Goal: Information Seeking & Learning: Find specific page/section

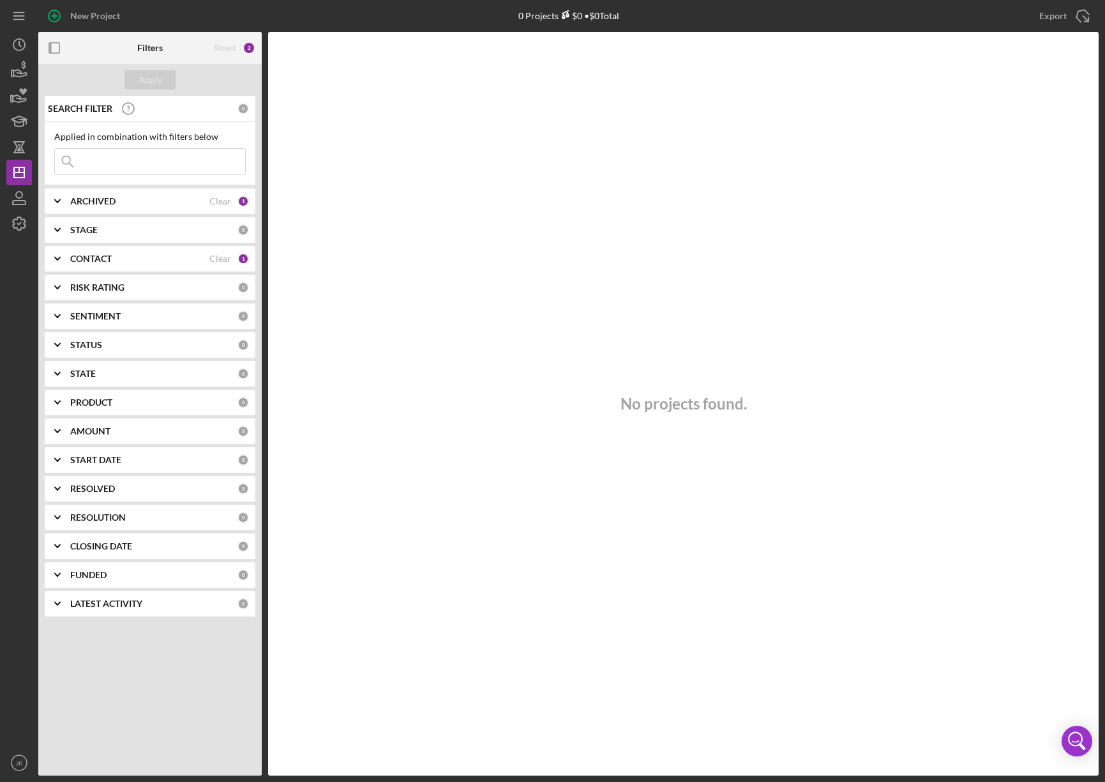
click at [127, 199] on div "ARCHIVED" at bounding box center [139, 201] width 139 height 10
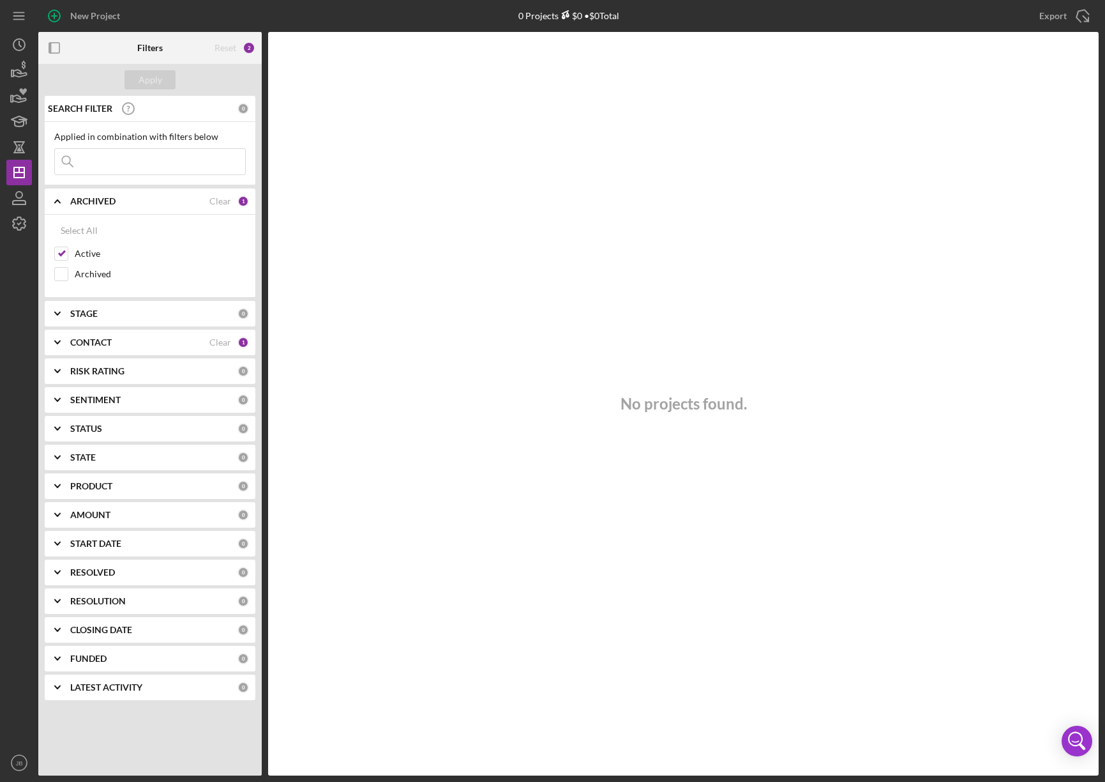
click at [125, 200] on div "ARCHIVED" at bounding box center [139, 201] width 139 height 10
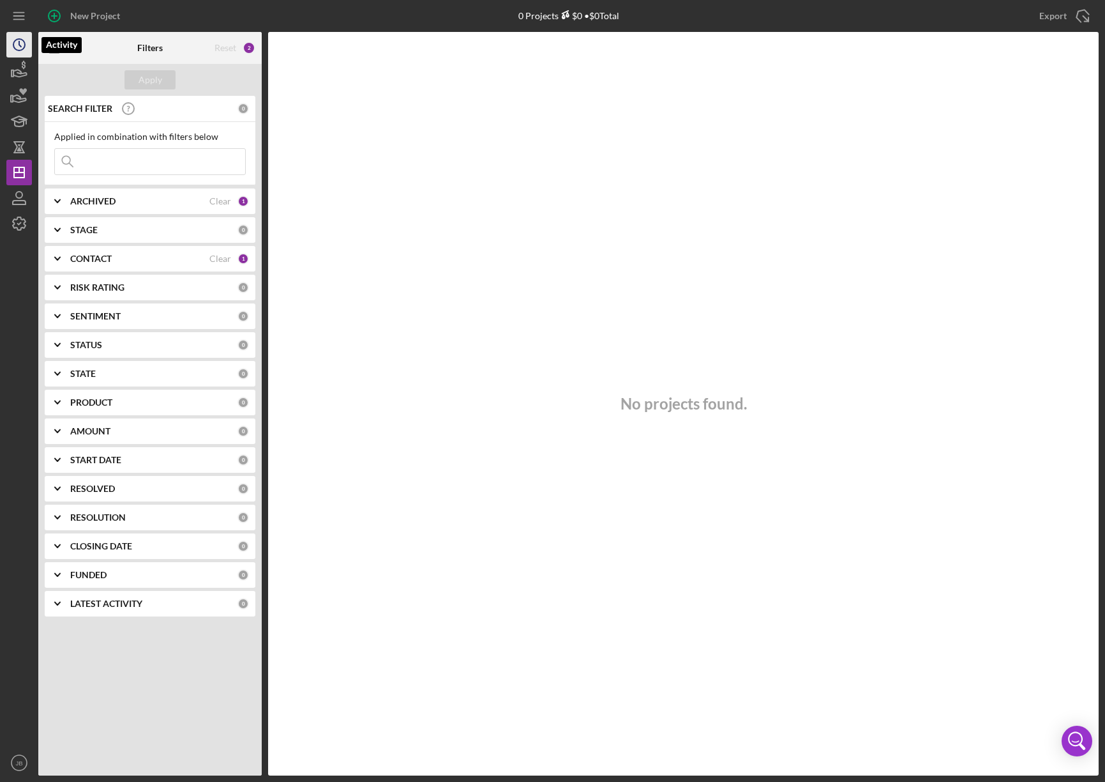
click at [17, 45] on icon "Icon/History" at bounding box center [19, 45] width 32 height 32
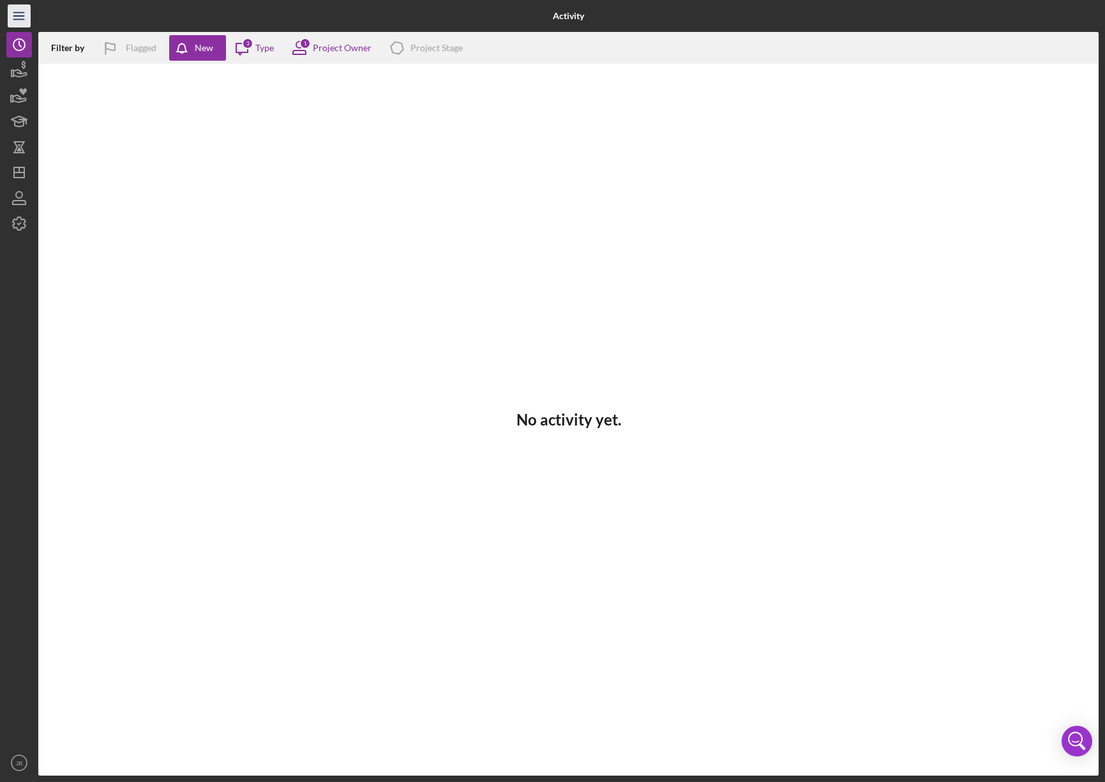
click at [11, 11] on icon "Icon/Menu" at bounding box center [19, 16] width 29 height 29
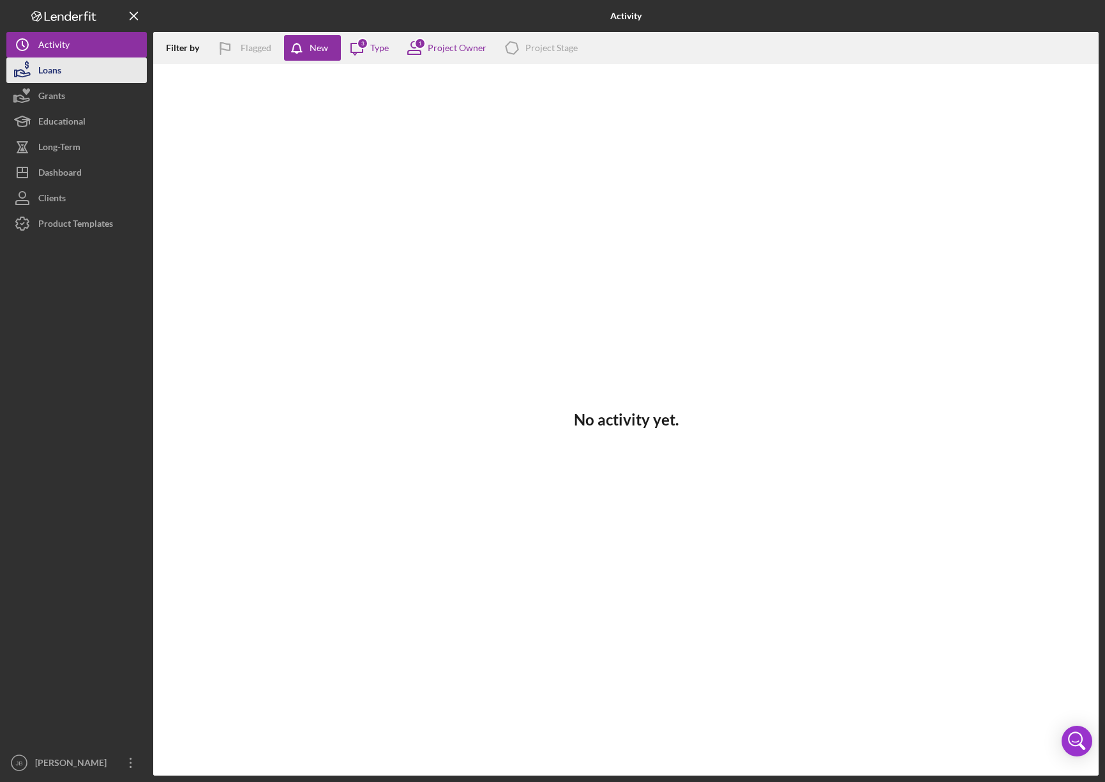
click at [49, 77] on div "Loans" at bounding box center [49, 71] width 23 height 29
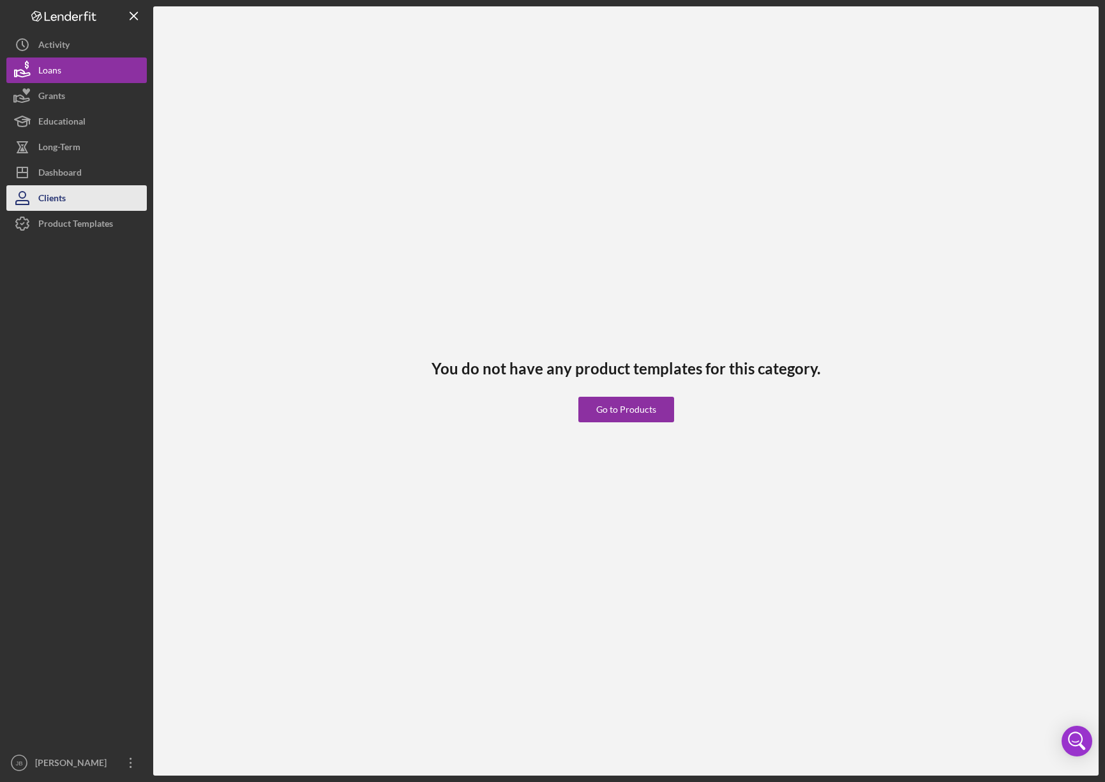
click at [86, 195] on button "Clients" at bounding box center [76, 198] width 140 height 26
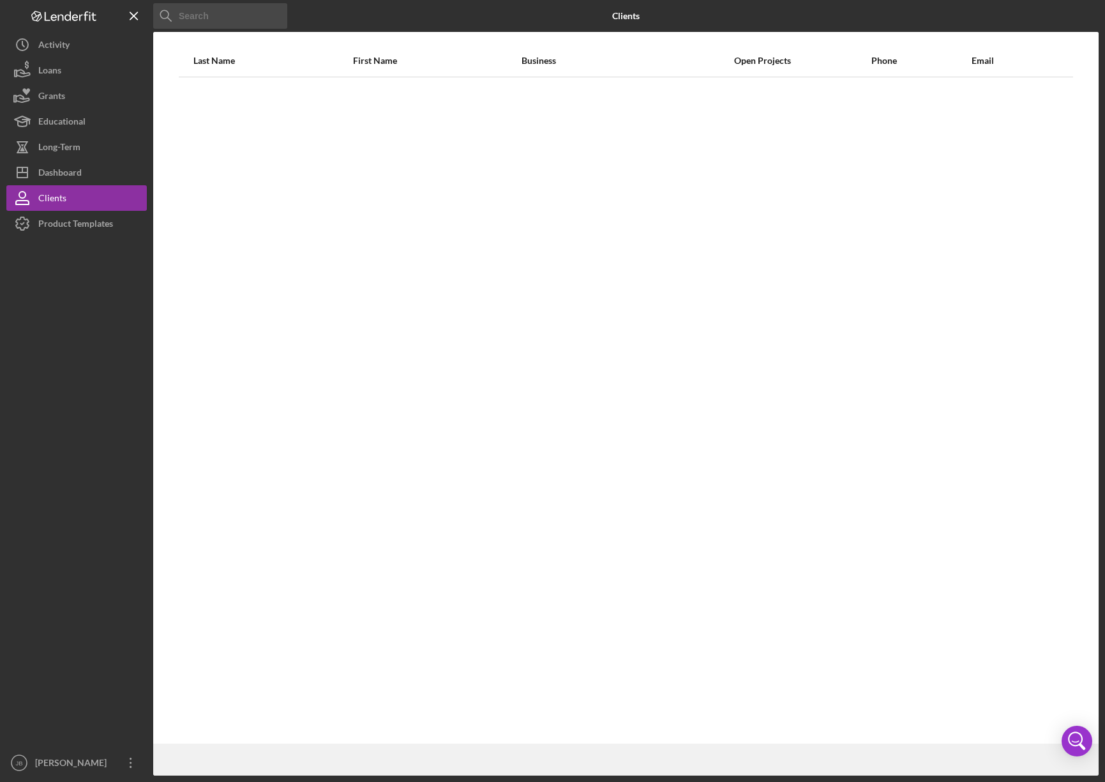
click at [186, 19] on input at bounding box center [220, 16] width 134 height 26
type input "eric thunder"
click at [230, 11] on input "eric thunder" at bounding box center [220, 16] width 134 height 26
drag, startPoint x: 226, startPoint y: 12, endPoint x: 220, endPoint y: 18, distance: 8.1
click at [220, 18] on input "eric thunder" at bounding box center [220, 16] width 134 height 26
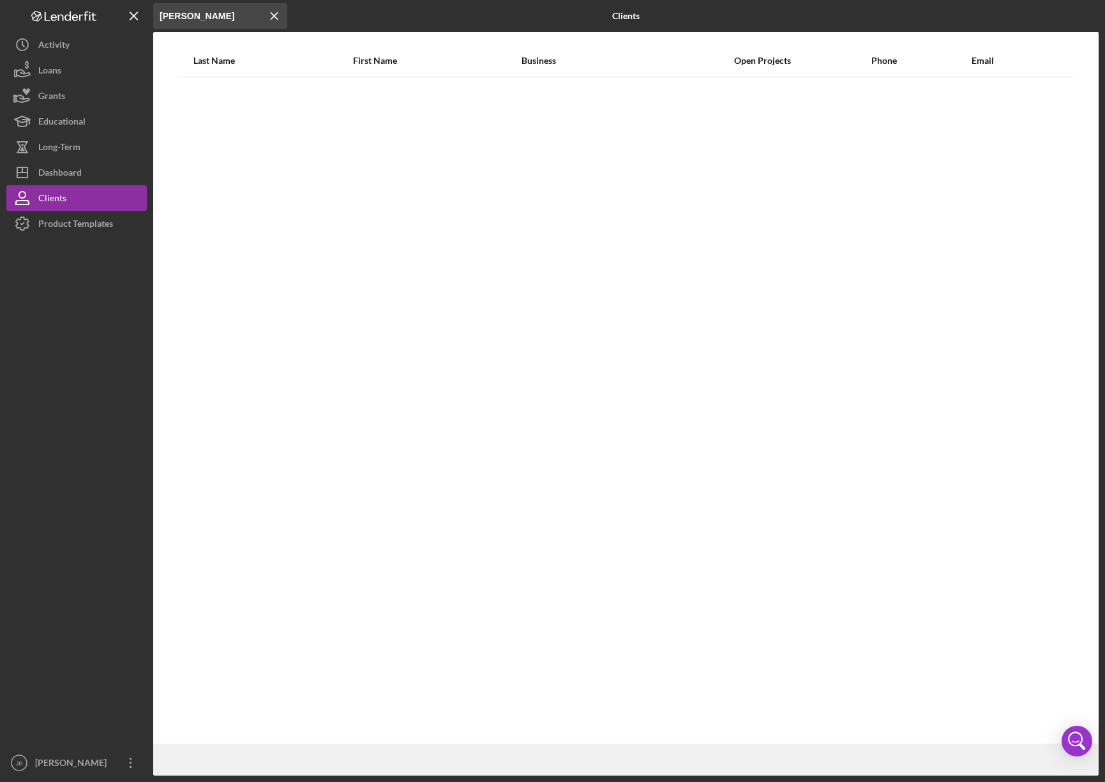
click at [220, 18] on input "eric thunder" at bounding box center [220, 16] width 134 height 26
drag, startPoint x: 220, startPoint y: 18, endPoint x: 141, endPoint y: 11, distance: 79.5
click at [141, 11] on div "Icon/Menu Close eric thunder Icon/Menu Close Clients Last Name First Name Busin…" at bounding box center [552, 387] width 1093 height 775
click at [276, 19] on icon "Icon/Menu Close" at bounding box center [275, 16] width 26 height 26
click at [108, 40] on button "Icon/History Activity" at bounding box center [76, 45] width 140 height 26
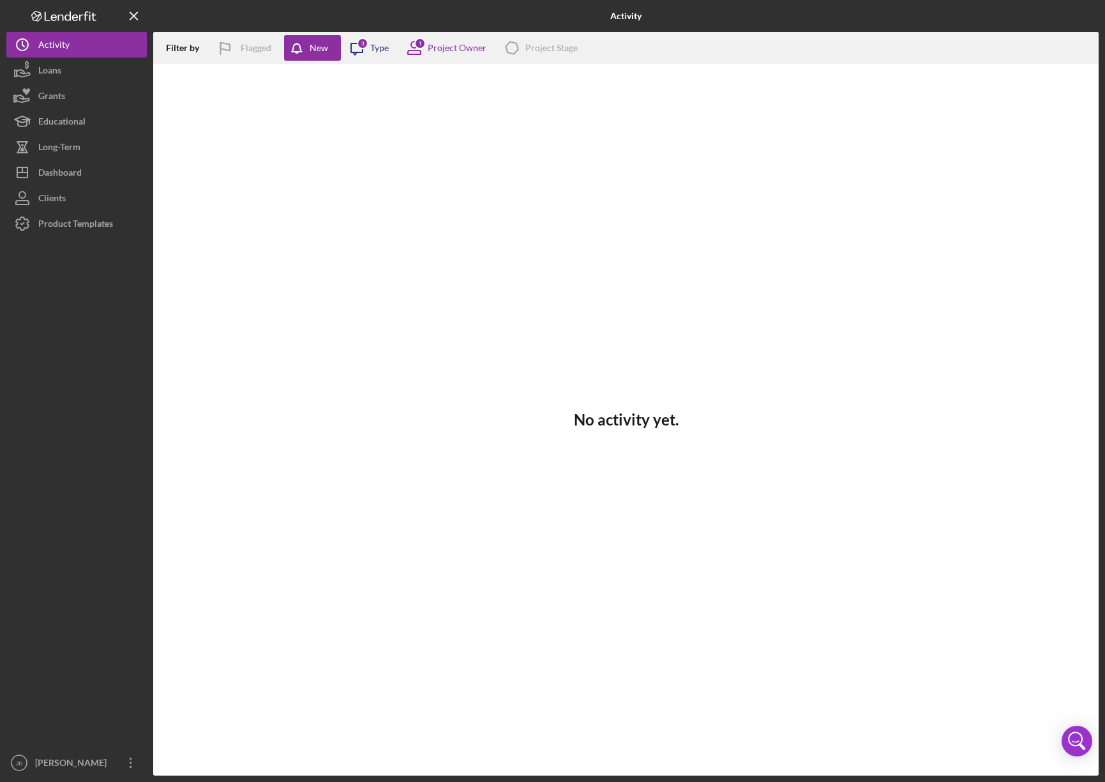
click at [367, 47] on div "3" at bounding box center [362, 43] width 11 height 11
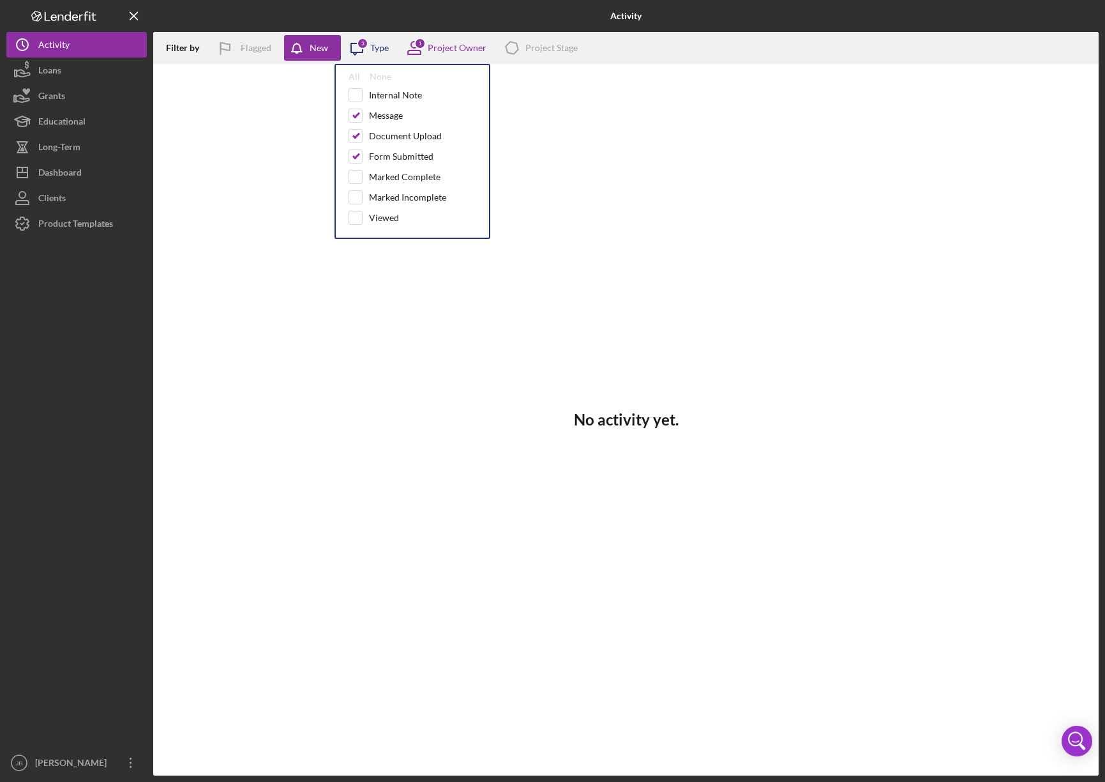
click at [368, 47] on icon "Icon/Message" at bounding box center [357, 48] width 32 height 32
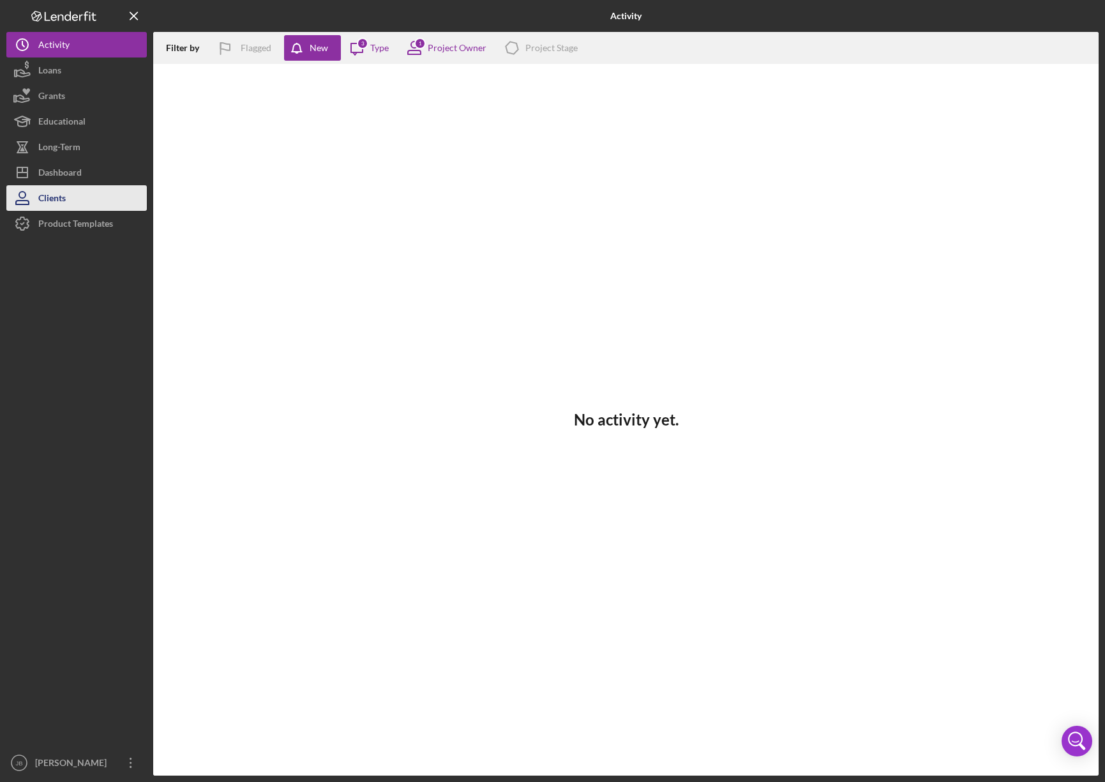
click at [83, 202] on button "Clients" at bounding box center [76, 198] width 140 height 26
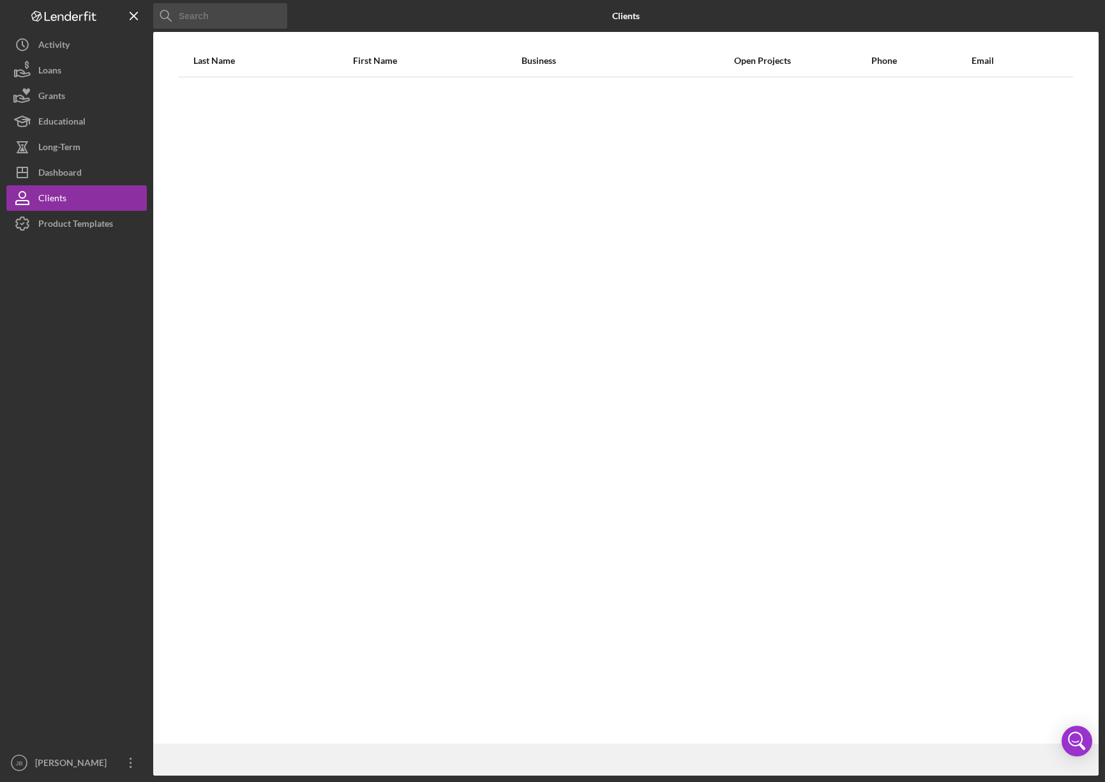
click at [82, 24] on div "Logo-Reversed Created with Sketch. Icon/Menu Close" at bounding box center [76, 16] width 140 height 32
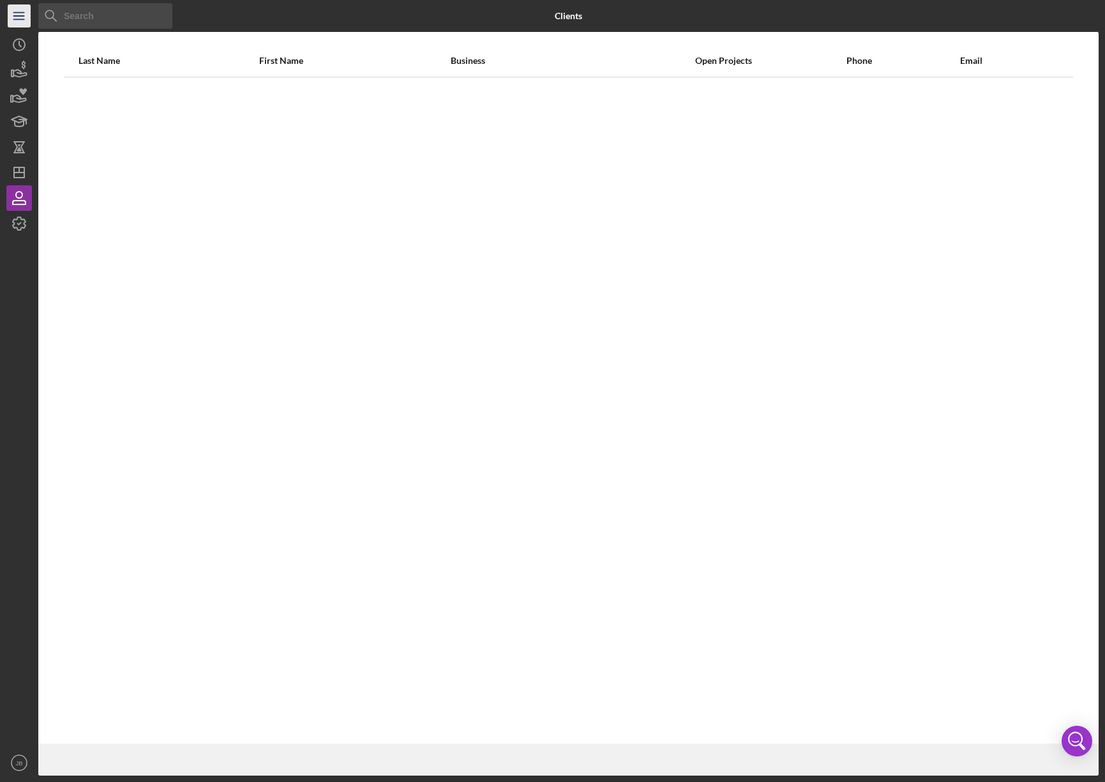
click at [22, 17] on icon "Icon/Menu" at bounding box center [19, 16] width 29 height 29
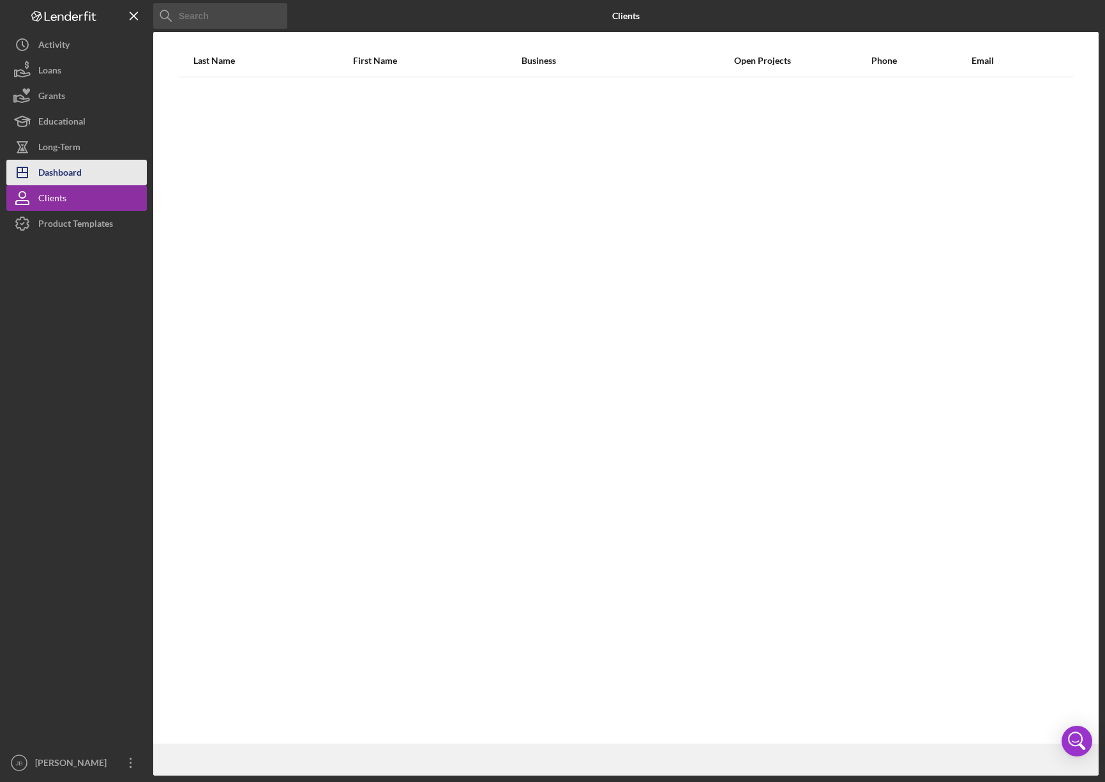
click at [95, 183] on button "Icon/Dashboard Dashboard" at bounding box center [76, 173] width 140 height 26
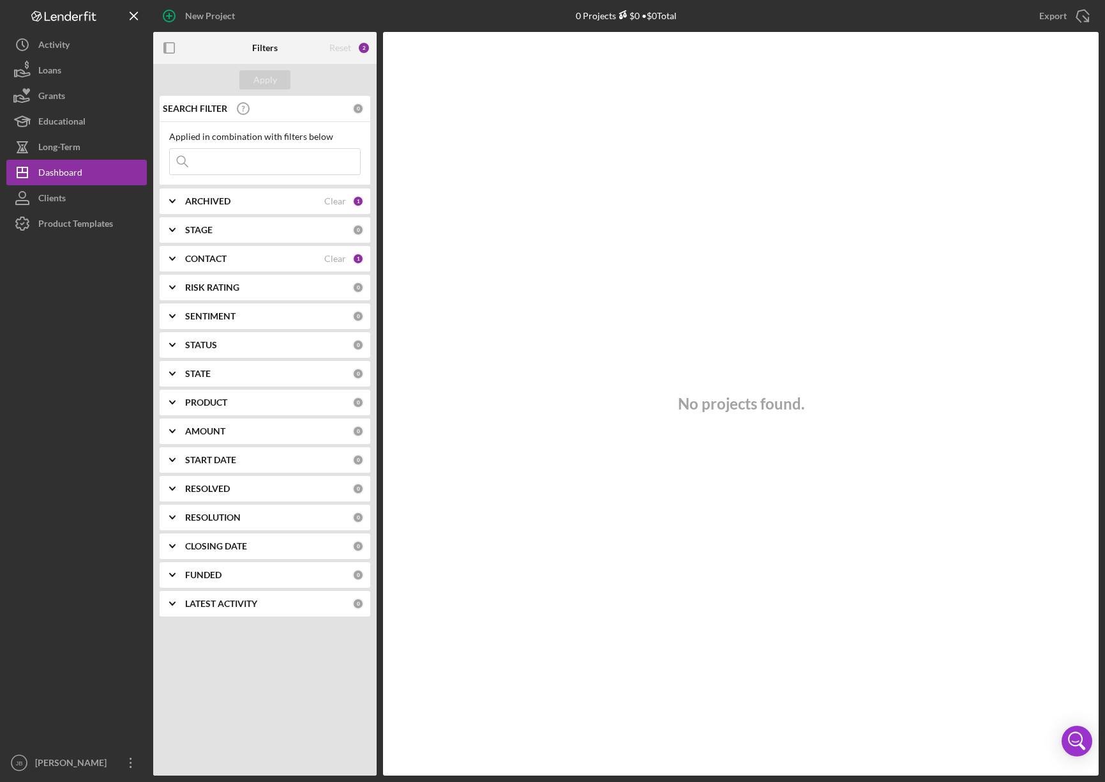
click at [370, 48] on div "2" at bounding box center [364, 48] width 13 height 13
click at [366, 47] on div "2" at bounding box center [364, 48] width 13 height 13
click at [365, 47] on div "2" at bounding box center [364, 48] width 13 height 13
click at [350, 47] on div "Reset" at bounding box center [340, 48] width 22 height 10
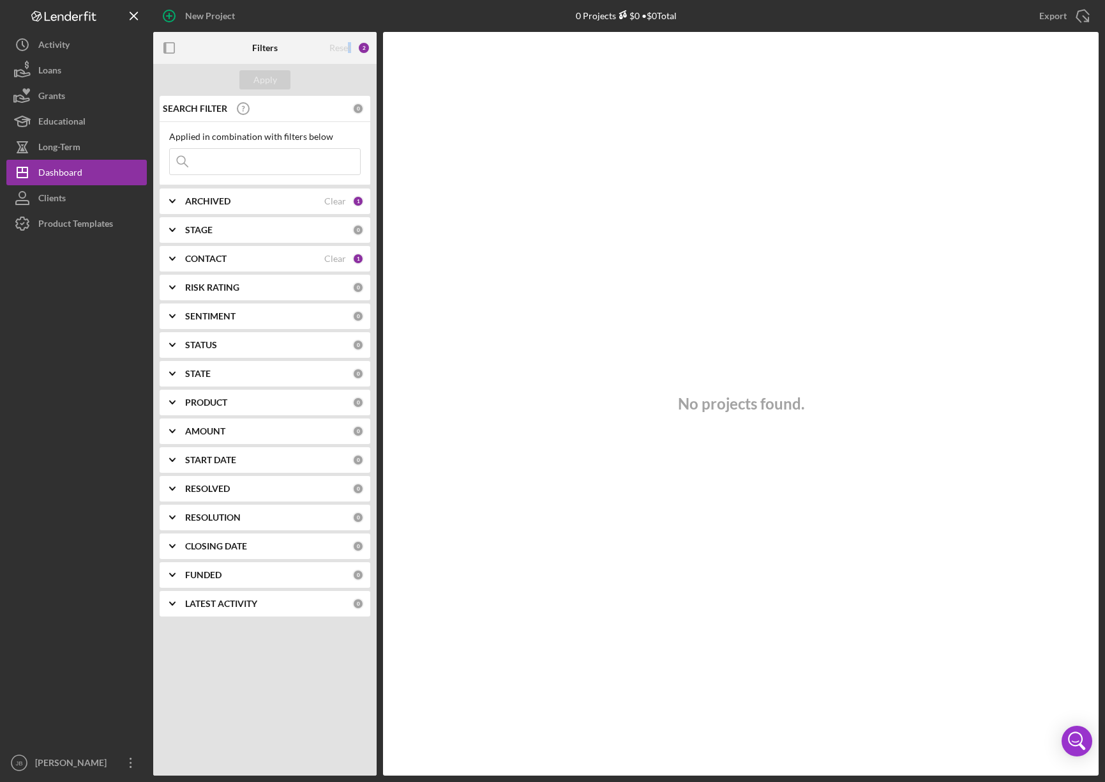
click at [363, 48] on div "2" at bounding box center [364, 48] width 13 height 13
click at [363, 202] on div "Icon/Expander ARCHIVED Clear 1" at bounding box center [265, 201] width 211 height 26
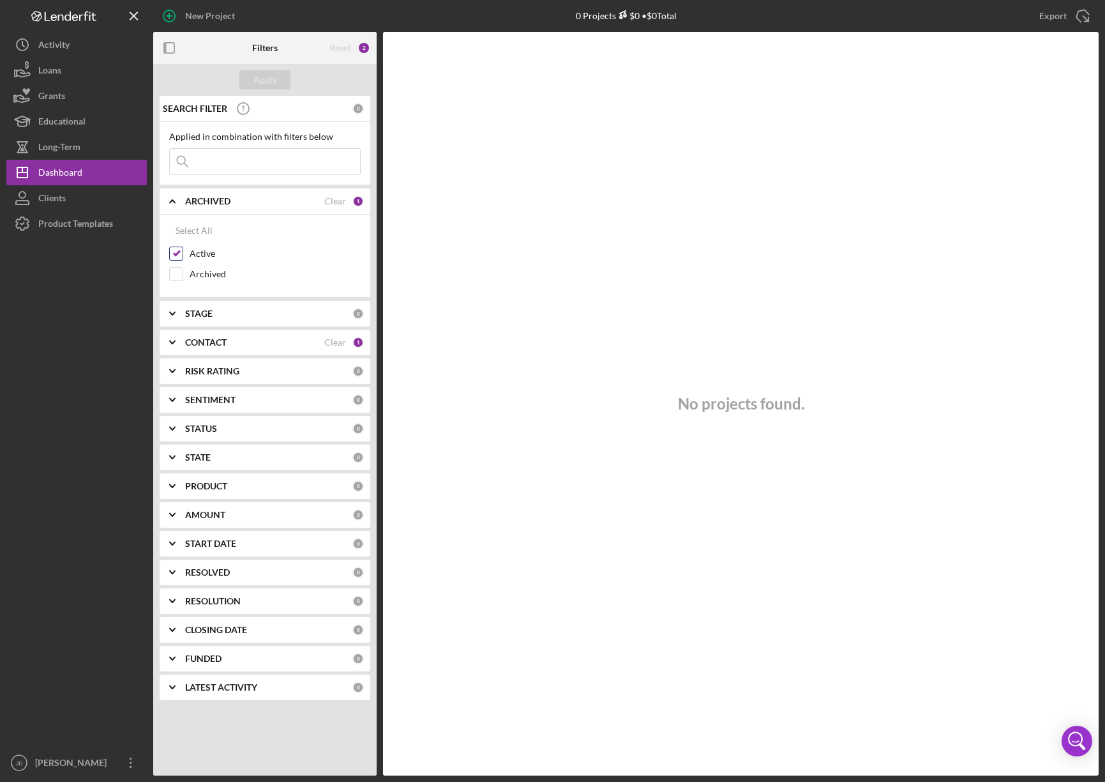
click at [211, 252] on label "Active" at bounding box center [275, 253] width 171 height 13
click at [183, 252] on input "Active" at bounding box center [176, 253] width 13 height 13
click at [211, 252] on label "Active" at bounding box center [275, 253] width 171 height 13
click at [183, 252] on input "Active" at bounding box center [176, 253] width 13 height 13
checkbox input "true"
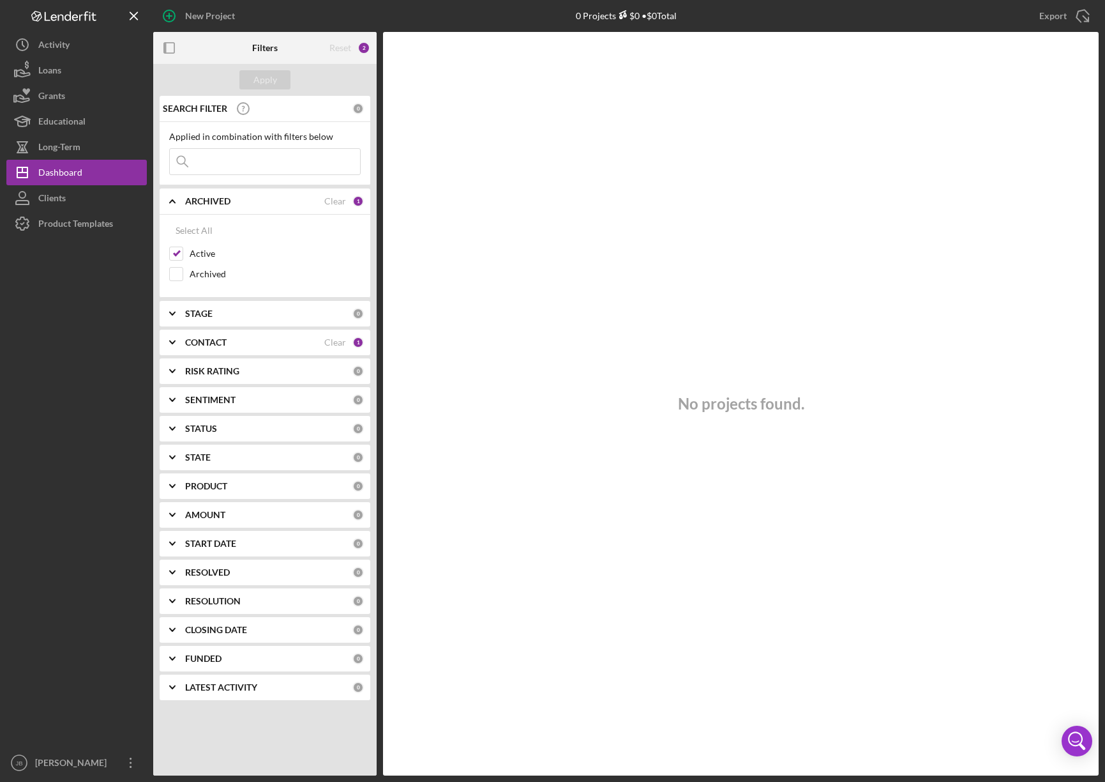
click at [307, 352] on div "CONTACT Clear 1" at bounding box center [274, 342] width 179 height 26
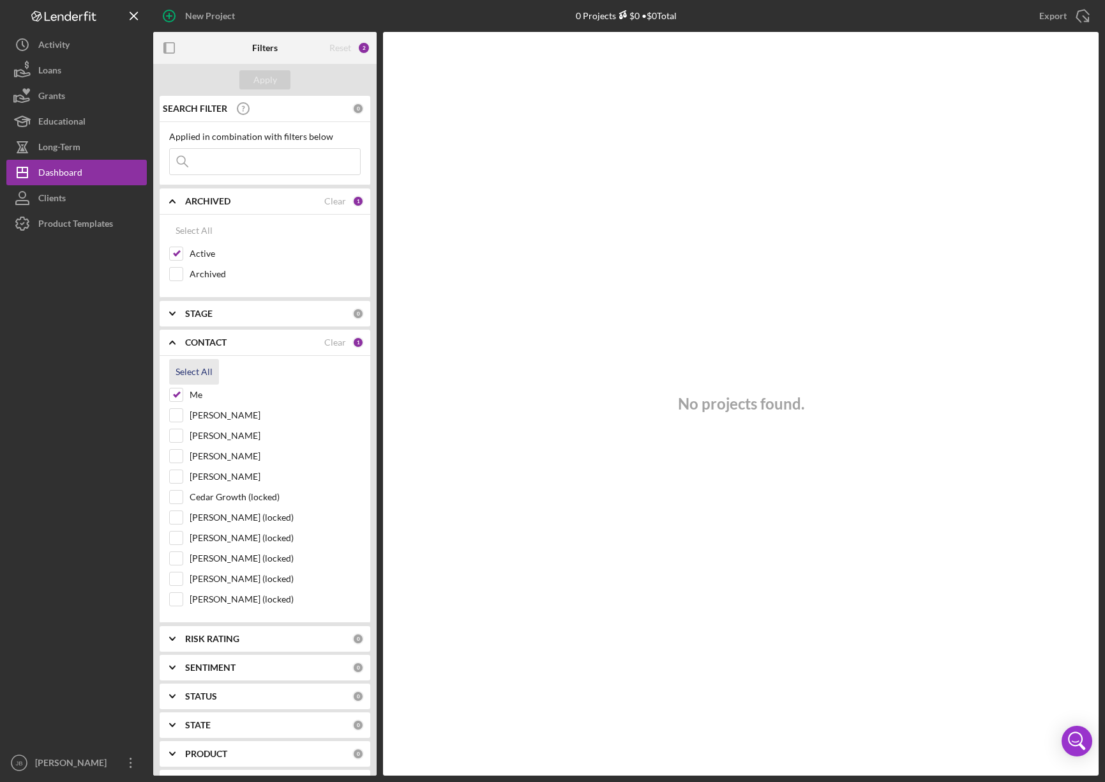
click at [184, 369] on div "Select All" at bounding box center [194, 372] width 37 height 26
checkbox input "true"
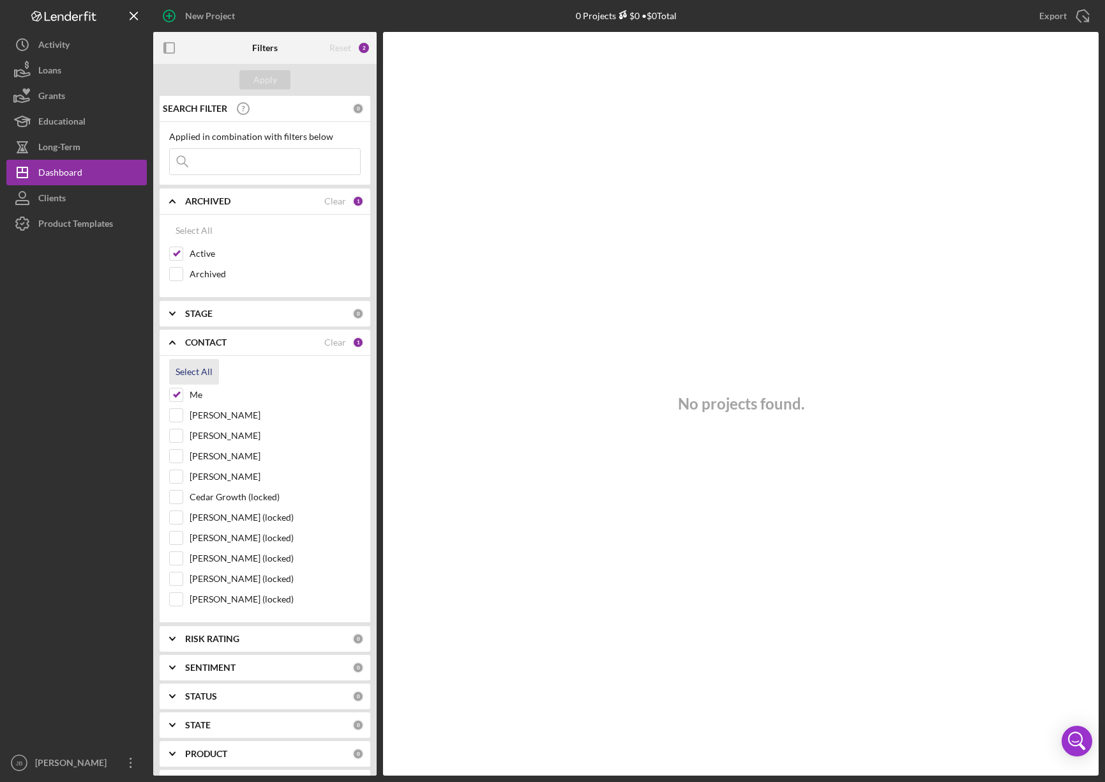
checkbox input "true"
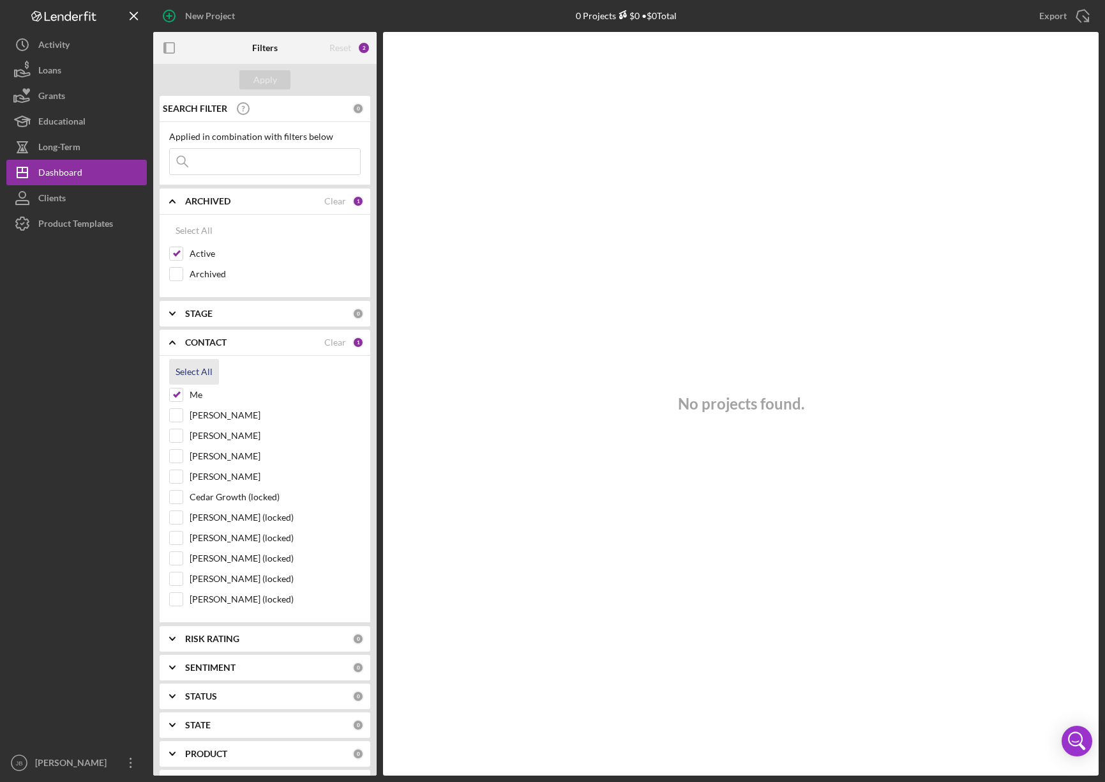
checkbox input "true"
click at [203, 158] on input at bounding box center [265, 162] width 190 height 26
click at [264, 84] on div "Apply" at bounding box center [265, 79] width 24 height 19
drag, startPoint x: 192, startPoint y: 158, endPoint x: 133, endPoint y: 160, distance: 59.4
click at [133, 160] on div "New Project 0 Projects $0 • $0 Total Export Icon/Export Filters Reset 13 Apply …" at bounding box center [552, 387] width 1093 height 775
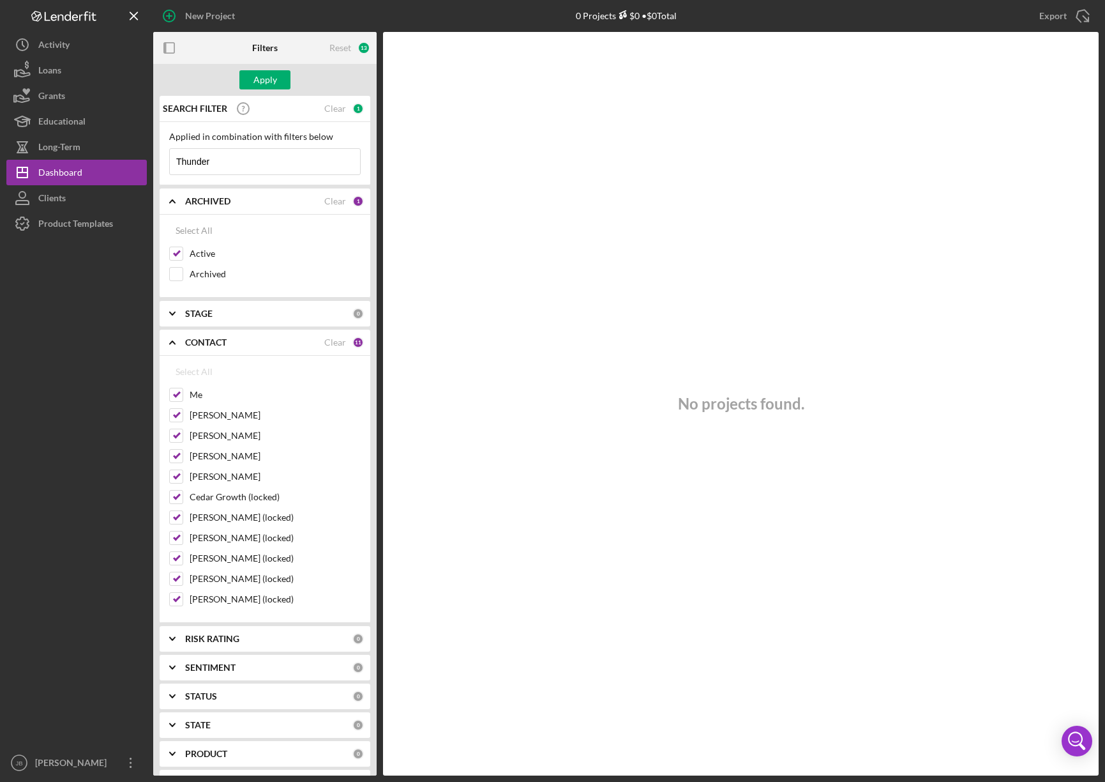
click at [270, 89] on div "Apply" at bounding box center [264, 80] width 223 height 32
click at [284, 84] on button "Apply" at bounding box center [264, 79] width 51 height 19
click at [179, 160] on input "Thunder" at bounding box center [265, 162] width 190 height 26
type input "Thunder"
click at [278, 88] on button "Apply" at bounding box center [264, 79] width 51 height 19
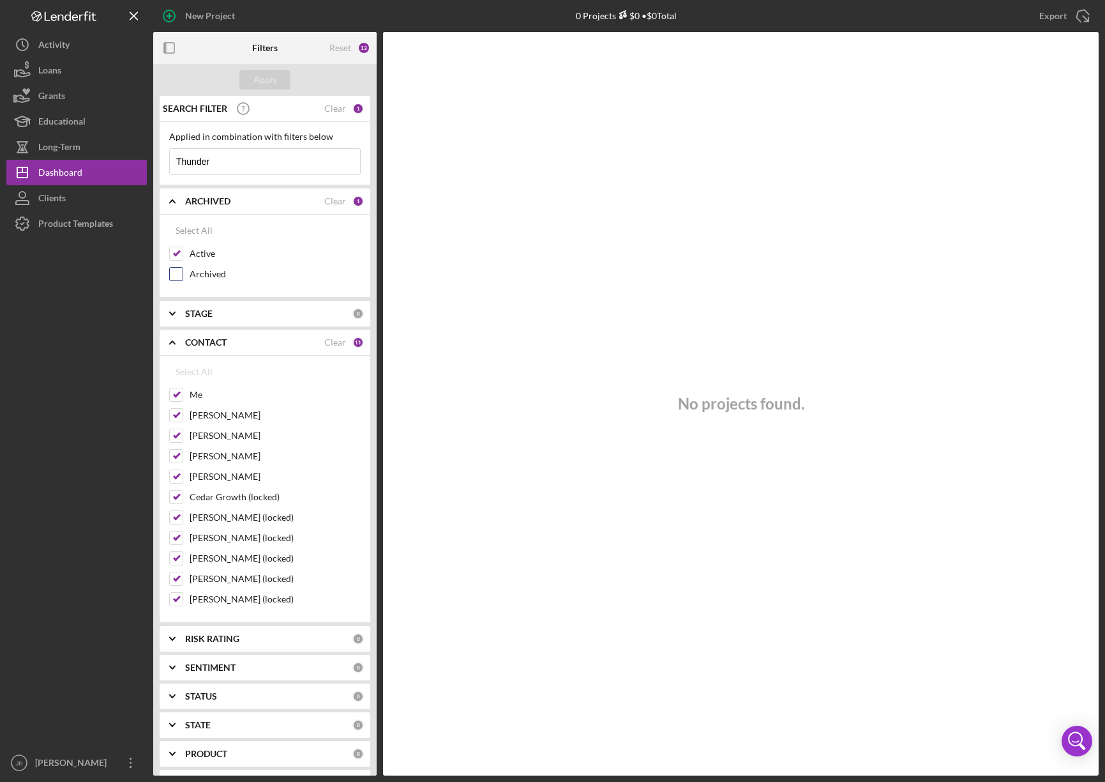
click at [186, 276] on div "Archived" at bounding box center [265, 277] width 192 height 20
click at [176, 270] on input "Archived" at bounding box center [176, 274] width 13 height 13
checkbox input "true"
click at [275, 71] on div "Apply" at bounding box center [265, 79] width 24 height 19
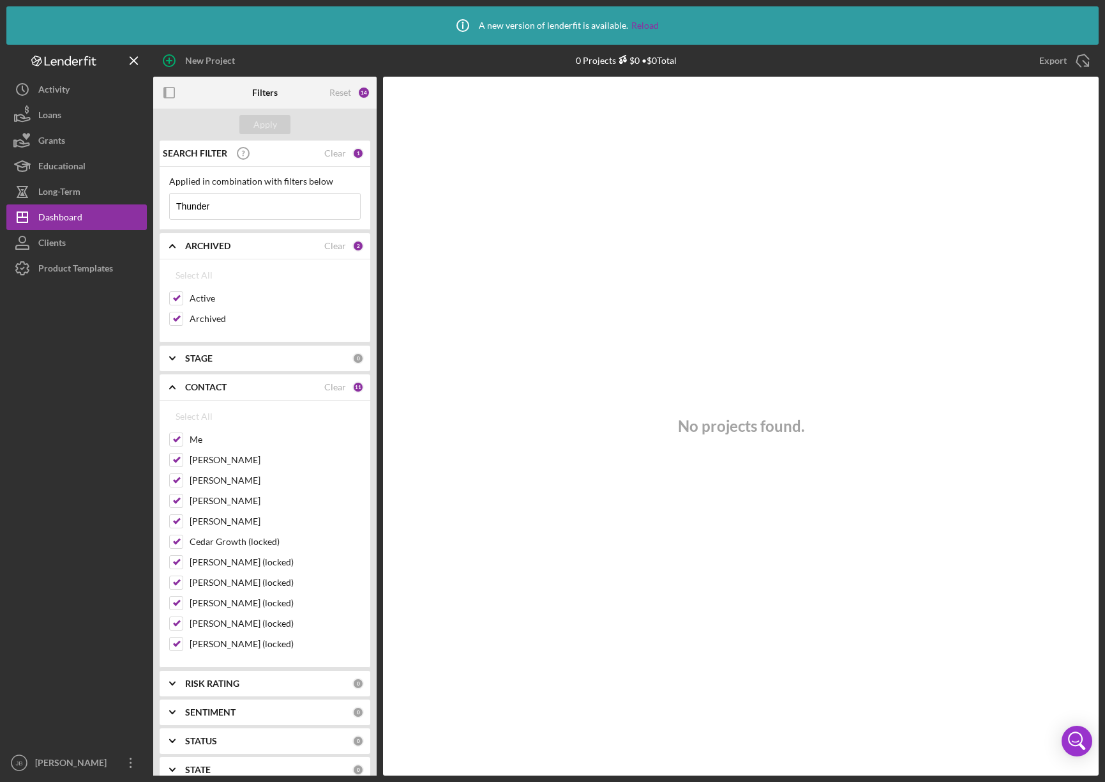
drag, startPoint x: 269, startPoint y: 207, endPoint x: 173, endPoint y: 205, distance: 96.4
click at [173, 205] on input "Thunder" at bounding box center [265, 206] width 190 height 26
type input "Funmaker"
click at [271, 123] on div "Apply" at bounding box center [265, 124] width 24 height 19
click at [241, 204] on input "Funmaker" at bounding box center [265, 206] width 190 height 26
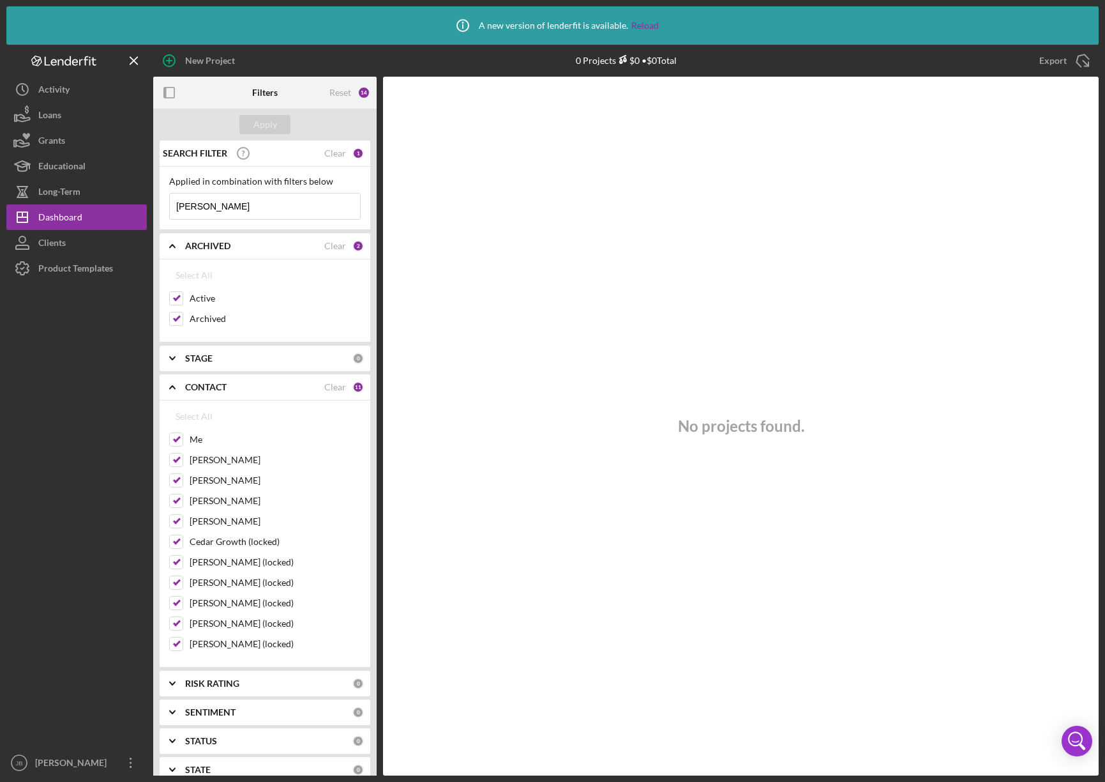
click at [177, 201] on input "Funmaker" at bounding box center [265, 206] width 190 height 26
click at [287, 210] on input "Funmaker" at bounding box center [265, 206] width 190 height 26
click at [127, 205] on button "Icon/Dashboard Dashboard" at bounding box center [76, 217] width 140 height 26
click at [125, 211] on button "Icon/Dashboard Dashboard" at bounding box center [76, 217] width 140 height 26
click at [236, 199] on input "Funmaker" at bounding box center [265, 206] width 190 height 26
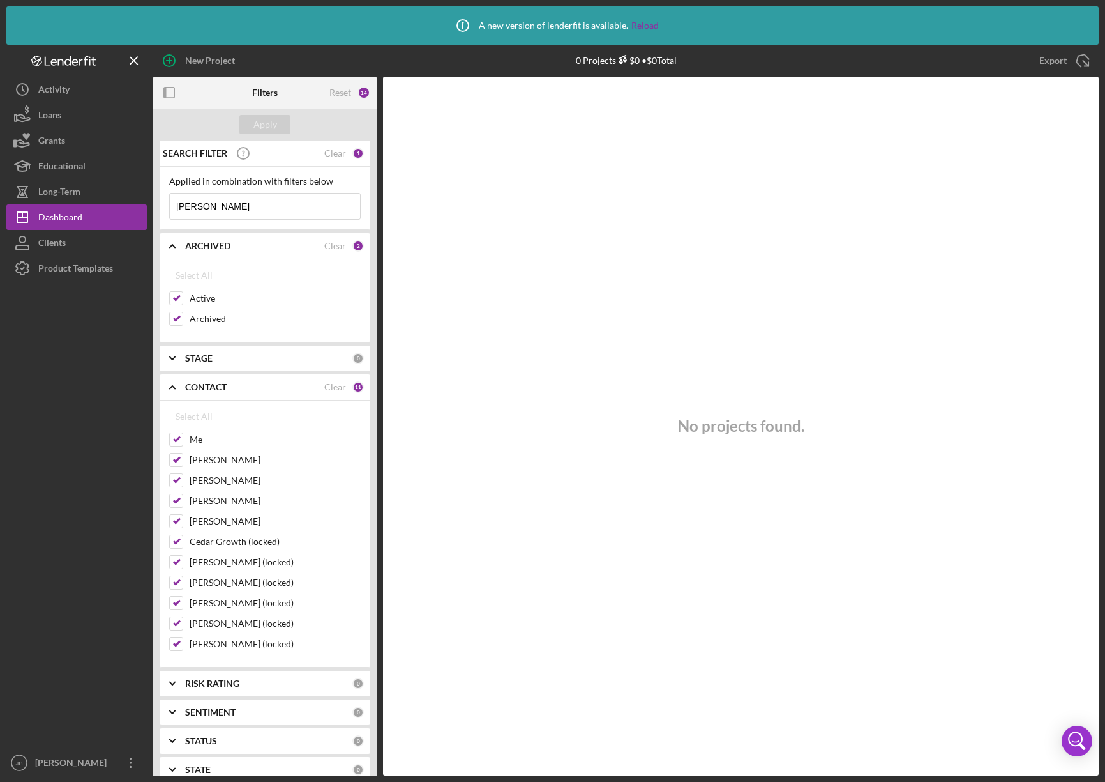
drag, startPoint x: 269, startPoint y: 209, endPoint x: 148, endPoint y: 211, distance: 120.7
click at [149, 211] on div "New Project 0 Projects $0 • $0 Total Export Icon/Export Filters Reset 14 Apply …" at bounding box center [552, 410] width 1093 height 730
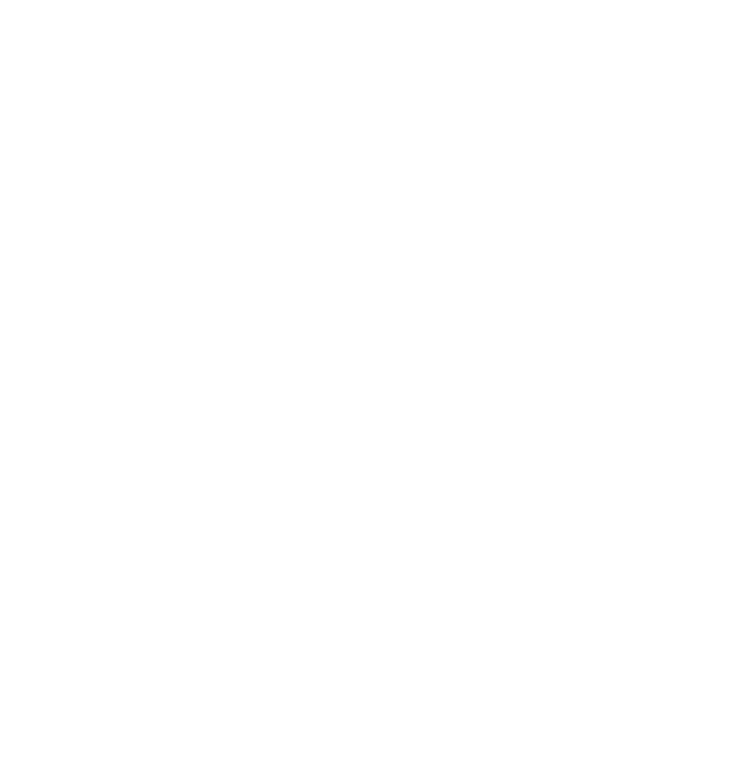
click at [272, 0] on html at bounding box center [552, 0] width 1105 height 0
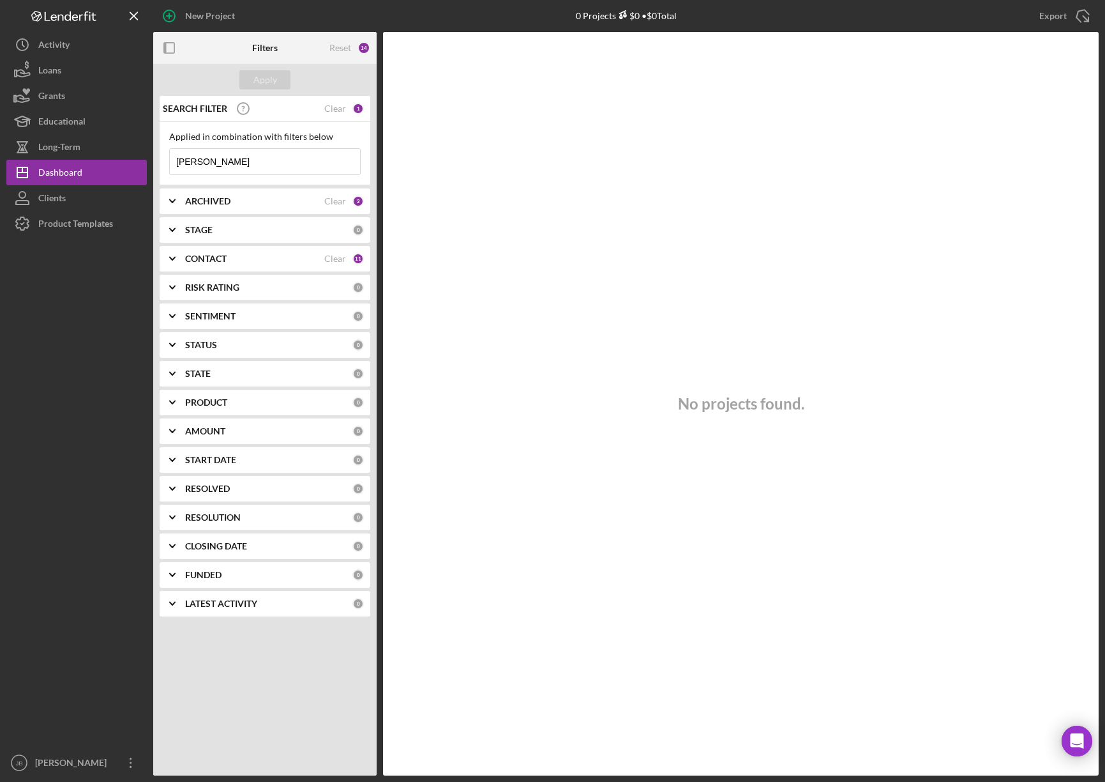
click at [261, 164] on input "[PERSON_NAME]" at bounding box center [265, 162] width 190 height 26
click at [177, 157] on input "[PERSON_NAME]" at bounding box center [265, 162] width 190 height 26
click at [289, 169] on input "Fremina Funmaker" at bounding box center [265, 162] width 190 height 26
type input "Fremina Funmaker"
click at [284, 72] on button "Apply" at bounding box center [264, 79] width 51 height 19
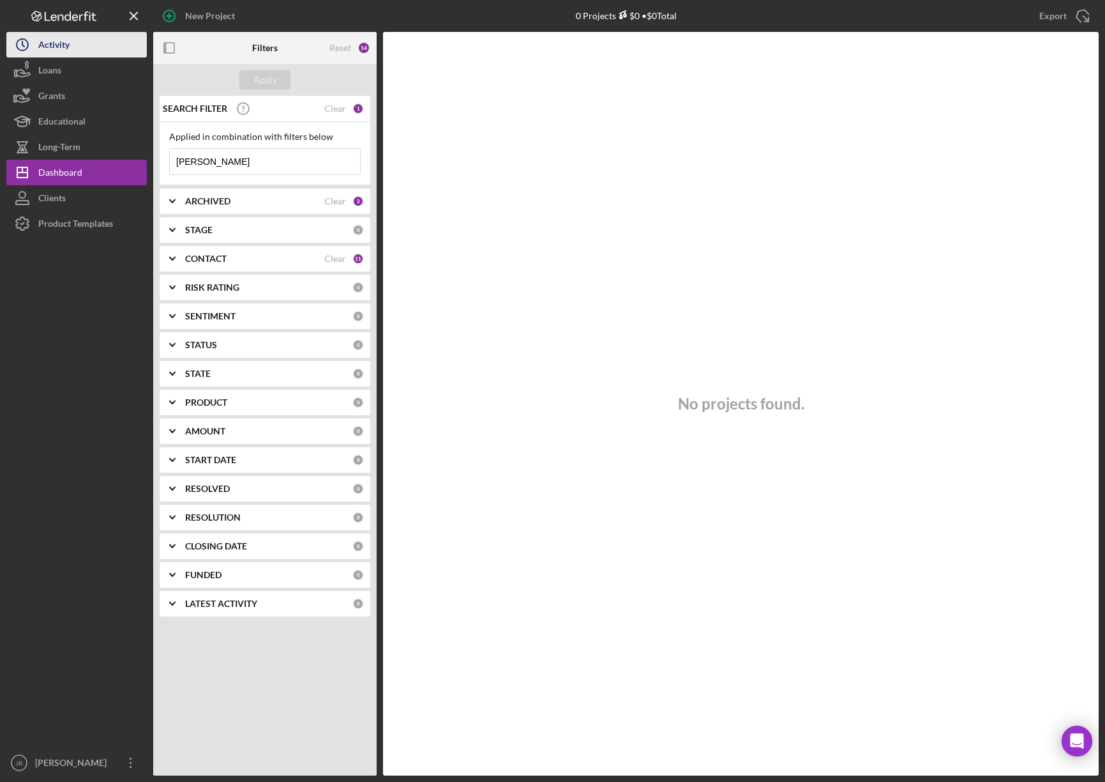
click at [101, 45] on button "Icon/History Activity" at bounding box center [76, 45] width 140 height 26
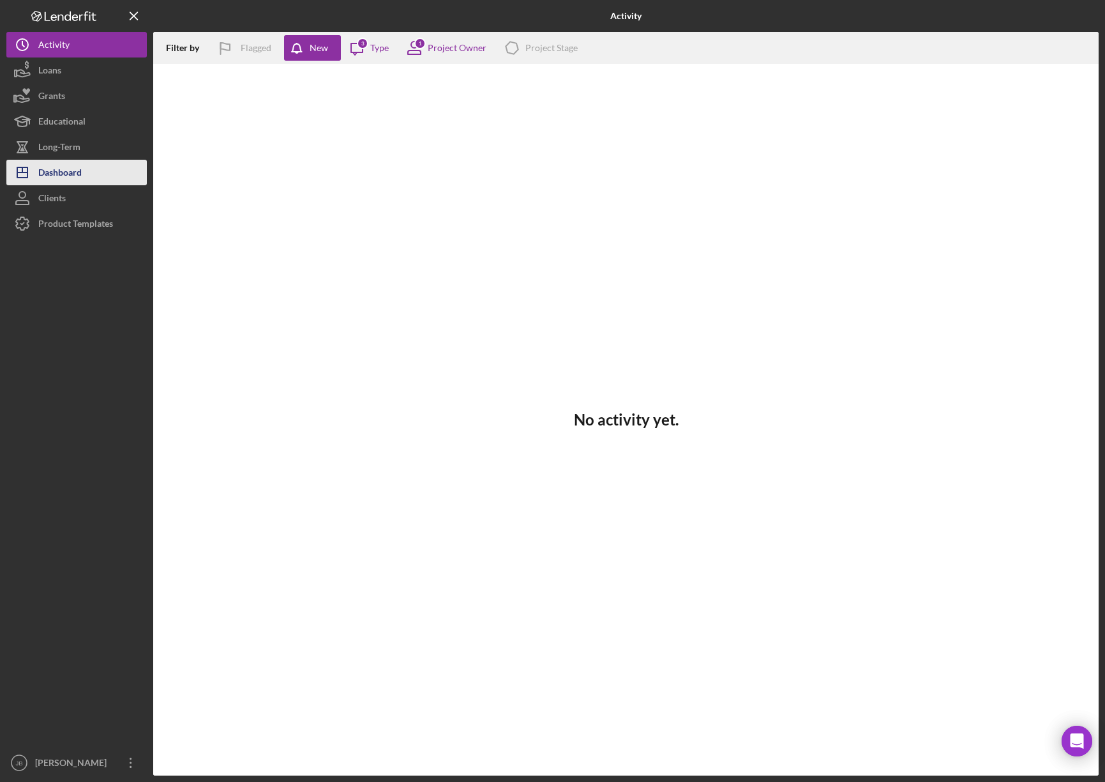
click at [73, 164] on div "Dashboard" at bounding box center [59, 174] width 43 height 29
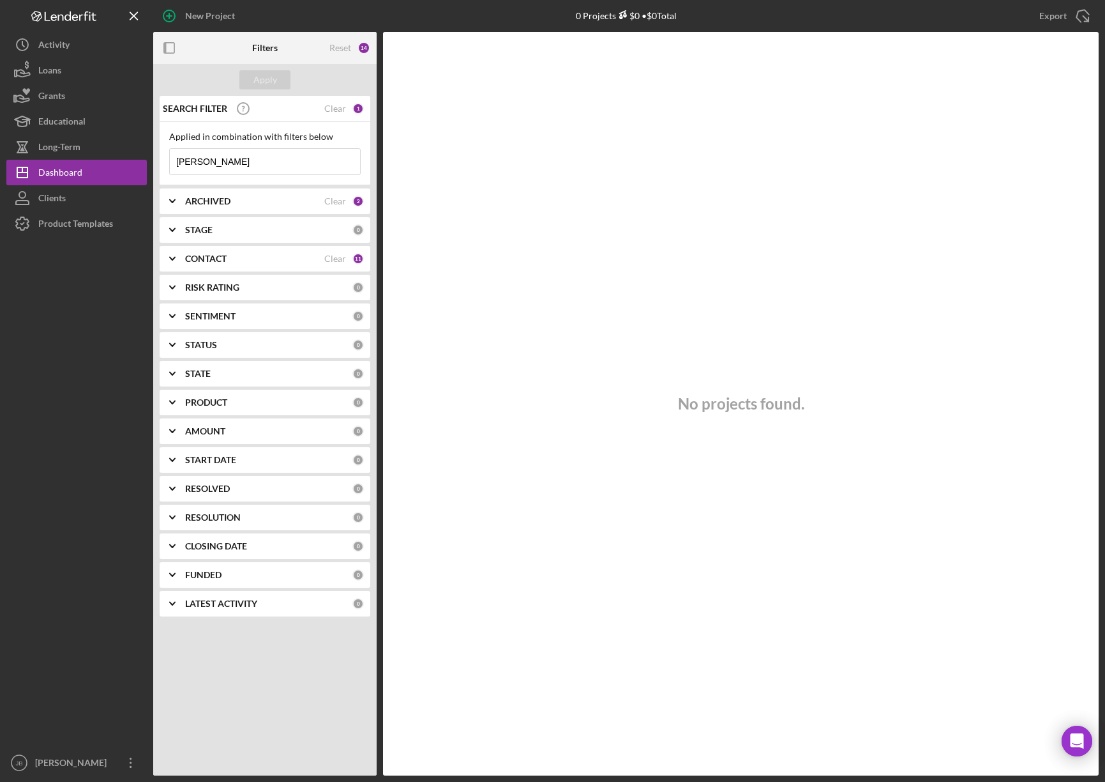
click at [293, 169] on input "Fremina Funmaker" at bounding box center [265, 162] width 190 height 26
drag, startPoint x: 246, startPoint y: 161, endPoint x: 146, endPoint y: 160, distance: 100.3
click at [146, 160] on div "New Project 0 Projects $0 • $0 Total Fremina Funmaker Export Icon/Export Filter…" at bounding box center [552, 387] width 1093 height 775
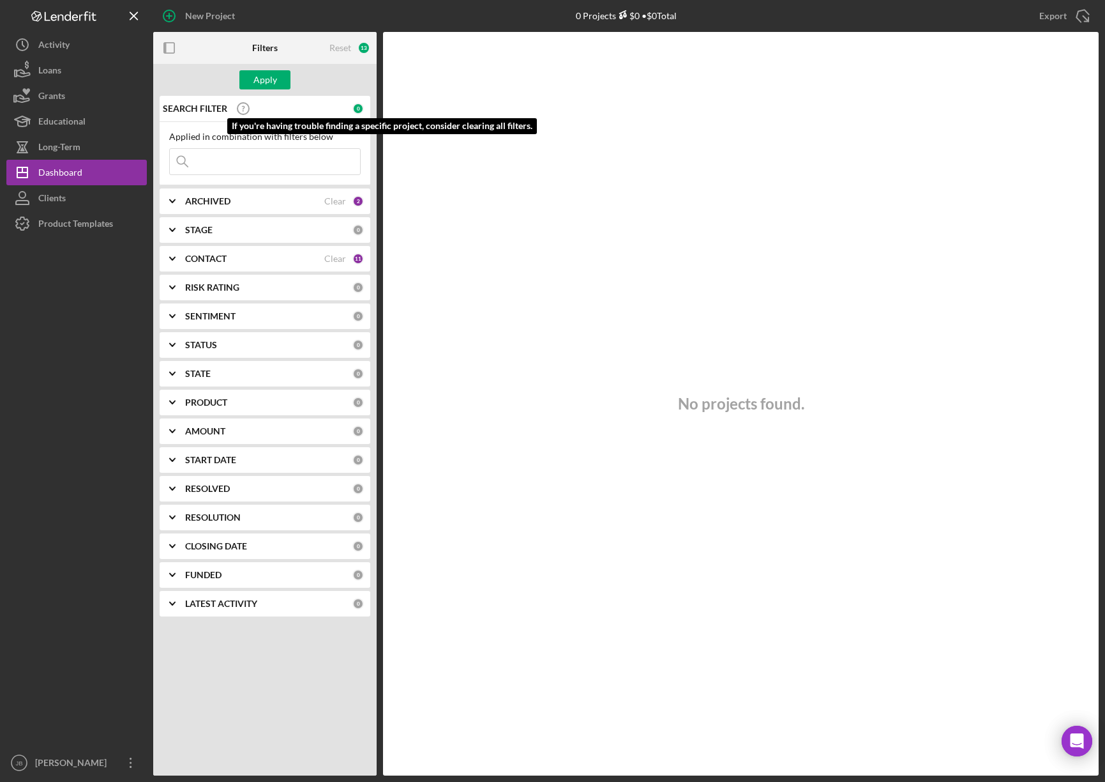
click at [244, 109] on icon at bounding box center [243, 109] width 32 height 32
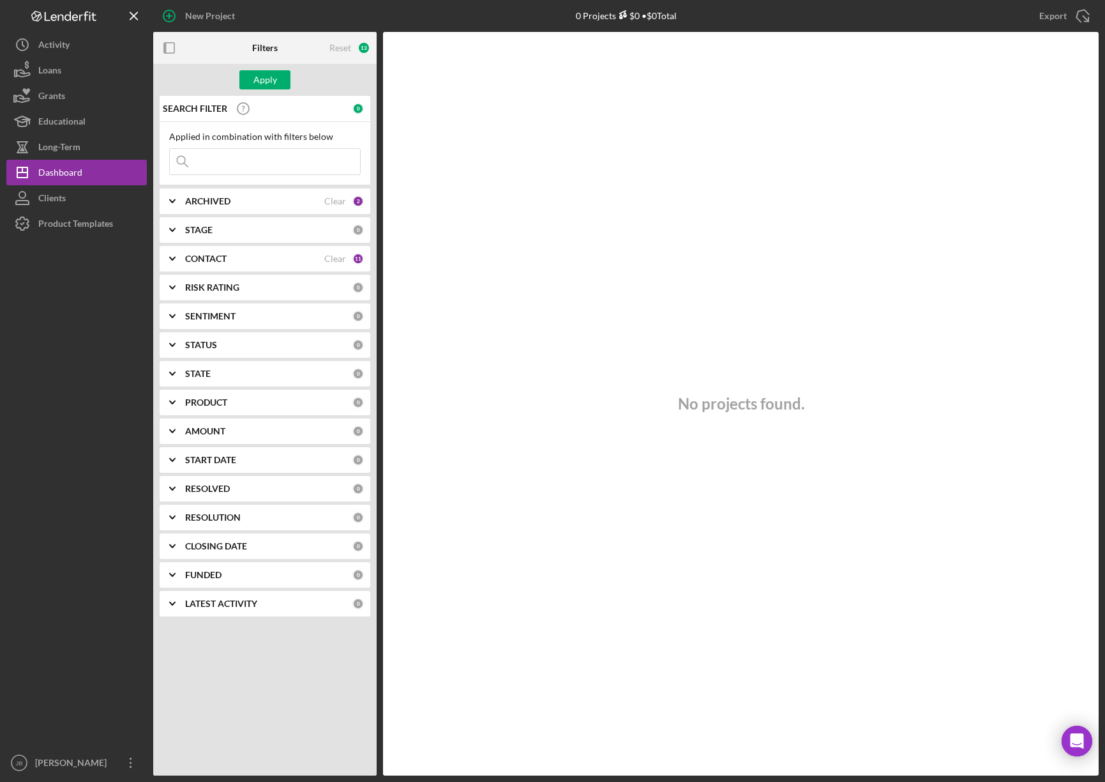
click at [209, 109] on b "SEARCH FILTER" at bounding box center [195, 108] width 64 height 10
click at [118, 202] on button "Clients" at bounding box center [76, 198] width 140 height 26
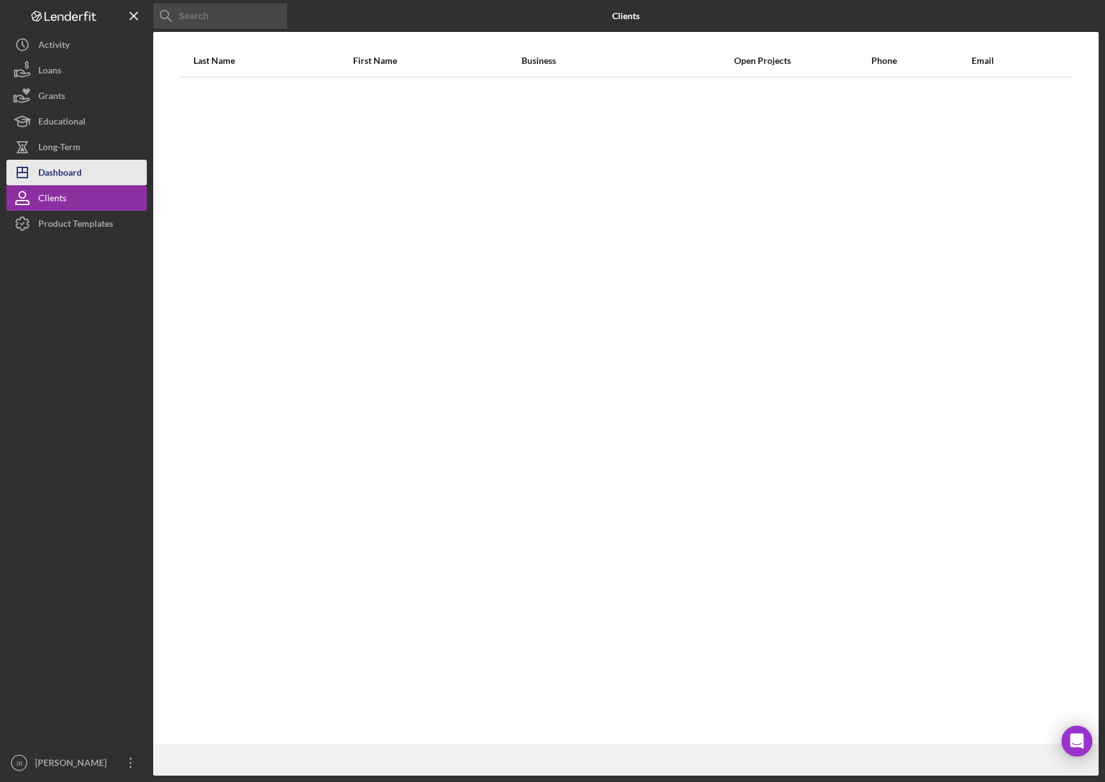
click at [109, 172] on button "Icon/Dashboard Dashboard" at bounding box center [76, 173] width 140 height 26
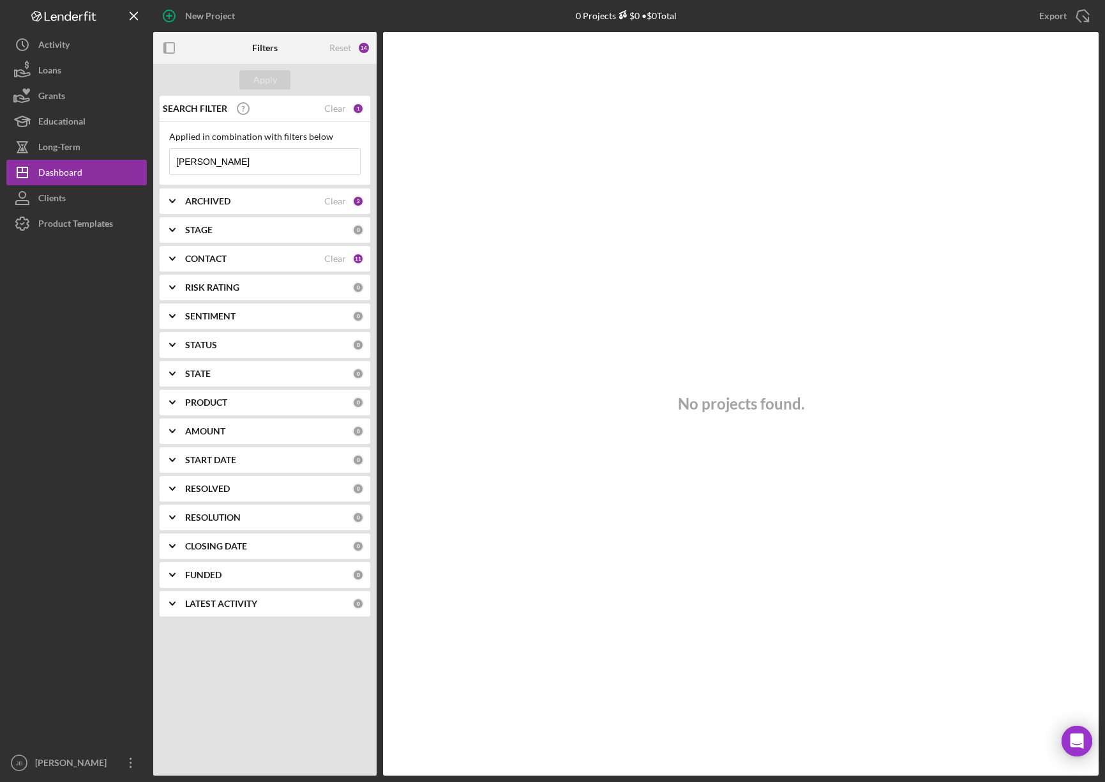
click at [276, 162] on input "Fremina Funmaker" at bounding box center [265, 162] width 190 height 26
click at [265, 159] on input "Fremina Funmaker" at bounding box center [265, 162] width 190 height 26
click at [260, 159] on input "Fremina Funmaker" at bounding box center [265, 162] width 190 height 26
click at [255, 156] on input "Fremina Funmaker" at bounding box center [265, 162] width 190 height 26
click at [292, 206] on div "ARCHIVED" at bounding box center [254, 201] width 139 height 10
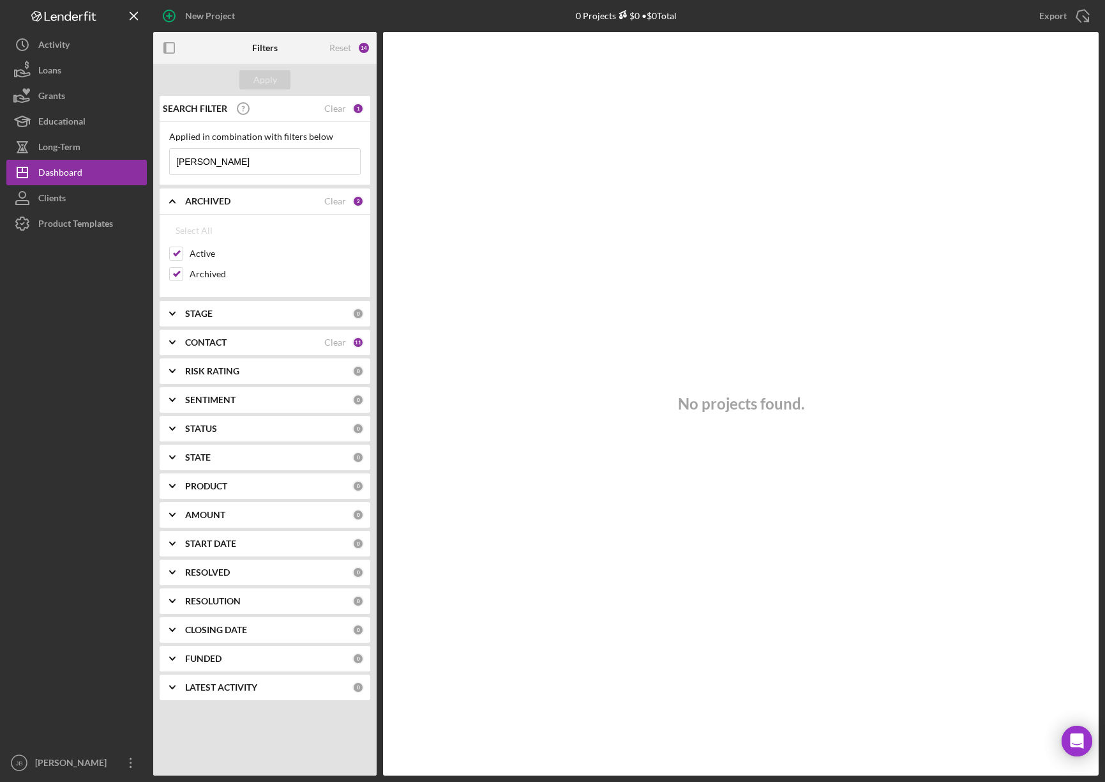
click at [266, 310] on div "STAGE" at bounding box center [268, 313] width 167 height 10
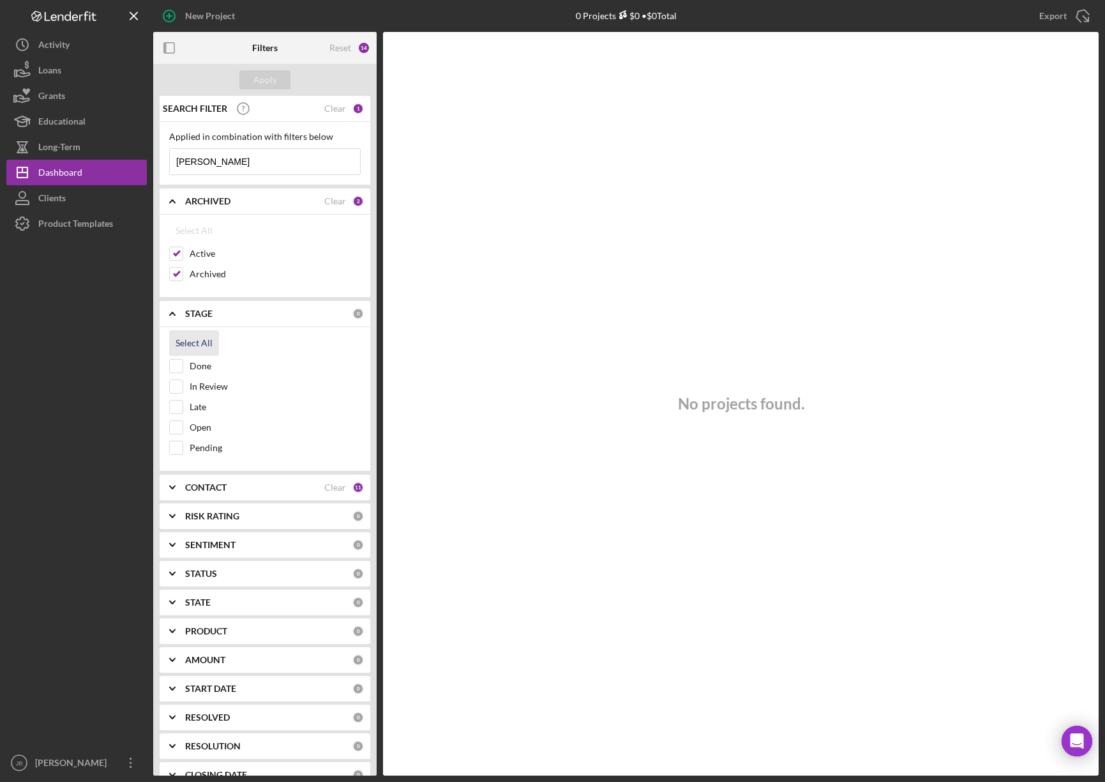
click at [206, 343] on div "Select All" at bounding box center [194, 343] width 37 height 26
checkbox input "true"
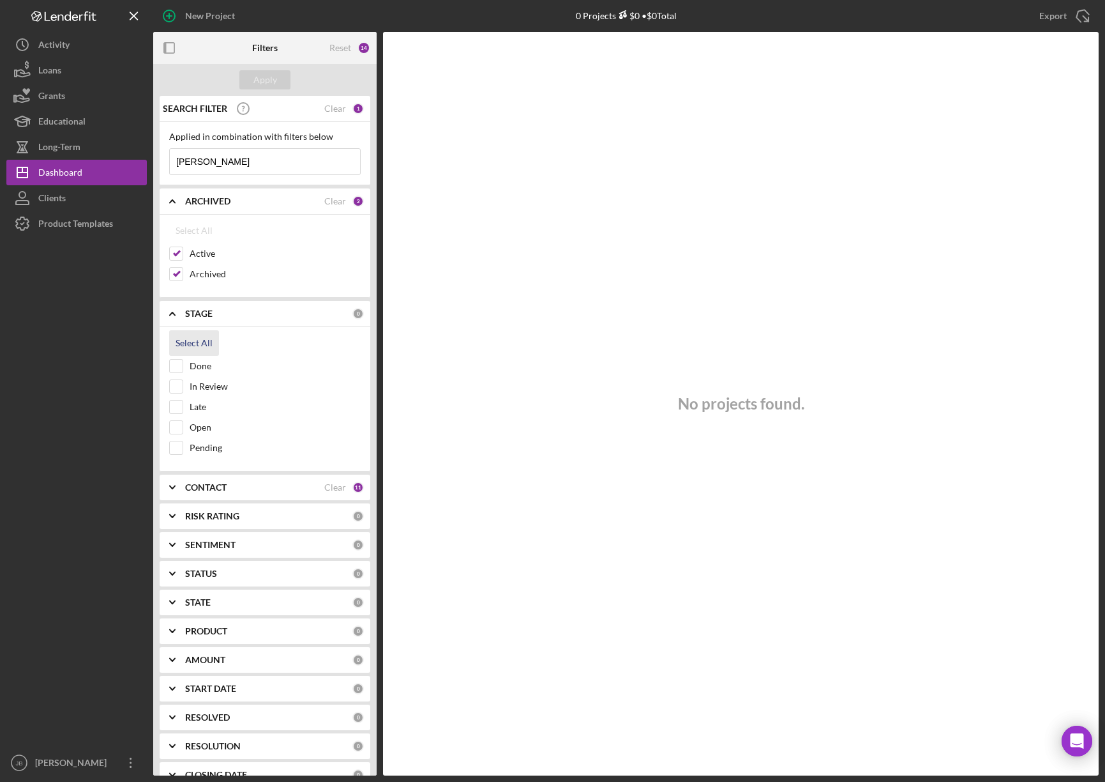
checkbox input "true"
click at [253, 319] on div "STAGE Clear 5" at bounding box center [274, 313] width 179 height 11
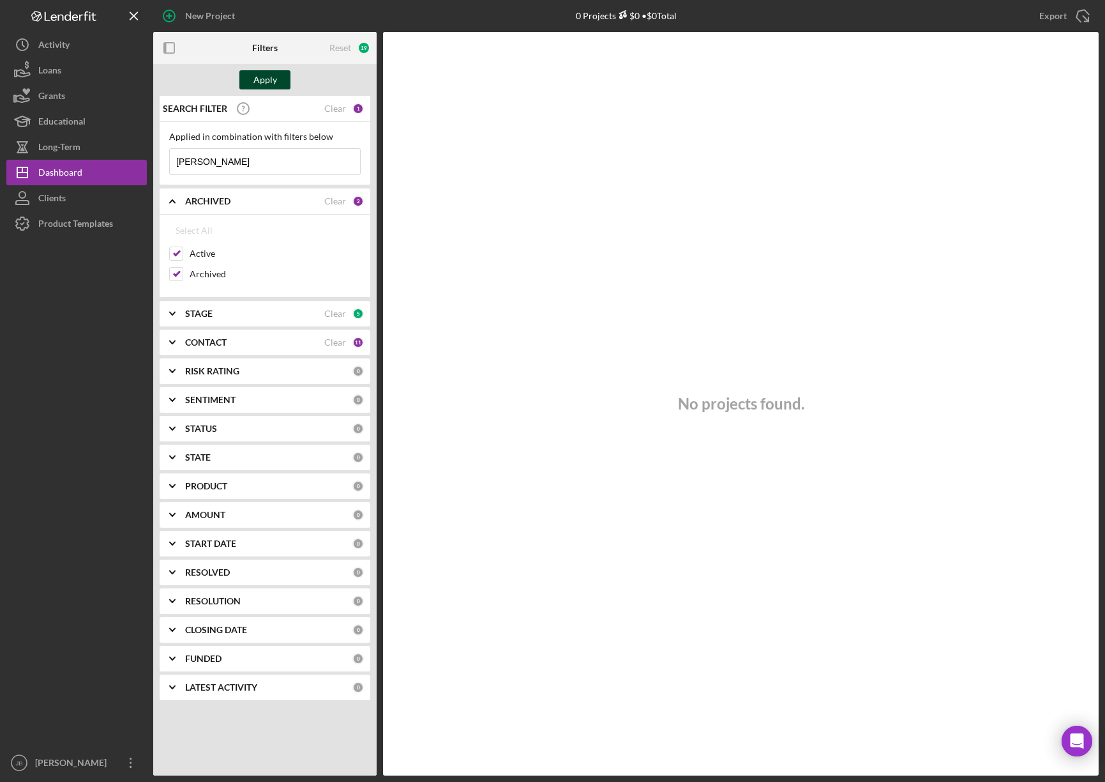
click at [269, 76] on div "Apply" at bounding box center [265, 79] width 24 height 19
click at [314, 345] on div "CONTACT" at bounding box center [254, 342] width 139 height 10
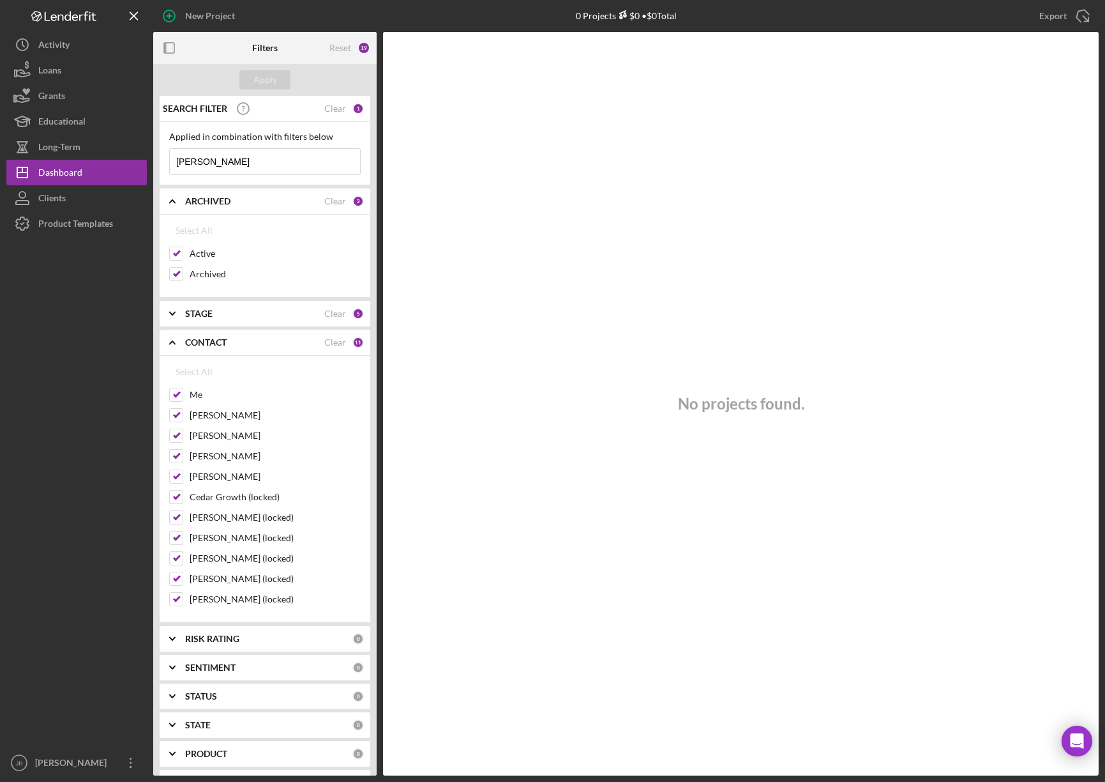
click at [248, 316] on div "STAGE" at bounding box center [254, 313] width 139 height 10
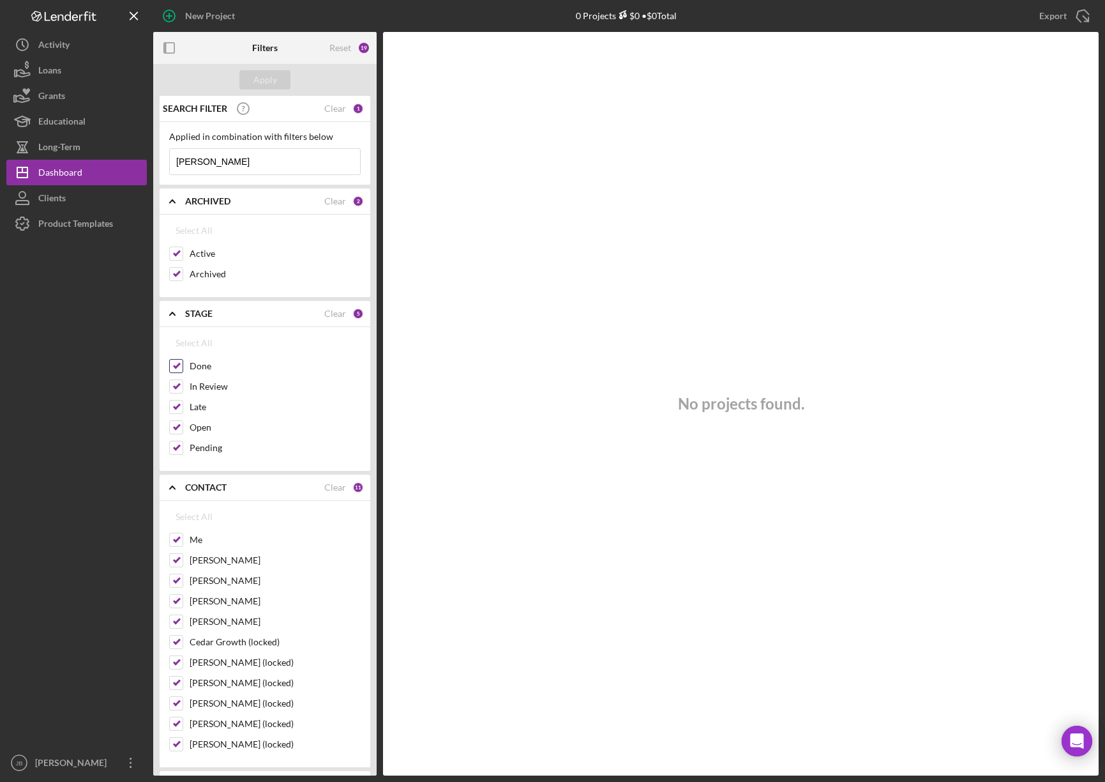
click at [188, 370] on div "Done" at bounding box center [265, 369] width 192 height 20
click at [181, 368] on input "Done" at bounding box center [176, 365] width 13 height 13
checkbox input "false"
click at [179, 412] on input "Late" at bounding box center [176, 406] width 13 height 13
checkbox input "false"
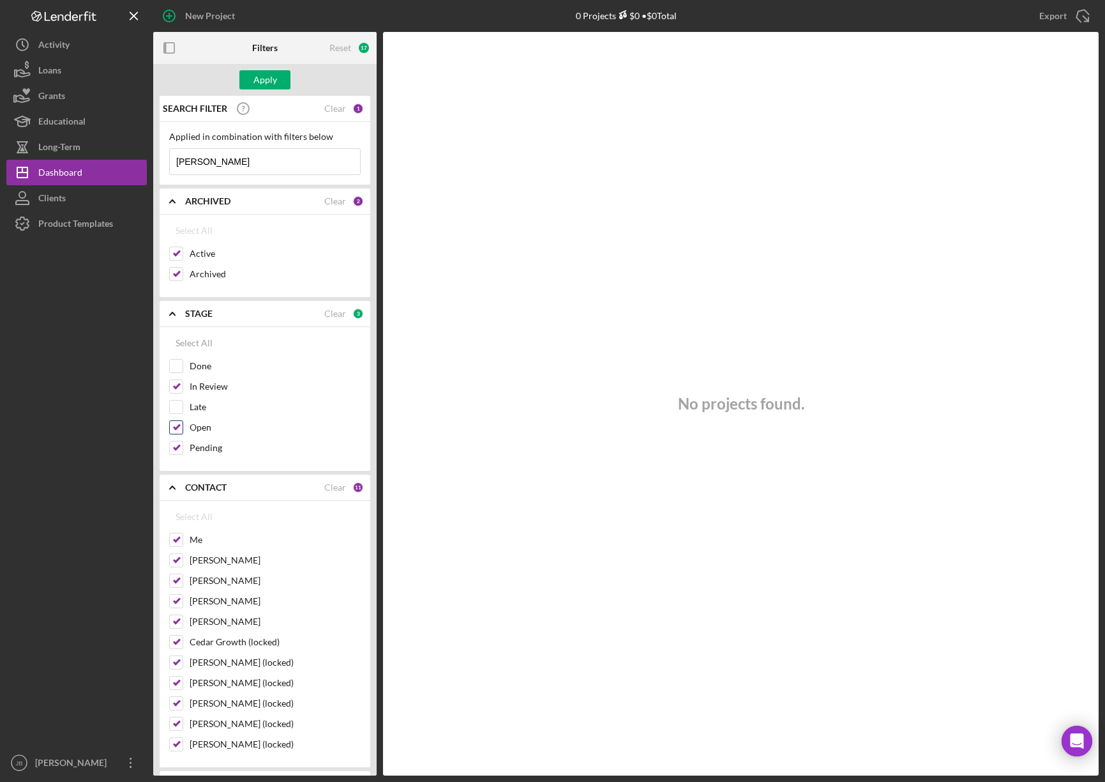
click at [173, 434] on input "Open" at bounding box center [176, 427] width 13 height 13
checkbox input "false"
click at [176, 452] on input "Pending" at bounding box center [176, 447] width 13 height 13
checkbox input "false"
click at [266, 85] on div "Apply" at bounding box center [265, 79] width 24 height 19
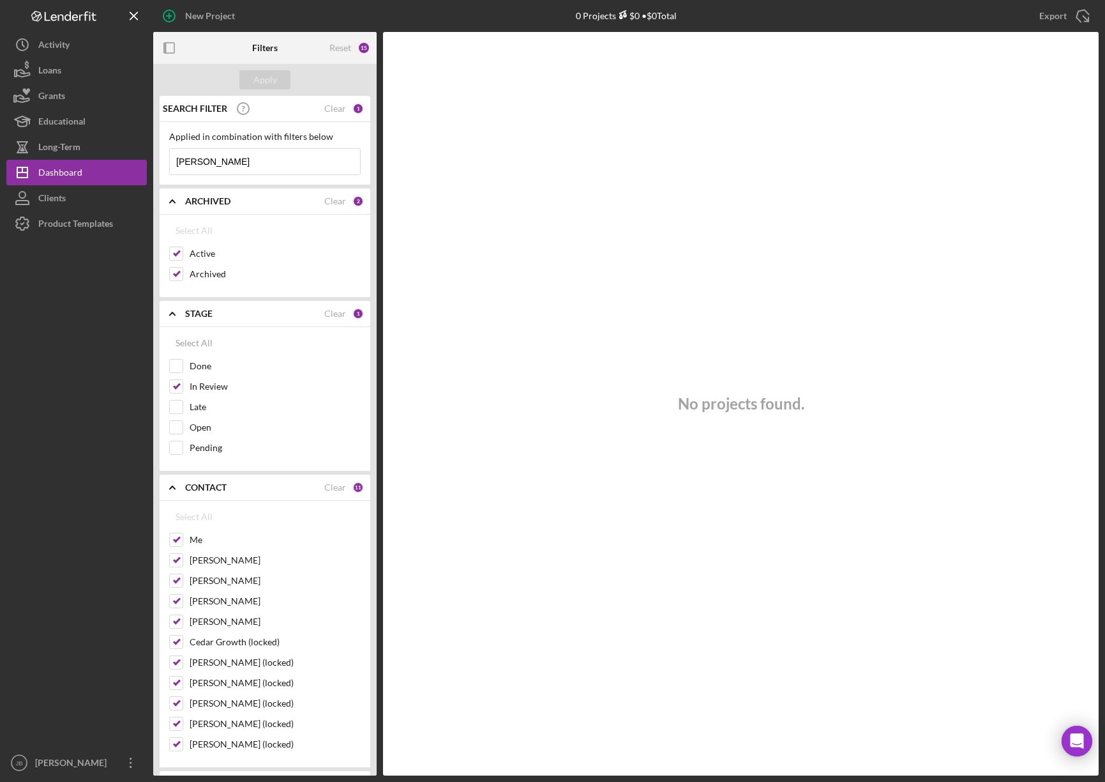
click at [262, 158] on input "Fremina Funmaker" at bounding box center [265, 162] width 190 height 26
drag, startPoint x: 262, startPoint y: 158, endPoint x: 208, endPoint y: 160, distance: 54.3
click at [208, 160] on input "Fremina Funmaker" at bounding box center [265, 162] width 190 height 26
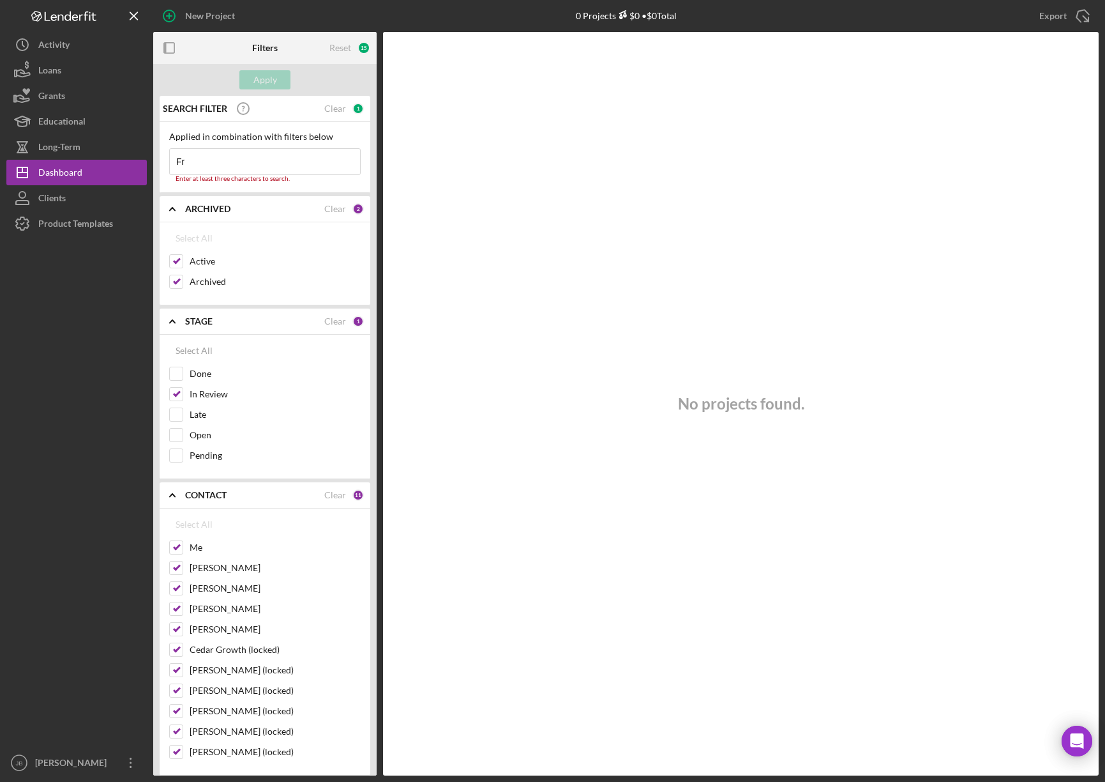
type input "F"
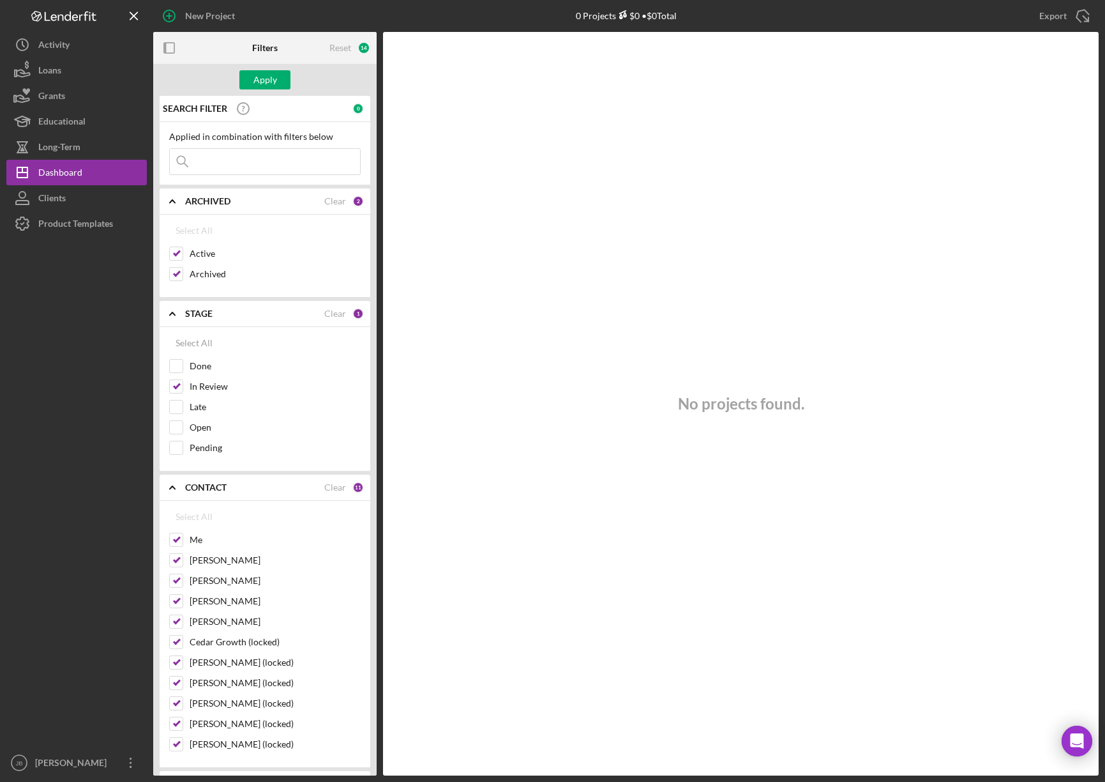
click at [296, 165] on input at bounding box center [265, 162] width 190 height 26
click at [281, 121] on div "SEARCH FILTER" at bounding box center [256, 109] width 193 height 32
click at [269, 77] on div "Apply" at bounding box center [265, 79] width 24 height 19
click at [260, 165] on input at bounding box center [265, 162] width 190 height 26
type input "Fremina Funmaker"
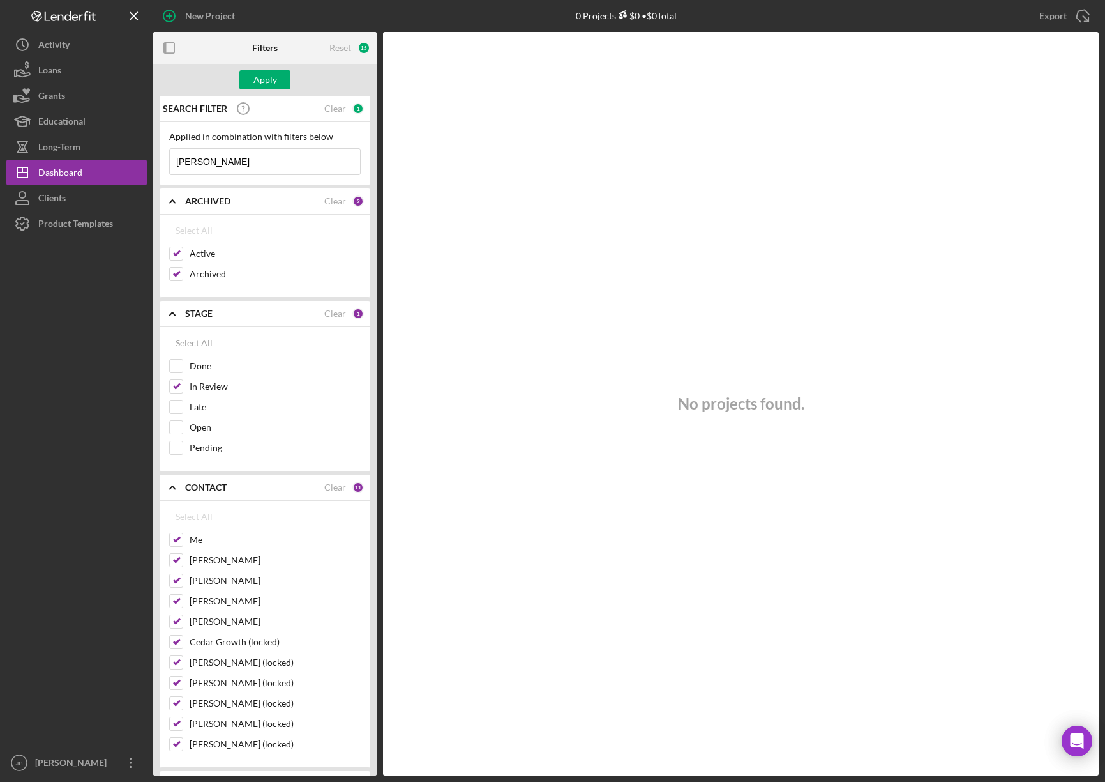
drag, startPoint x: 275, startPoint y: 164, endPoint x: 147, endPoint y: 155, distance: 128.0
click at [147, 156] on div "New Project 0 Projects $0 • $0 Total Fremina Funmaker Export Icon/Export Filter…" at bounding box center [552, 387] width 1093 height 775
click at [262, 88] on div "Apply" at bounding box center [265, 79] width 24 height 19
drag, startPoint x: 259, startPoint y: 158, endPoint x: 110, endPoint y: 146, distance: 149.3
click at [110, 146] on div "New Project 0 Projects $0 • $0 Total Fremina Funmaker Export Icon/Export Filter…" at bounding box center [552, 387] width 1093 height 775
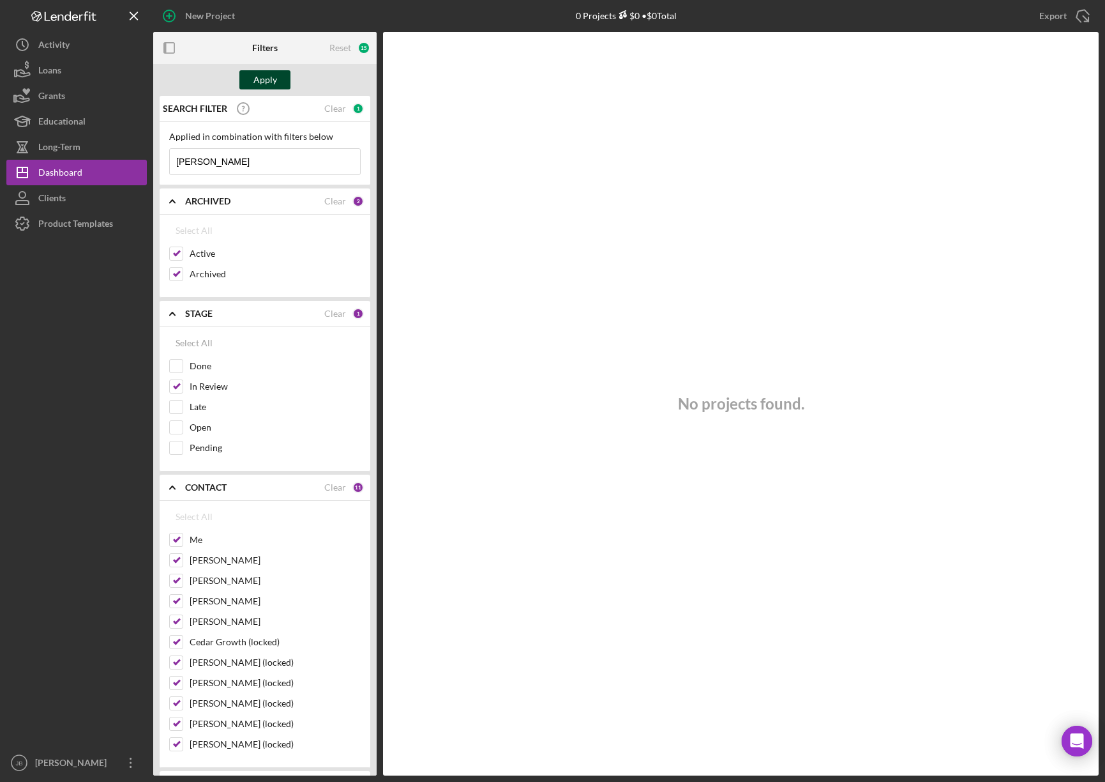
type input "Nicole Girth"
click at [268, 72] on div "Apply" at bounding box center [265, 79] width 24 height 19
drag, startPoint x: 200, startPoint y: 160, endPoint x: 154, endPoint y: 165, distance: 46.2
click at [154, 165] on div "SEARCH FILTER Clear 1 Applied in combination with filters below Nicole Girth Ic…" at bounding box center [264, 435] width 223 height 679
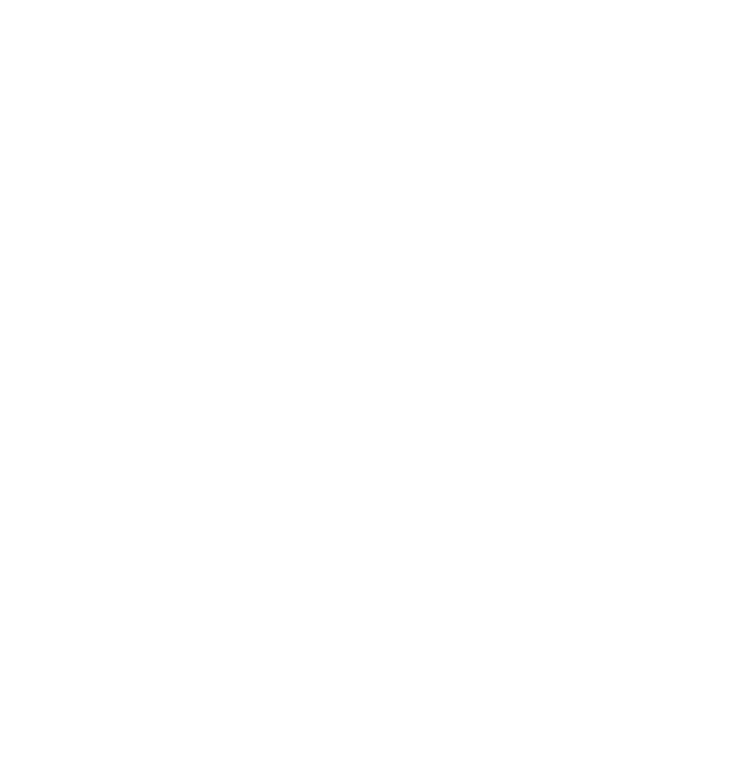
click at [326, 0] on html at bounding box center [552, 0] width 1105 height 0
click at [350, 0] on html at bounding box center [552, 0] width 1105 height 0
drag, startPoint x: 188, startPoint y: 149, endPoint x: 167, endPoint y: 130, distance: 28.9
drag, startPoint x: 167, startPoint y: 130, endPoint x: 206, endPoint y: 72, distance: 69.4
click at [206, 0] on html at bounding box center [552, 0] width 1105 height 0
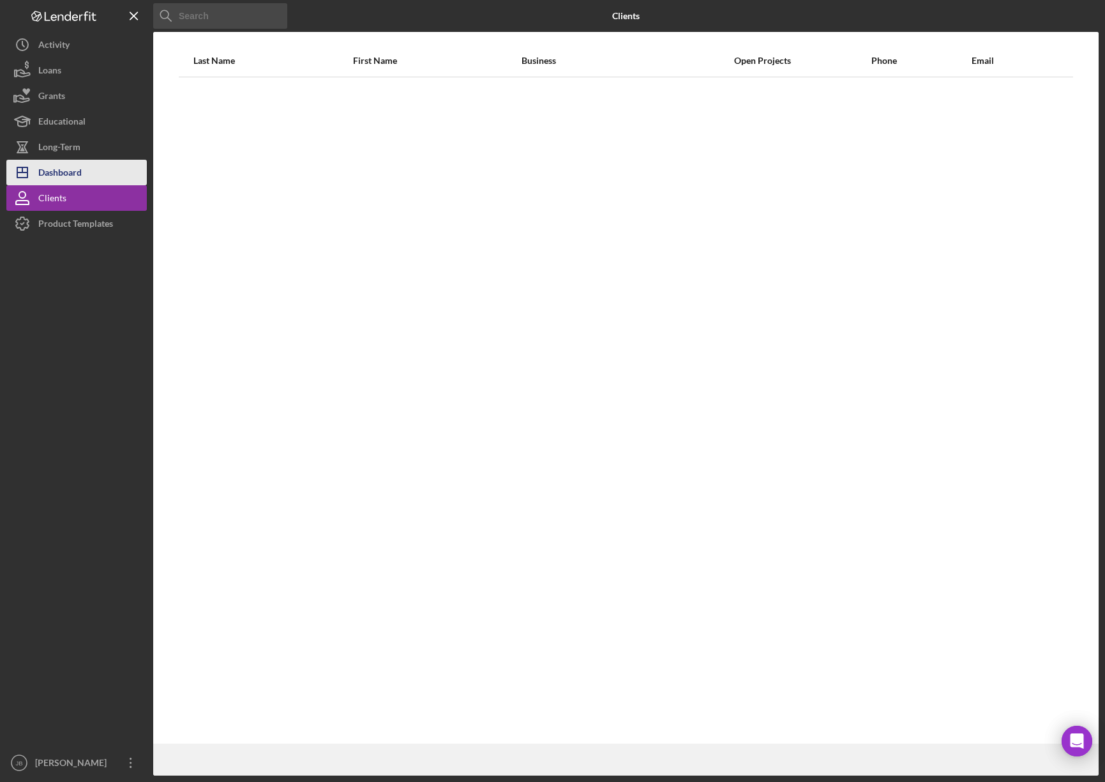
click at [130, 171] on button "Icon/Dashboard Dashboard" at bounding box center [76, 173] width 140 height 26
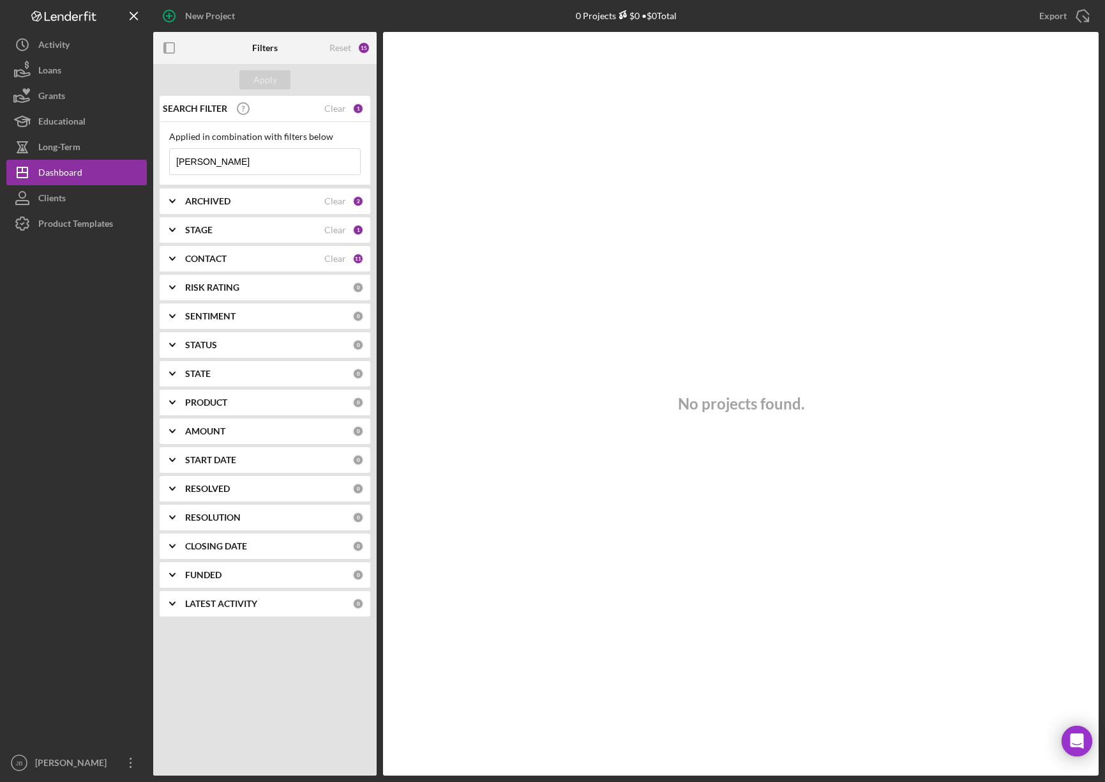
click at [269, 153] on input "Nicole Girth" at bounding box center [265, 162] width 190 height 26
click at [228, 229] on div "STAGE" at bounding box center [254, 230] width 139 height 10
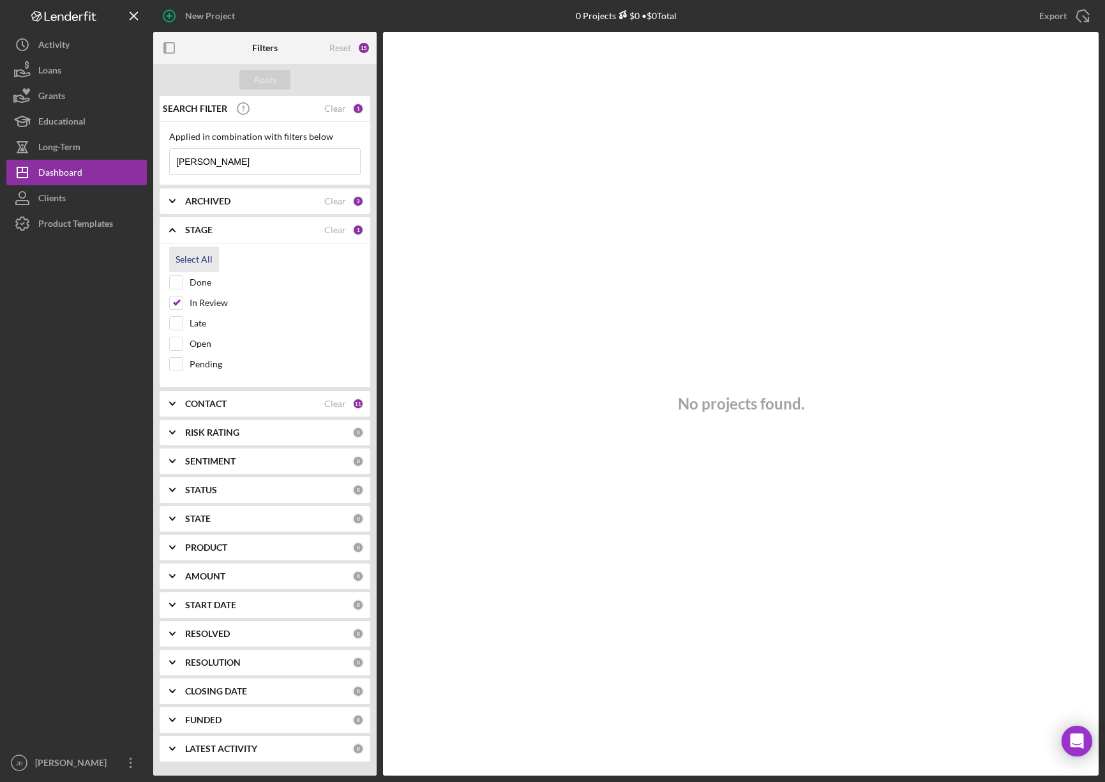
click at [194, 255] on div "Select All" at bounding box center [194, 259] width 37 height 26
checkbox input "true"
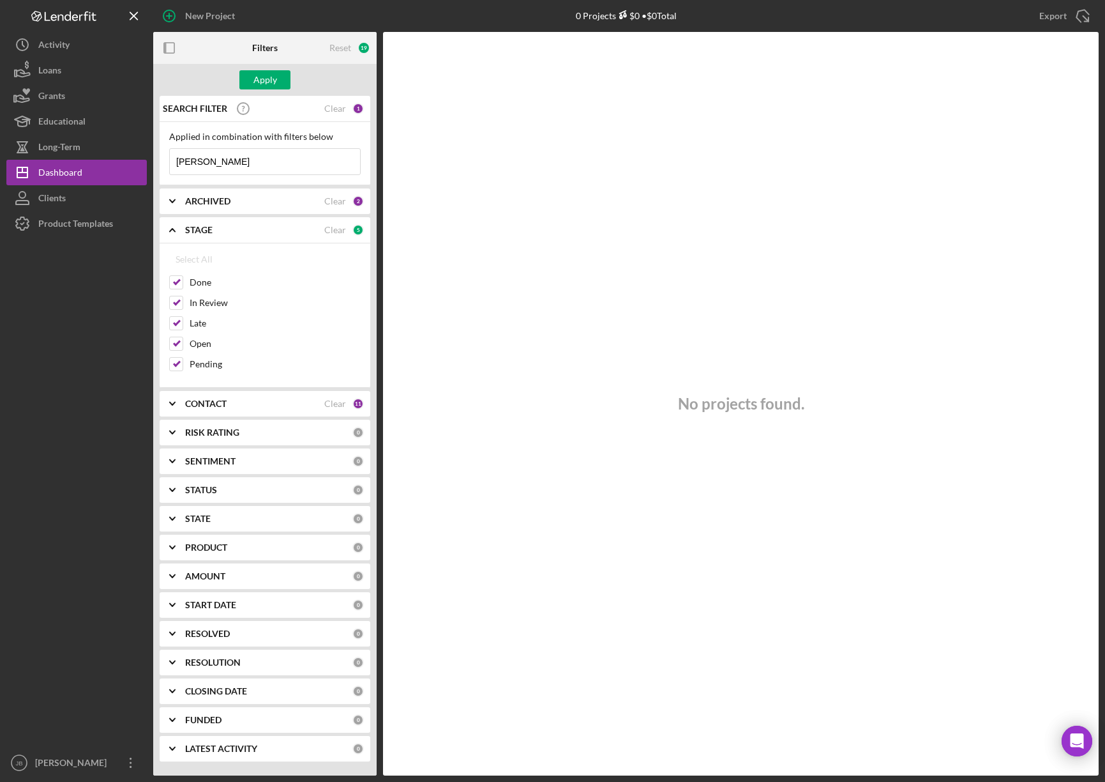
click at [274, 147] on div "Applied in combination with filters below Nicole Girth Icon/Menu Close" at bounding box center [265, 153] width 192 height 43
click at [277, 80] on button "Apply" at bounding box center [264, 79] width 51 height 19
click at [252, 155] on input "Nicole Girth" at bounding box center [265, 162] width 190 height 26
click at [258, 163] on input "Nicole Girth" at bounding box center [265, 162] width 190 height 26
drag, startPoint x: 267, startPoint y: 164, endPoint x: 152, endPoint y: 157, distance: 115.2
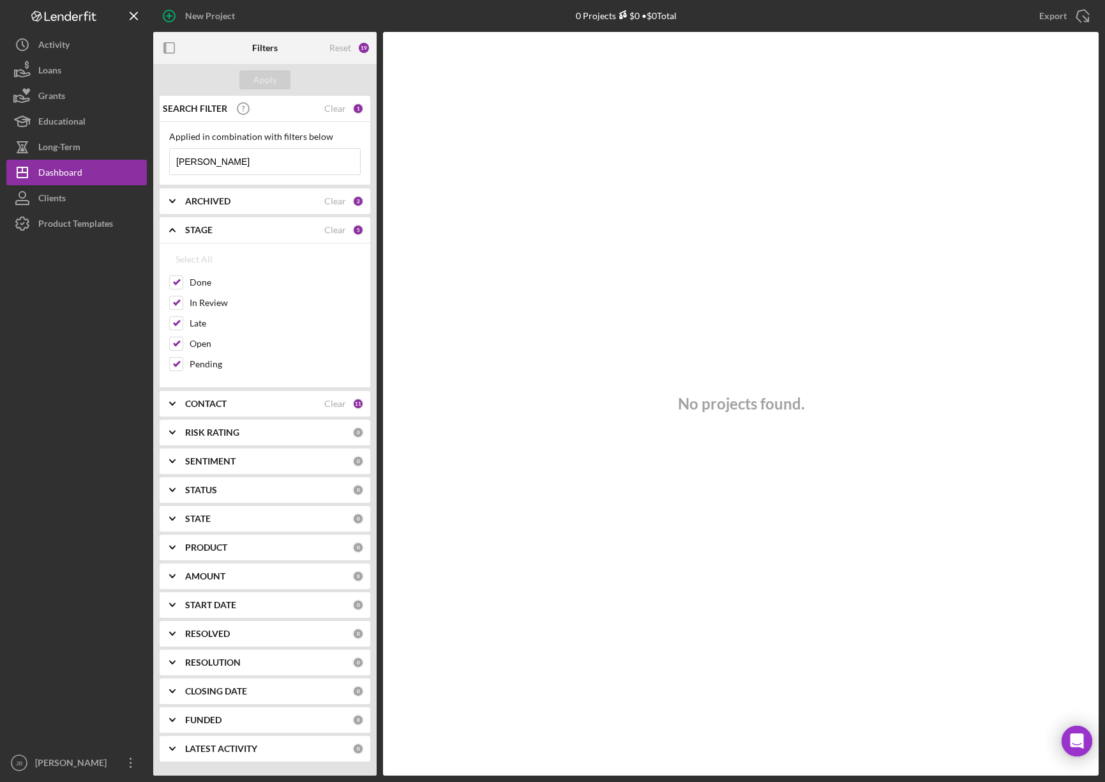
click at [152, 157] on div "New Project 0 Projects $0 • $0 Total Nicole Girth Export Icon/Export Filters Re…" at bounding box center [552, 387] width 1093 height 775
type input "Whitewing"
click at [259, 204] on div "ARCHIVED" at bounding box center [254, 201] width 139 height 10
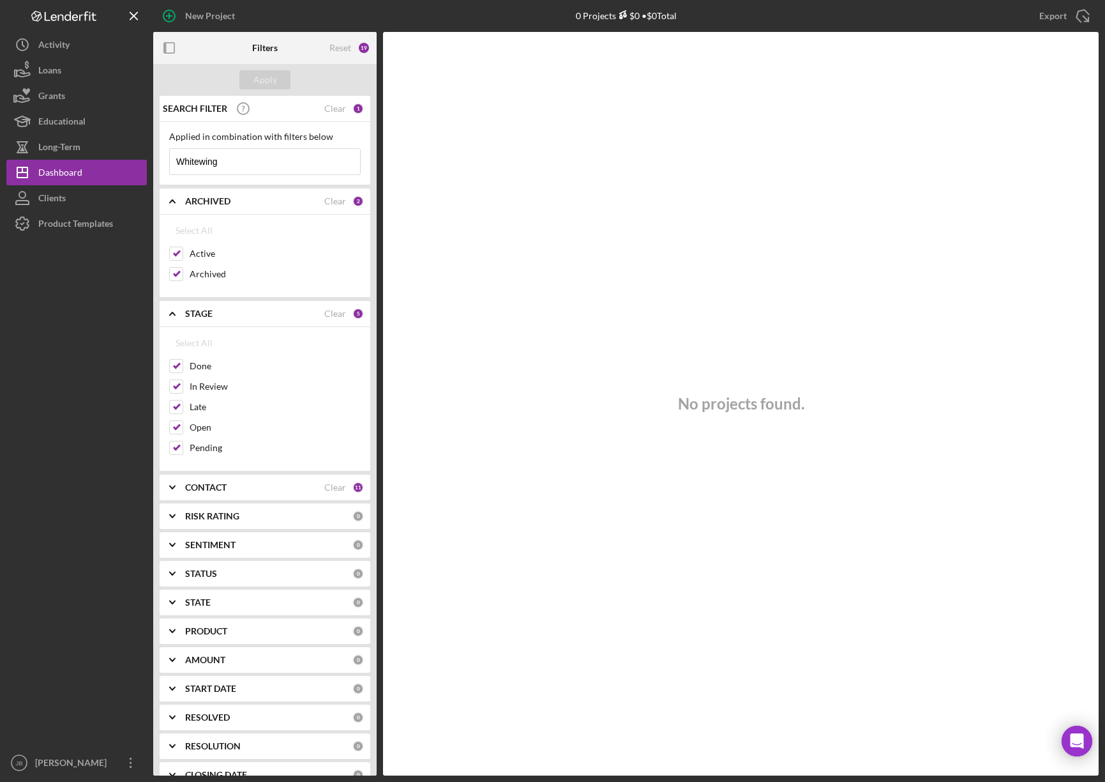
click at [353, 198] on div "2" at bounding box center [357, 200] width 11 height 11
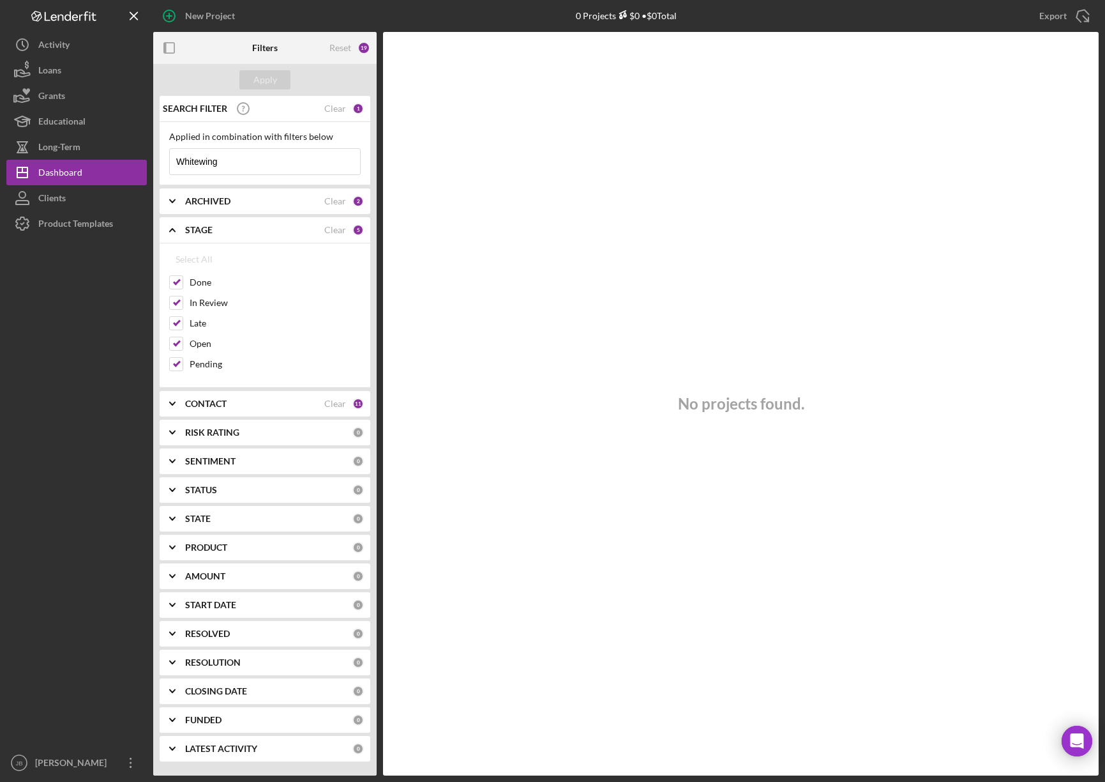
click at [313, 200] on div "ARCHIVED" at bounding box center [254, 201] width 139 height 10
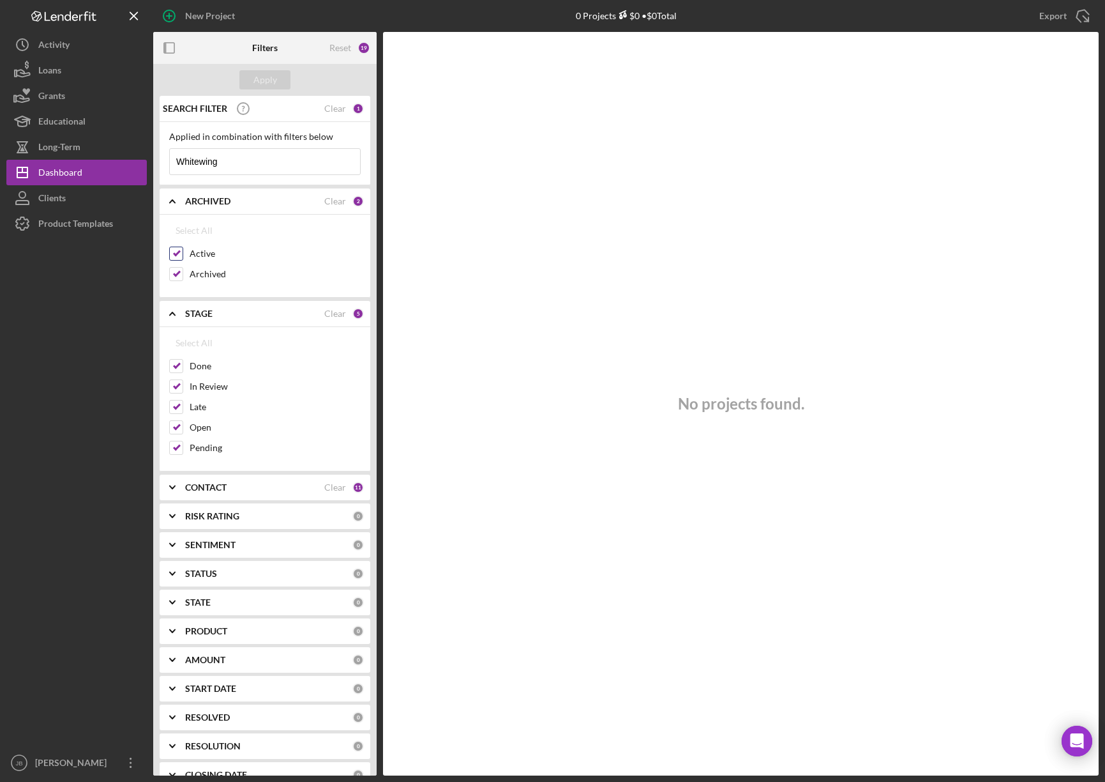
click at [179, 253] on input "Active" at bounding box center [176, 253] width 13 height 13
checkbox input "false"
drag, startPoint x: 177, startPoint y: 272, endPoint x: 173, endPoint y: 289, distance: 17.7
click at [178, 272] on input "Archived" at bounding box center [176, 274] width 13 height 13
checkbox input "false"
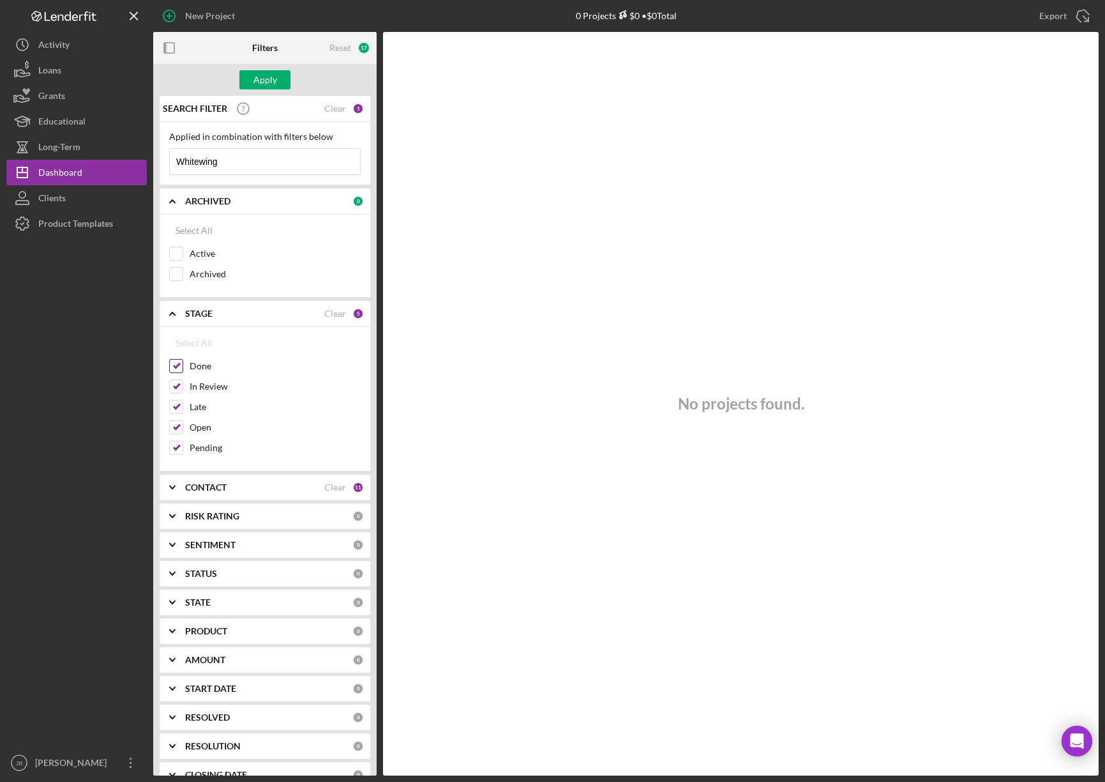
drag, startPoint x: 181, startPoint y: 366, endPoint x: 180, endPoint y: 375, distance: 9.0
click at [180, 365] on input "Done" at bounding box center [176, 365] width 13 height 13
checkbox input "false"
click at [178, 398] on div "In Review" at bounding box center [265, 389] width 192 height 20
click at [179, 387] on input "In Review" at bounding box center [176, 386] width 13 height 13
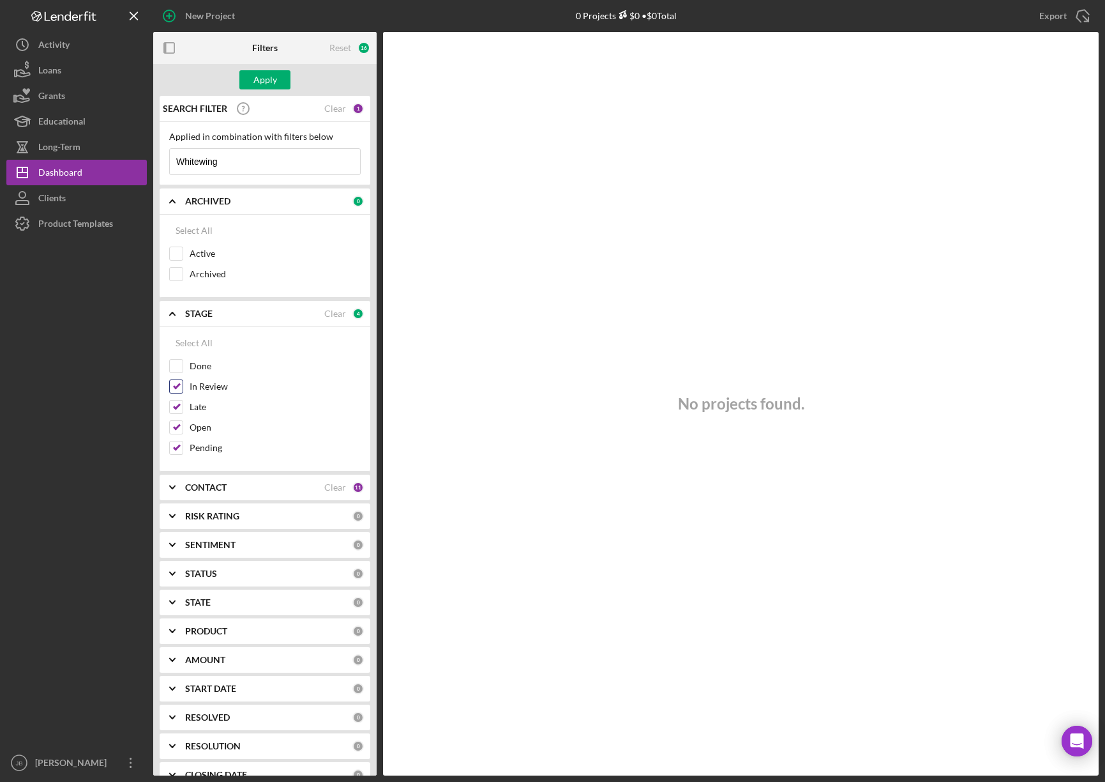
checkbox input "false"
click at [178, 408] on input "Late" at bounding box center [176, 406] width 13 height 13
checkbox input "false"
click at [179, 437] on div "Open" at bounding box center [265, 430] width 192 height 20
click at [178, 451] on input "Pending" at bounding box center [176, 447] width 13 height 13
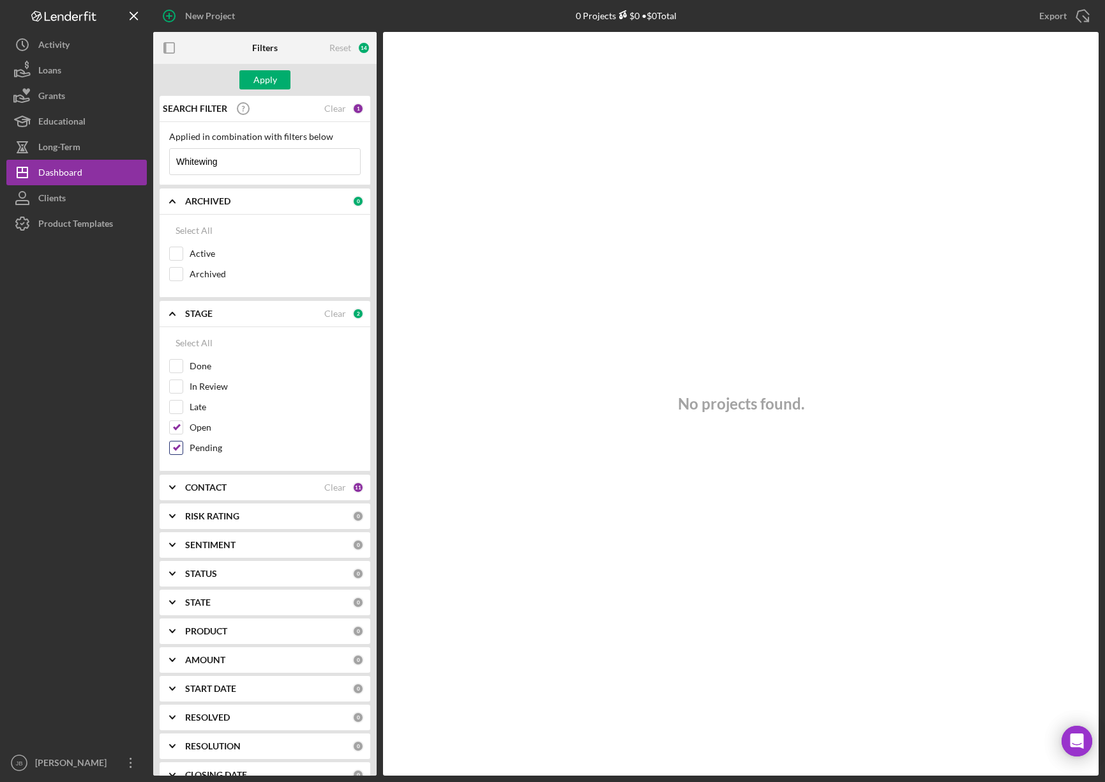
checkbox input "false"
click at [278, 75] on button "Apply" at bounding box center [264, 79] width 51 height 19
click at [293, 484] on div "CONTACT" at bounding box center [254, 487] width 139 height 10
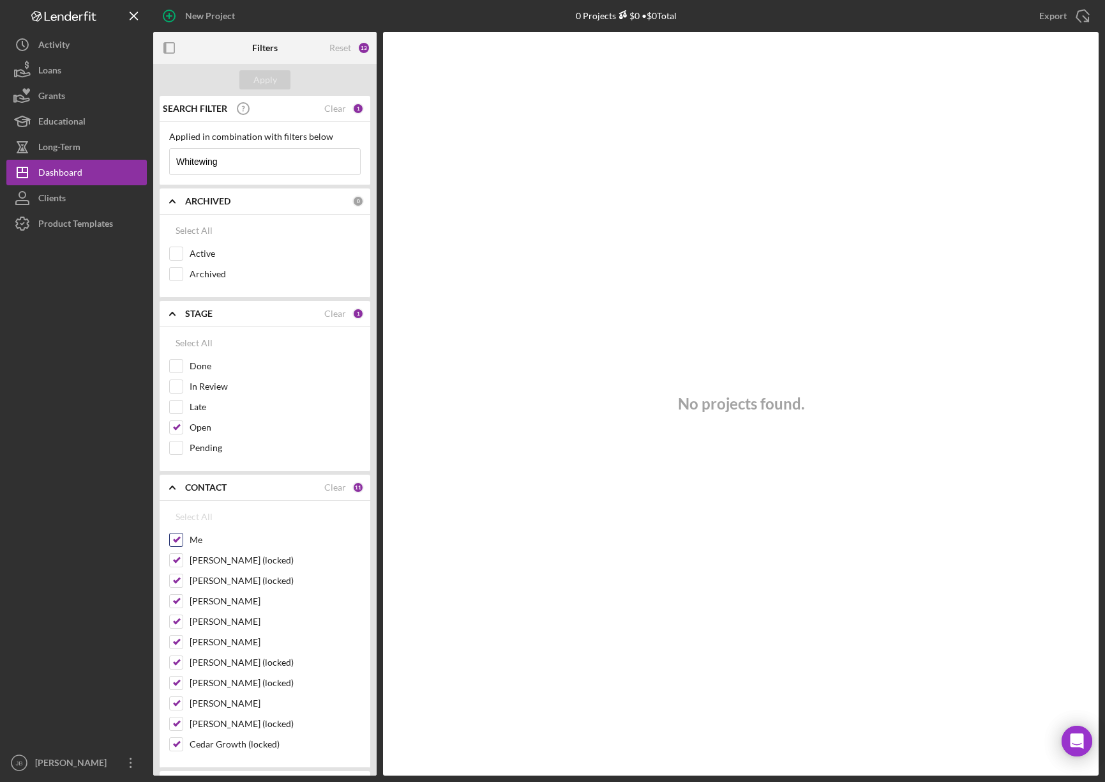
drag, startPoint x: 179, startPoint y: 537, endPoint x: 175, endPoint y: 549, distance: 12.1
click at [178, 542] on input "Me" at bounding box center [176, 539] width 13 height 13
checkbox input "false"
drag, startPoint x: 178, startPoint y: 564, endPoint x: 178, endPoint y: 577, distance: 13.4
click at [177, 565] on input "Jodi Fischer (locked)" at bounding box center [176, 560] width 13 height 13
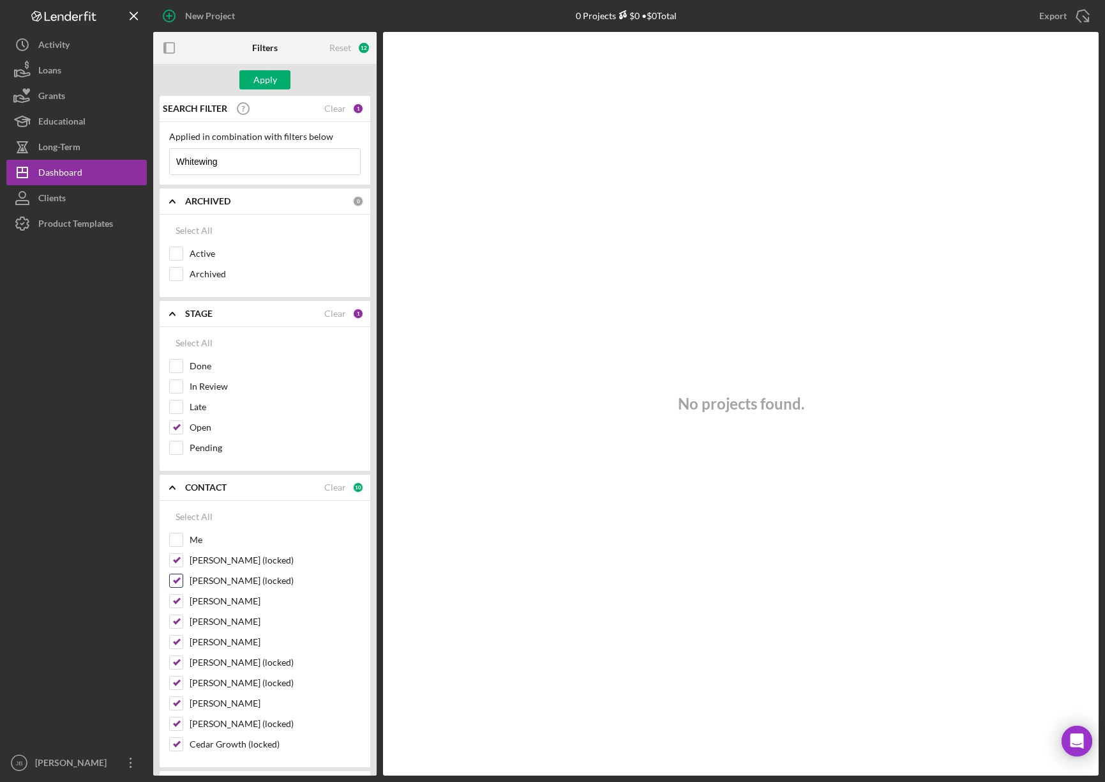
checkbox input "false"
click at [178, 587] on div at bounding box center [176, 580] width 14 height 14
drag, startPoint x: 178, startPoint y: 594, endPoint x: 177, endPoint y: 603, distance: 9.0
click at [177, 602] on div at bounding box center [176, 601] width 14 height 14
click at [178, 605] on input "Ashley Rice" at bounding box center [176, 600] width 13 height 13
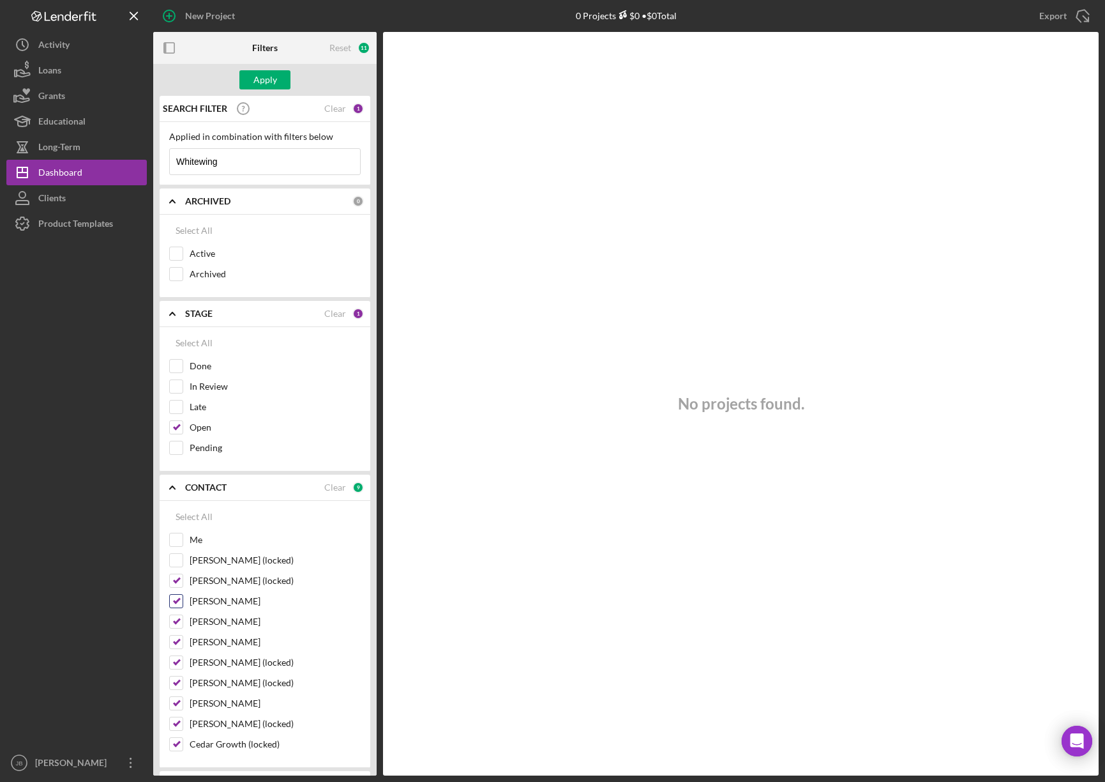
checkbox input "false"
click at [181, 577] on div at bounding box center [176, 580] width 14 height 14
click at [176, 580] on input "Haley Hernandez (locked)" at bounding box center [176, 580] width 13 height 13
checkbox input "false"
click at [176, 628] on div at bounding box center [176, 621] width 14 height 14
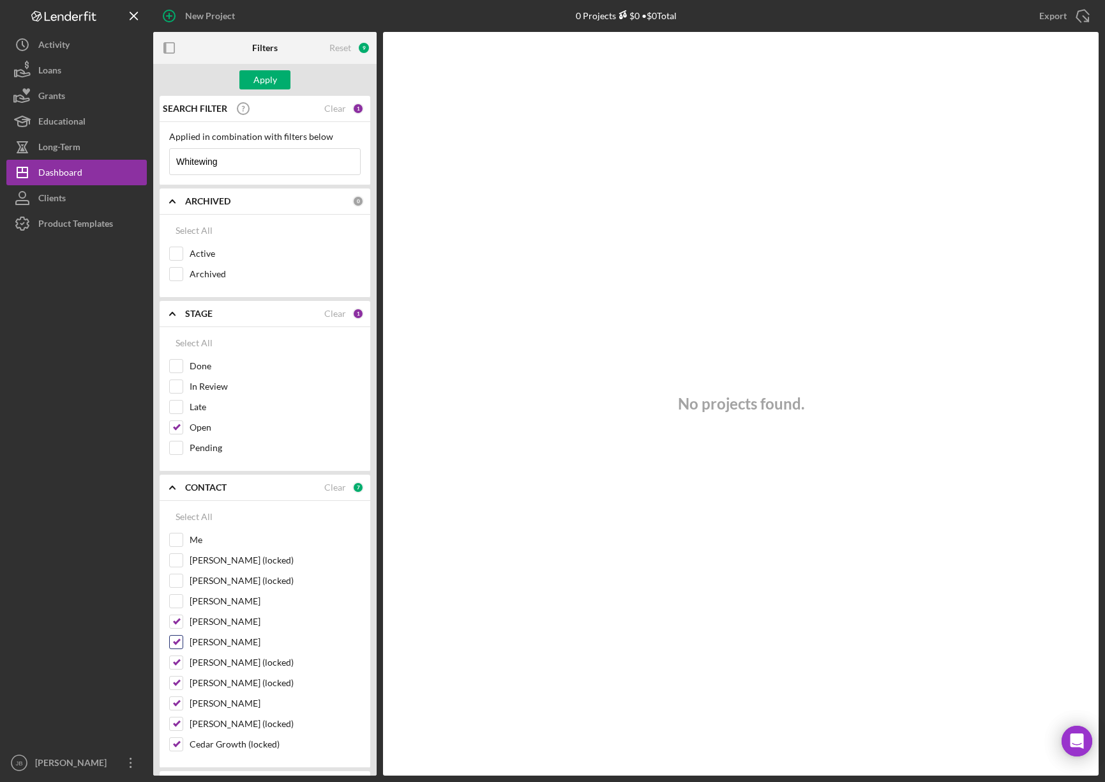
click at [183, 646] on div "Rita Casper" at bounding box center [265, 645] width 192 height 20
click at [181, 654] on div "Rita Casper" at bounding box center [265, 645] width 192 height 20
click at [177, 638] on input "Rita Casper" at bounding box center [176, 641] width 13 height 13
checkbox input "false"
drag, startPoint x: 176, startPoint y: 617, endPoint x: 173, endPoint y: 646, distance: 28.9
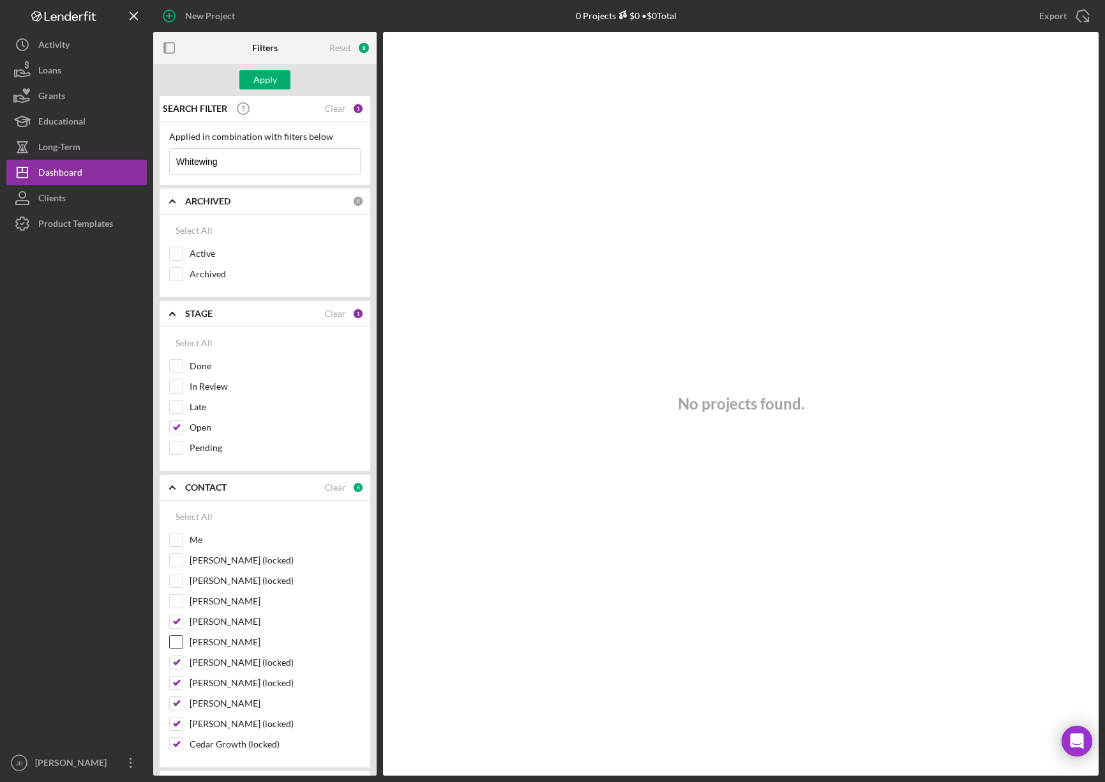
click at [176, 619] on input "Kelli Mitchell" at bounding box center [176, 621] width 13 height 13
checkbox input "false"
click at [170, 668] on input "Victoria Houghton (locked)" at bounding box center [176, 662] width 13 height 13
checkbox input "false"
drag, startPoint x: 174, startPoint y: 685, endPoint x: 176, endPoint y: 702, distance: 16.7
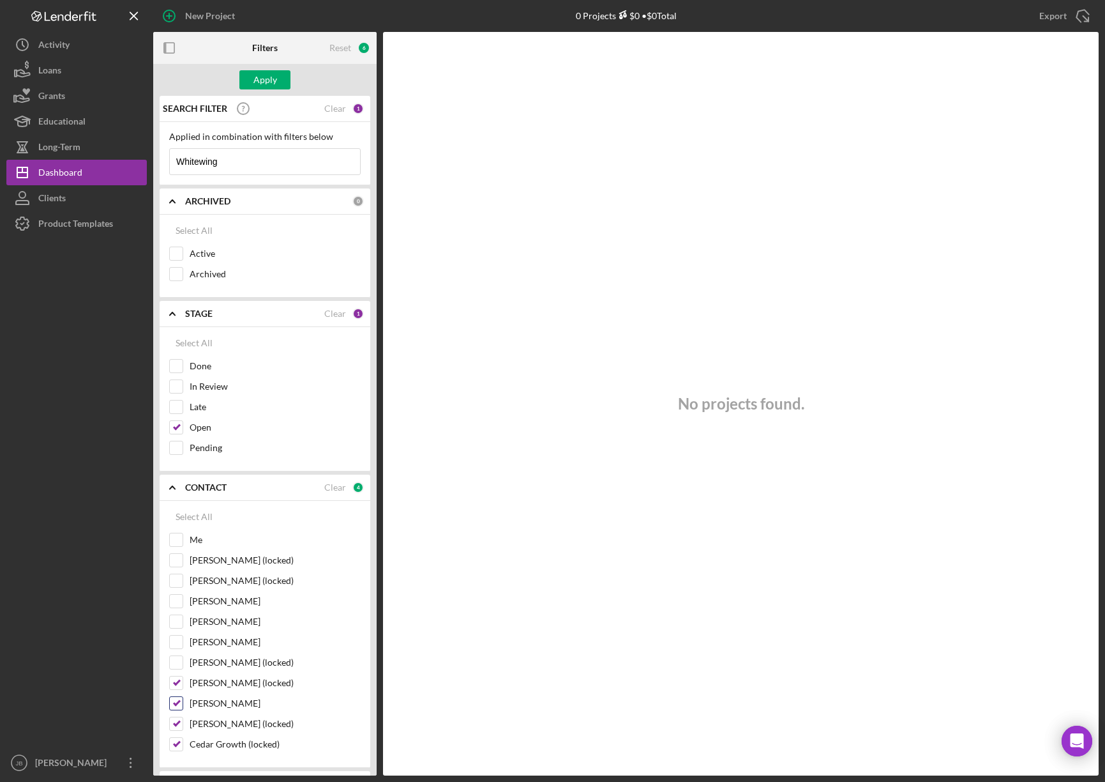
click at [174, 686] on input "Stephanie Clark (locked)" at bounding box center [176, 682] width 13 height 13
checkbox input "false"
click at [176, 713] on div "Kevin Stevens" at bounding box center [265, 706] width 192 height 20
drag, startPoint x: 178, startPoint y: 709, endPoint x: 175, endPoint y: 722, distance: 13.0
click at [178, 711] on div "Kevin Stevens" at bounding box center [265, 706] width 192 height 20
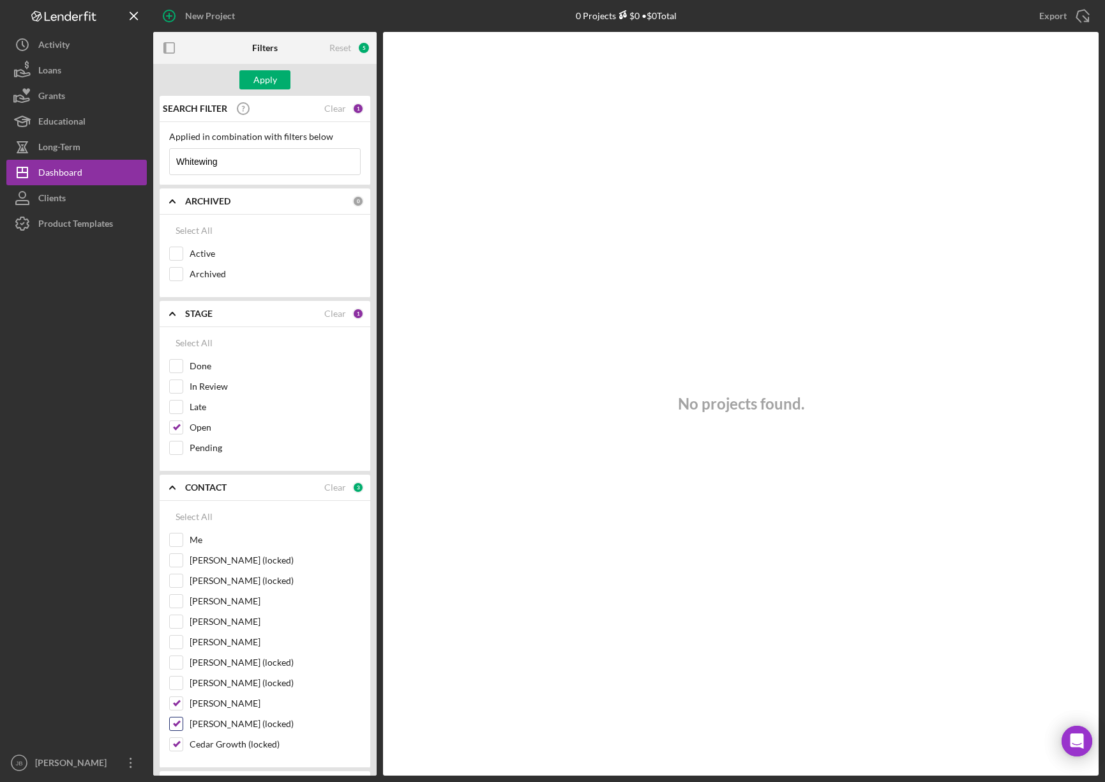
click at [175, 724] on input "Lizabeth Vonhaden (locked)" at bounding box center [176, 723] width 13 height 13
checkbox input "false"
click at [183, 696] on div "Kevin Stevens" at bounding box center [265, 706] width 192 height 20
click at [183, 706] on div "Kevin Stevens" at bounding box center [265, 706] width 192 height 20
click at [179, 704] on input "Kevin Stevens" at bounding box center [176, 703] width 13 height 13
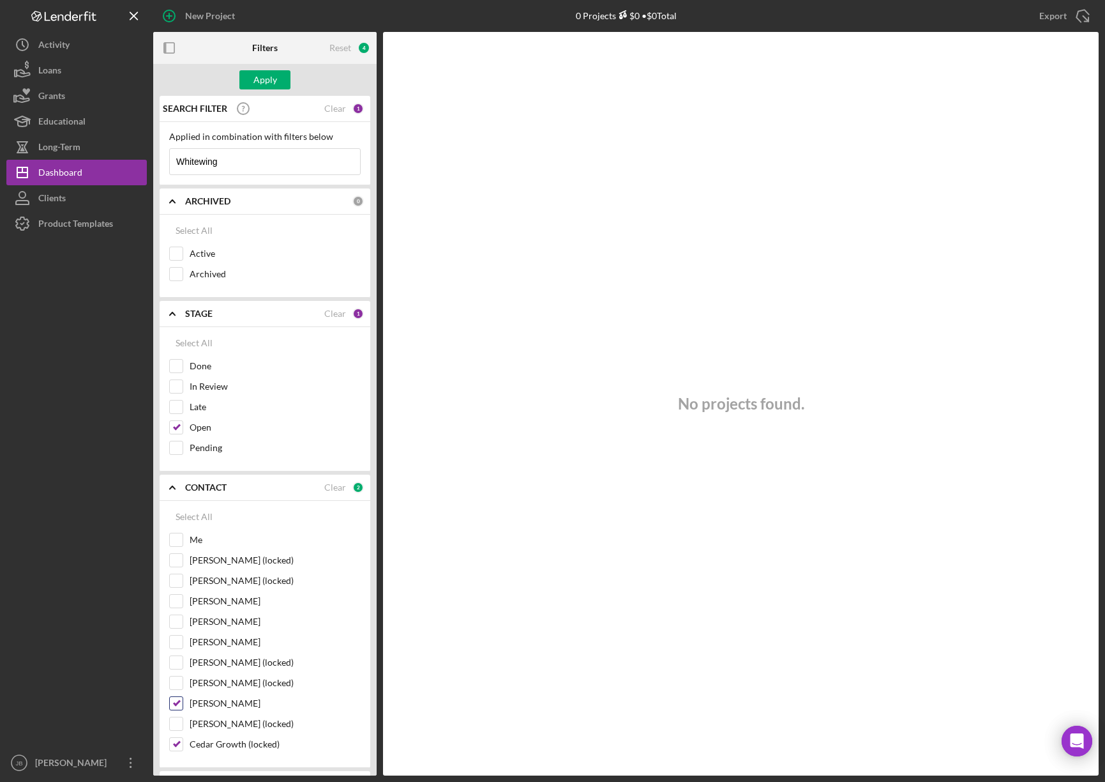
checkbox input "false"
click at [183, 743] on div at bounding box center [176, 744] width 14 height 14
click at [181, 743] on input "Cedar Growth (locked)" at bounding box center [176, 744] width 13 height 13
checkbox input "false"
click at [273, 76] on div "Apply" at bounding box center [265, 79] width 24 height 19
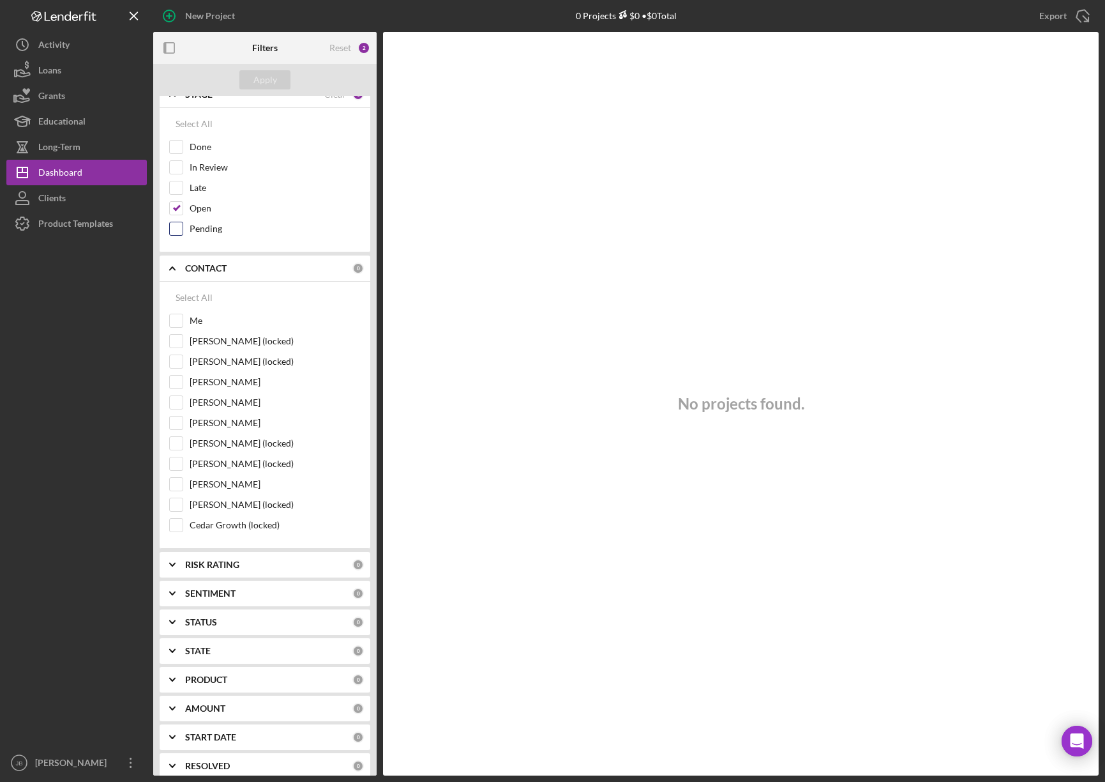
scroll to position [155, 0]
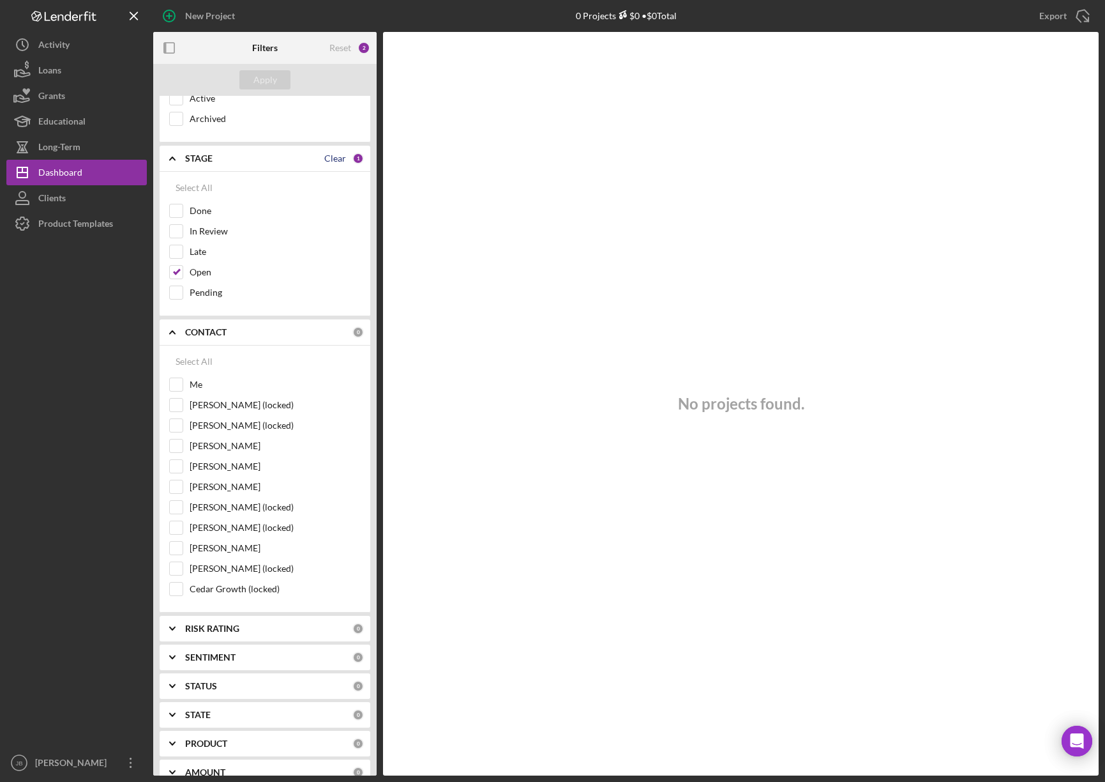
click at [328, 161] on div "Clear" at bounding box center [335, 158] width 22 height 10
checkbox input "false"
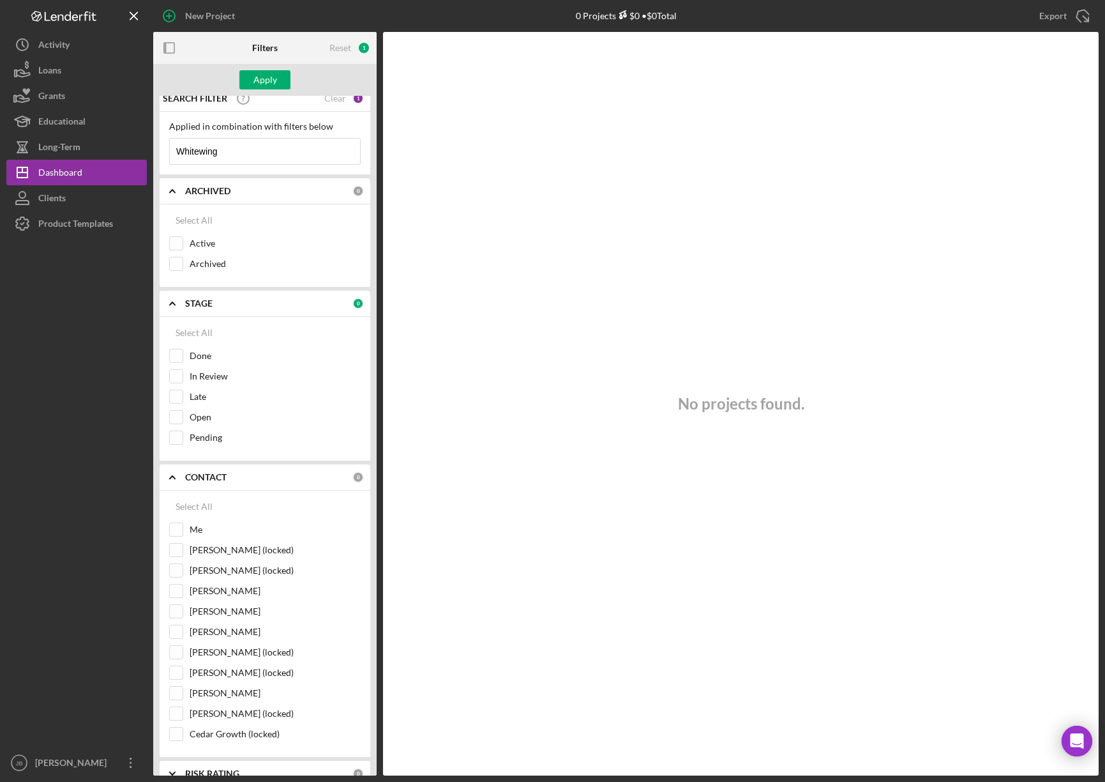
scroll to position [0, 0]
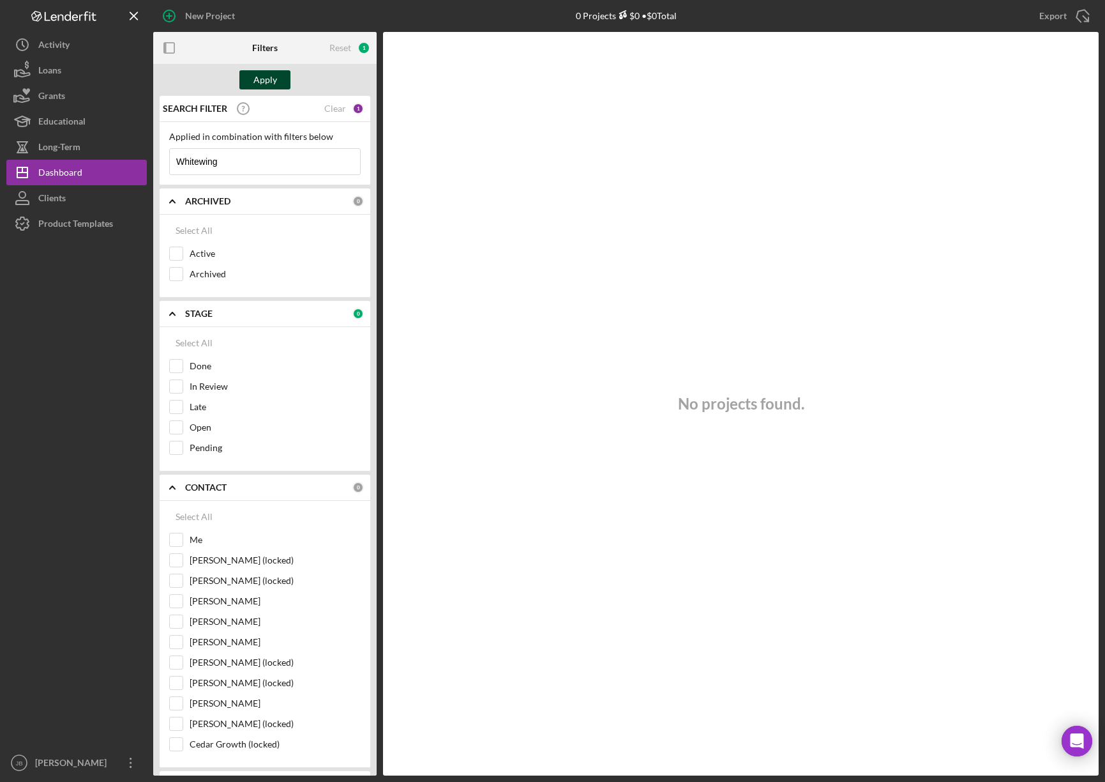
click at [271, 77] on div "Apply" at bounding box center [265, 79] width 24 height 19
click at [338, 110] on div "Clear" at bounding box center [335, 108] width 22 height 10
click at [275, 76] on div "Apply" at bounding box center [265, 79] width 24 height 19
click at [178, 251] on input "Active" at bounding box center [176, 253] width 13 height 13
checkbox input "true"
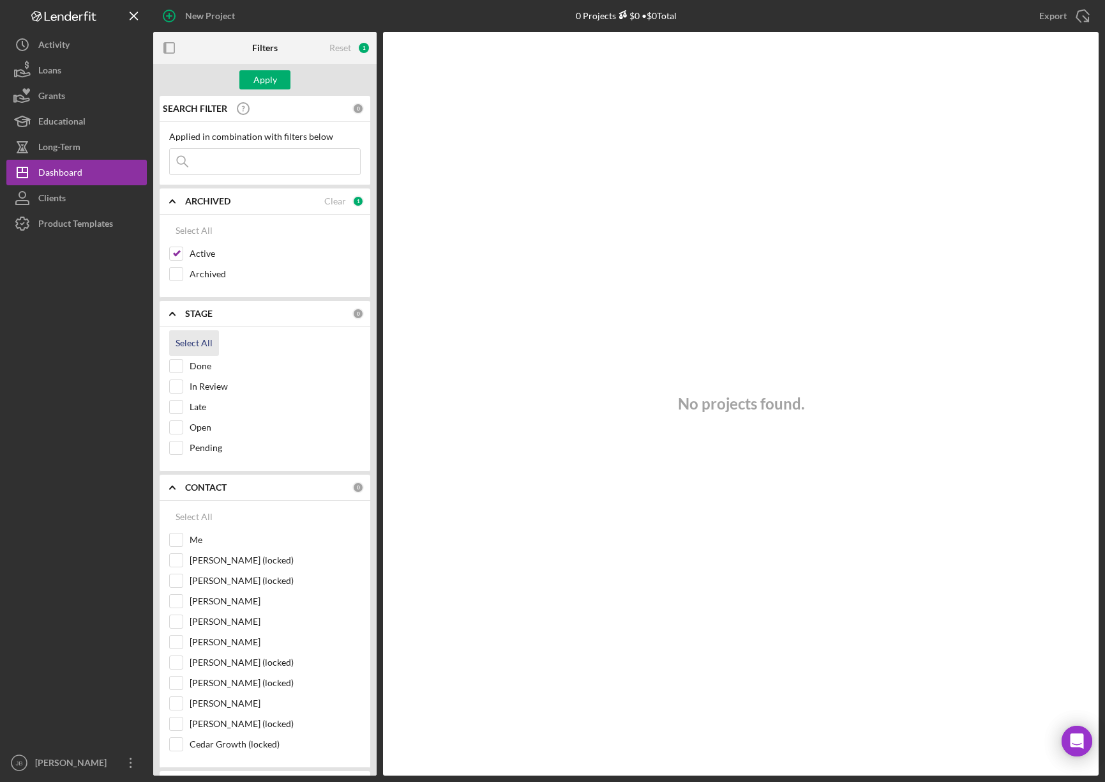
click at [199, 345] on div "Select All" at bounding box center [194, 343] width 37 height 26
checkbox input "true"
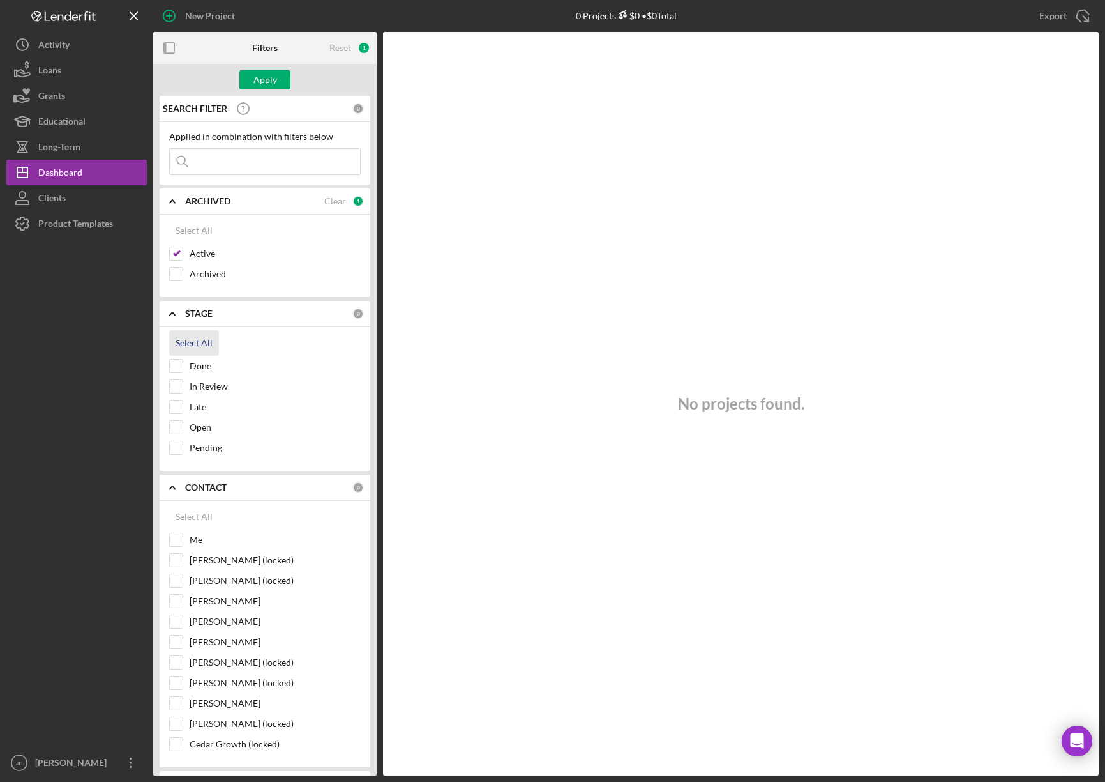
checkbox input "true"
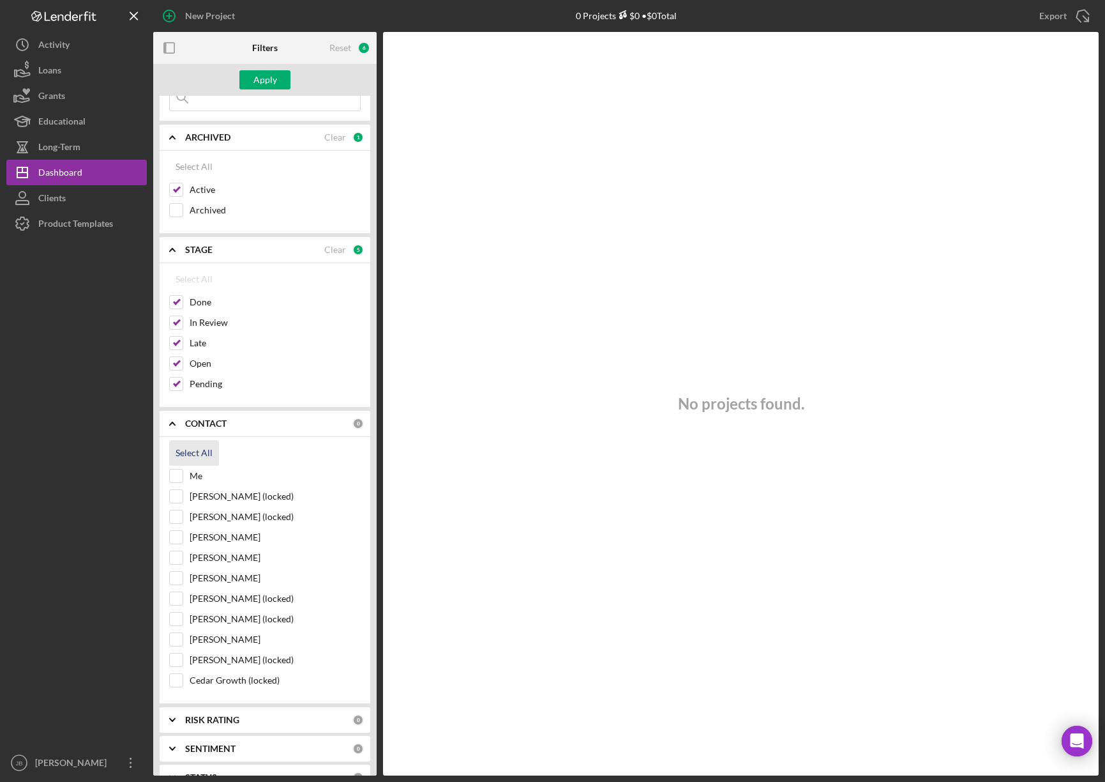
click at [207, 453] on div "Select All" at bounding box center [194, 453] width 37 height 26
checkbox input "true"
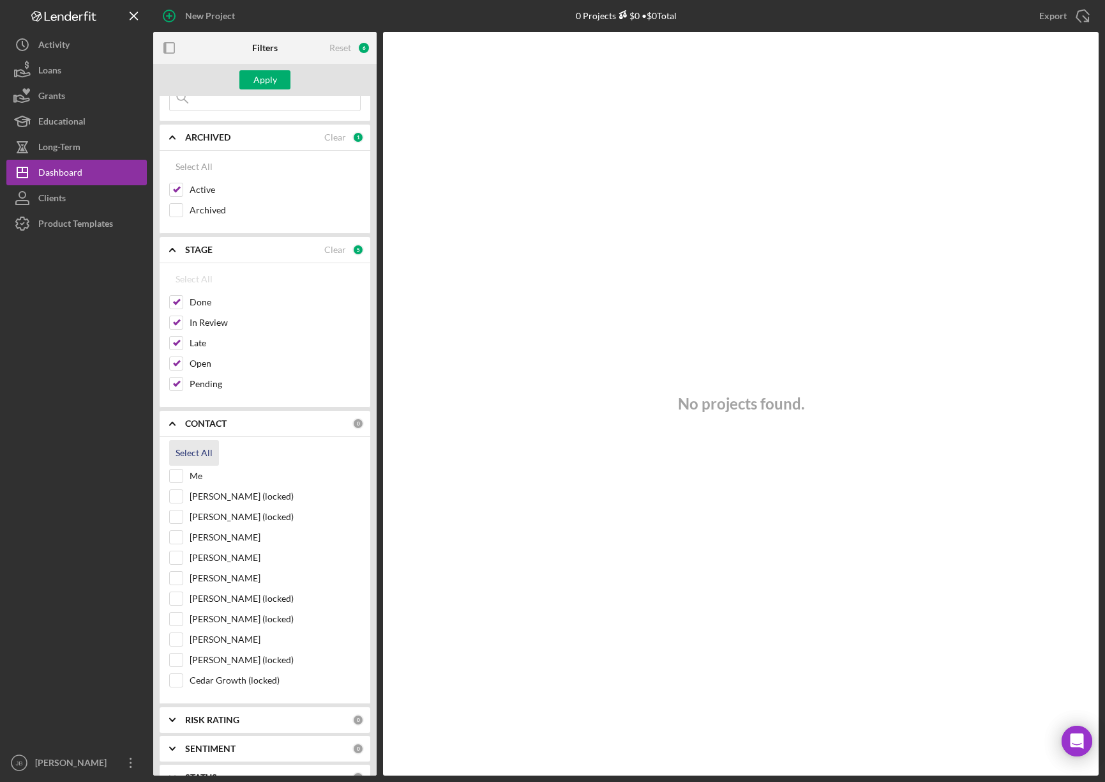
checkbox input "true"
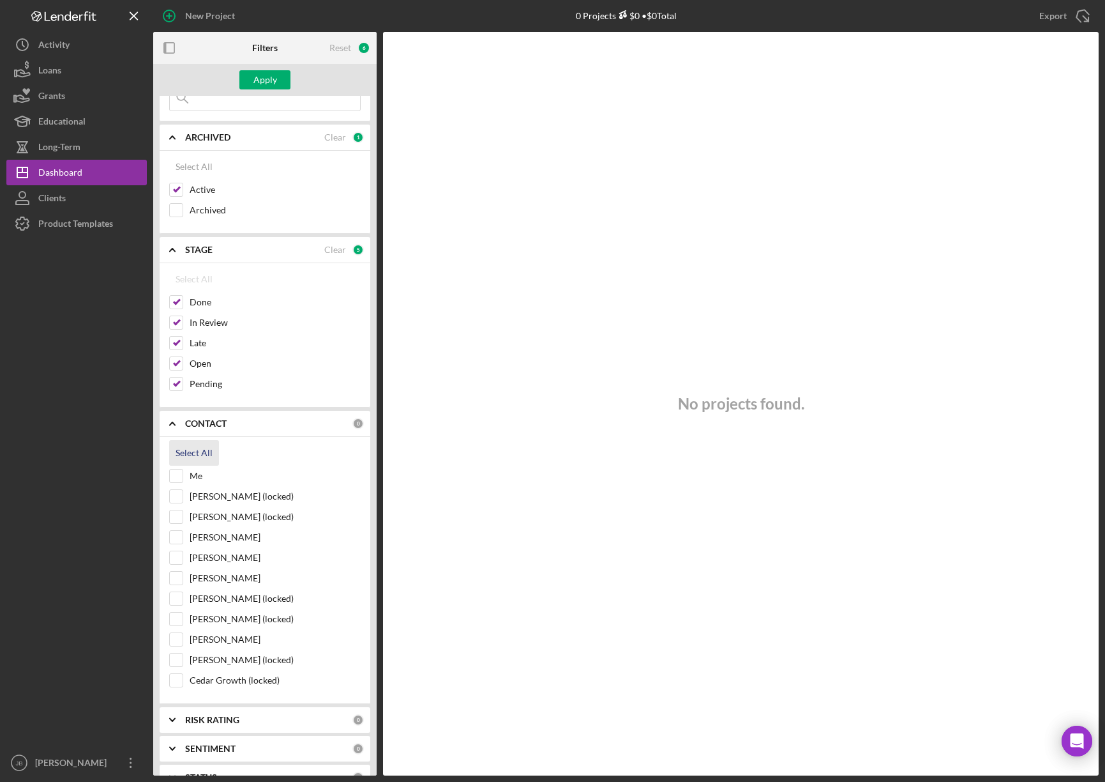
checkbox input "true"
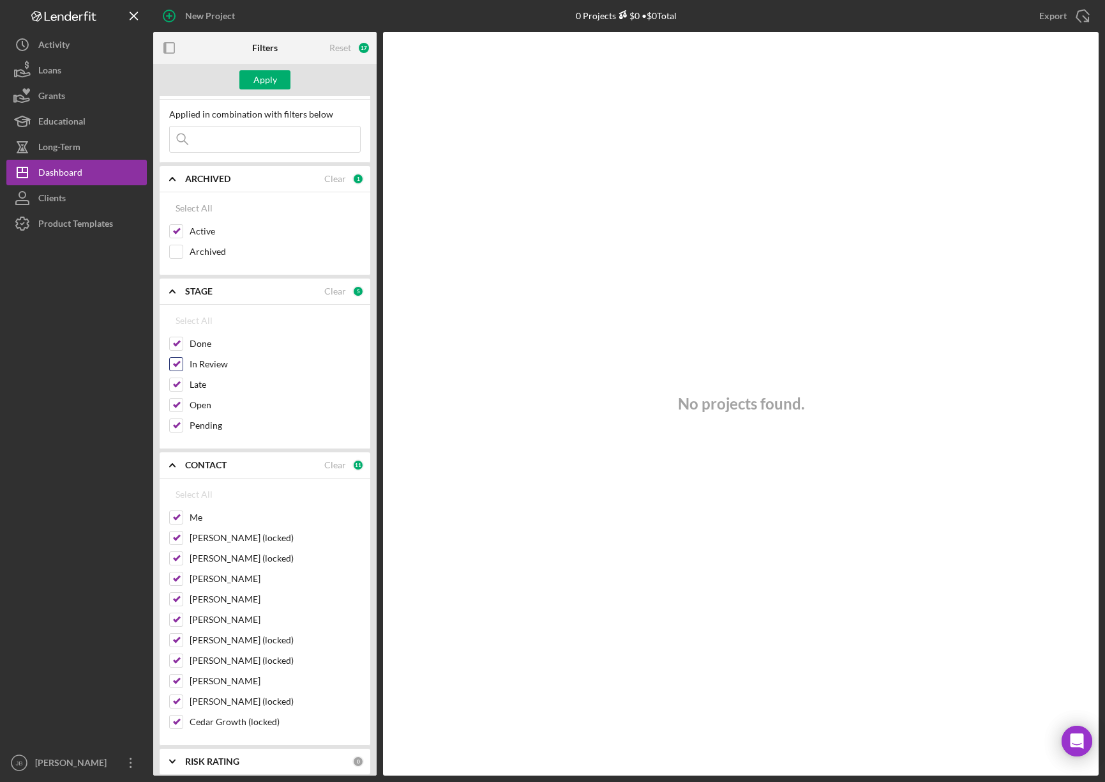
scroll to position [0, 0]
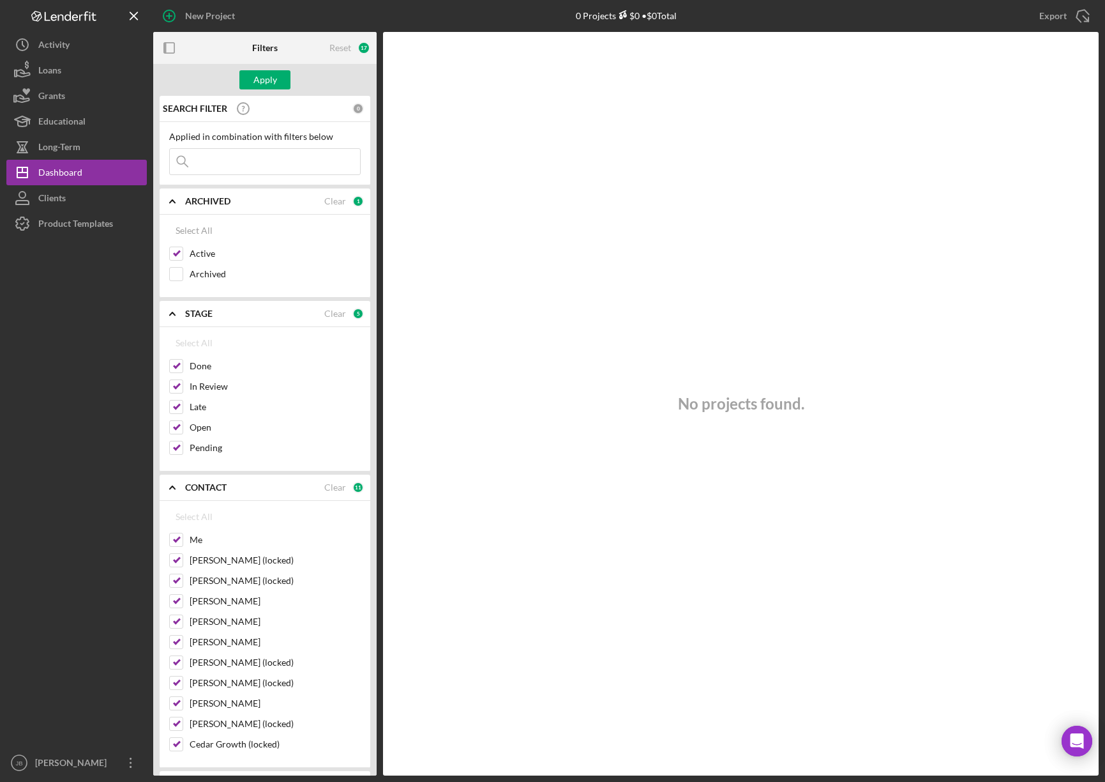
click at [198, 162] on input at bounding box center [265, 162] width 190 height 26
type input "Fremina Funmaker"
click at [281, 75] on button "Apply" at bounding box center [264, 79] width 51 height 19
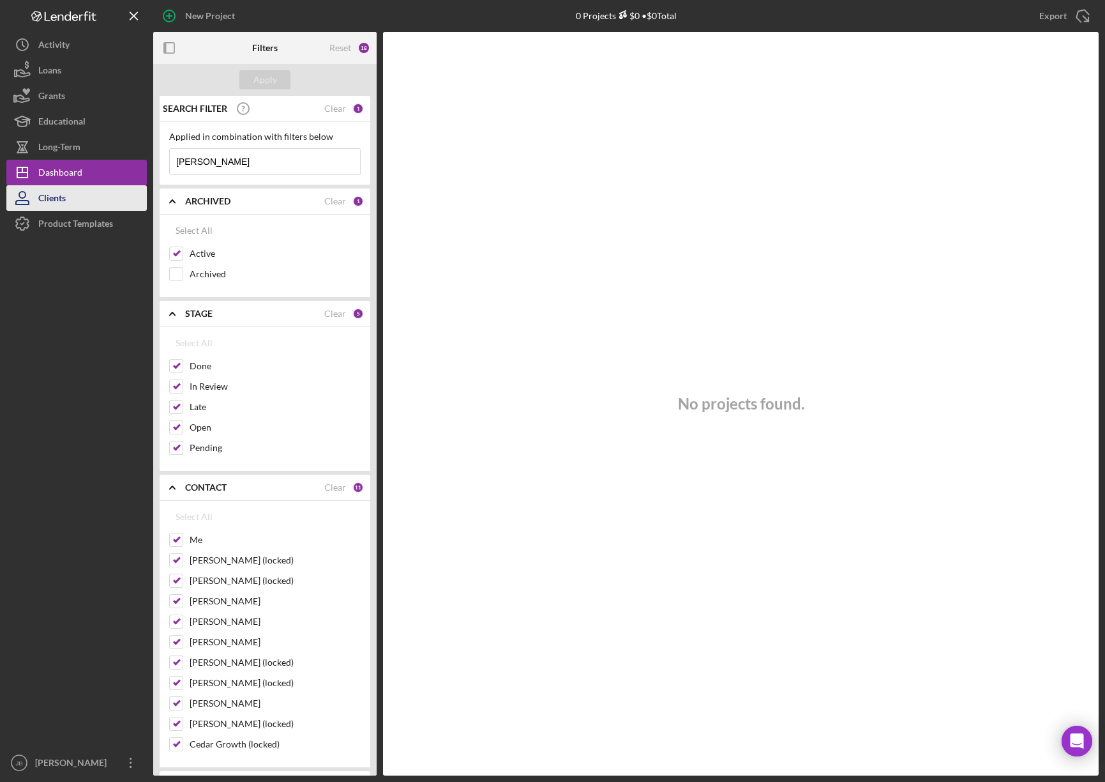
click at [40, 197] on div "Clients" at bounding box center [51, 199] width 27 height 29
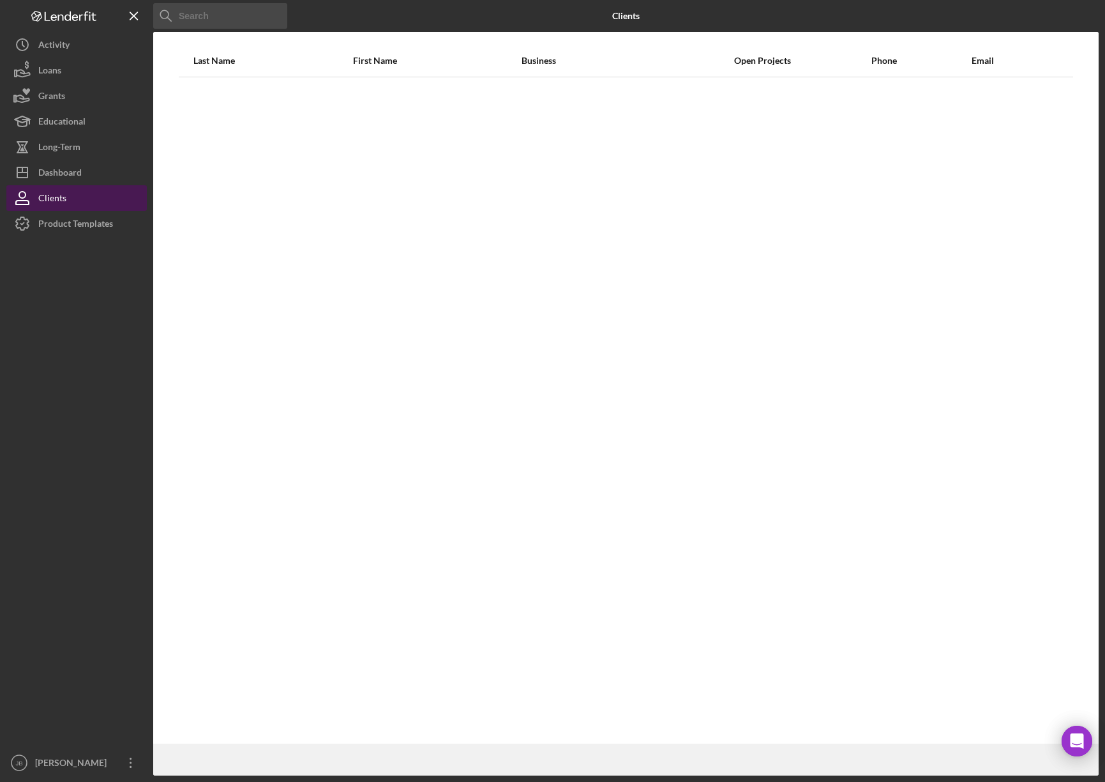
click at [40, 197] on div "Clients" at bounding box center [52, 199] width 28 height 29
click at [61, 167] on div "Dashboard" at bounding box center [59, 174] width 43 height 29
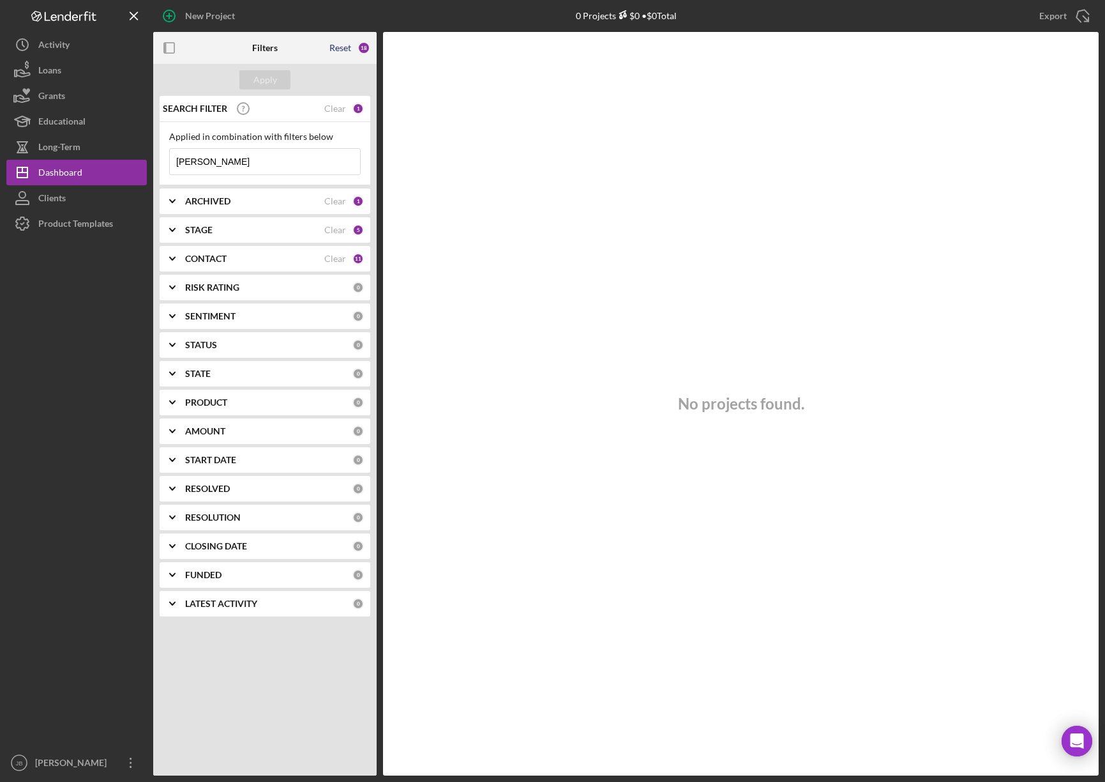
click at [342, 51] on div "Reset" at bounding box center [340, 48] width 22 height 10
click at [268, 78] on div "Apply" at bounding box center [265, 79] width 24 height 19
click at [193, 200] on b "ARCHIVED" at bounding box center [207, 201] width 45 height 10
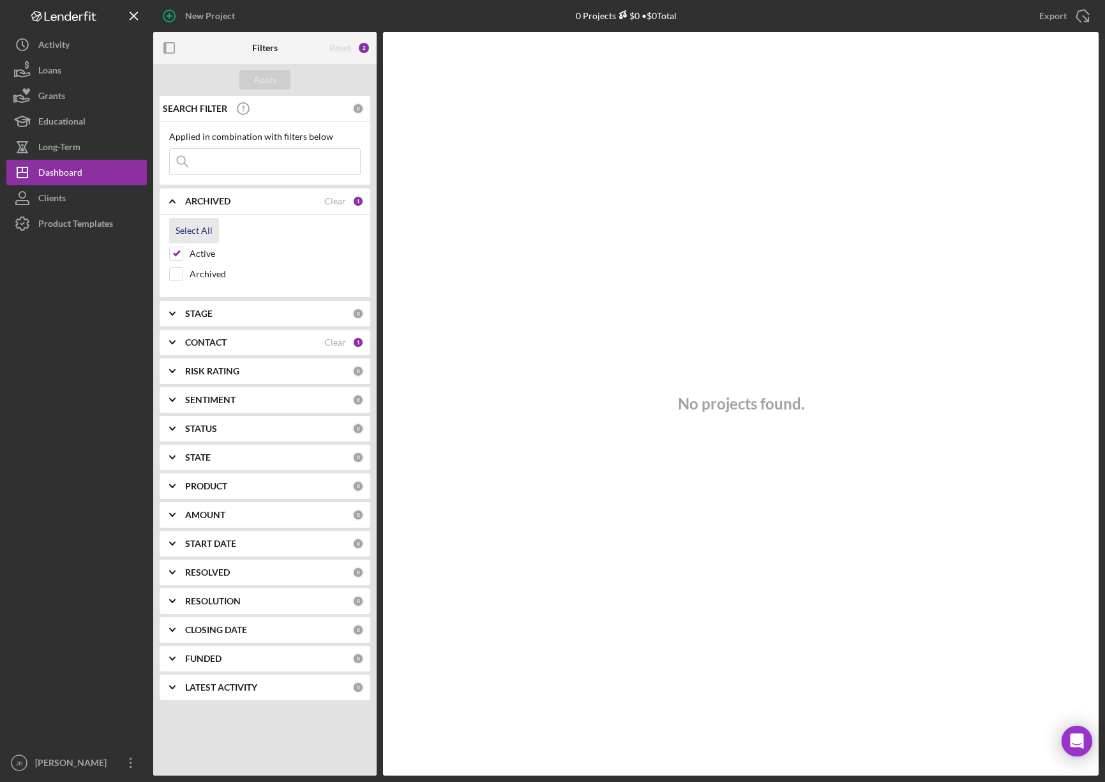
click at [195, 229] on div "Select All" at bounding box center [194, 231] width 37 height 26
checkbox input "true"
click at [268, 72] on div "Apply" at bounding box center [265, 79] width 24 height 19
drag, startPoint x: 198, startPoint y: 328, endPoint x: 197, endPoint y: 340, distance: 12.2
click at [197, 328] on div "SEARCH FILTER 0 Applied in combination with filters below Icon/Menu Close Icon/…" at bounding box center [264, 403] width 223 height 614
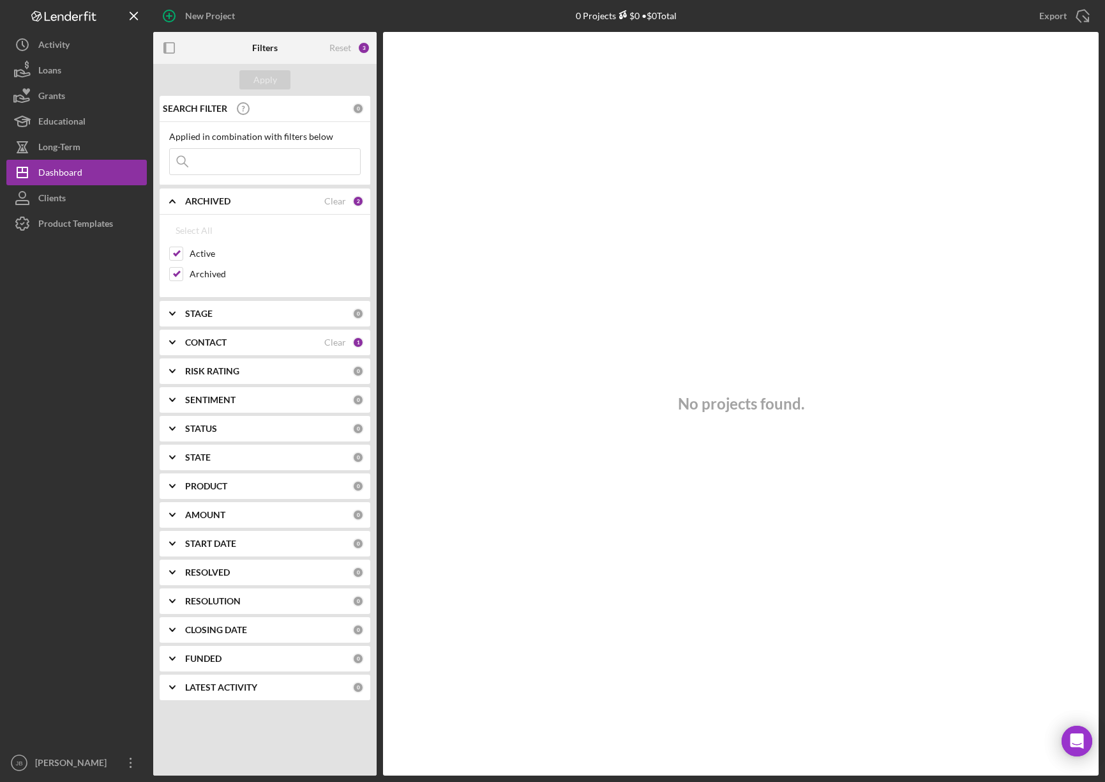
click at [197, 347] on b "CONTACT" at bounding box center [206, 342] width 42 height 10
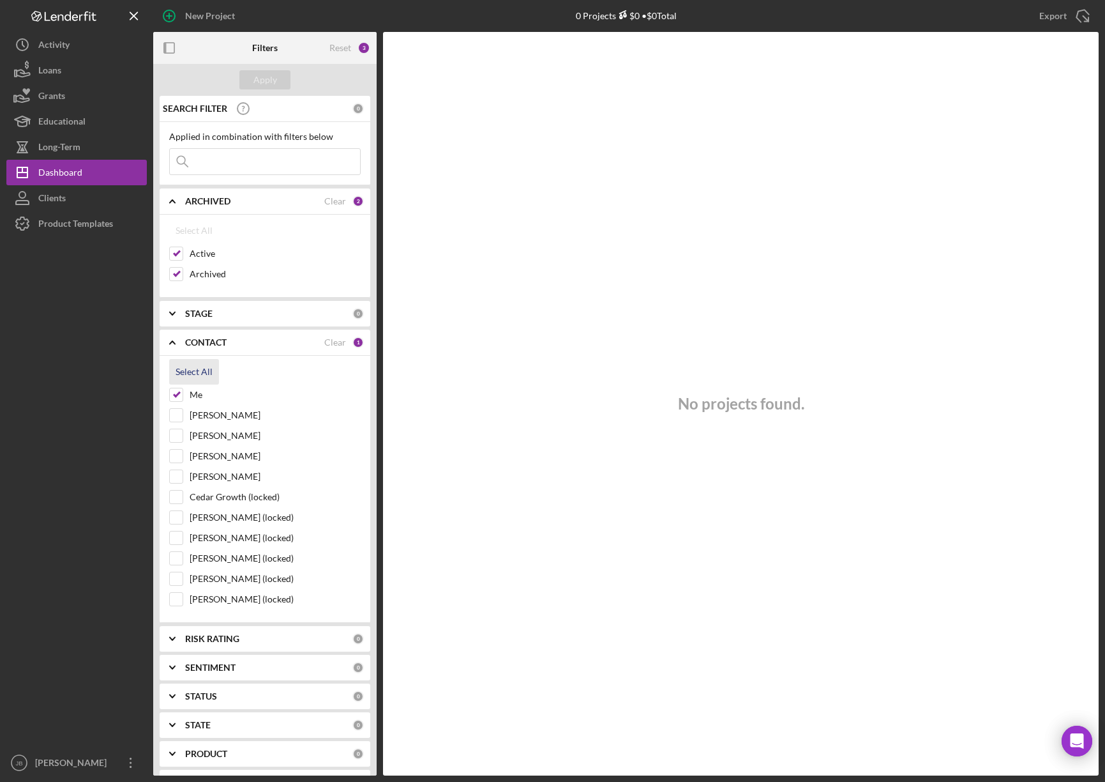
click at [183, 374] on div "Select All" at bounding box center [194, 372] width 37 height 26
checkbox input "true"
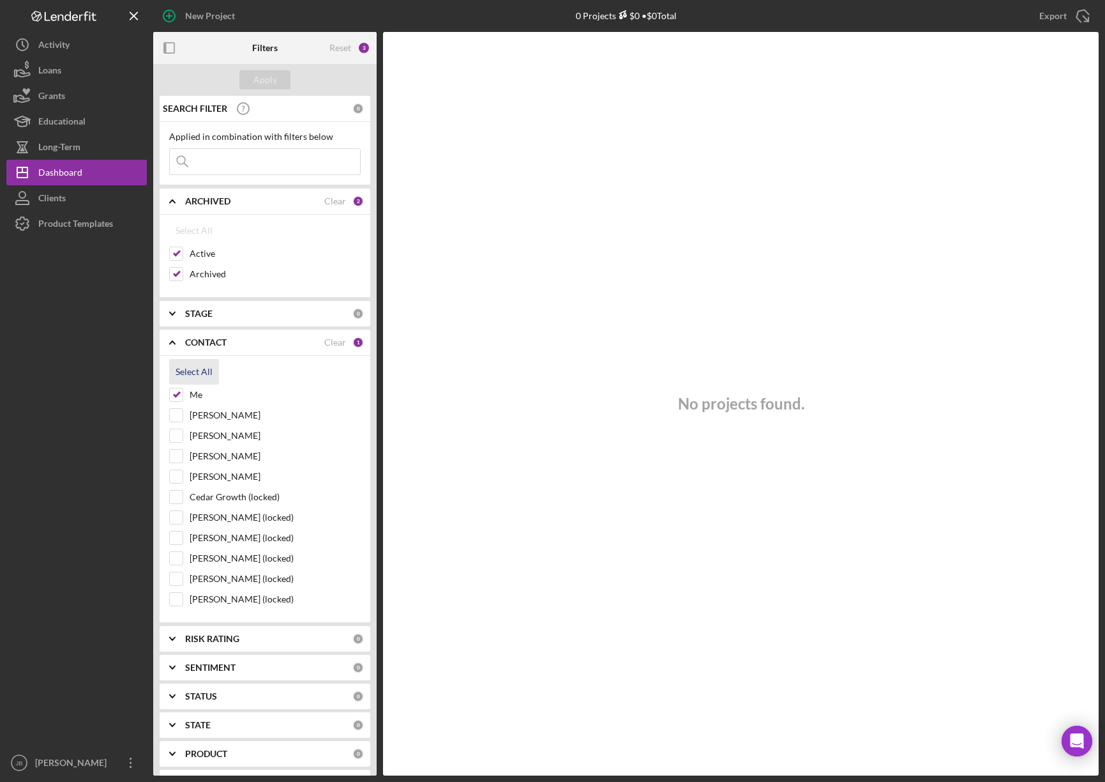
checkbox input "true"
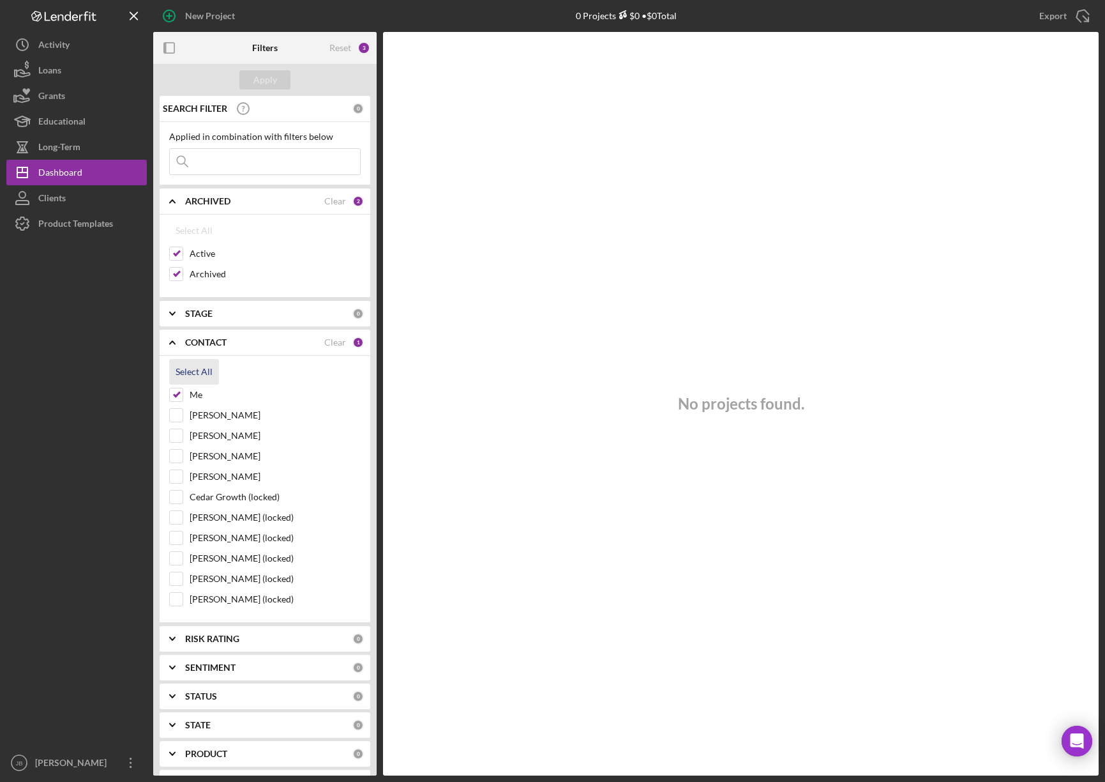
checkbox input "true"
click at [281, 77] on button "Apply" at bounding box center [264, 79] width 51 height 19
click at [232, 155] on input at bounding box center [265, 162] width 190 height 26
type input "Fremina Funmaker"
click at [274, 78] on div "Apply" at bounding box center [265, 79] width 24 height 19
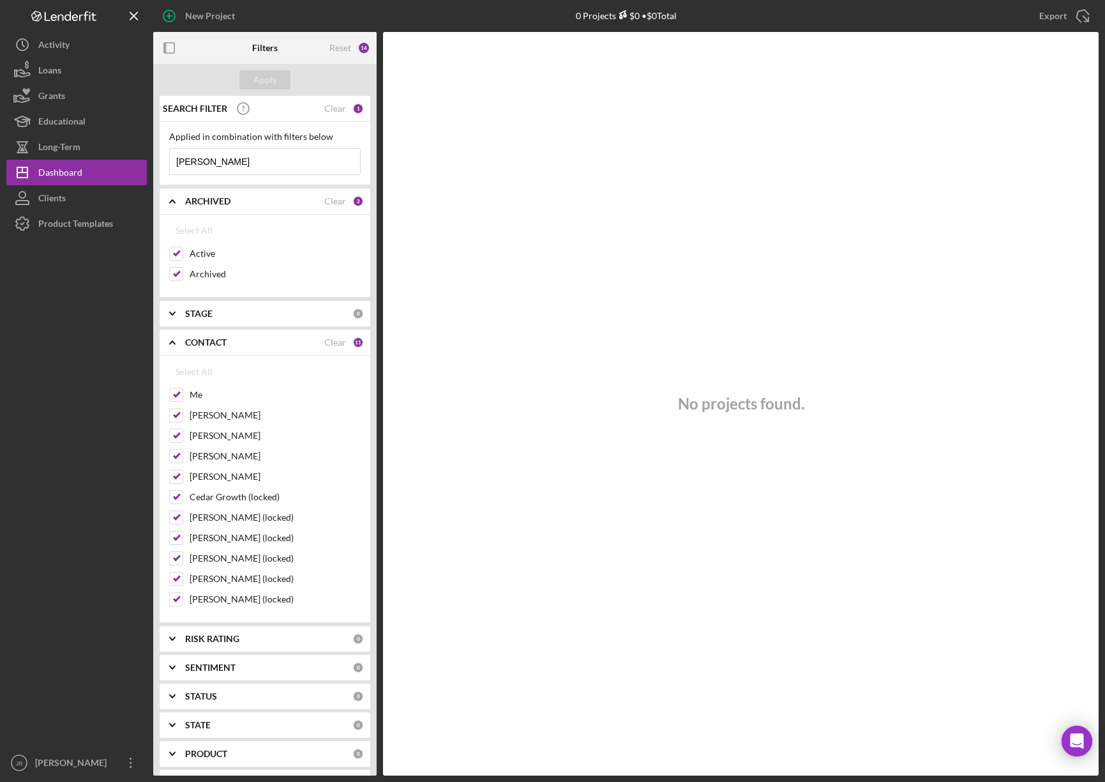
click at [198, 312] on b "STAGE" at bounding box center [198, 313] width 27 height 10
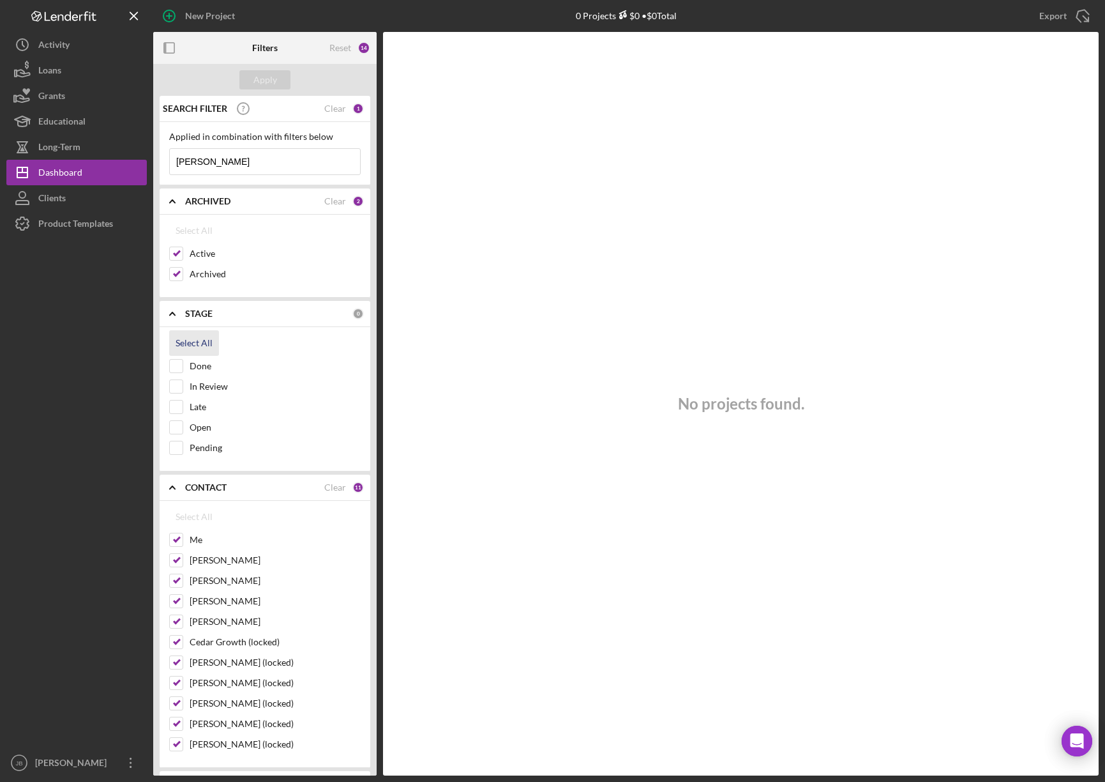
click at [187, 337] on div "Select All" at bounding box center [194, 343] width 37 height 26
checkbox input "true"
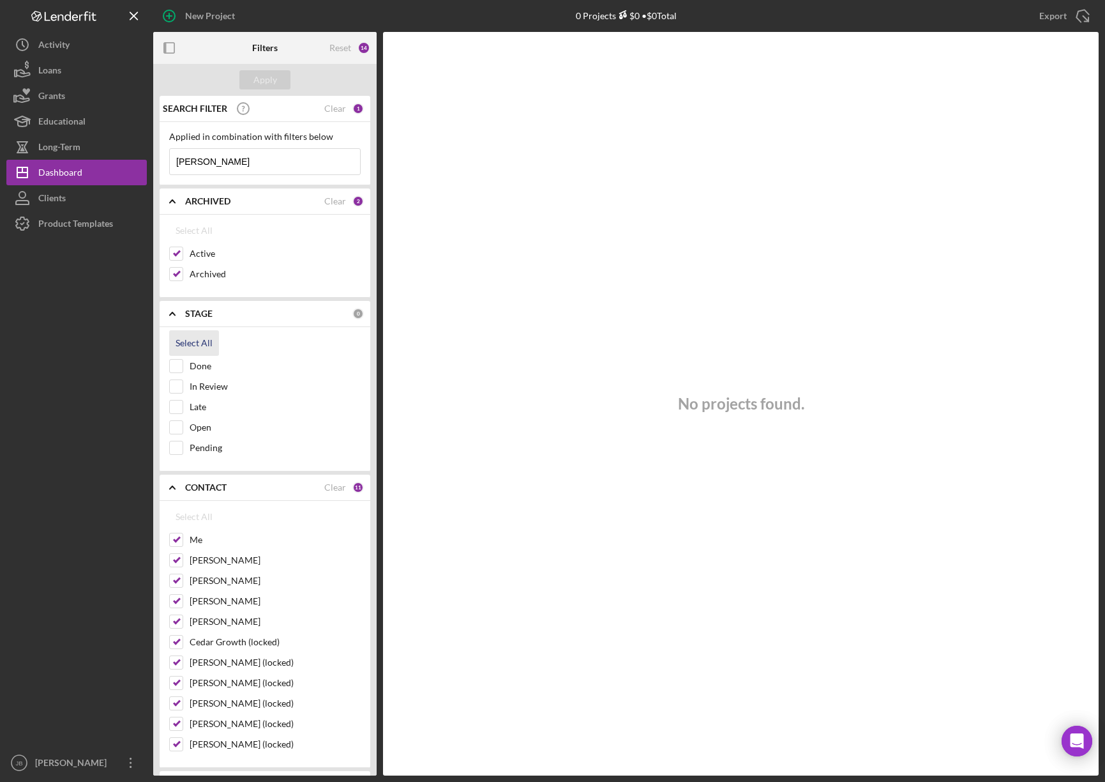
checkbox input "true"
click at [265, 80] on div "Apply" at bounding box center [265, 79] width 24 height 19
click at [328, 488] on div "Clear" at bounding box center [335, 487] width 22 height 10
checkbox input "false"
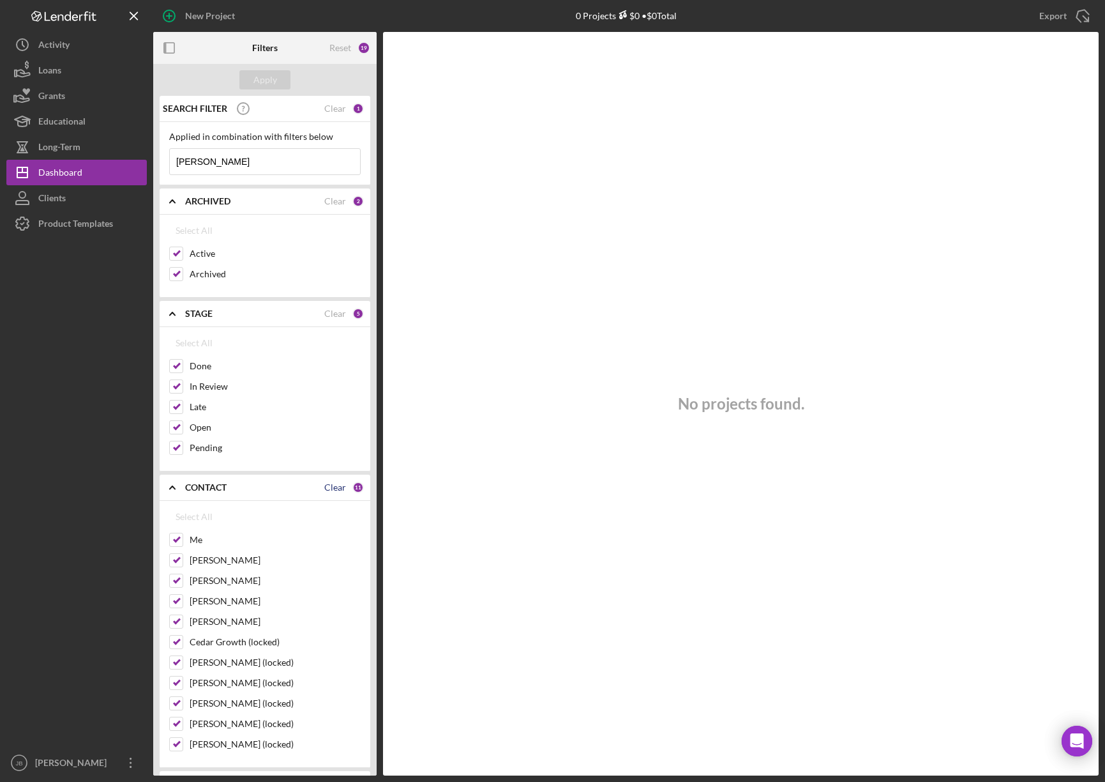
checkbox input "false"
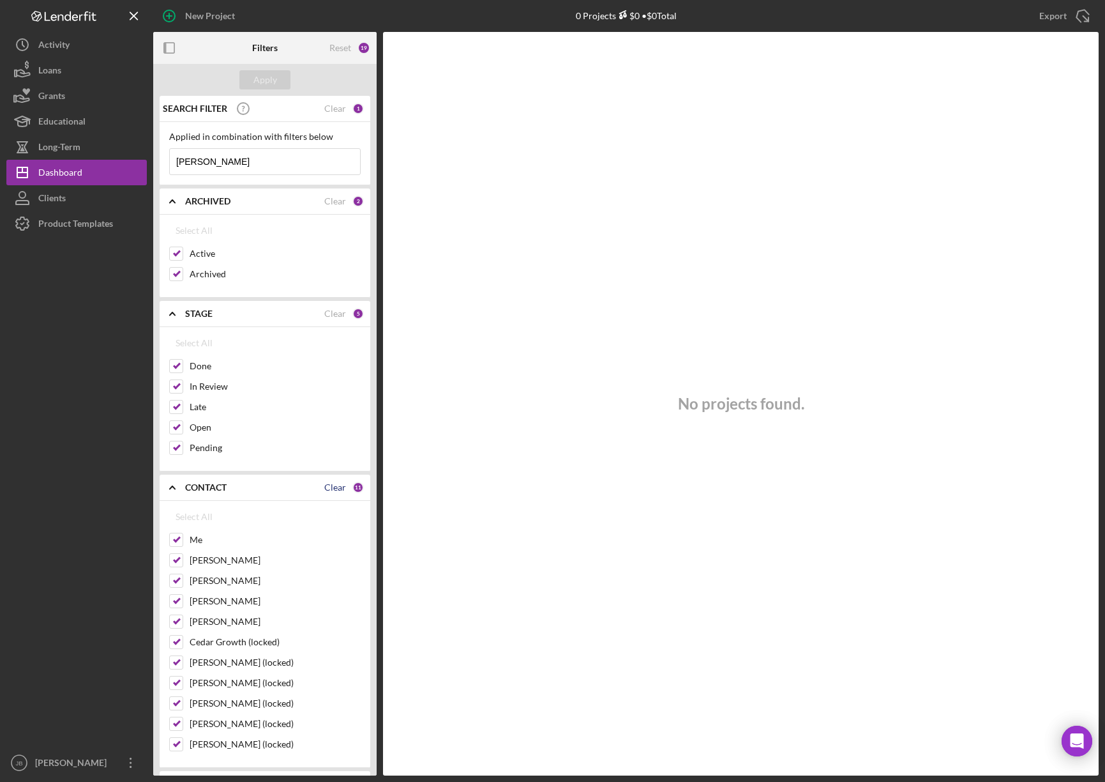
checkbox input "false"
drag, startPoint x: 345, startPoint y: 102, endPoint x: 341, endPoint y: 108, distance: 7.8
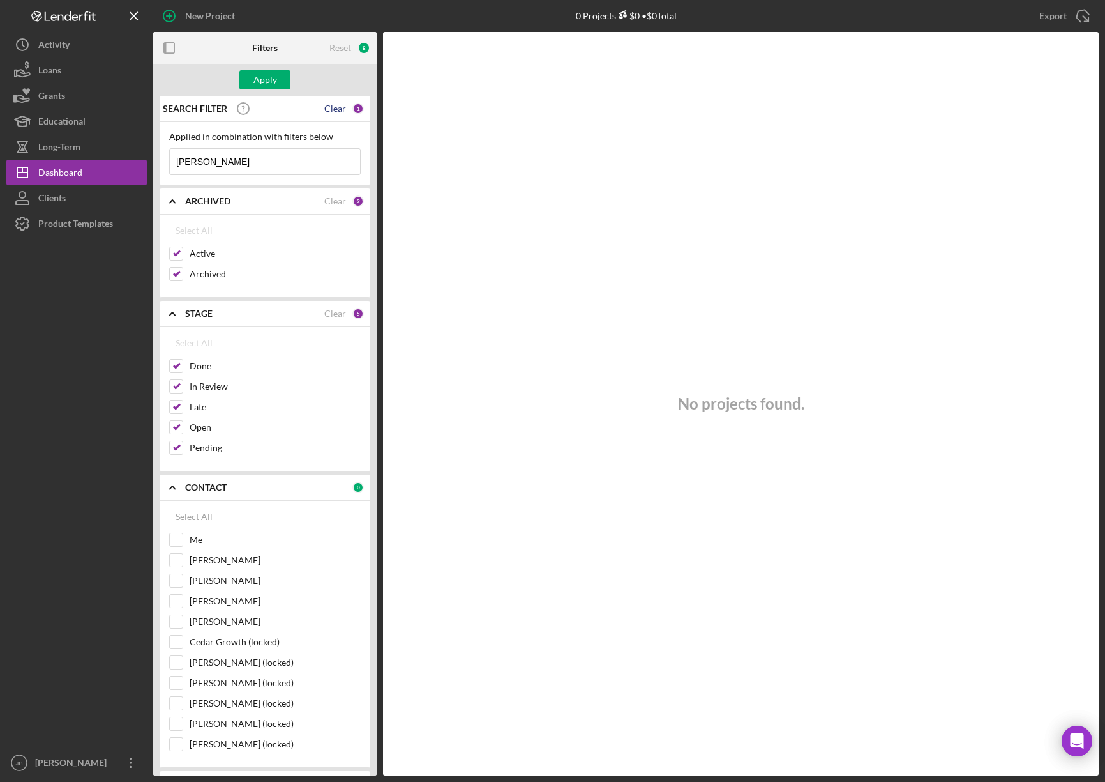
click at [344, 105] on div "SEARCH FILTER Clear 1" at bounding box center [262, 109] width 204 height 32
click at [337, 109] on div "Clear" at bounding box center [335, 108] width 22 height 10
click at [336, 204] on div "Clear" at bounding box center [335, 201] width 22 height 10
checkbox input "false"
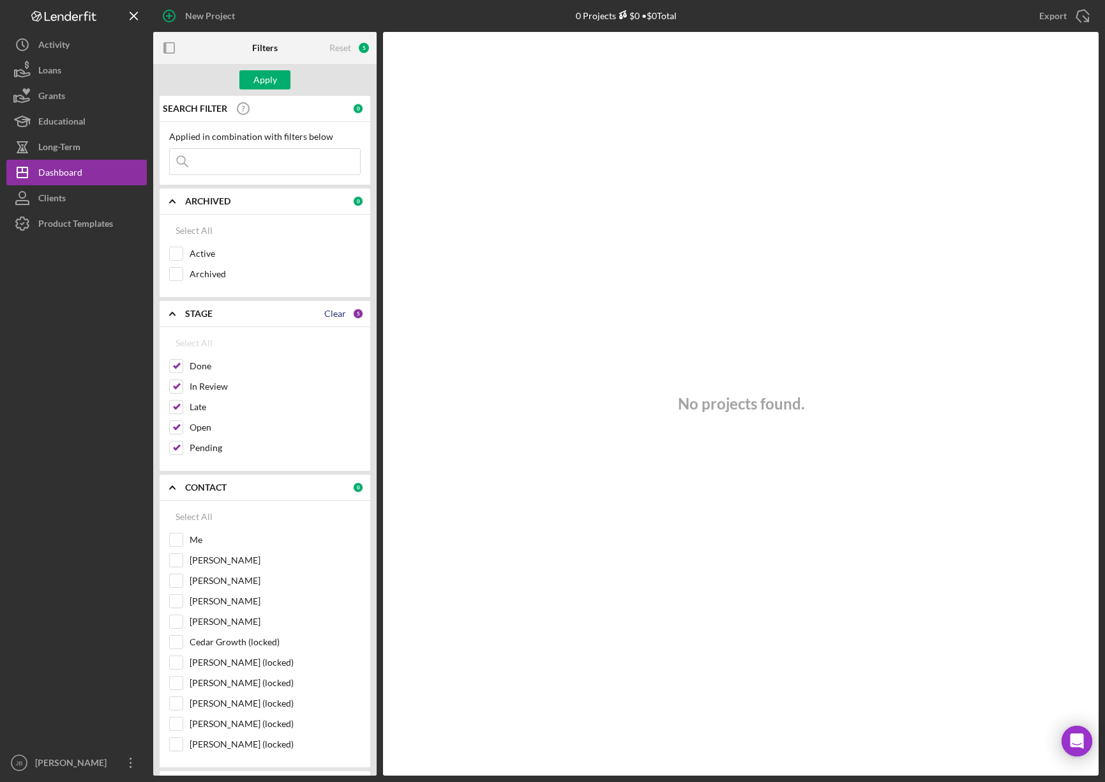
click at [337, 310] on div "Clear" at bounding box center [335, 313] width 22 height 10
checkbox input "false"
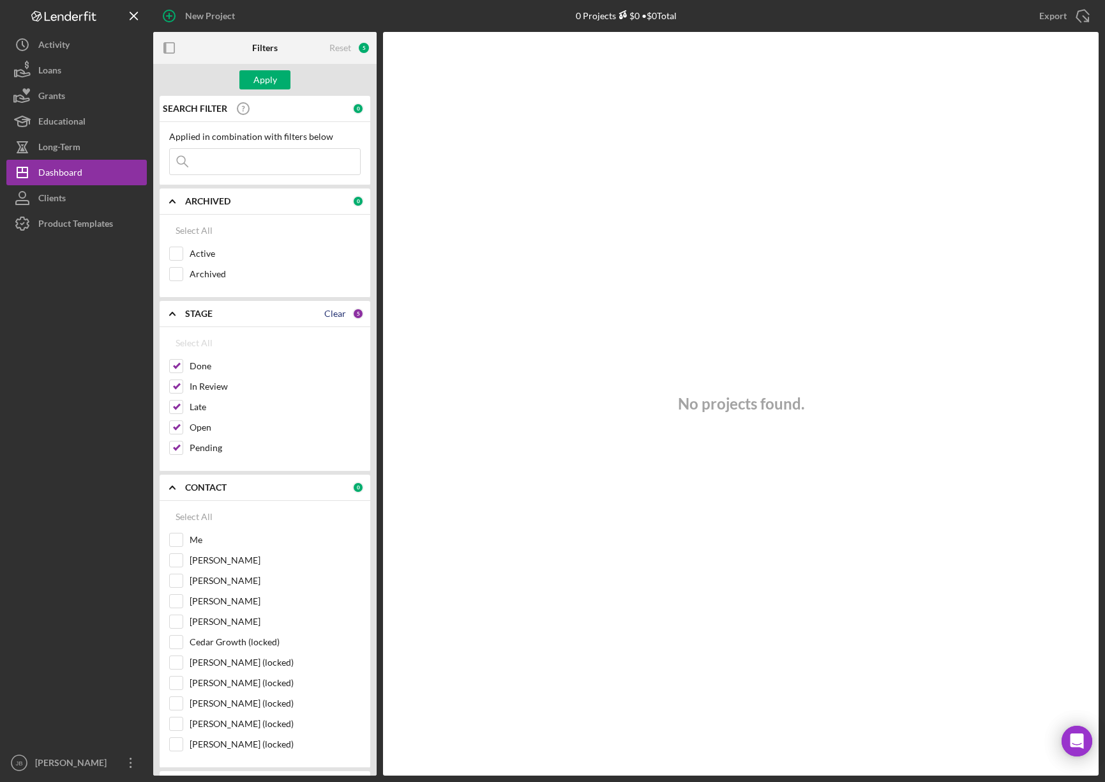
checkbox input "false"
drag, startPoint x: 347, startPoint y: 45, endPoint x: 328, endPoint y: 69, distance: 30.9
click at [344, 49] on div "Reset" at bounding box center [340, 48] width 22 height 10
checkbox input "true"
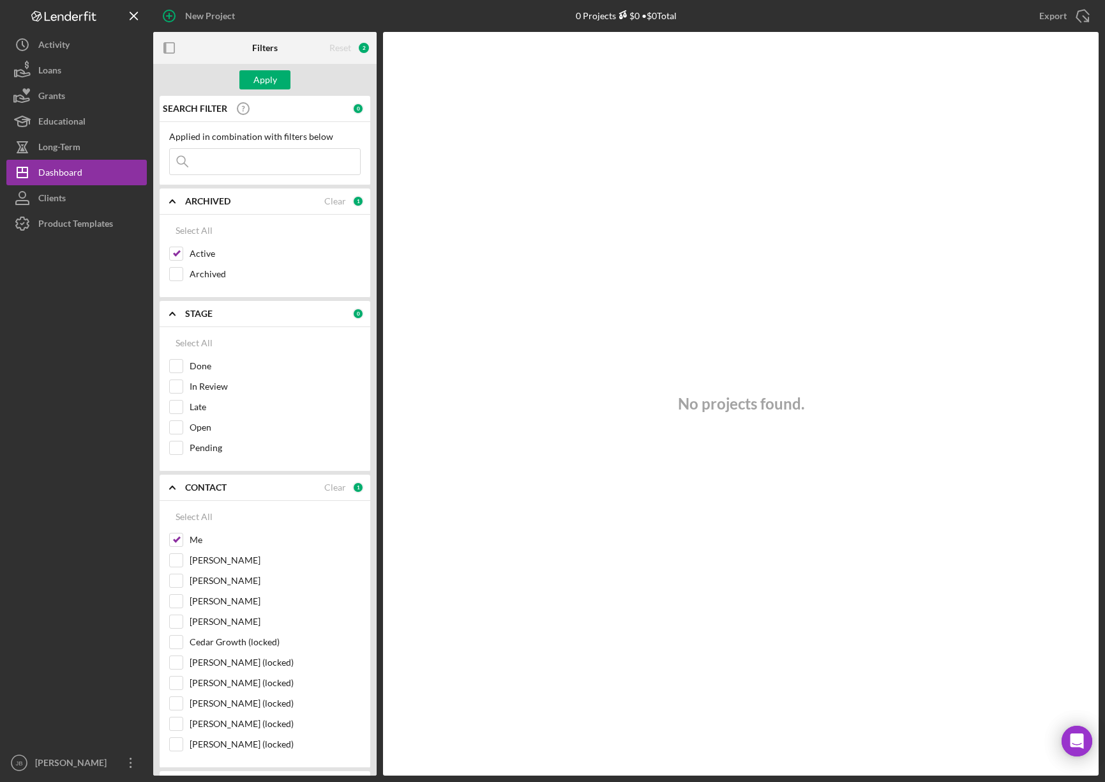
click at [261, 69] on div "Apply" at bounding box center [264, 80] width 223 height 32
click at [260, 84] on div "Apply" at bounding box center [265, 79] width 24 height 19
click at [229, 170] on input at bounding box center [265, 162] width 190 height 26
type input "Funmaker"
click at [178, 540] on input "Me" at bounding box center [176, 539] width 13 height 13
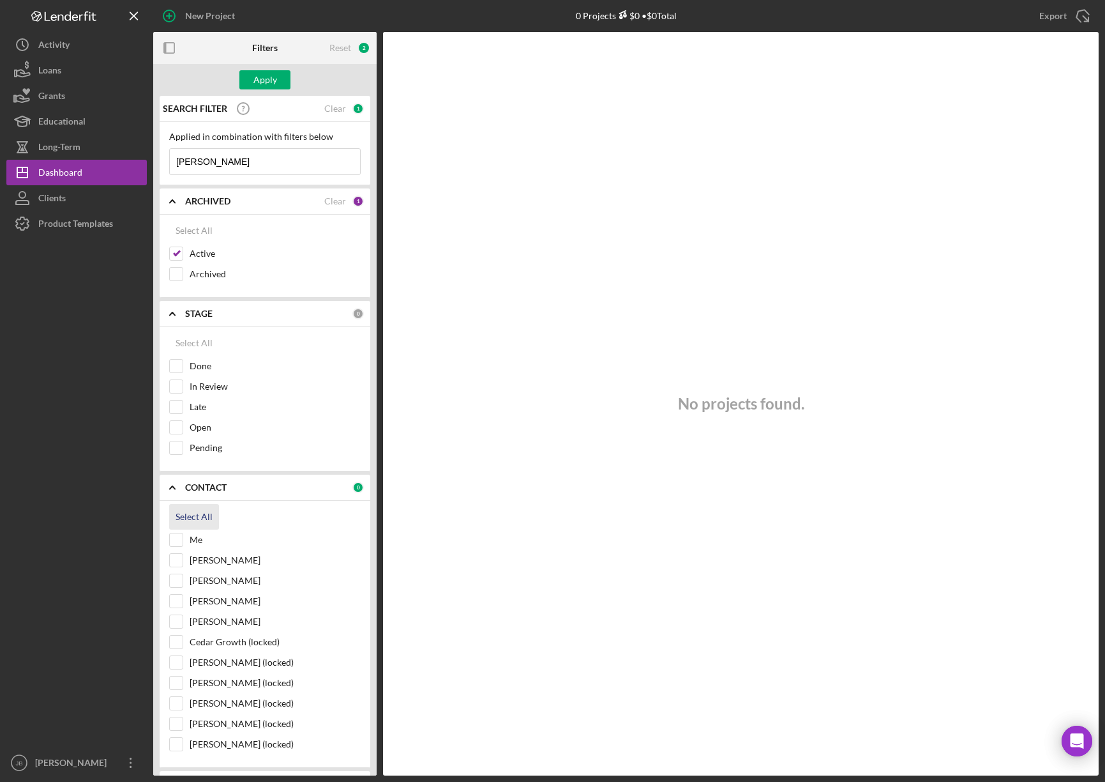
click at [206, 519] on div "Select All" at bounding box center [194, 517] width 37 height 26
checkbox input "true"
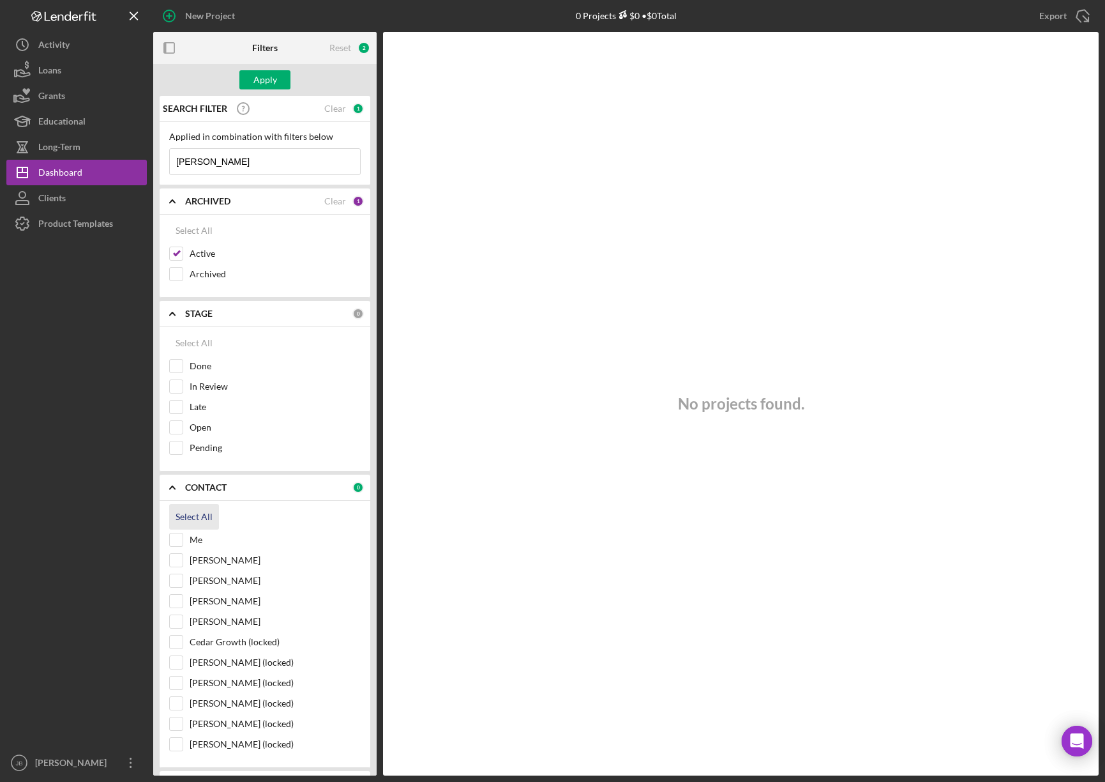
checkbox input "true"
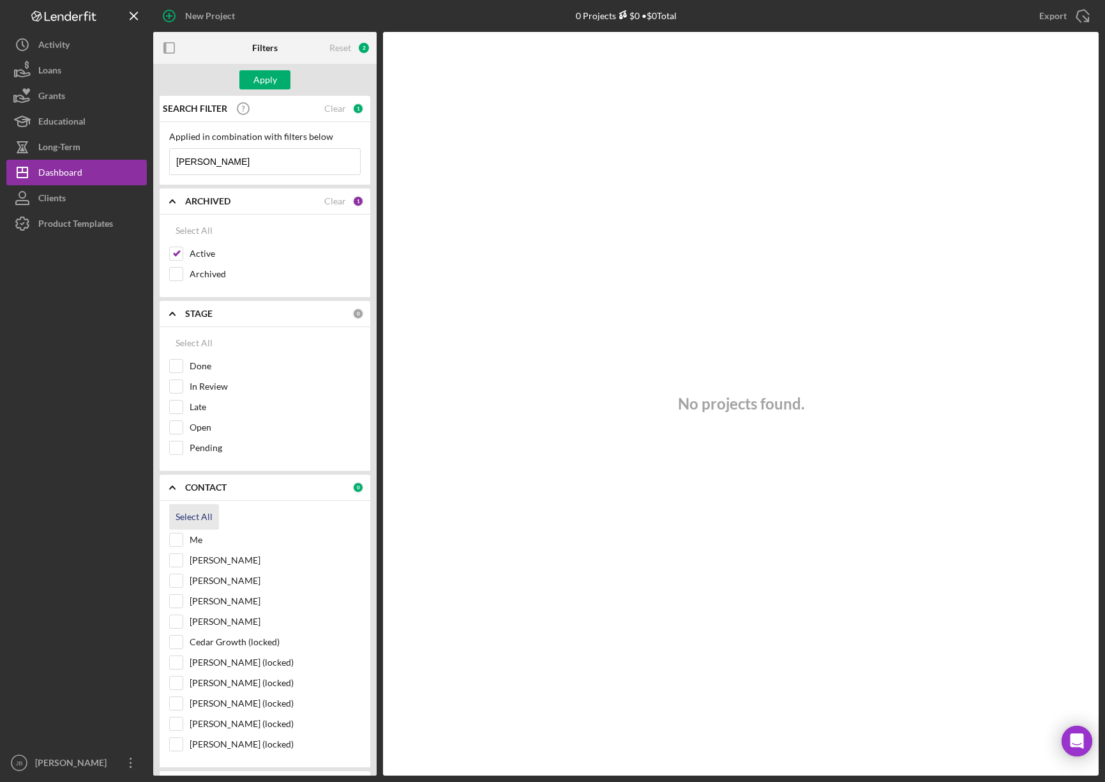
checkbox input "true"
click at [266, 82] on div "Apply" at bounding box center [265, 79] width 24 height 19
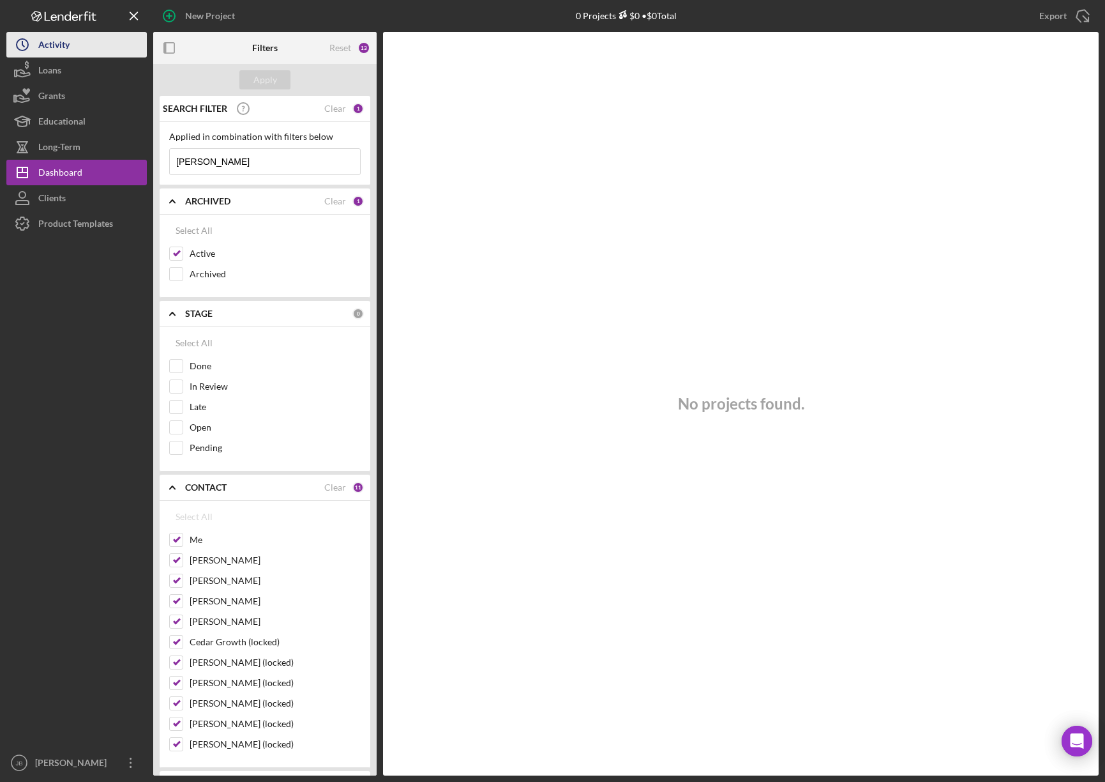
drag, startPoint x: 102, startPoint y: 41, endPoint x: 82, endPoint y: 41, distance: 19.2
click at [100, 41] on button "Icon/History Activity" at bounding box center [76, 45] width 140 height 26
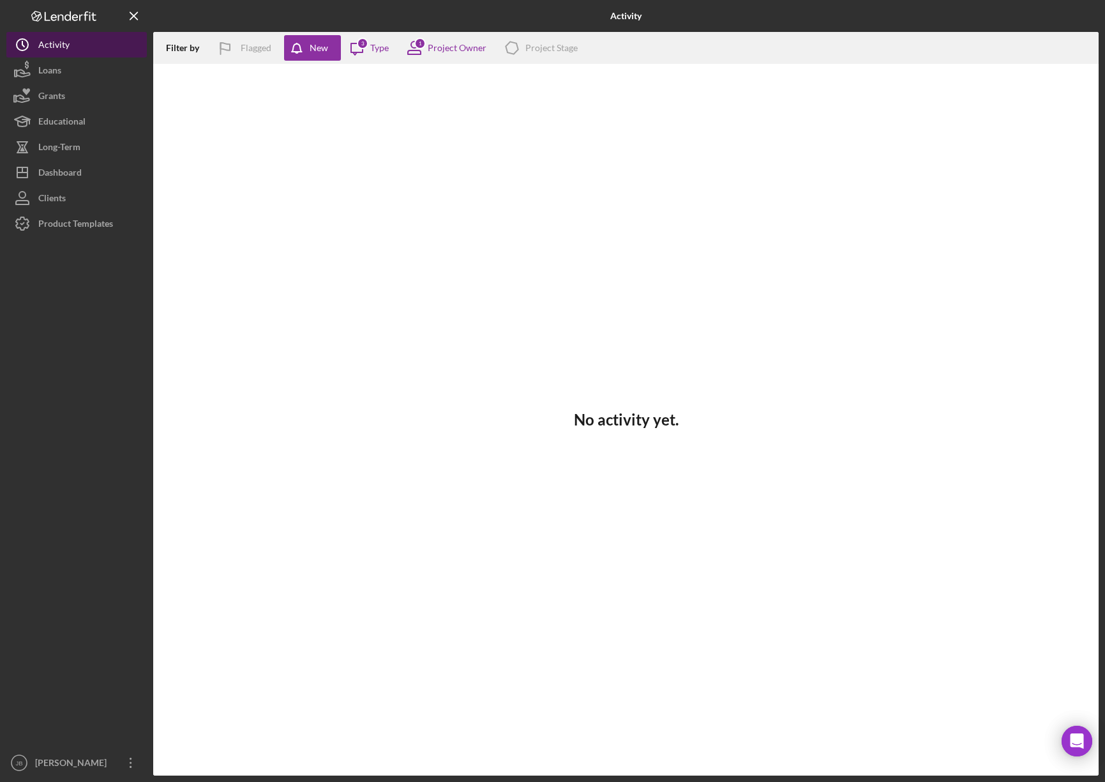
click at [42, 50] on div "Activity" at bounding box center [53, 46] width 31 height 29
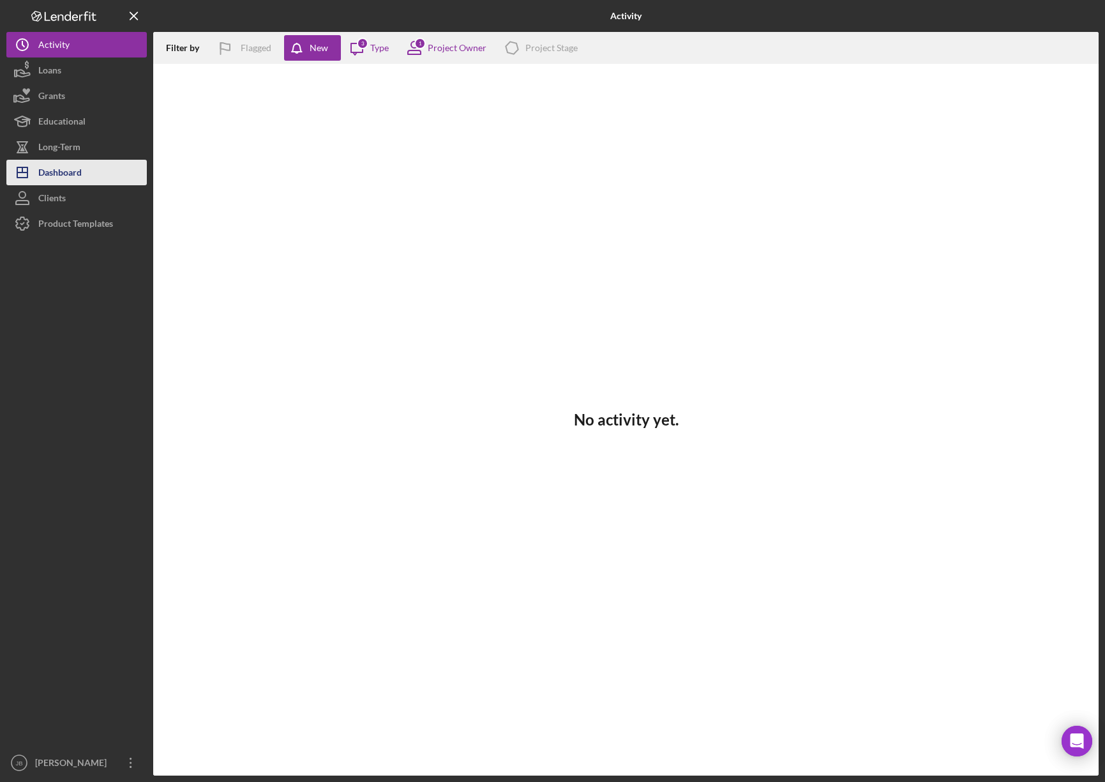
click at [56, 172] on div "Dashboard" at bounding box center [59, 174] width 43 height 29
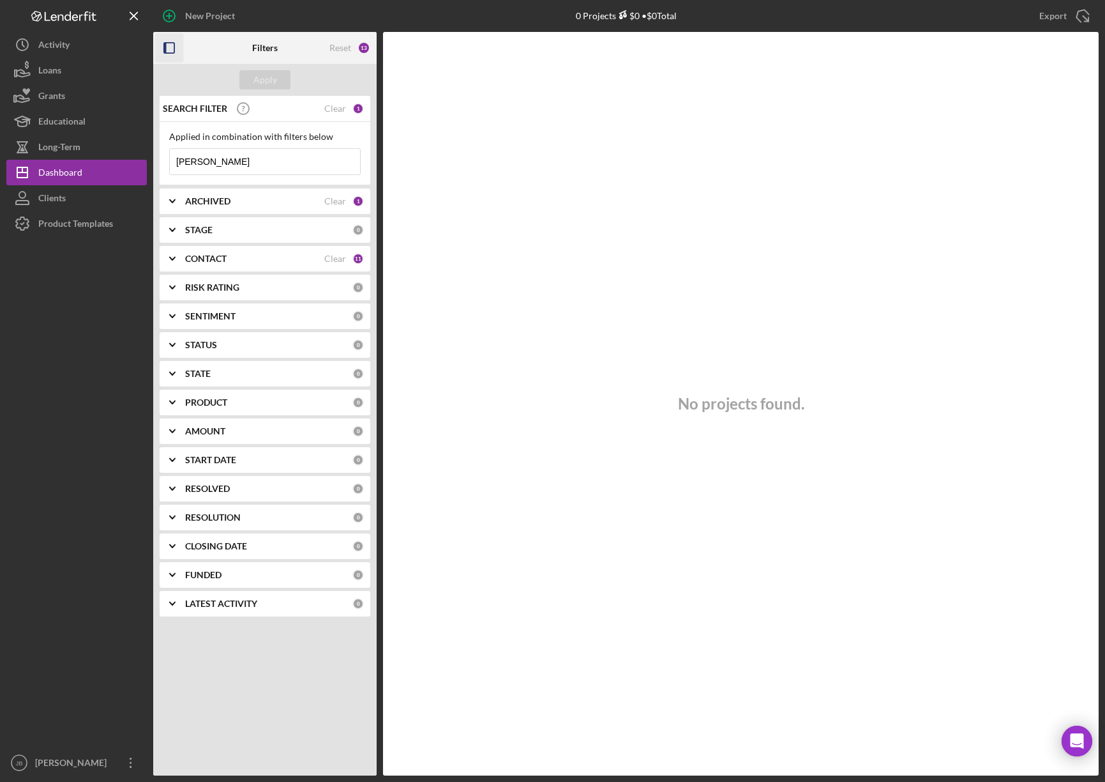
click at [165, 45] on rect "button" at bounding box center [165, 48] width 3 height 10
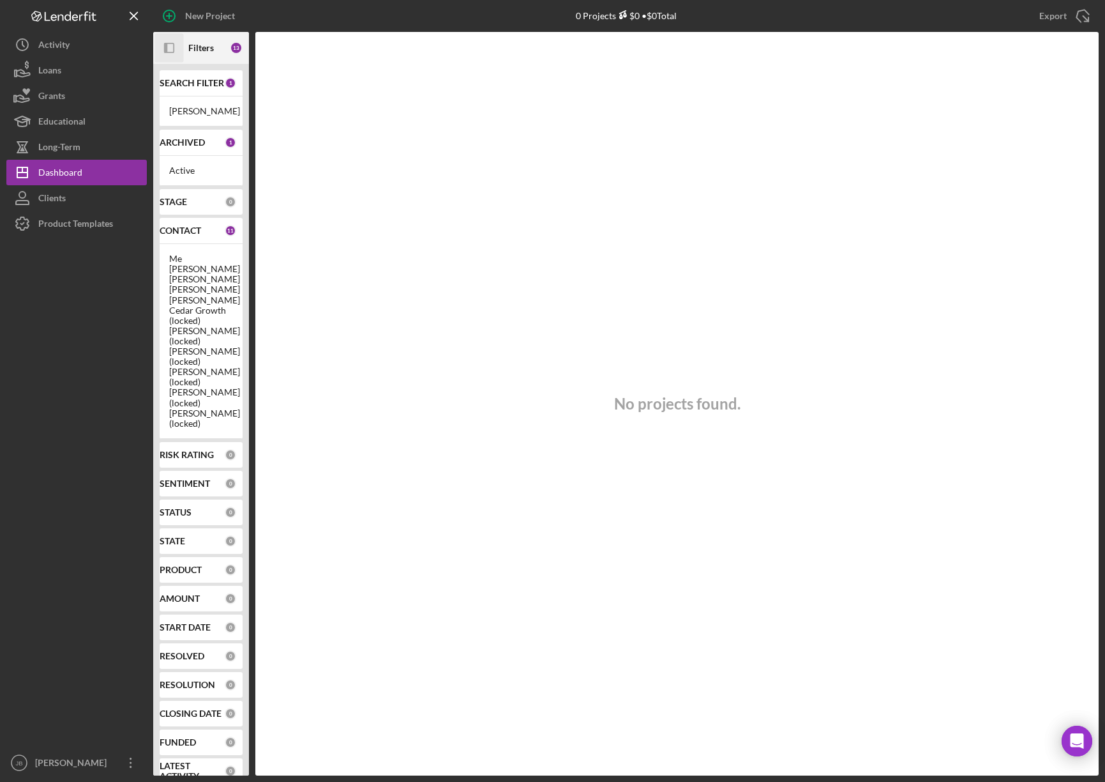
click at [165, 45] on icon "button" at bounding box center [165, 48] width 3 height 10
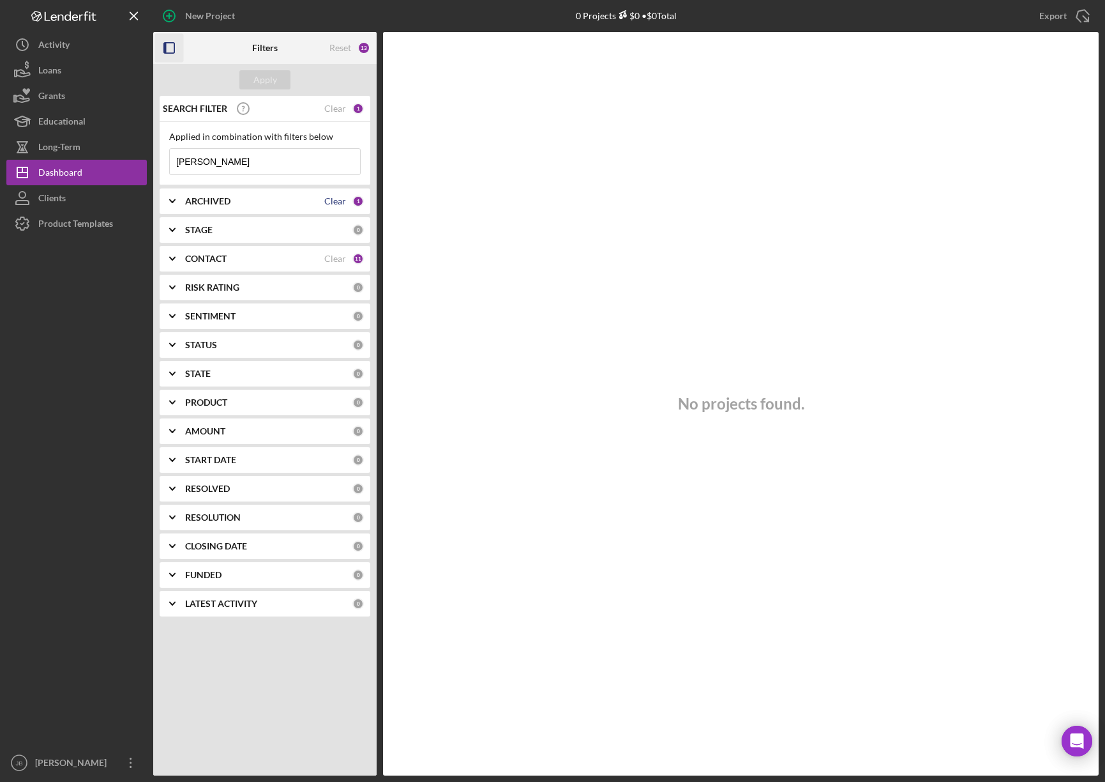
click at [332, 202] on div "Clear" at bounding box center [335, 201] width 22 height 10
click at [338, 257] on div "Clear" at bounding box center [335, 258] width 22 height 10
click at [274, 87] on div "Apply" at bounding box center [265, 79] width 24 height 19
click at [219, 151] on input "Funmaker" at bounding box center [265, 162] width 190 height 26
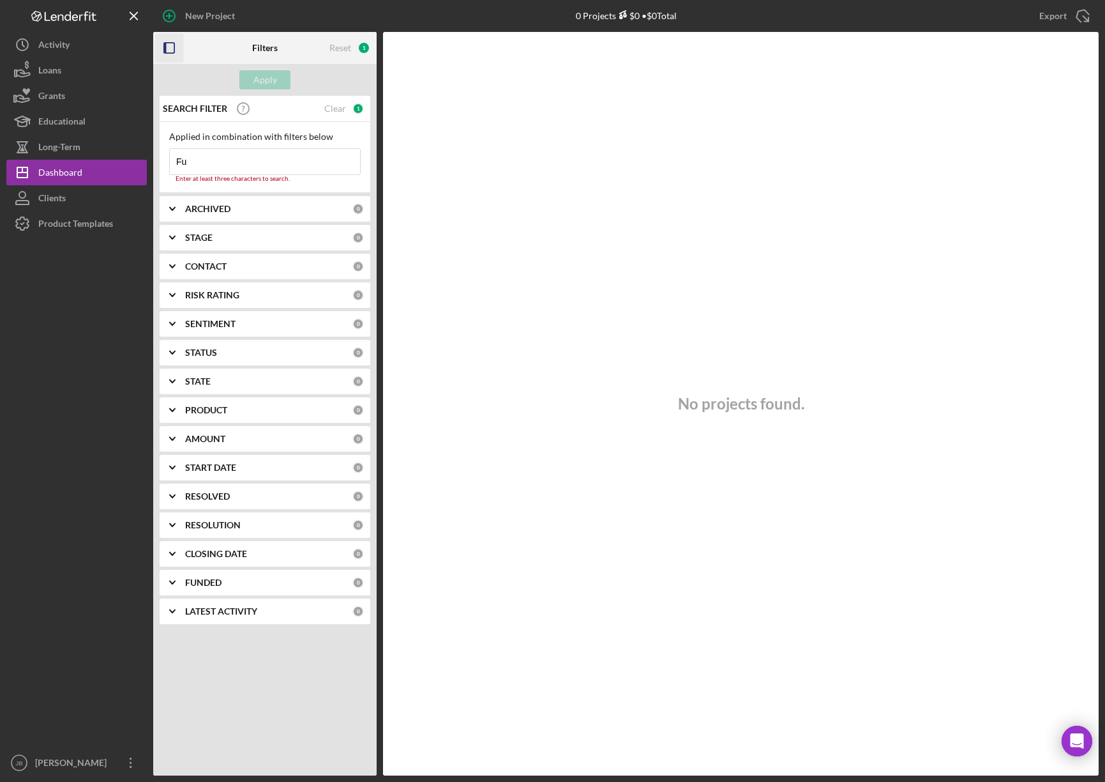
type input "F"
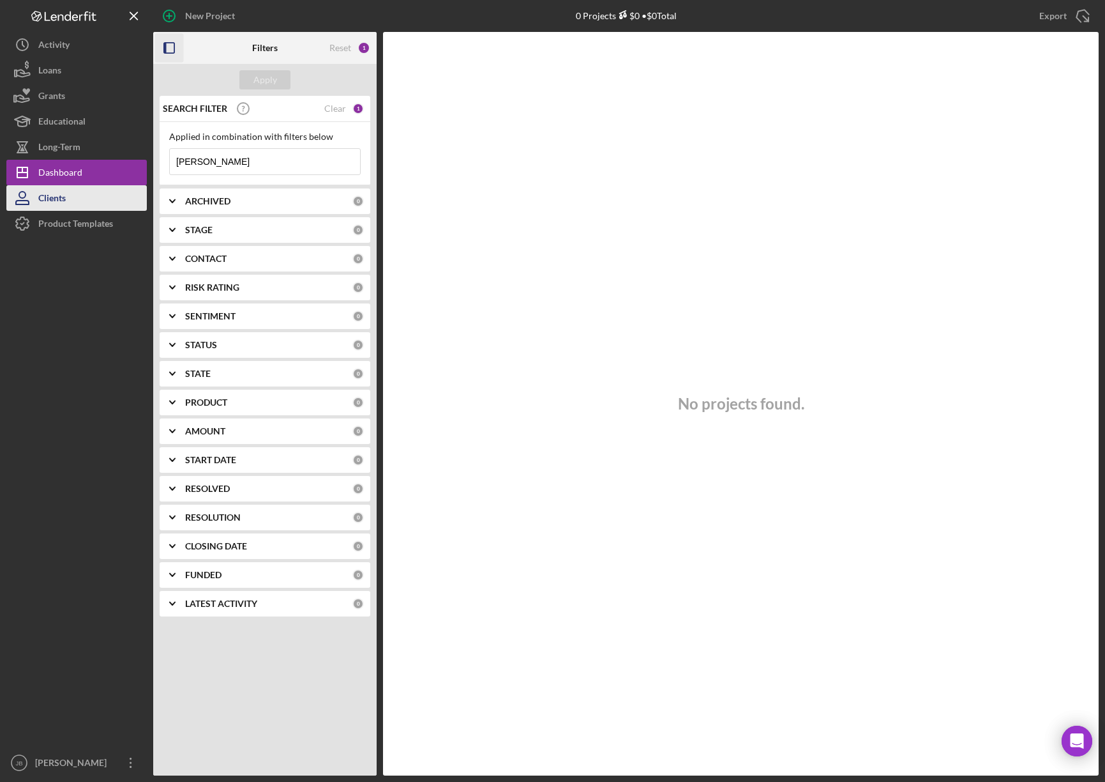
type input "porter"
drag, startPoint x: 24, startPoint y: 196, endPoint x: 38, endPoint y: 201, distance: 15.5
click at [25, 197] on icon "button" at bounding box center [22, 198] width 32 height 32
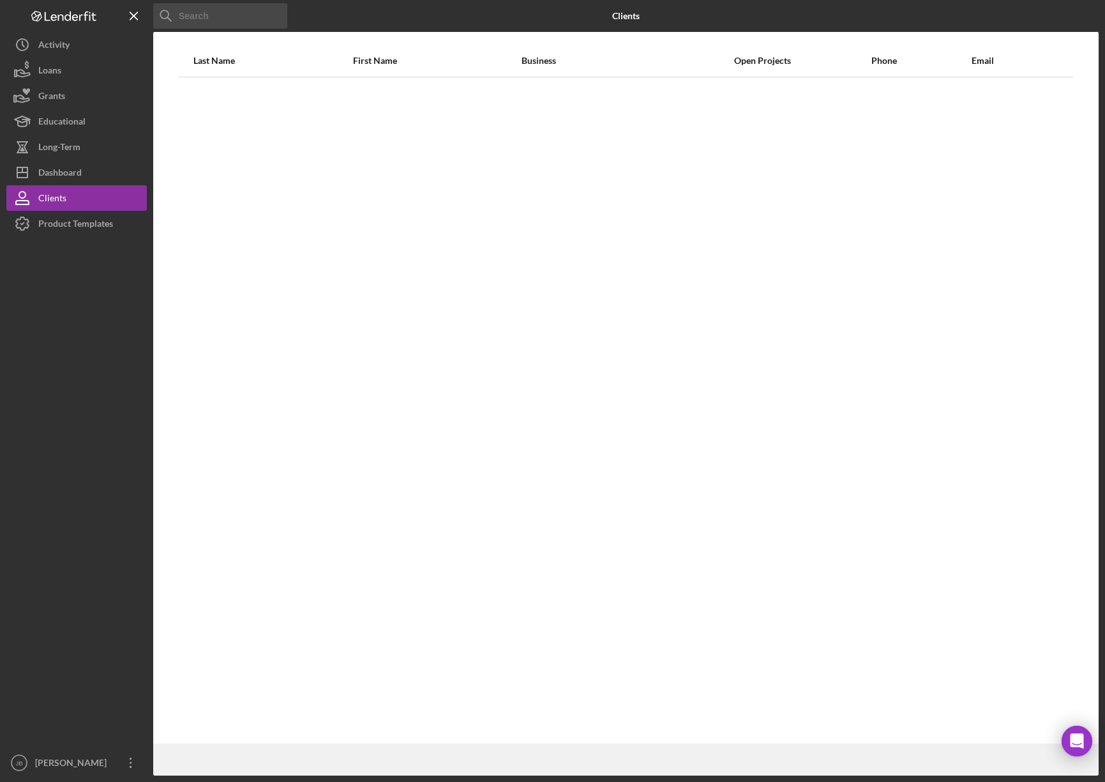
click at [225, 8] on input at bounding box center [220, 16] width 134 height 26
type input "porter"
click at [48, 49] on div "Activity" at bounding box center [53, 46] width 31 height 29
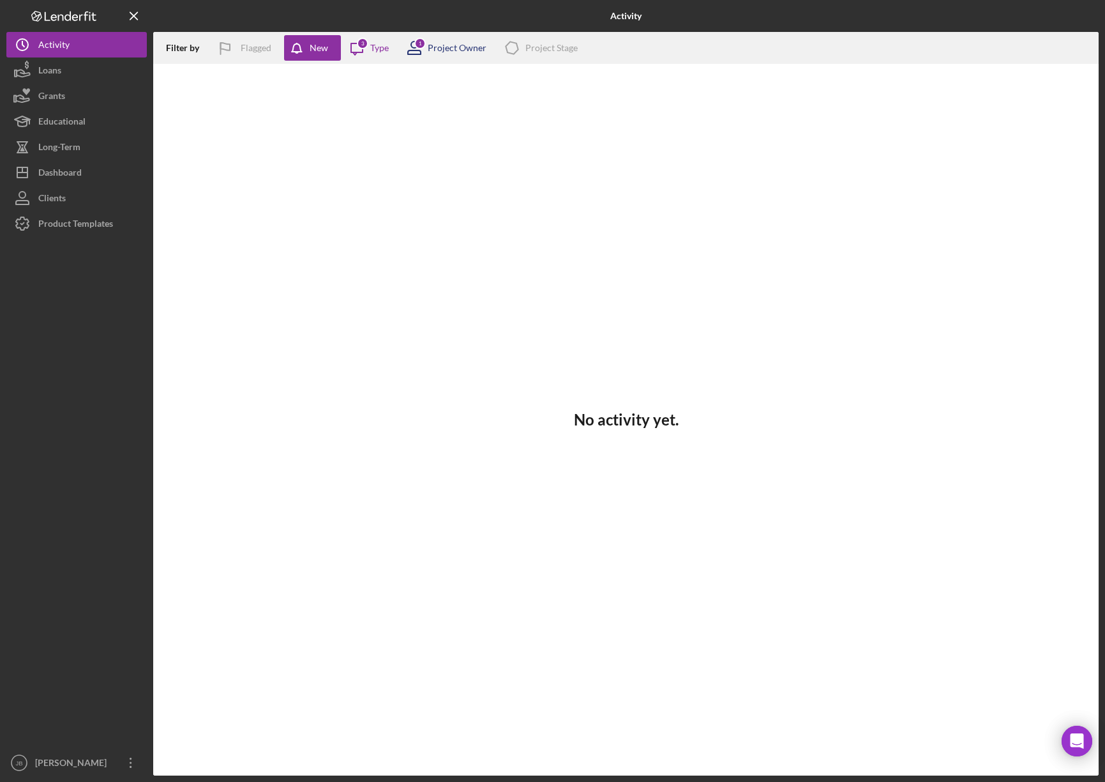
click at [434, 52] on div "Project Owner" at bounding box center [457, 48] width 59 height 10
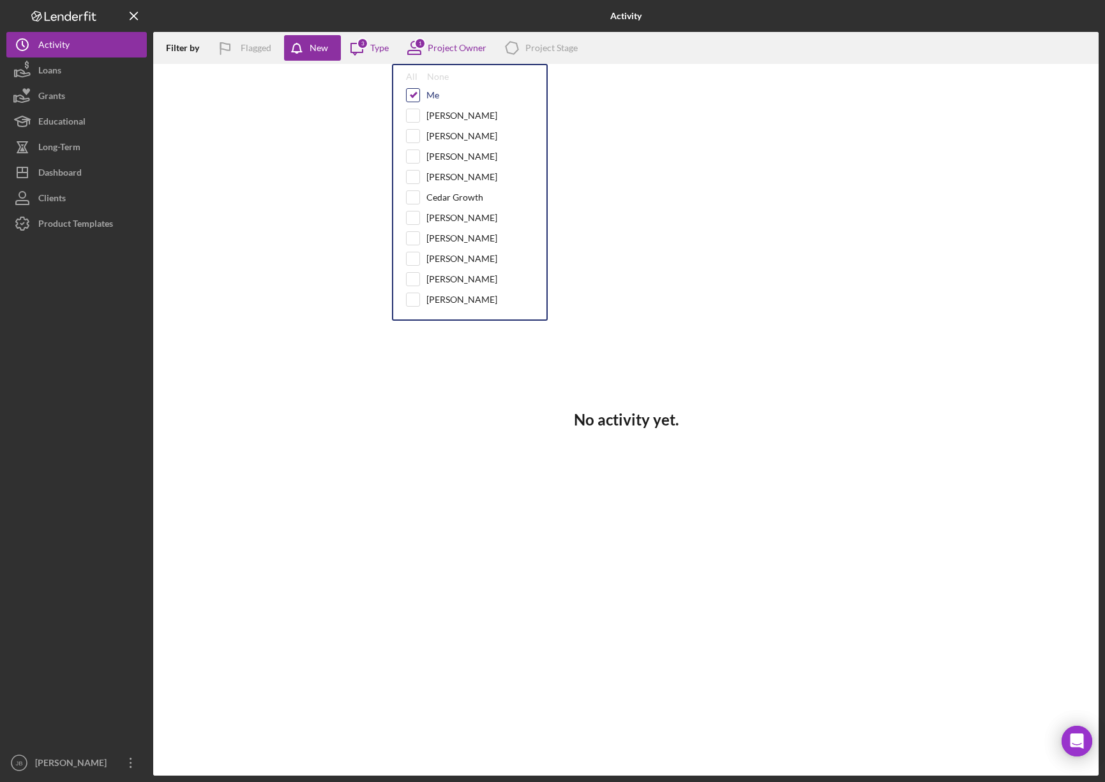
click at [416, 95] on input "checkbox" at bounding box center [413, 95] width 13 height 13
checkbox input "false"
click at [362, 36] on icon "Icon/Message" at bounding box center [357, 48] width 32 height 32
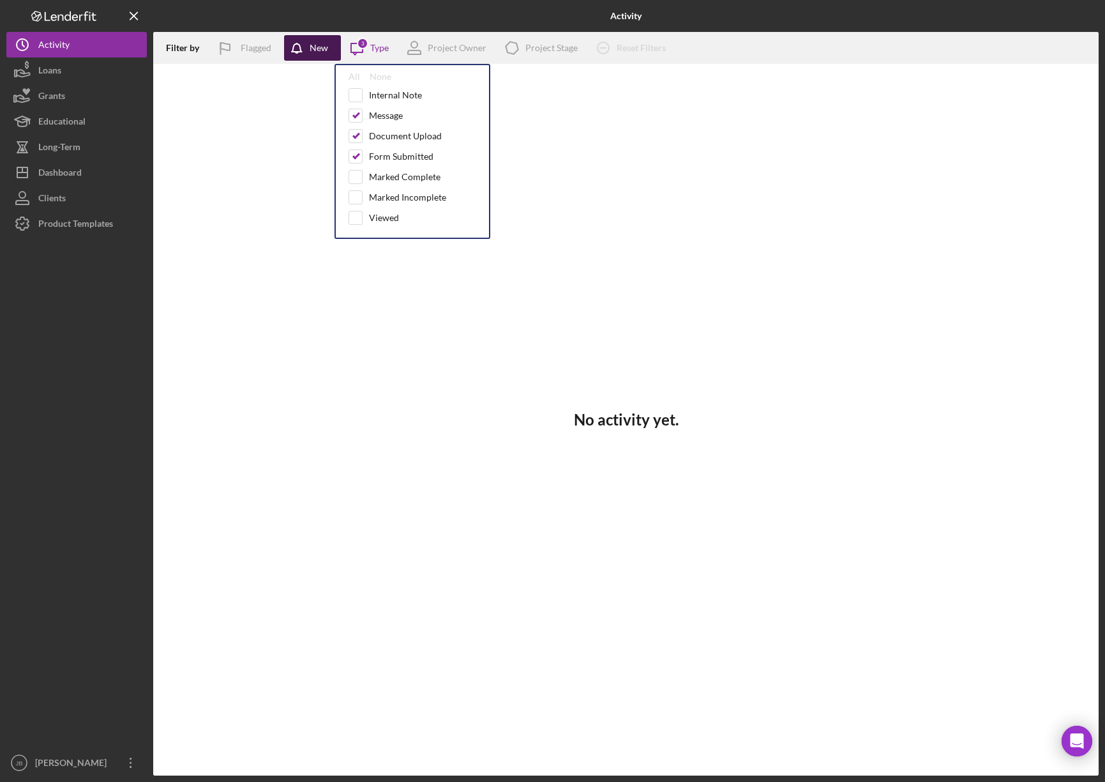
click at [300, 47] on icon "button" at bounding box center [300, 51] width 32 height 32
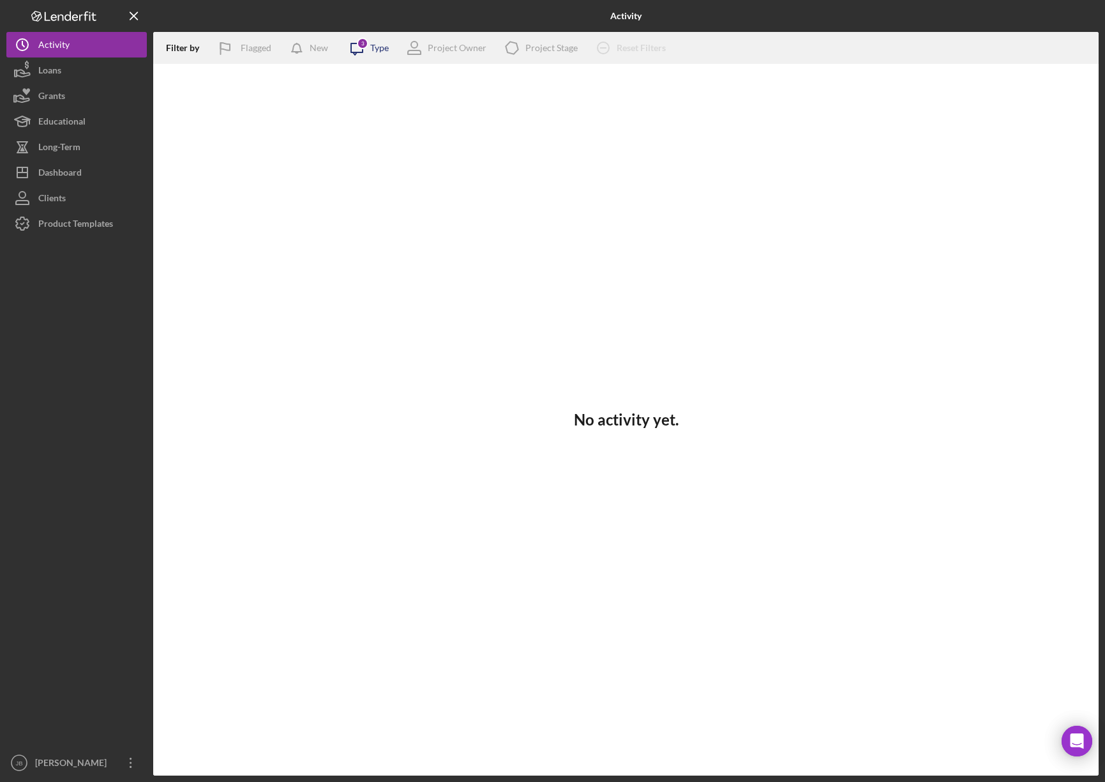
click at [375, 45] on div "Type" at bounding box center [379, 48] width 19 height 10
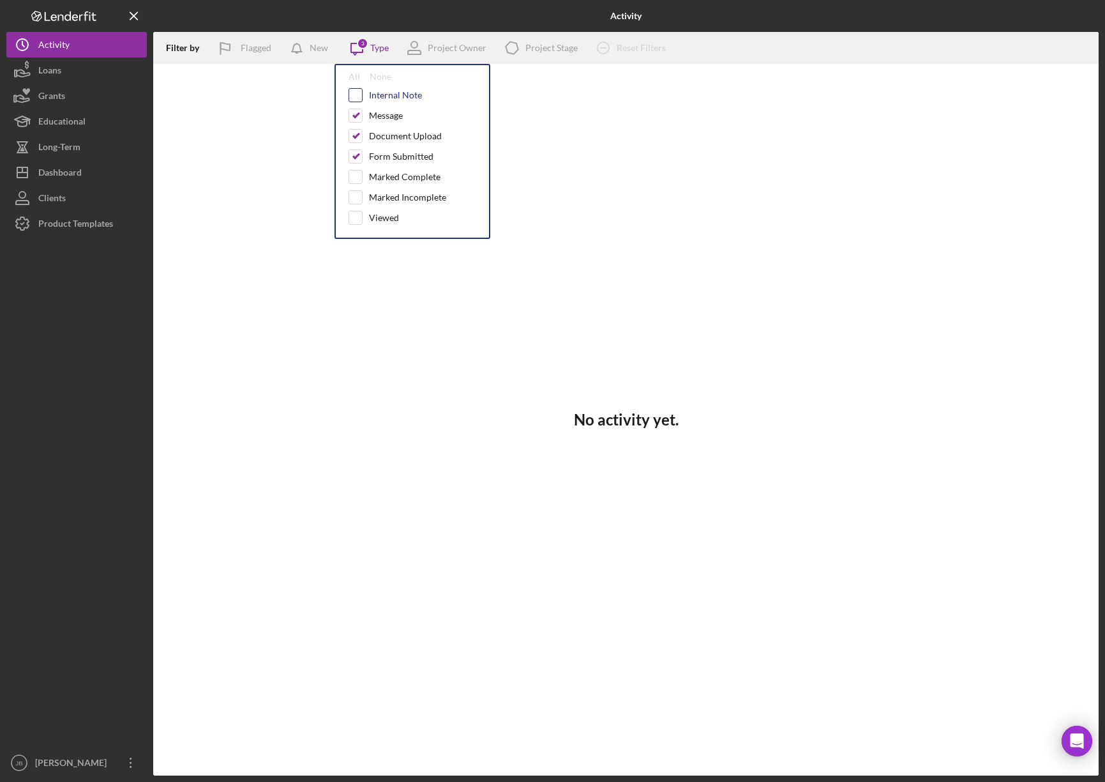
click at [358, 95] on input "checkbox" at bounding box center [355, 95] width 13 height 13
checkbox input "true"
click at [354, 77] on div "All" at bounding box center [354, 77] width 11 height 10
checkbox input "true"
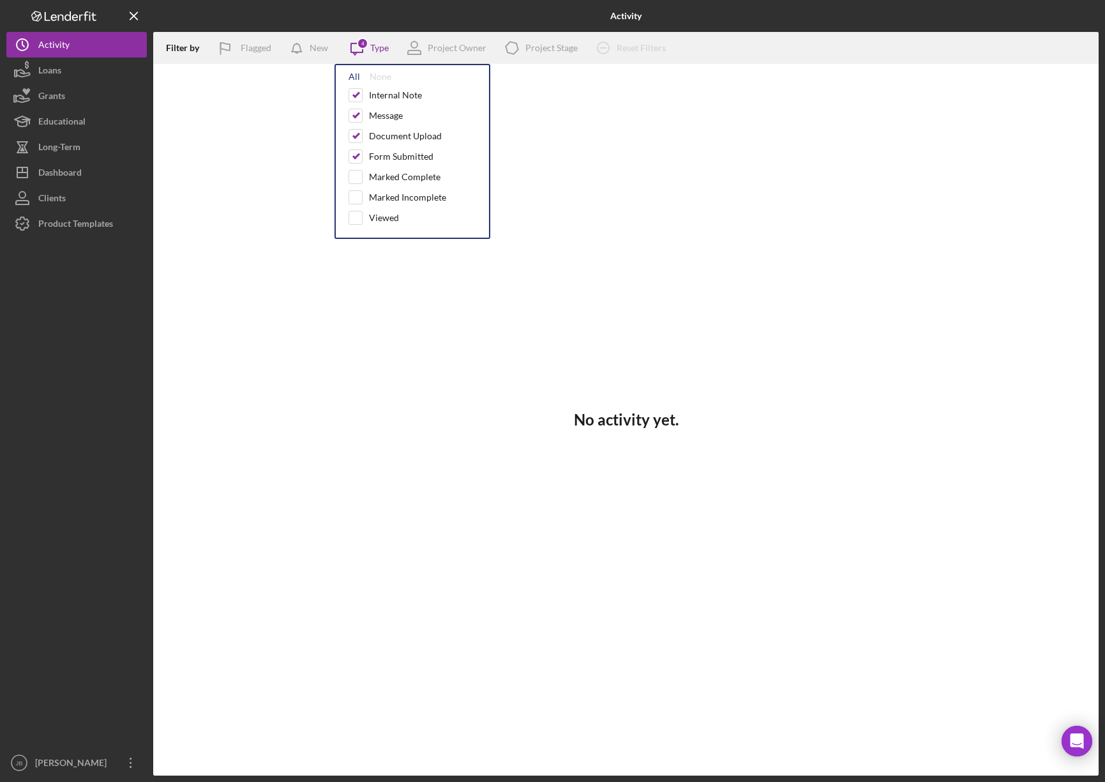
checkbox input "true"
click at [319, 49] on div "New" at bounding box center [319, 48] width 19 height 26
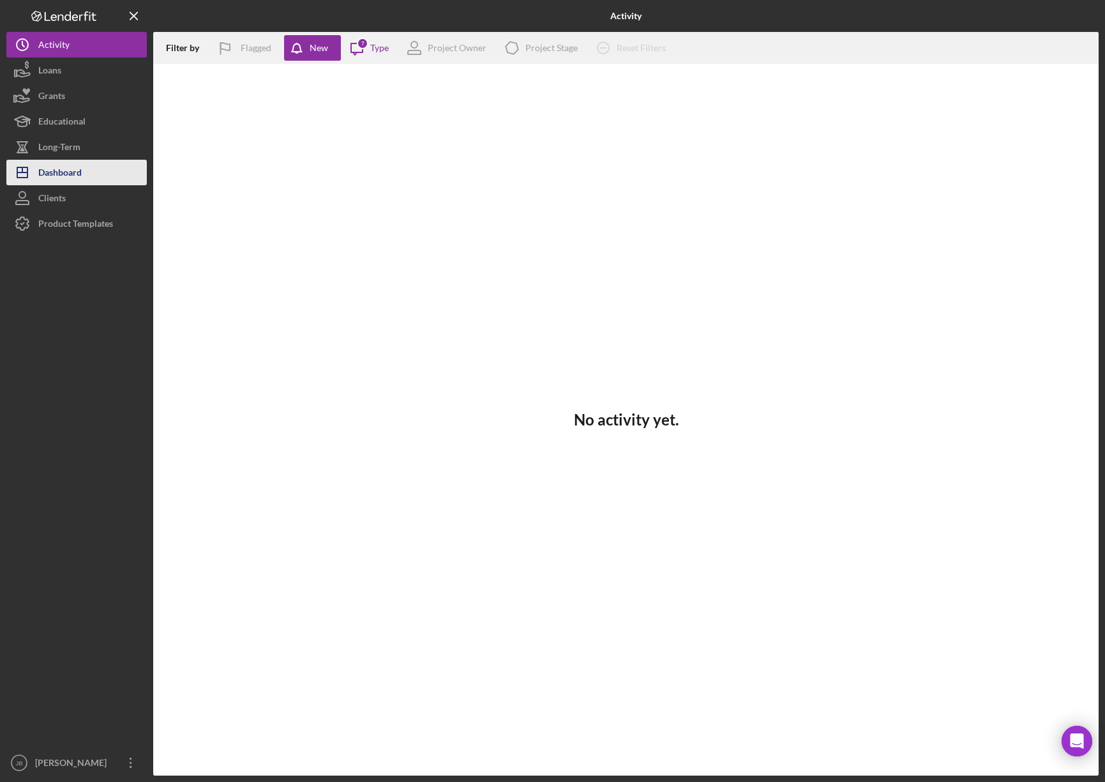
click at [60, 171] on div "Dashboard" at bounding box center [59, 174] width 43 height 29
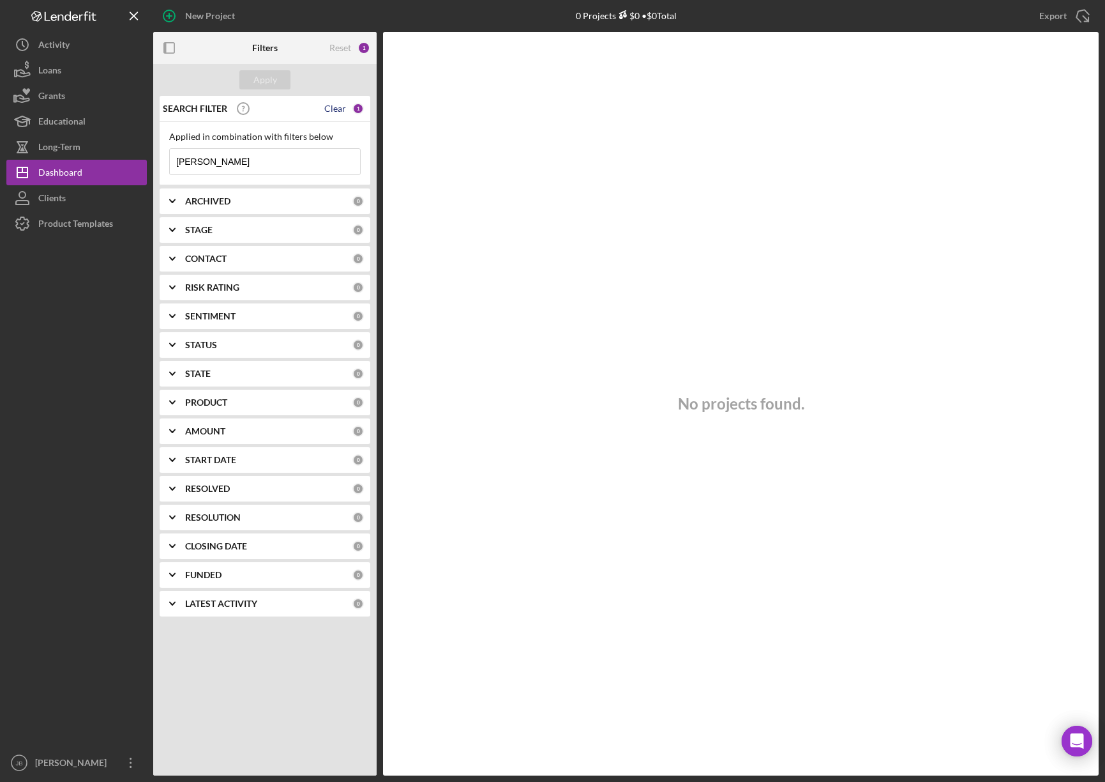
click at [338, 105] on div "Clear" at bounding box center [335, 108] width 22 height 10
click at [238, 156] on input at bounding box center [265, 162] width 190 height 26
type input "porter"
click at [236, 201] on div "ARCHIVED" at bounding box center [268, 201] width 167 height 10
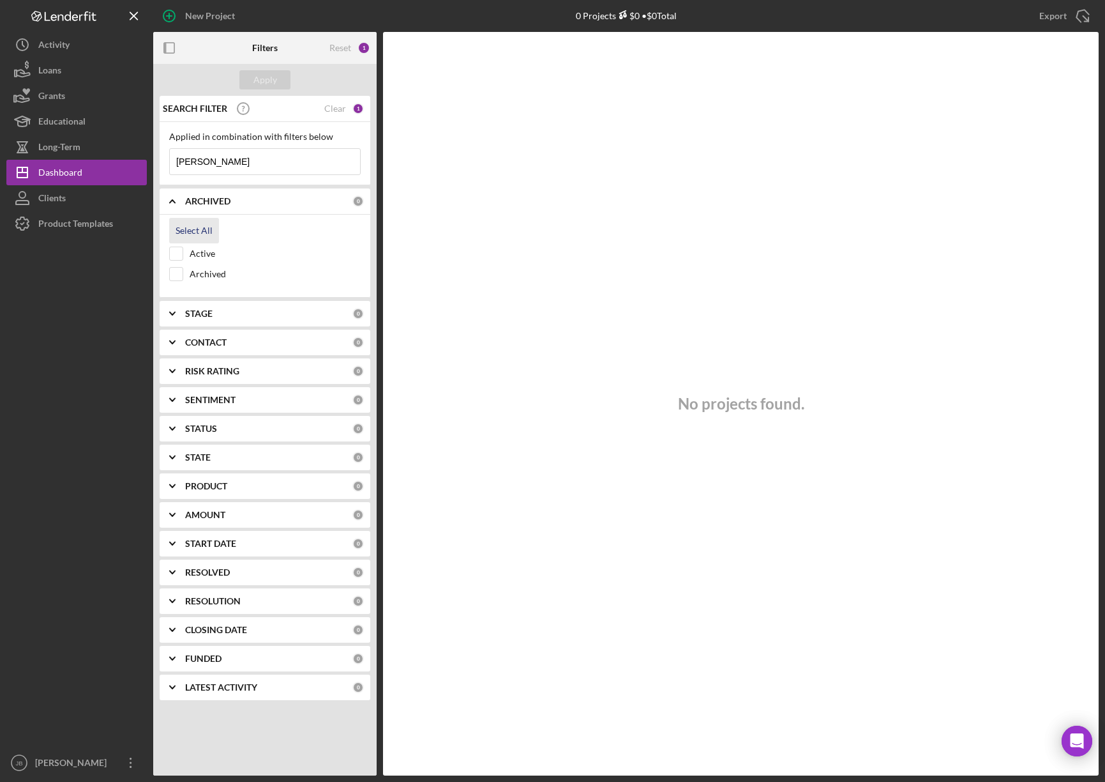
click at [195, 225] on div "Select All" at bounding box center [194, 231] width 37 height 26
checkbox input "true"
click at [204, 314] on b "STAGE" at bounding box center [198, 313] width 27 height 10
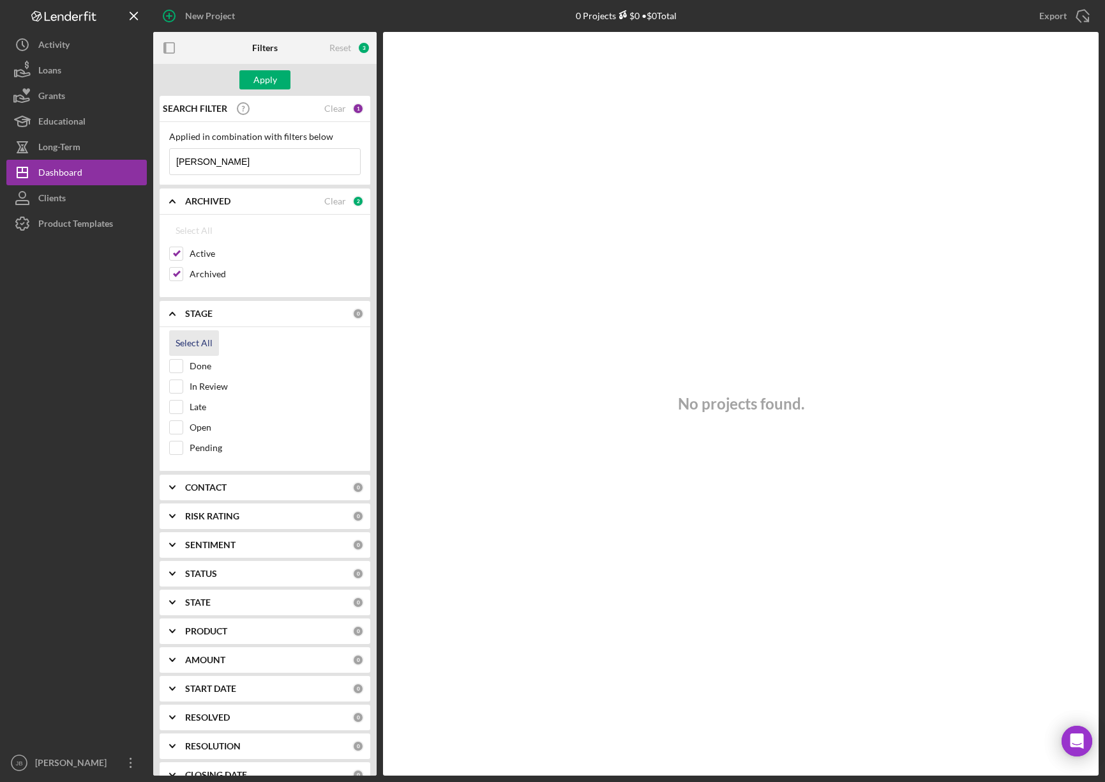
click at [200, 345] on div "Select All" at bounding box center [194, 343] width 37 height 26
checkbox input "true"
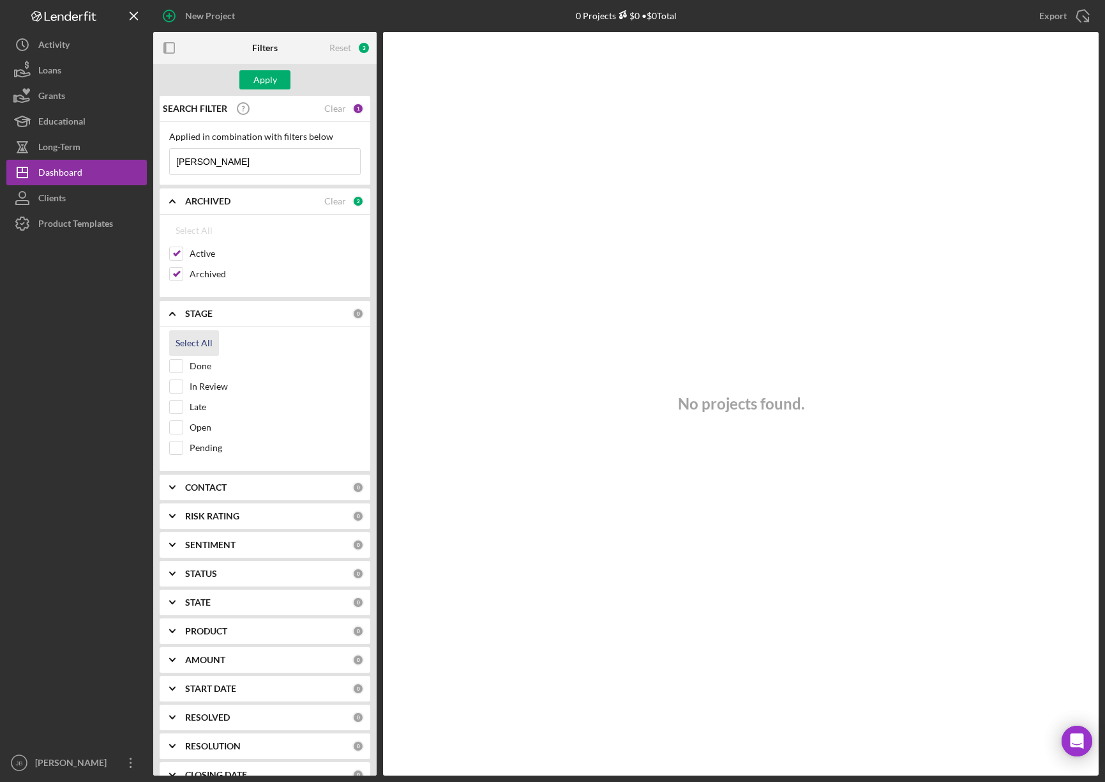
checkbox input "true"
click at [227, 491] on div "CONTACT" at bounding box center [268, 487] width 167 height 10
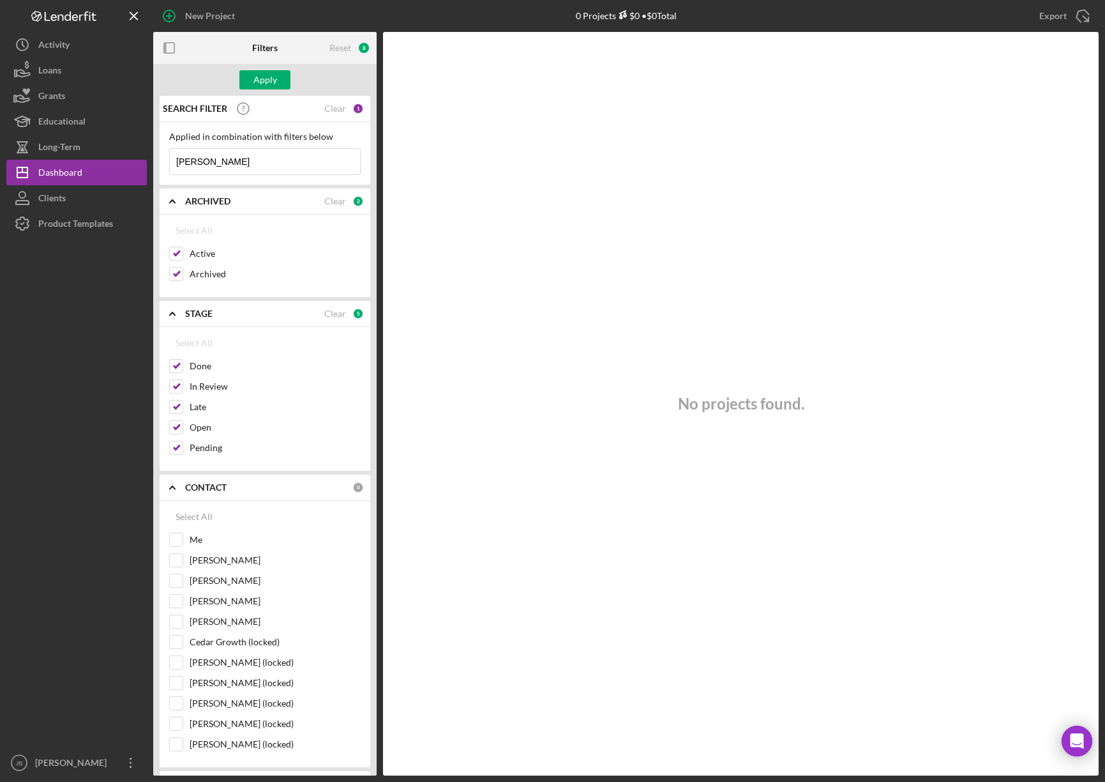
drag, startPoint x: 194, startPoint y: 510, endPoint x: 202, endPoint y: 501, distance: 12.2
click at [195, 510] on div "Select All" at bounding box center [194, 517] width 37 height 26
checkbox input "true"
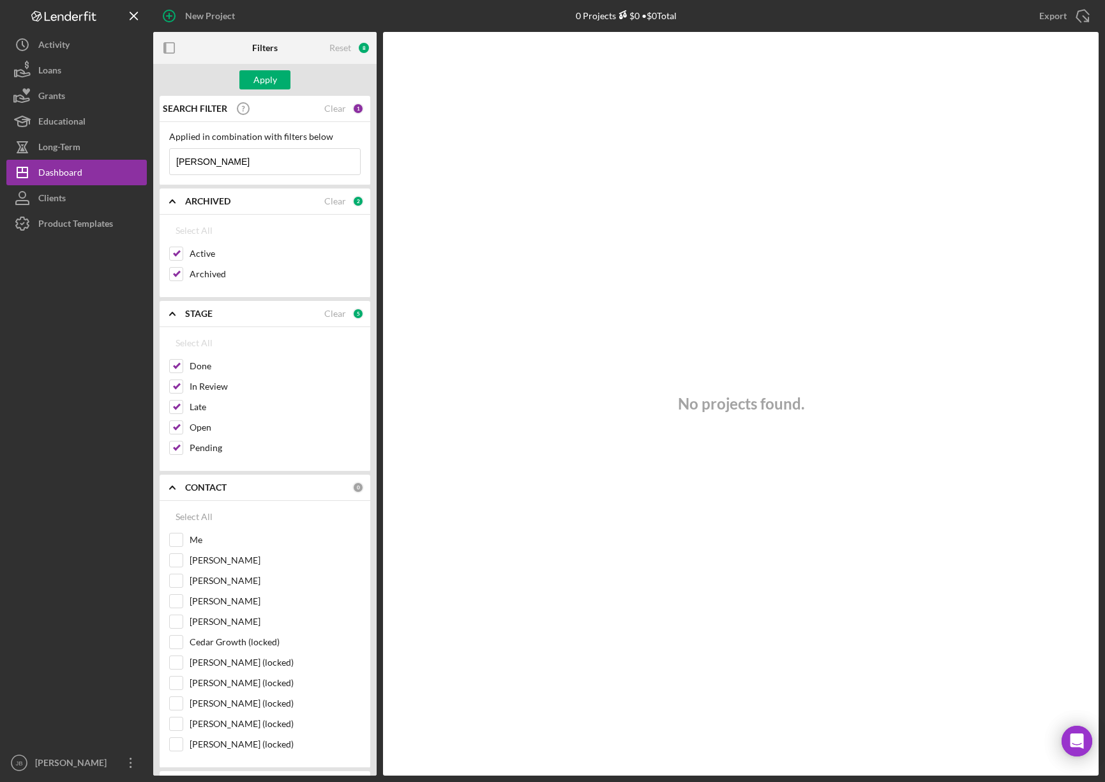
checkbox input "true"
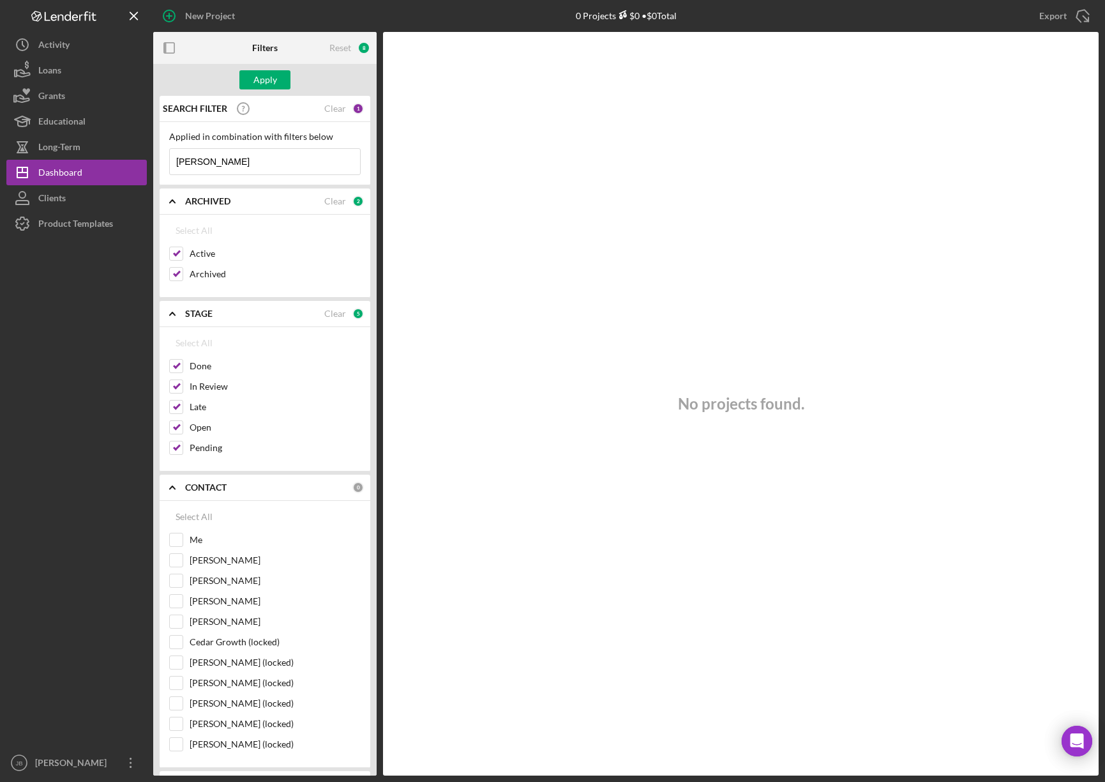
checkbox input "true"
click at [276, 79] on div "Apply" at bounding box center [265, 79] width 24 height 19
click at [333, 200] on div "Clear" at bounding box center [335, 201] width 22 height 10
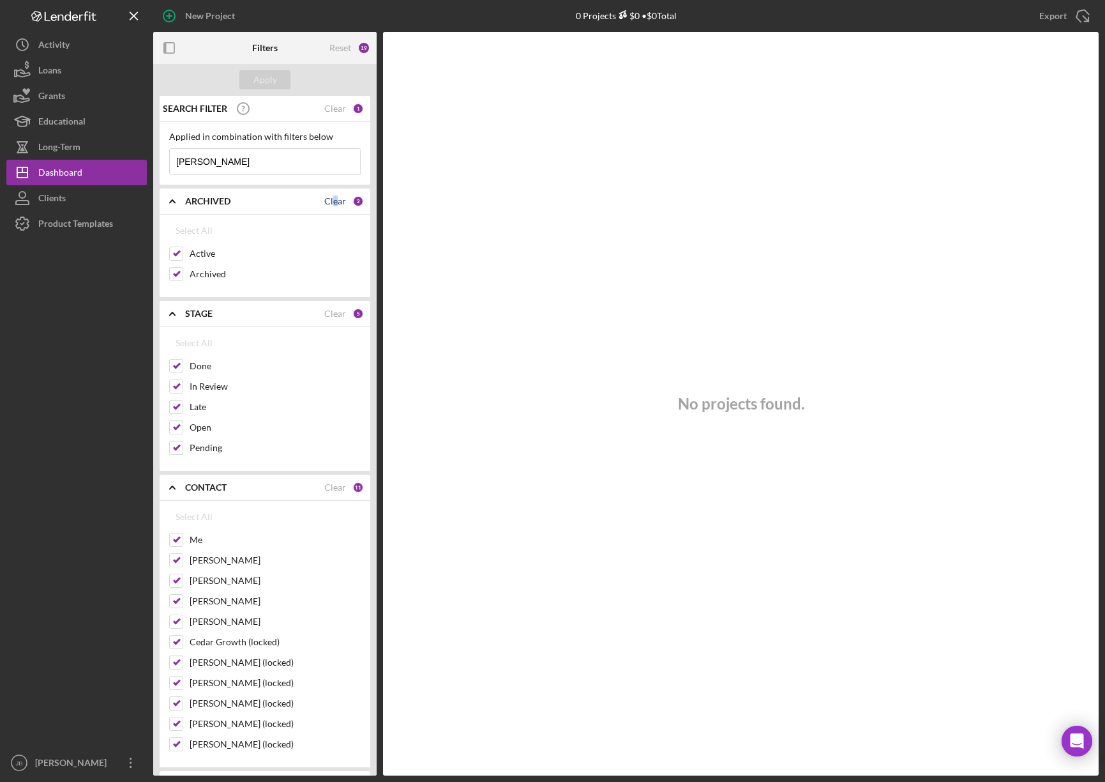
checkbox input "false"
click at [332, 109] on div "Clear" at bounding box center [335, 108] width 22 height 10
click at [336, 313] on div "Clear" at bounding box center [335, 313] width 22 height 10
checkbox input "false"
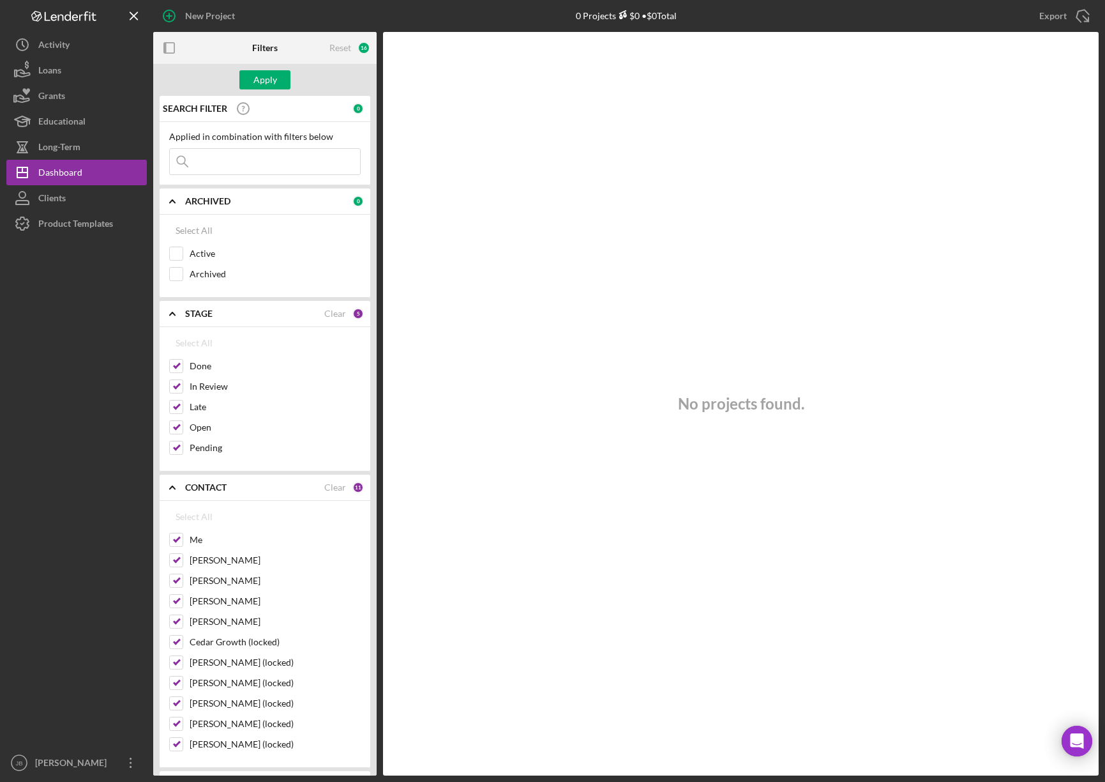
checkbox input "false"
click at [325, 485] on div "Clear" at bounding box center [335, 487] width 22 height 10
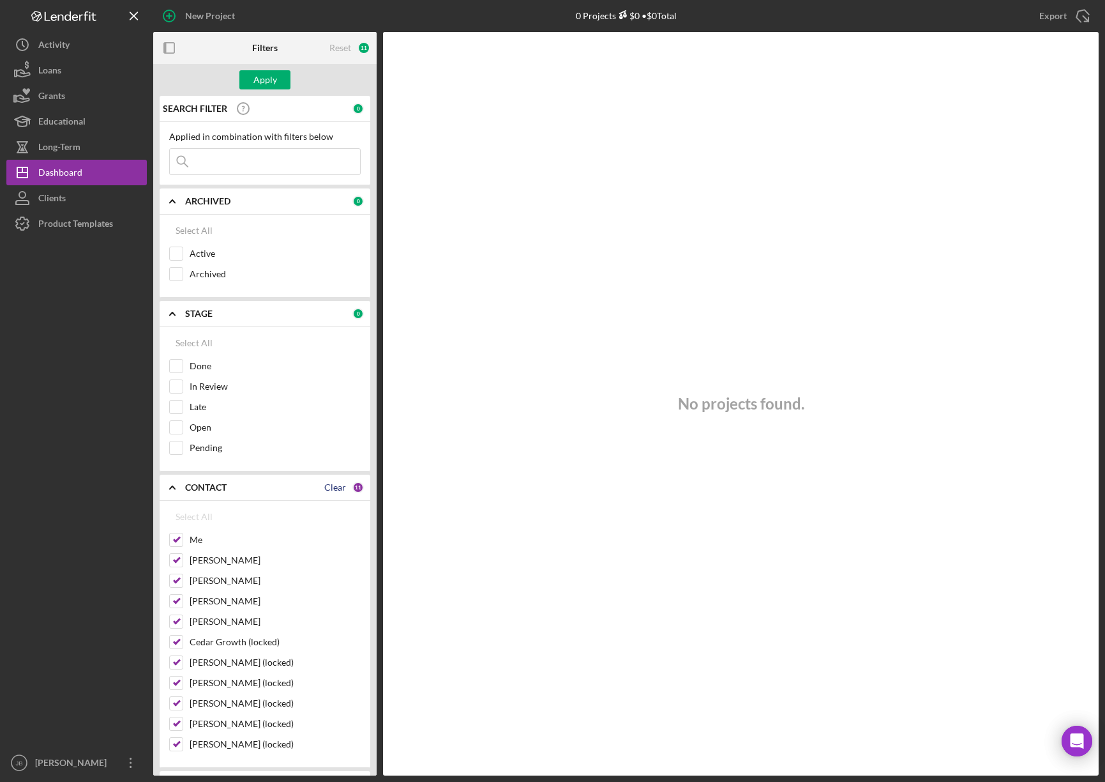
checkbox input "false"
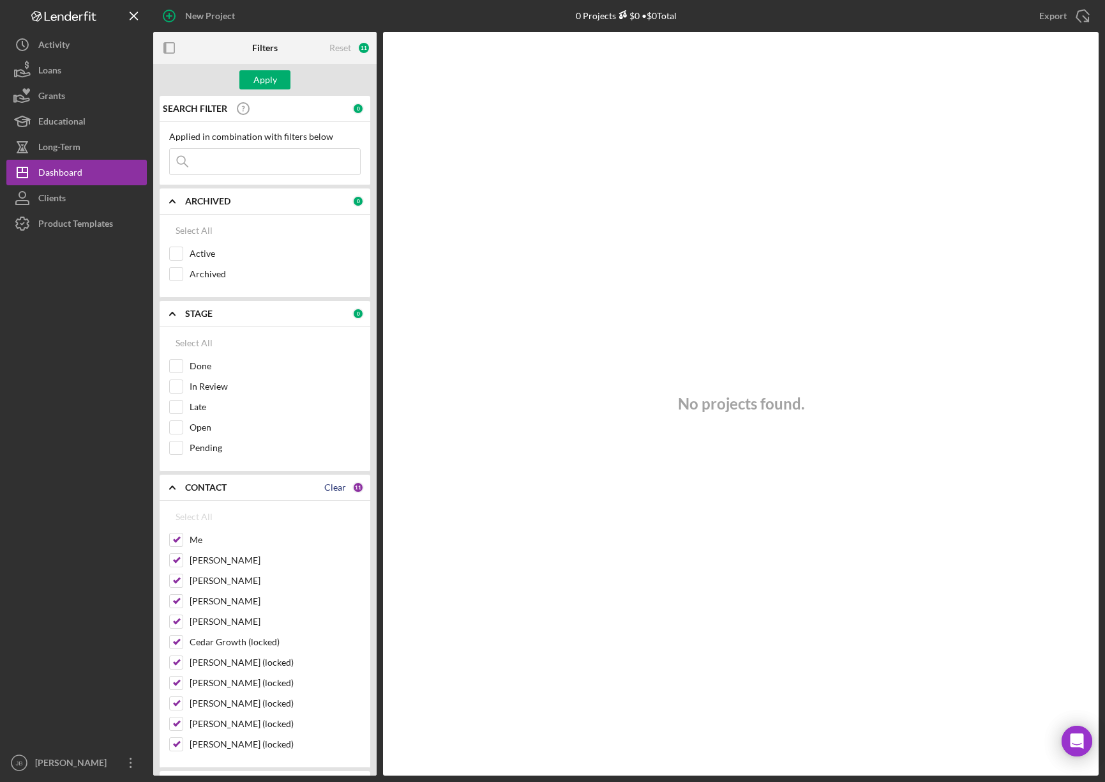
checkbox input "false"
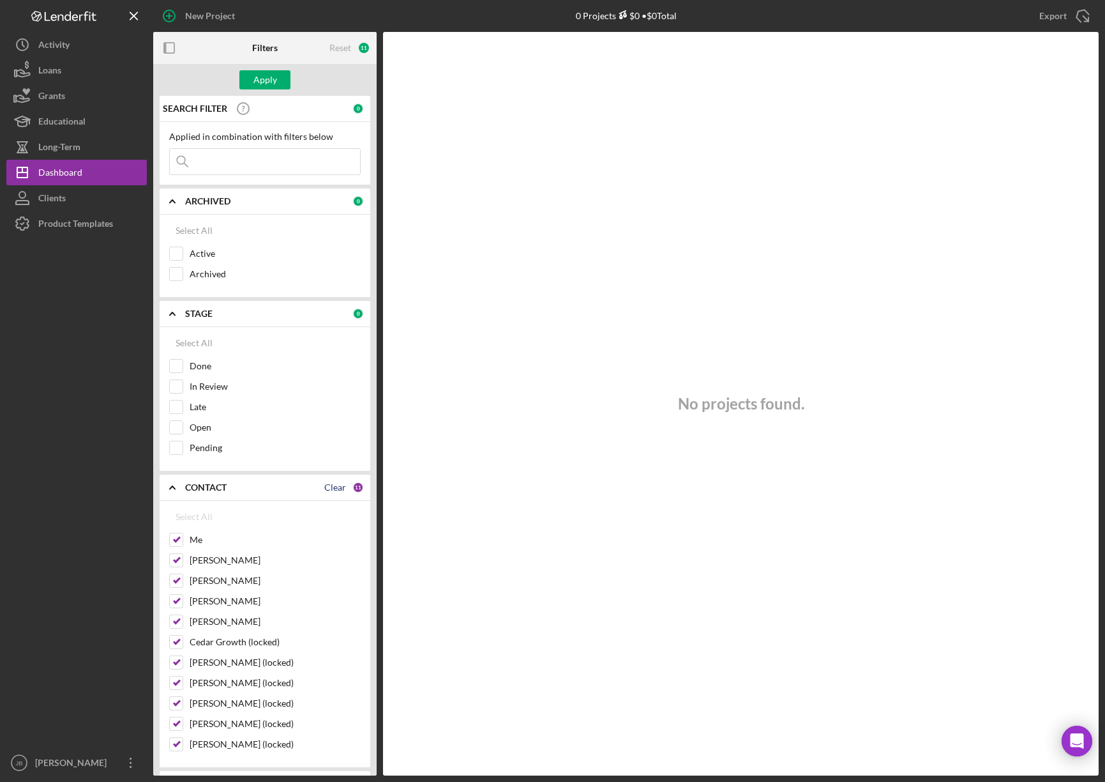
checkbox input "false"
click at [173, 601] on input "Rita Casper" at bounding box center [176, 600] width 13 height 13
checkbox input "true"
click at [273, 76] on div "Apply" at bounding box center [265, 79] width 24 height 19
click at [236, 168] on input at bounding box center [265, 162] width 190 height 26
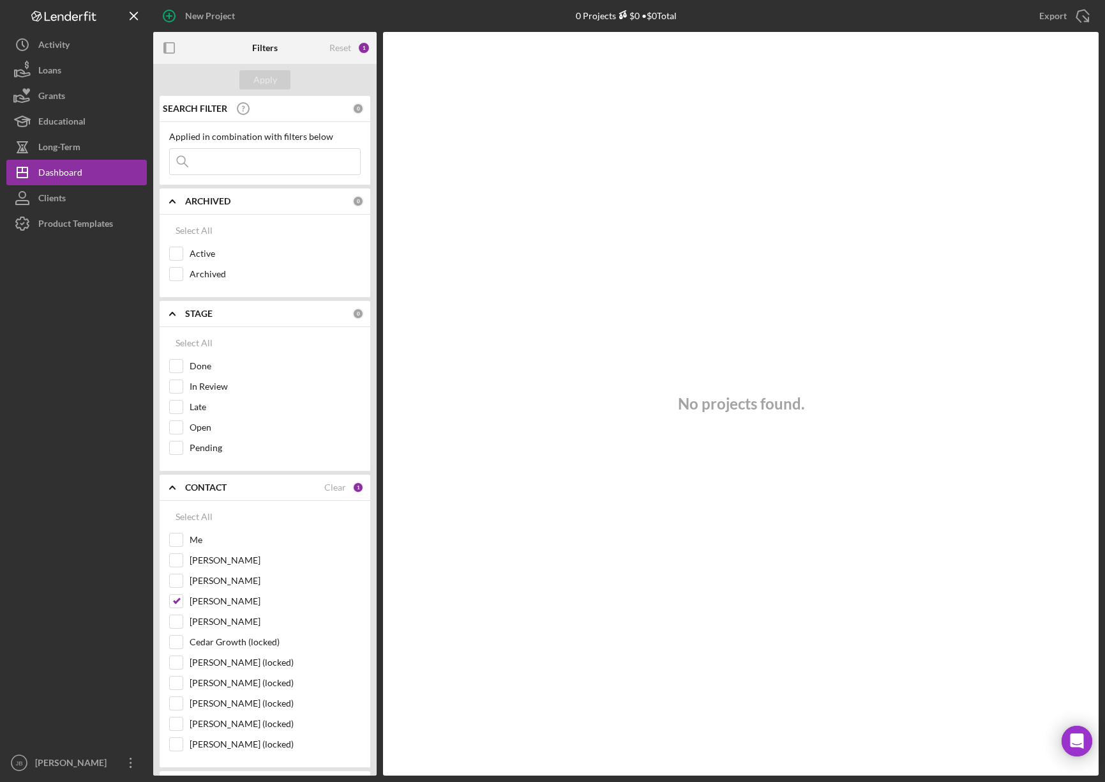
type input "Funmaker"
click at [266, 79] on div "Apply" at bounding box center [265, 79] width 24 height 19
click at [181, 253] on input "Active" at bounding box center [176, 253] width 13 height 13
checkbox input "true"
click at [199, 228] on div "Select All" at bounding box center [194, 231] width 37 height 26
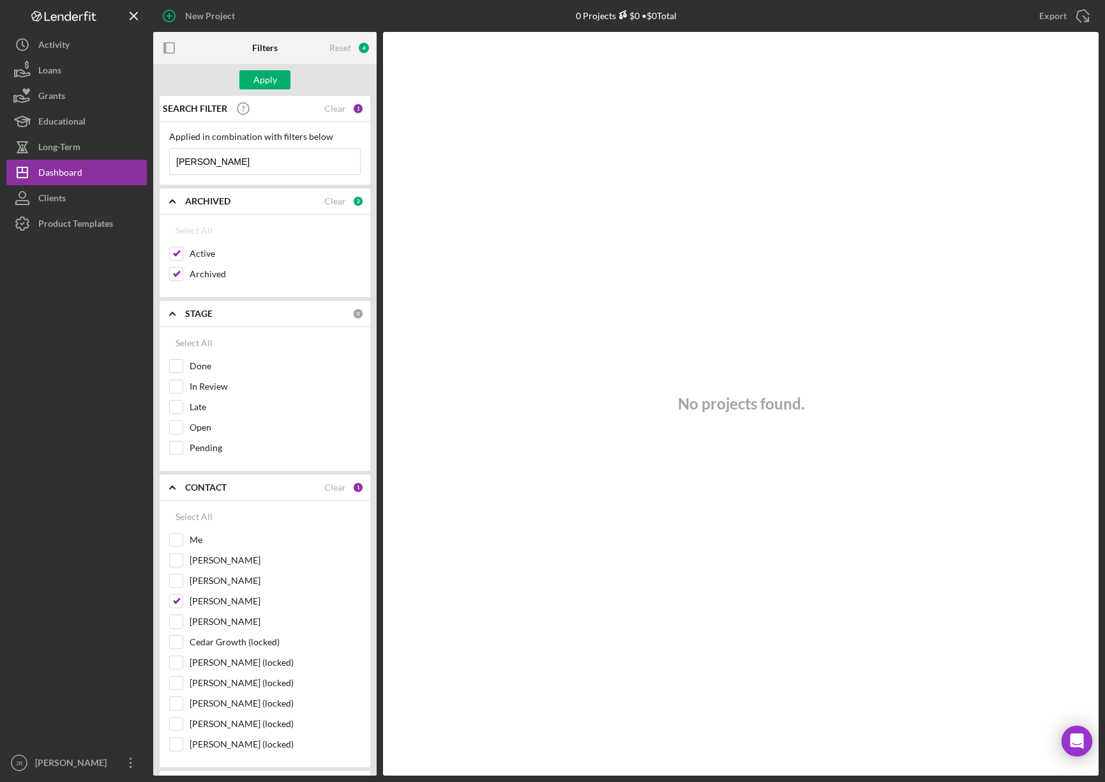
checkbox input "true"
click at [199, 347] on div "Select All" at bounding box center [194, 343] width 37 height 26
checkbox input "true"
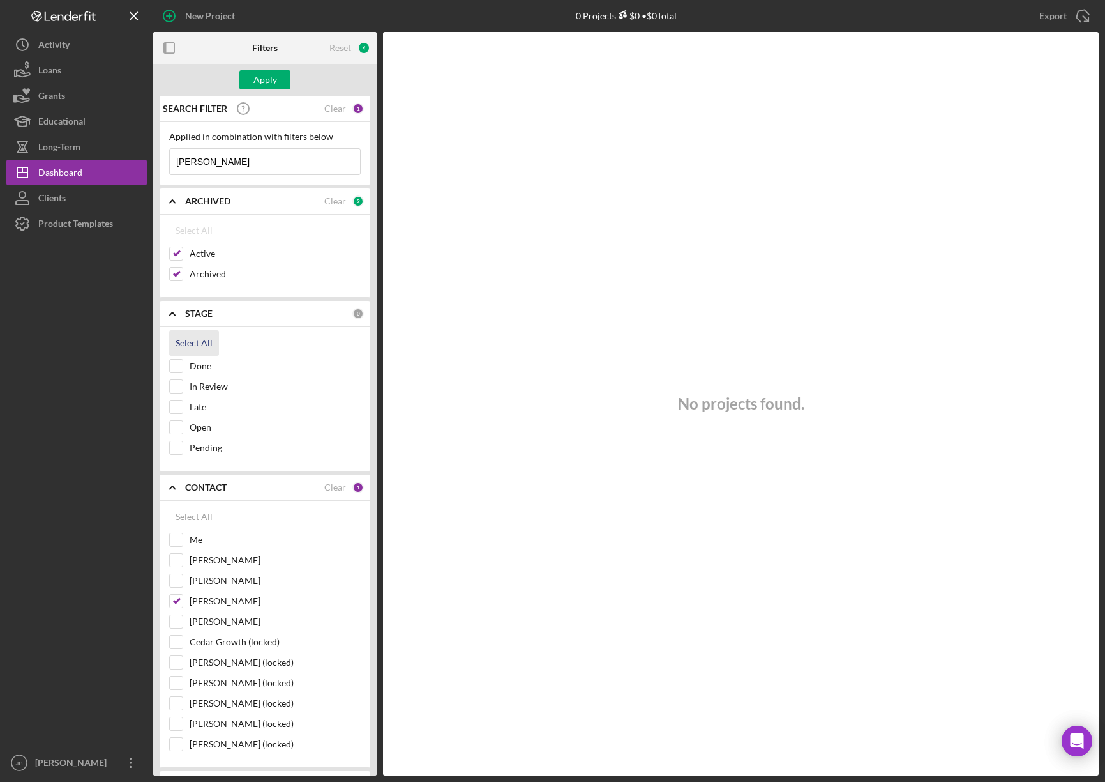
checkbox input "true"
click at [276, 81] on div "Apply" at bounding box center [265, 79] width 24 height 19
click at [191, 513] on div "Select All" at bounding box center [194, 517] width 37 height 26
checkbox input "true"
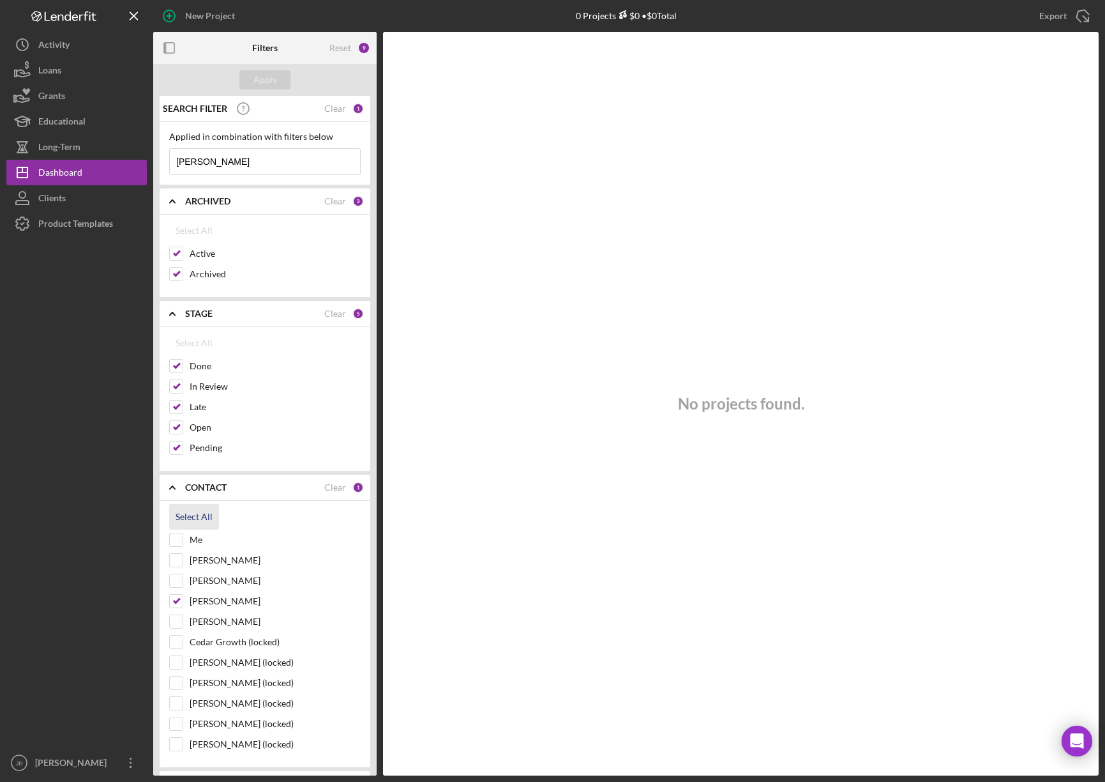
checkbox input "true"
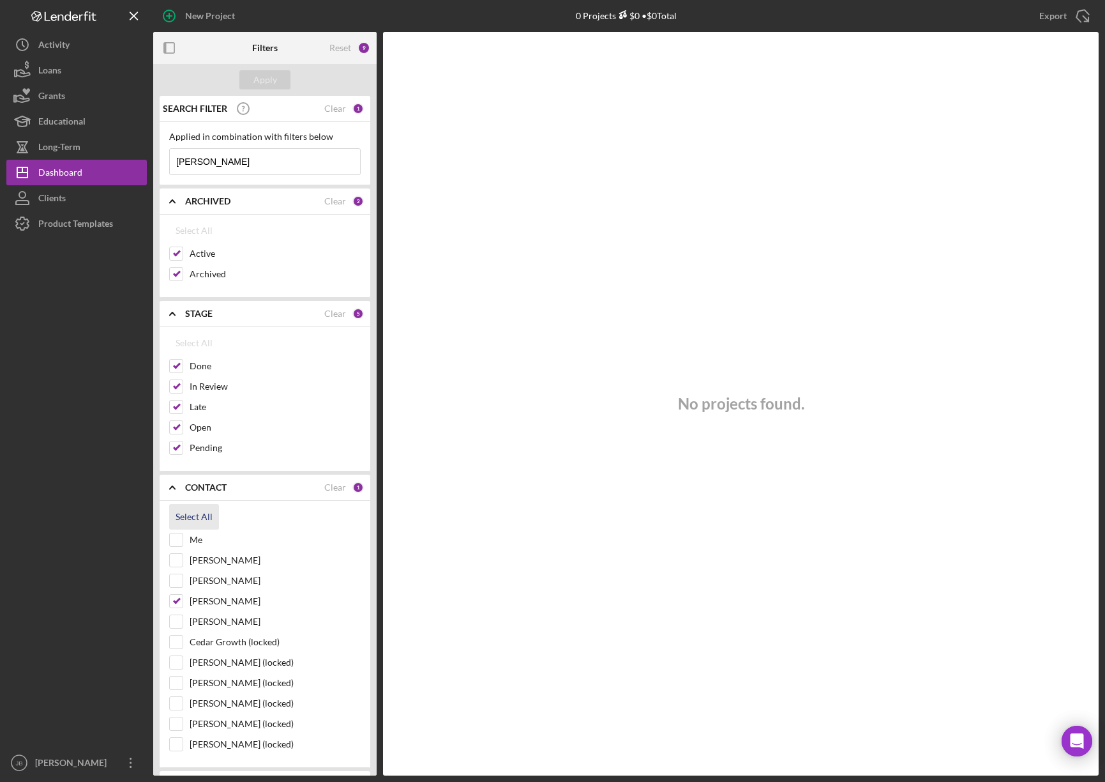
checkbox input "true"
click at [276, 79] on div "Apply" at bounding box center [265, 79] width 24 height 19
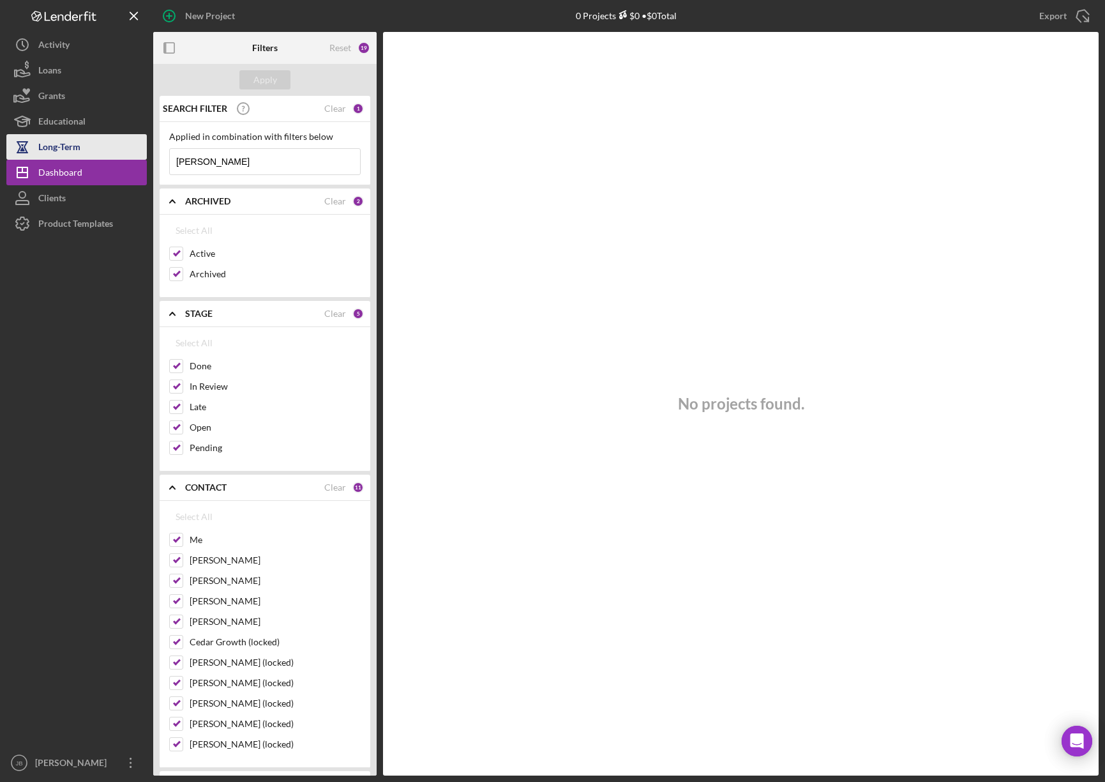
click at [60, 143] on div "Long-Term" at bounding box center [59, 148] width 42 height 29
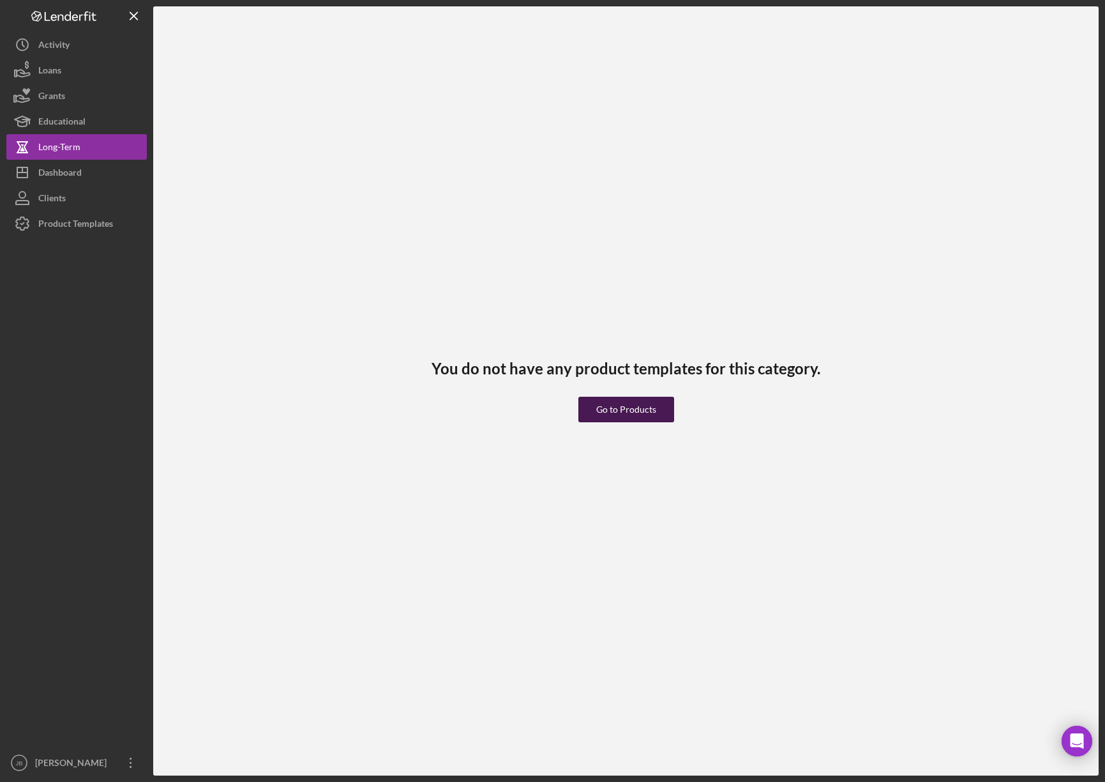
click at [650, 413] on div "Go to Products" at bounding box center [626, 410] width 60 height 26
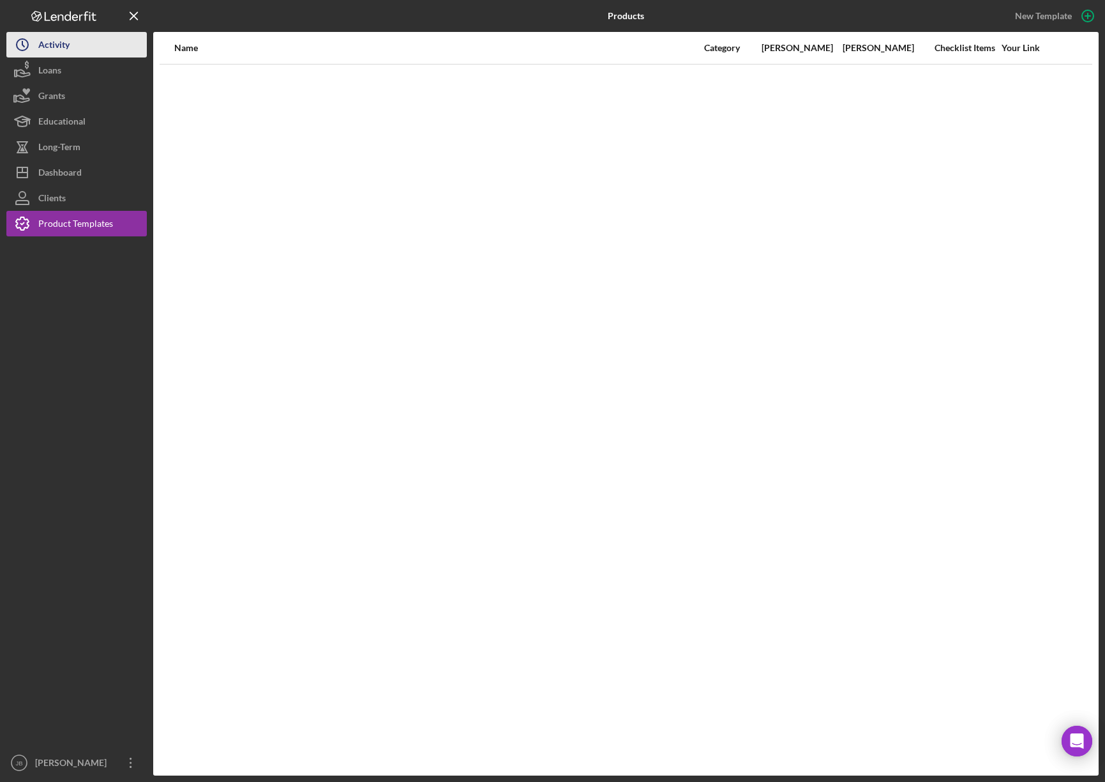
click at [68, 40] on div "Activity" at bounding box center [53, 46] width 31 height 29
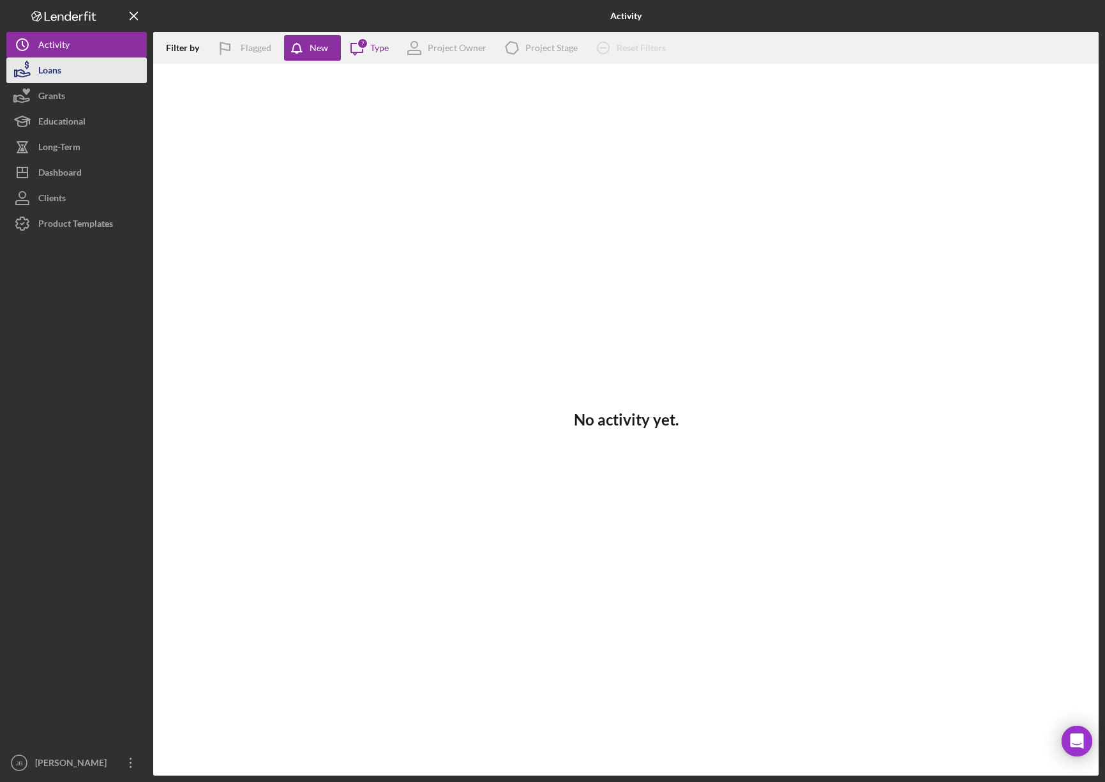
click at [61, 68] on div "Loans" at bounding box center [49, 71] width 23 height 29
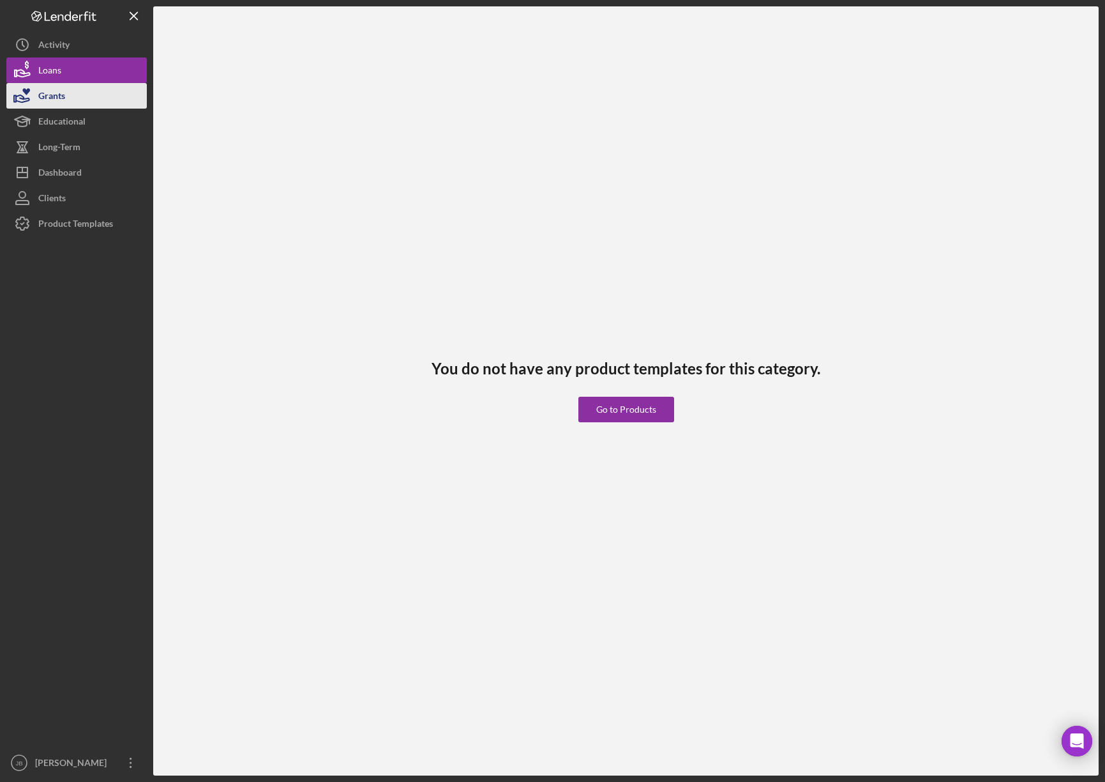
click at [52, 100] on div "Grants" at bounding box center [51, 97] width 27 height 29
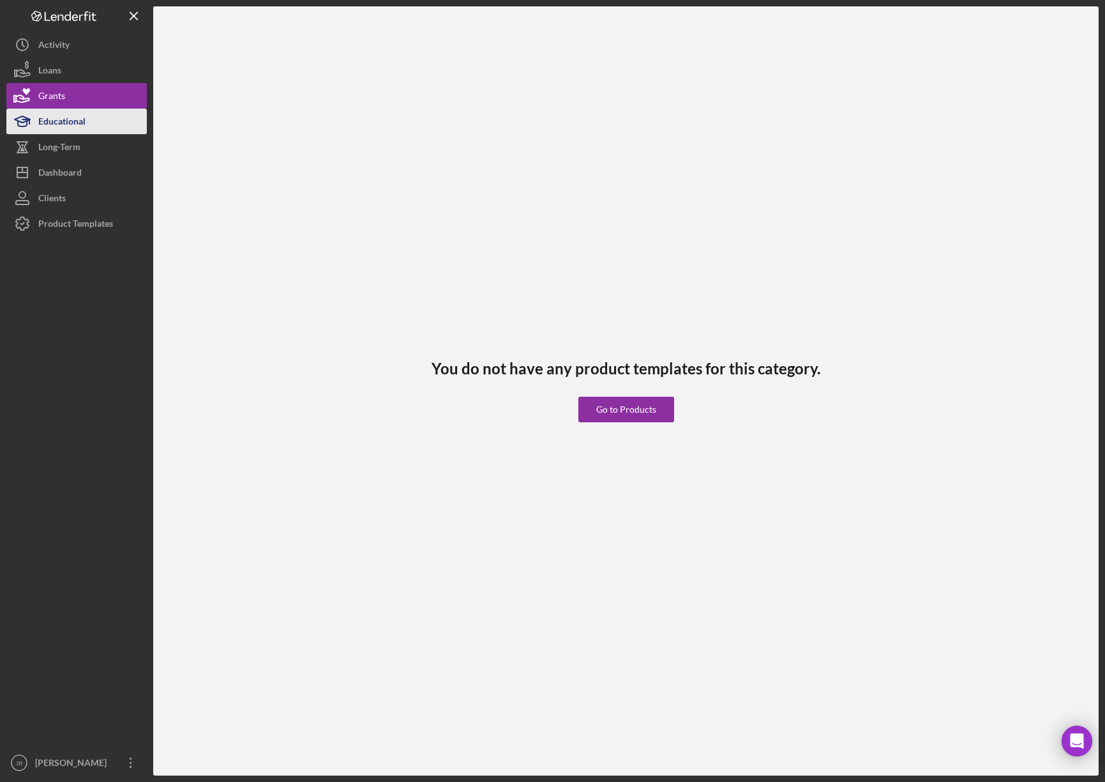
click at [64, 124] on div "Educational" at bounding box center [61, 123] width 47 height 29
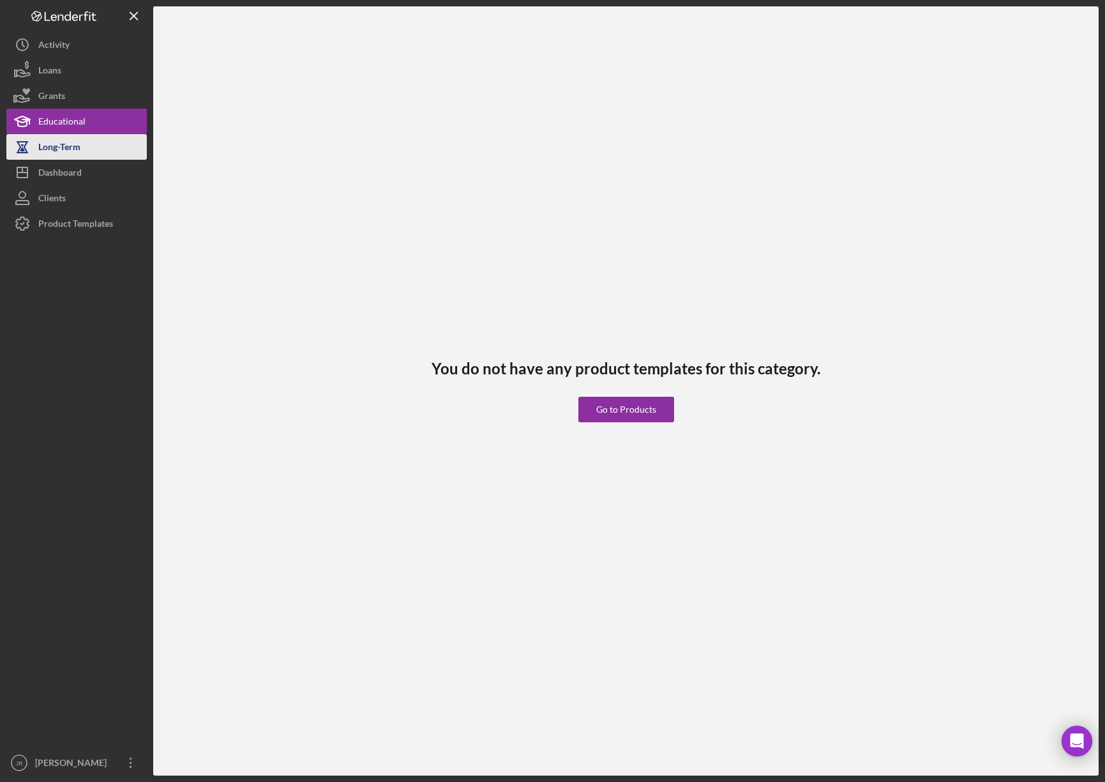
click at [68, 153] on div "Long-Term" at bounding box center [59, 148] width 42 height 29
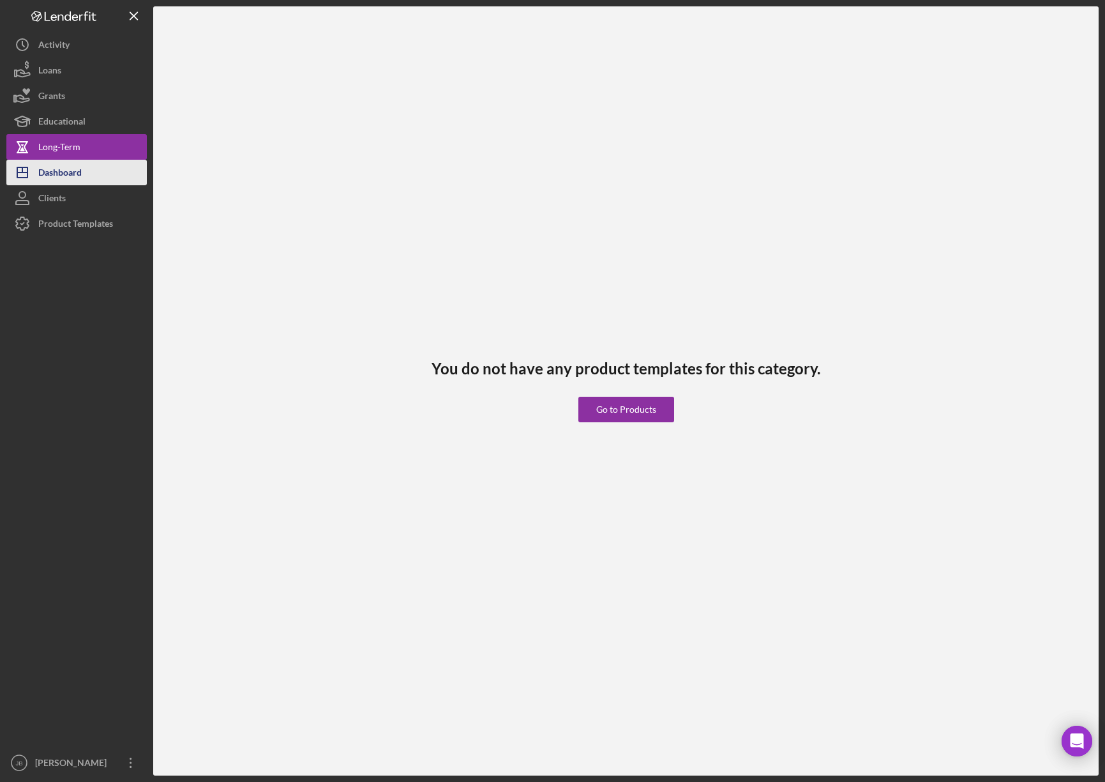
click at [74, 172] on div "Dashboard" at bounding box center [59, 174] width 43 height 29
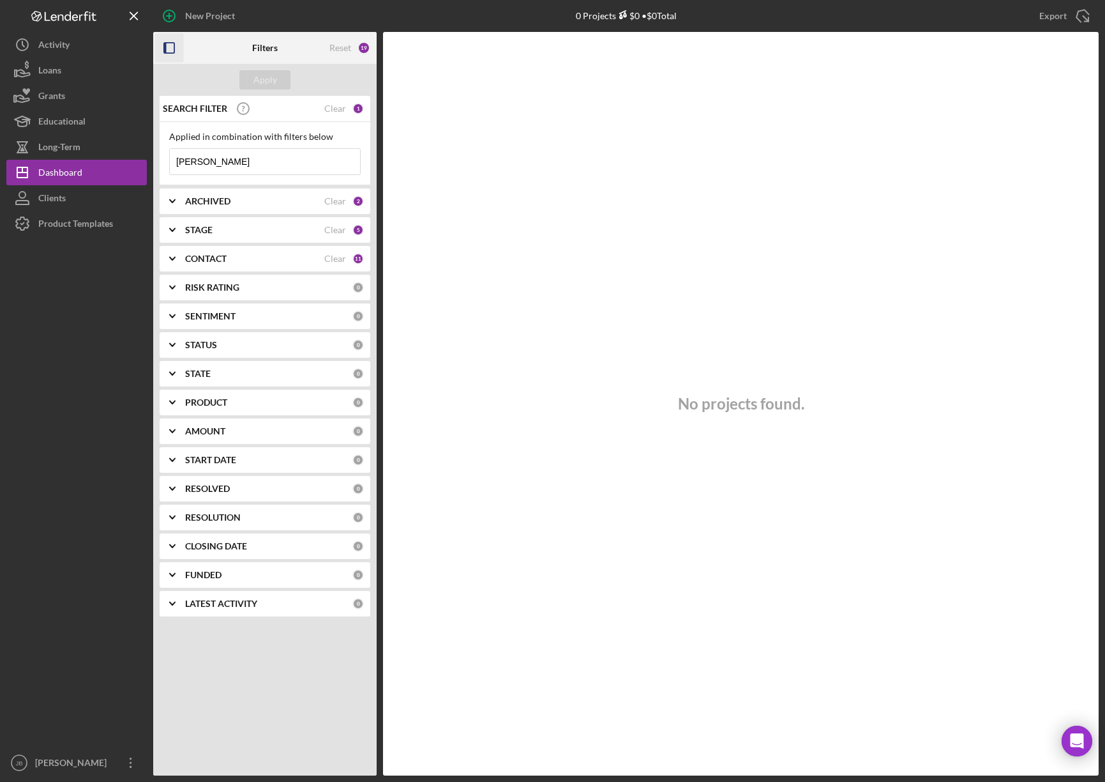
click at [169, 50] on icon "button" at bounding box center [169, 48] width 29 height 29
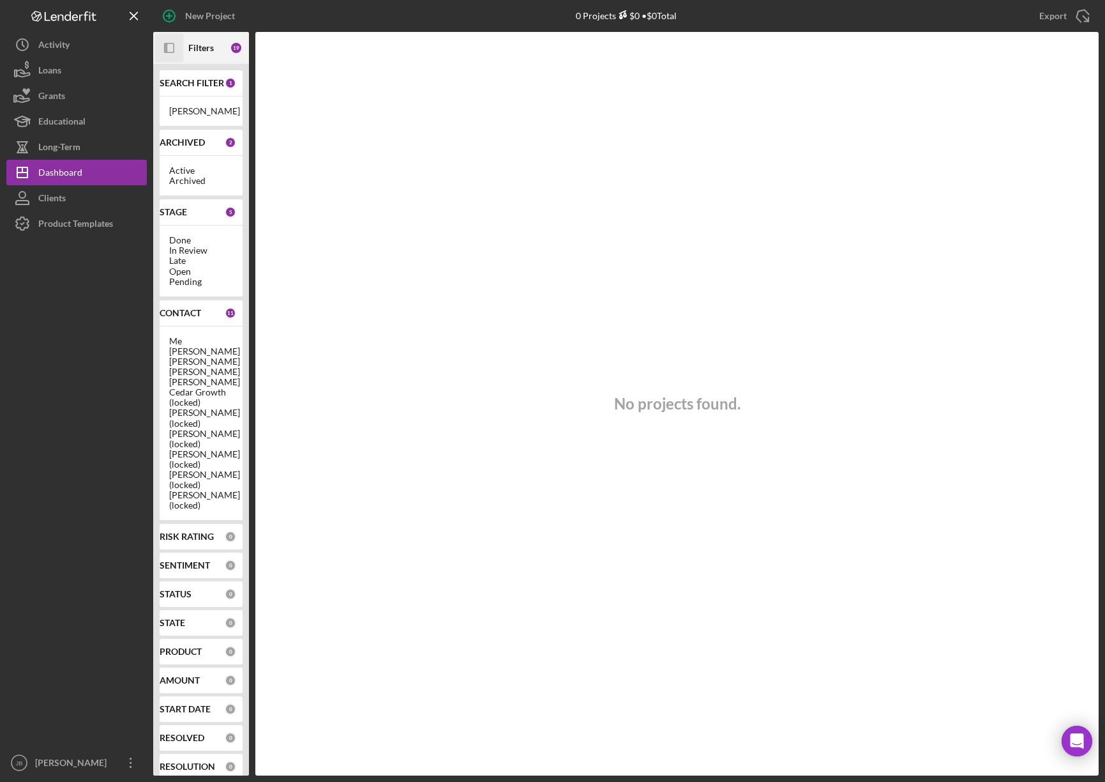
click at [184, 78] on b "SEARCH FILTER" at bounding box center [192, 83] width 64 height 10
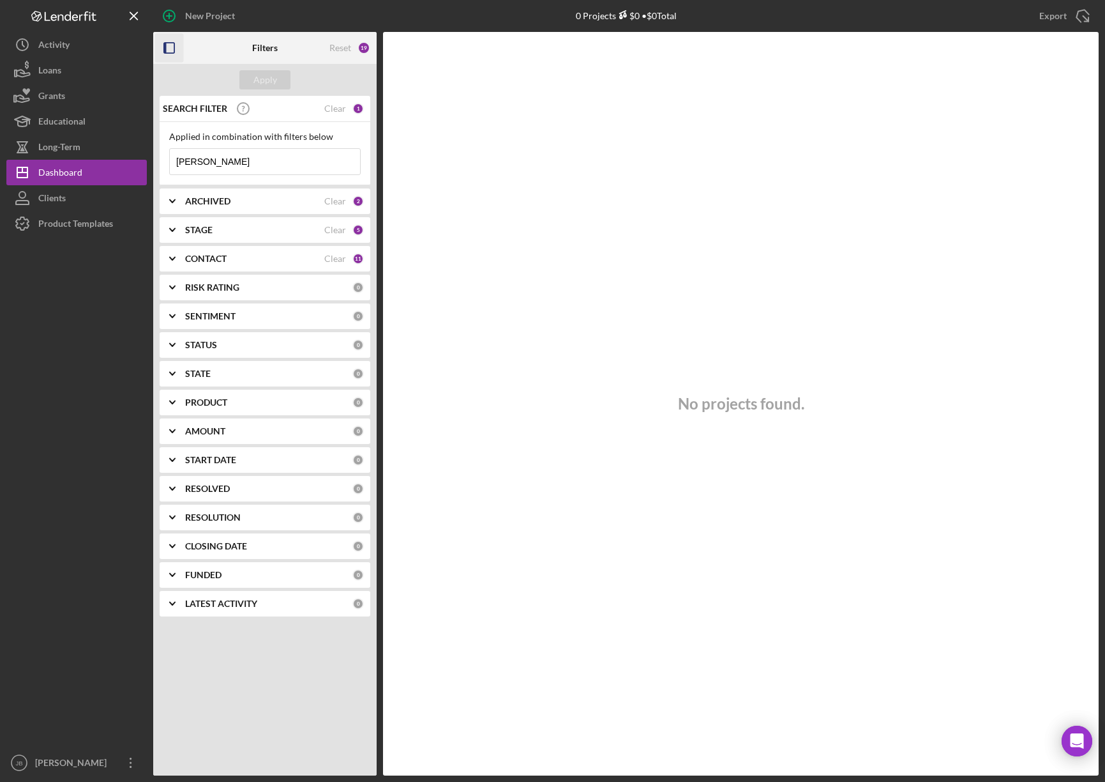
drag, startPoint x: 234, startPoint y: 156, endPoint x: 193, endPoint y: 156, distance: 41.5
click at [225, 149] on input "Funmaker" at bounding box center [265, 162] width 190 height 26
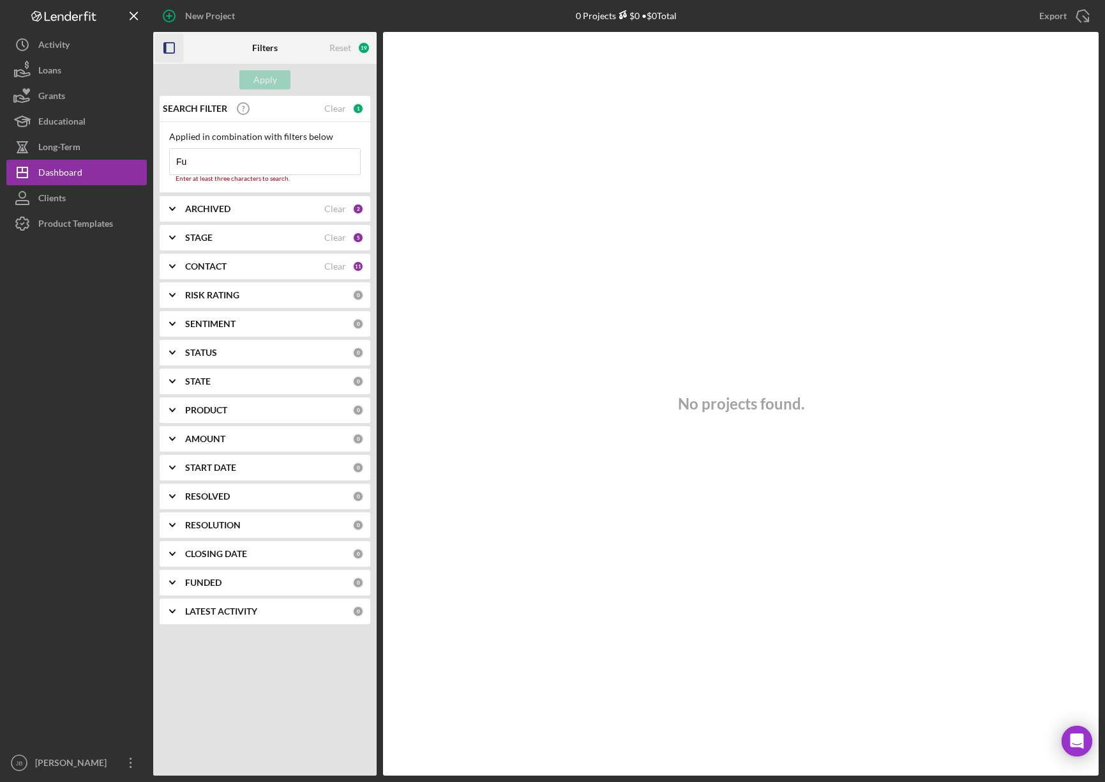
type input "F"
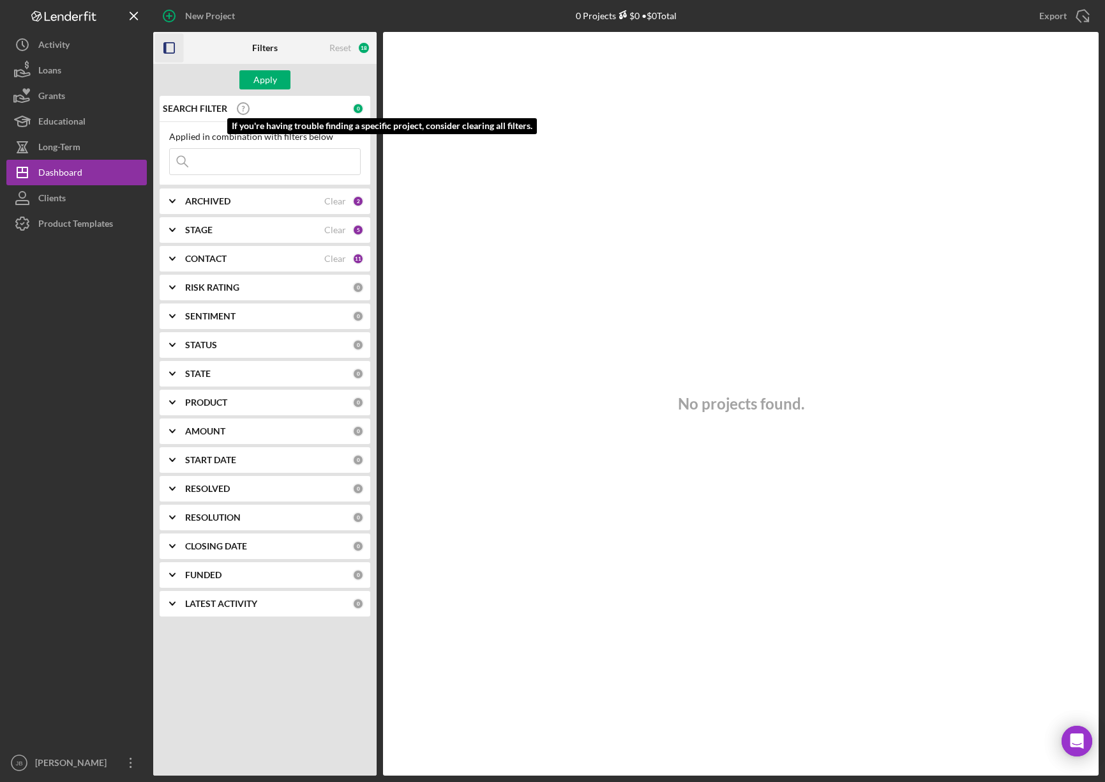
click at [242, 109] on icon at bounding box center [243, 109] width 32 height 32
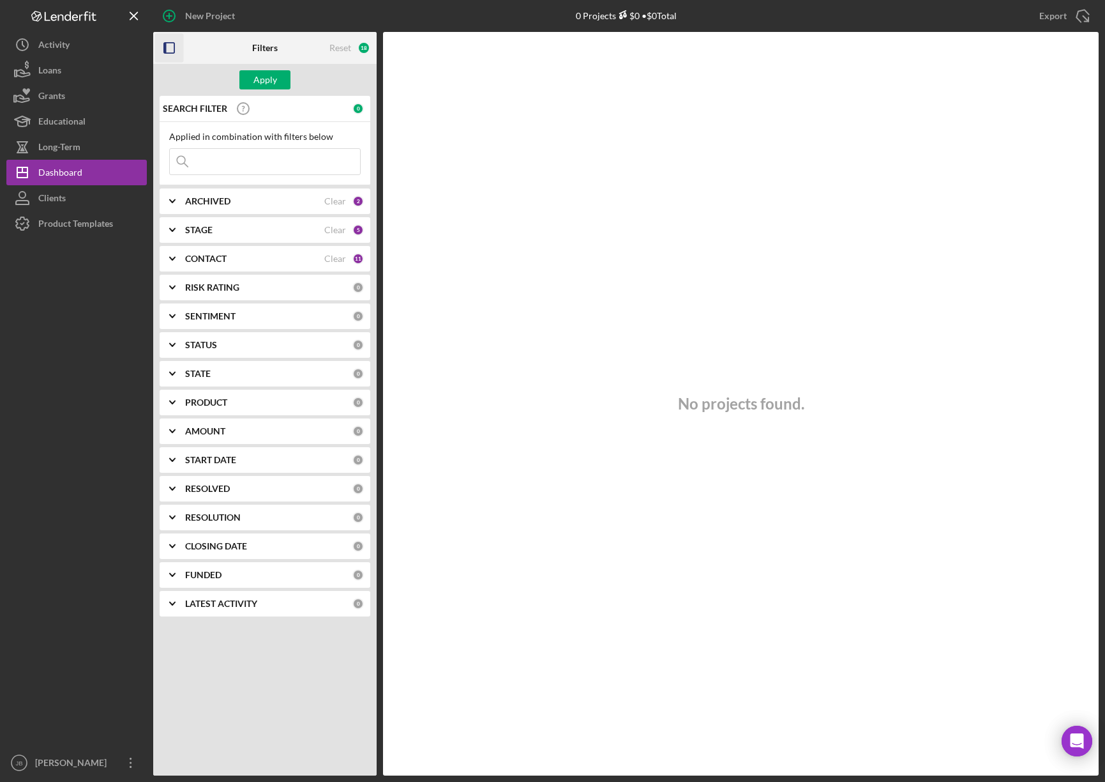
click at [359, 105] on div "0" at bounding box center [357, 108] width 11 height 11
click at [356, 192] on div "ARCHIVED Clear 2" at bounding box center [274, 201] width 179 height 26
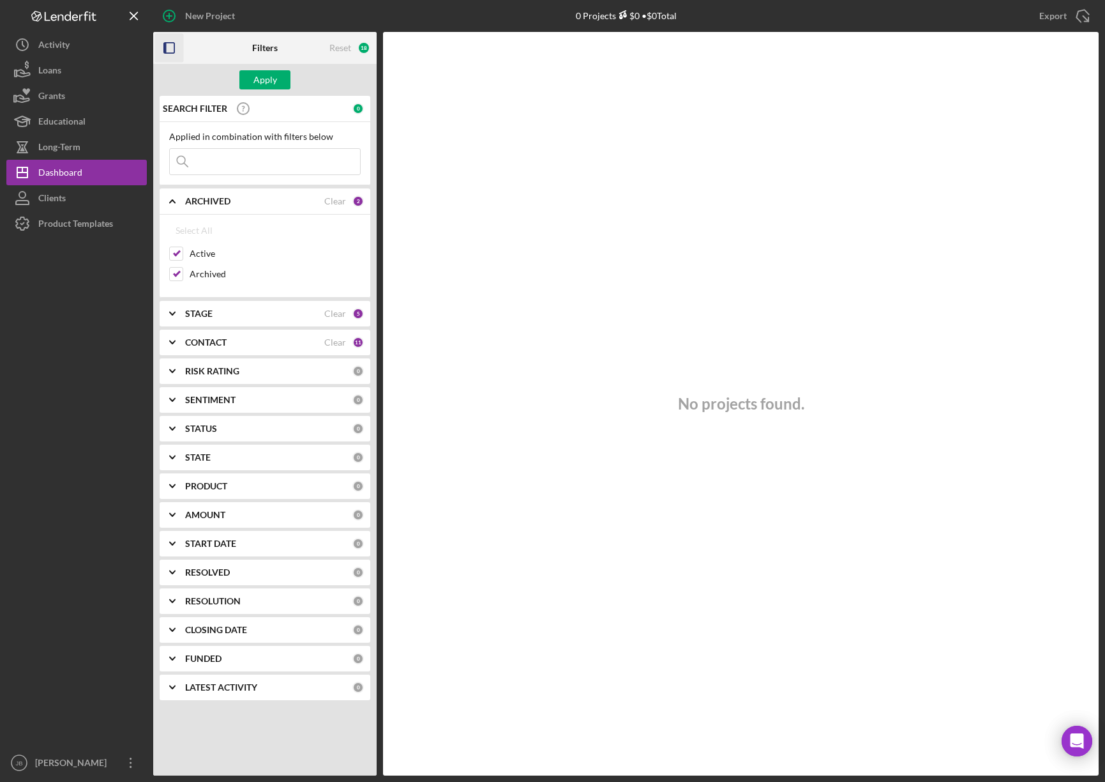
click at [359, 202] on div "2" at bounding box center [357, 200] width 11 height 11
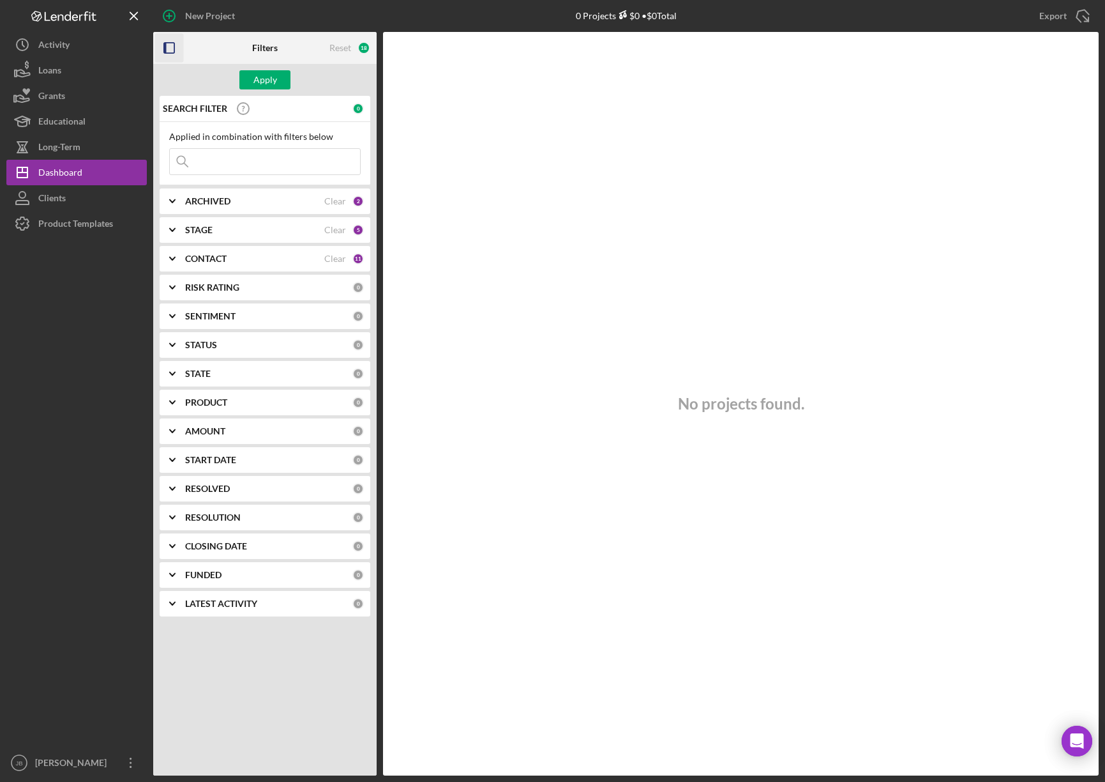
click at [358, 229] on div "5" at bounding box center [357, 229] width 11 height 11
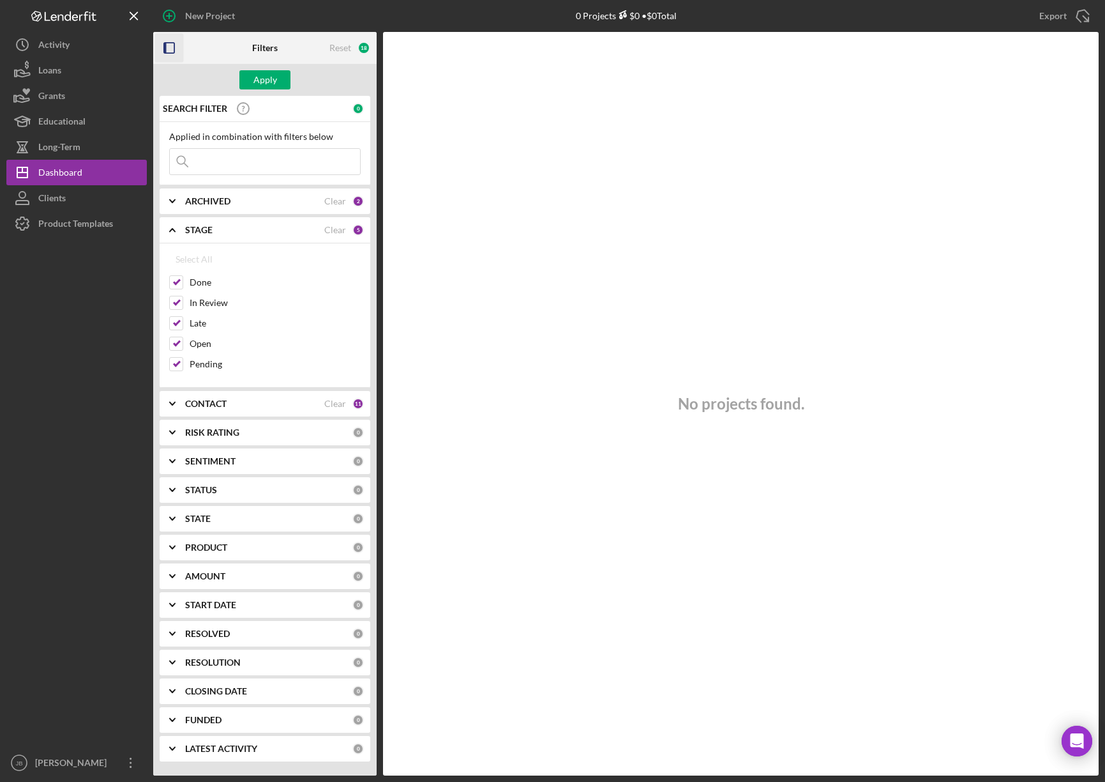
click at [356, 401] on div "11" at bounding box center [357, 403] width 11 height 11
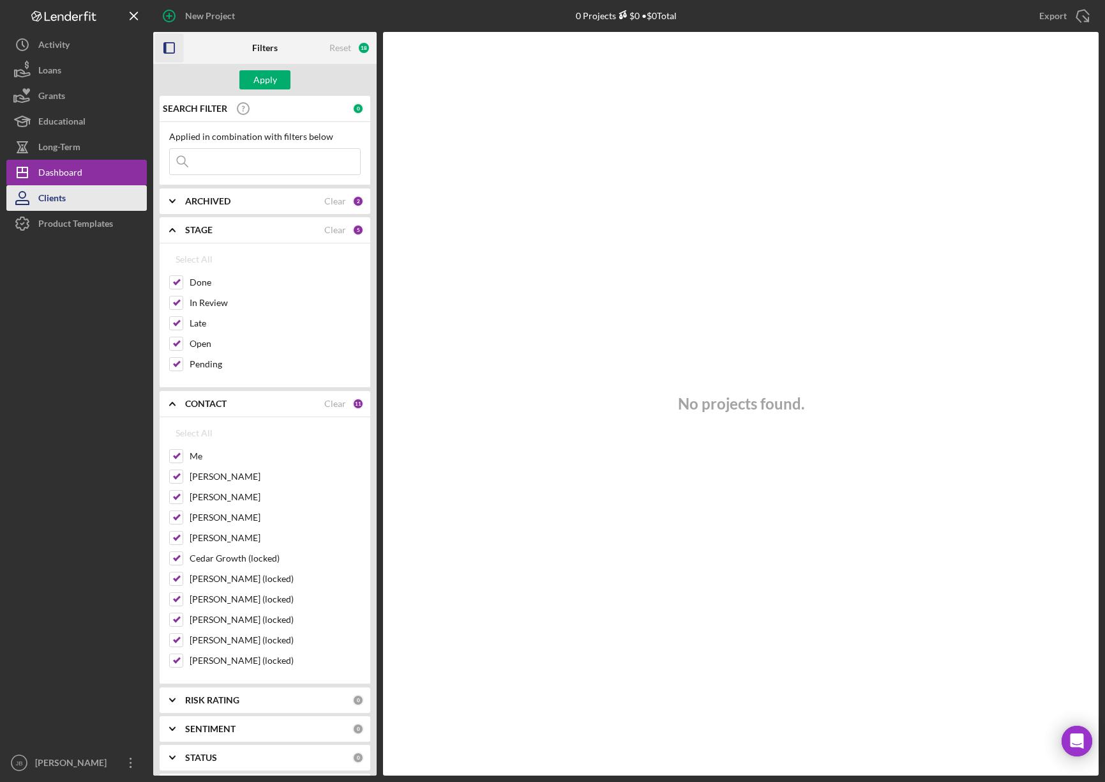
click at [56, 205] on div "Clients" at bounding box center [51, 199] width 27 height 29
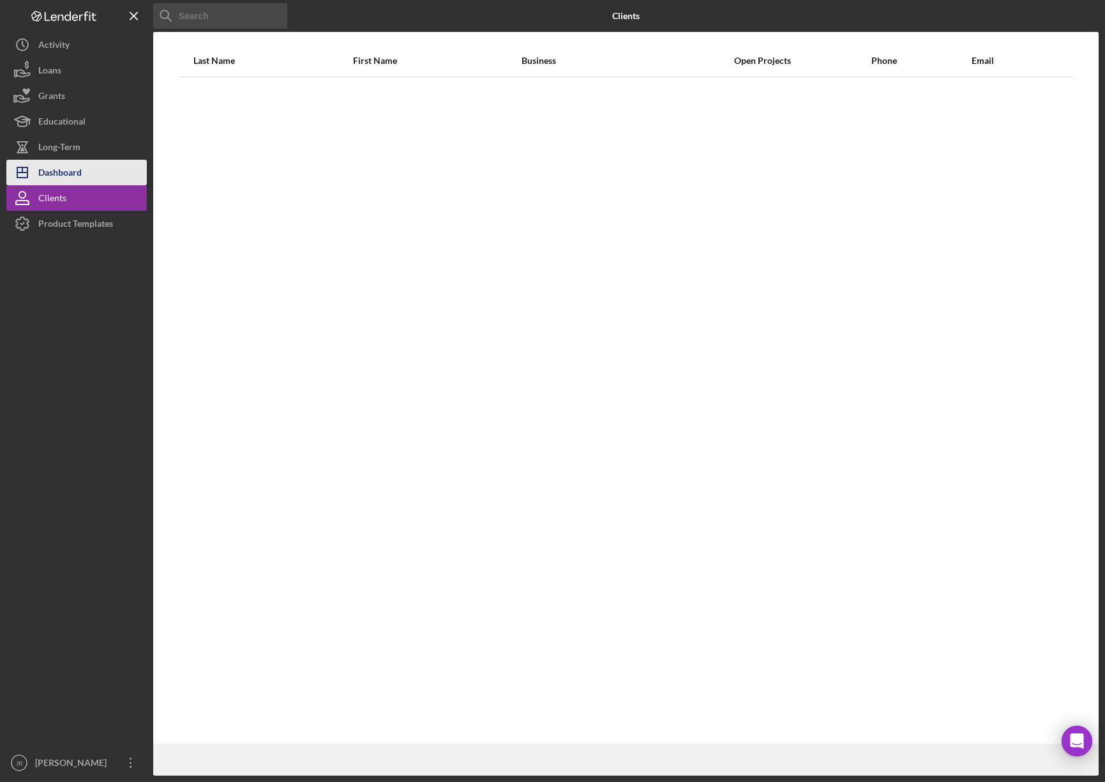
click at [54, 164] on div "Dashboard" at bounding box center [59, 174] width 43 height 29
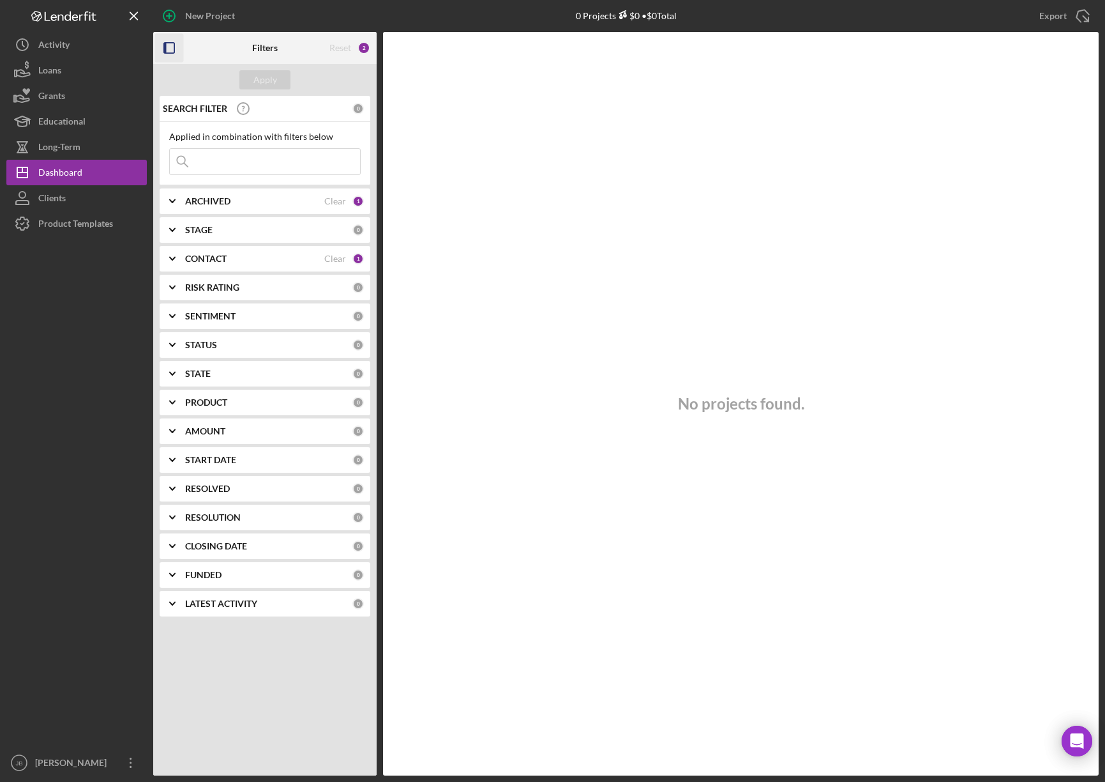
click at [171, 47] on icon "button" at bounding box center [169, 48] width 29 height 29
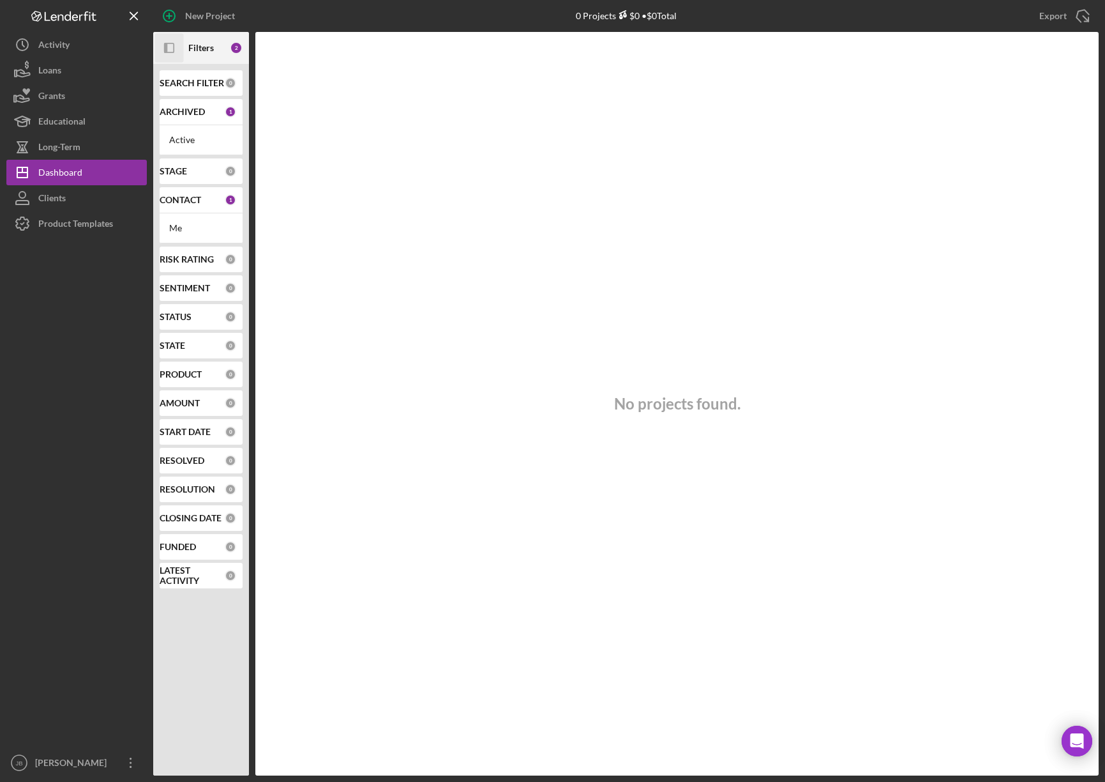
click at [193, 193] on div "CONTACT 1" at bounding box center [198, 200] width 77 height 26
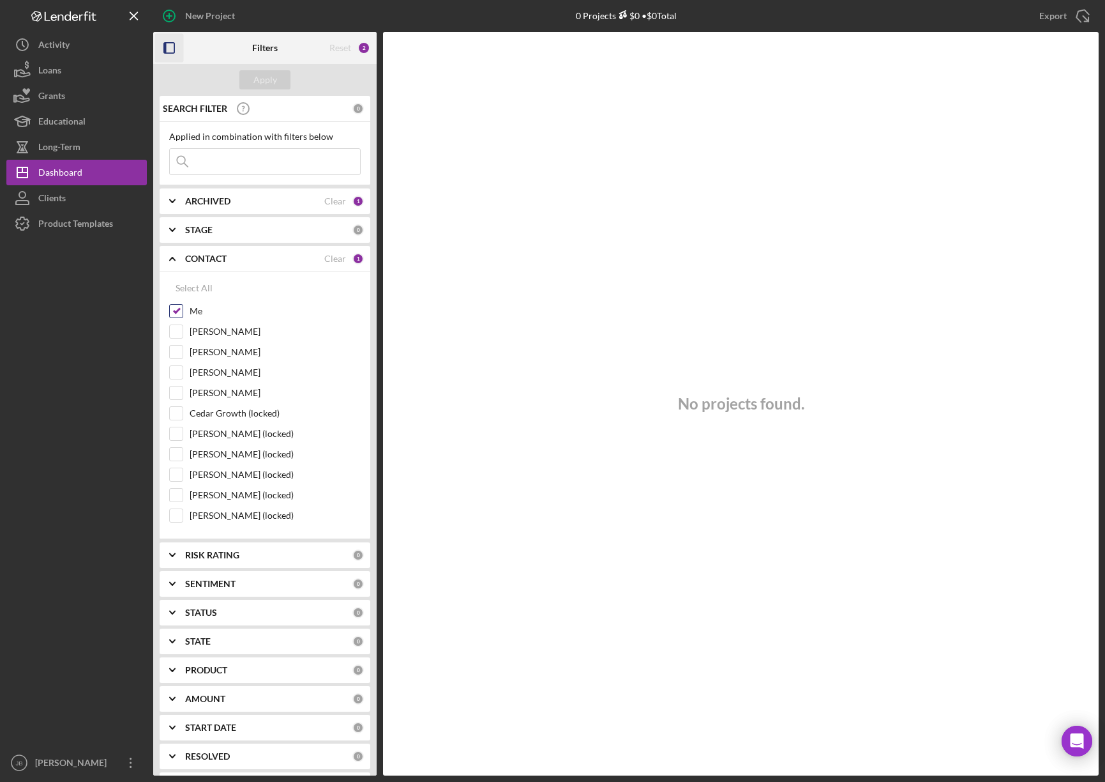
click at [174, 310] on input "Me" at bounding box center [176, 311] width 13 height 13
checkbox input "false"
drag, startPoint x: 176, startPoint y: 330, endPoint x: 175, endPoint y: 344, distance: 14.1
click at [176, 331] on input "Ashley Rice" at bounding box center [176, 331] width 13 height 13
checkbox input "true"
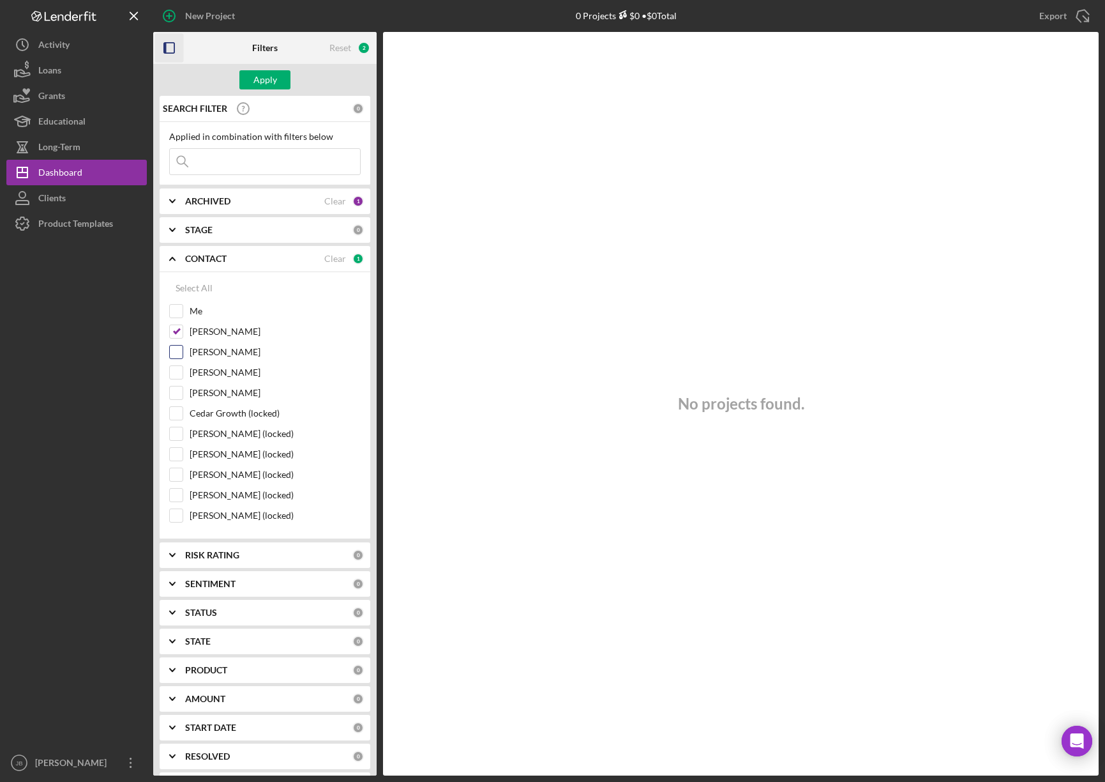
click at [176, 352] on input "Kelli Mitchell" at bounding box center [176, 351] width 13 height 13
checkbox input "true"
click at [178, 369] on input "Rita Casper" at bounding box center [176, 372] width 13 height 13
checkbox input "true"
click at [175, 385] on div "Rita Casper" at bounding box center [265, 375] width 192 height 20
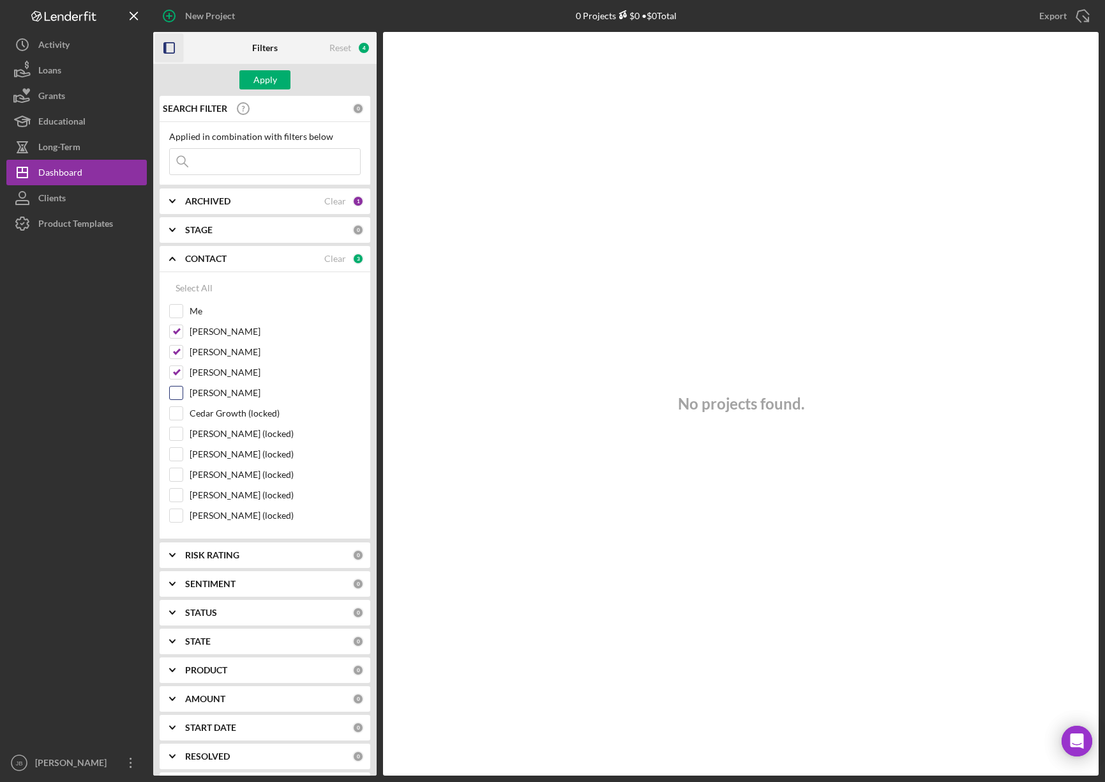
click at [179, 394] on input "Kevin Stevens" at bounding box center [176, 392] width 13 height 13
checkbox input "true"
click at [261, 80] on div "Apply" at bounding box center [265, 79] width 24 height 19
click at [232, 173] on input at bounding box center [265, 162] width 190 height 26
type input "Funmaker"
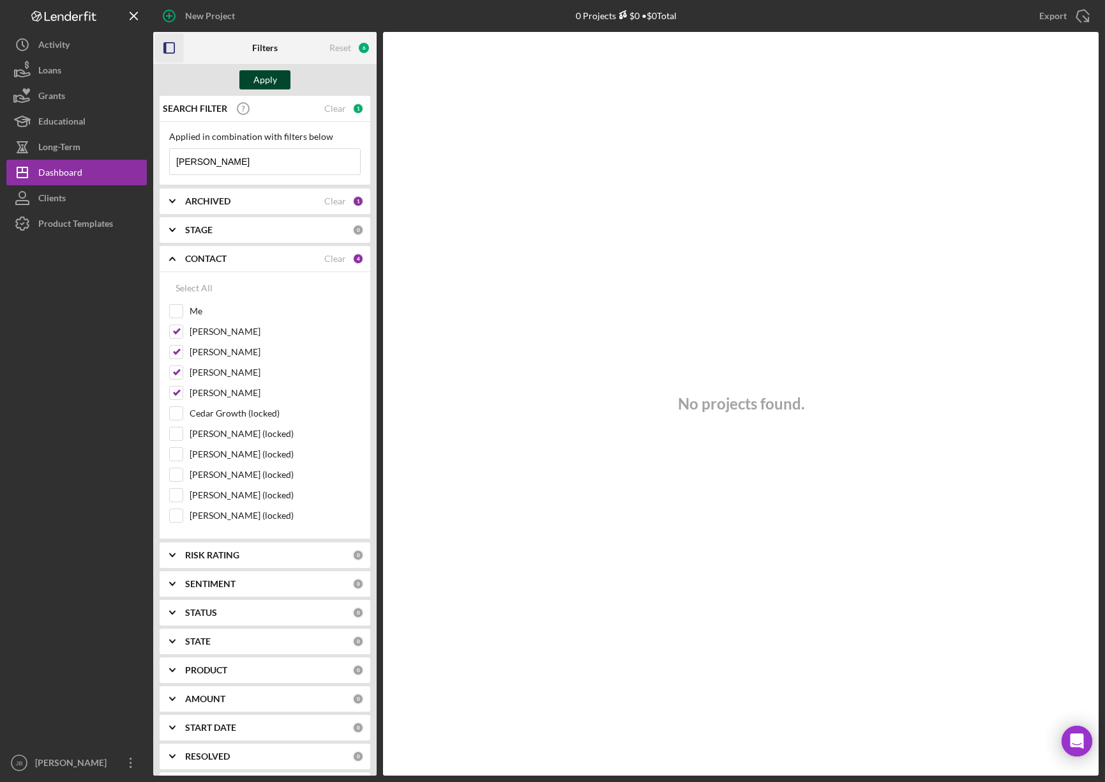
click at [273, 83] on div "Apply" at bounding box center [265, 79] width 24 height 19
click at [363, 48] on div "6" at bounding box center [364, 48] width 13 height 13
click at [334, 47] on div "Reset" at bounding box center [340, 48] width 22 height 10
checkbox input "true"
checkbox input "false"
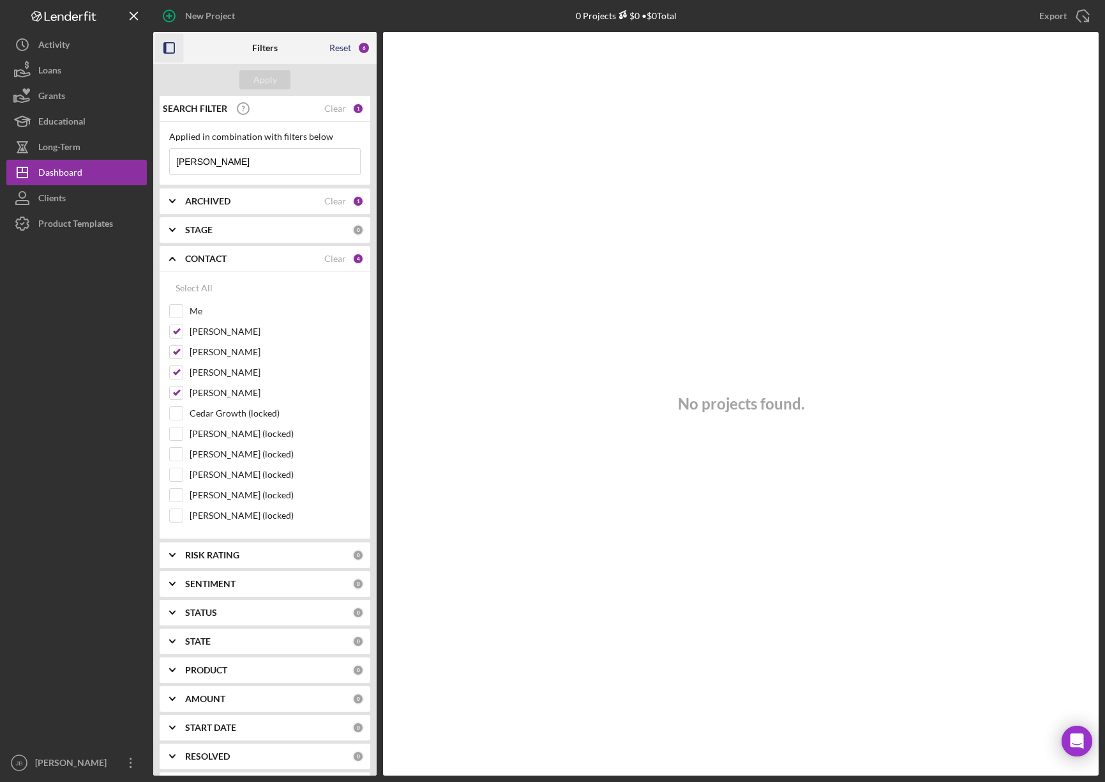
checkbox input "false"
click at [210, 198] on b "ARCHIVED" at bounding box center [207, 201] width 45 height 10
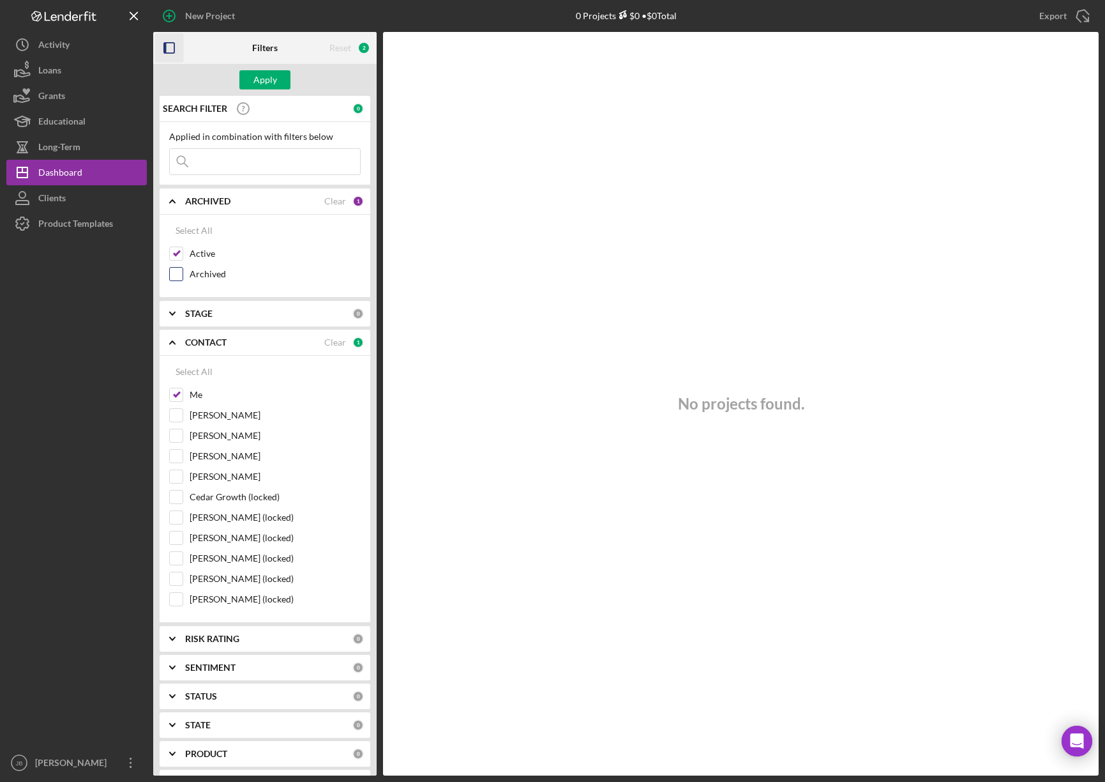
click at [169, 276] on div at bounding box center [176, 274] width 14 height 14
click at [181, 275] on input "Archived" at bounding box center [176, 274] width 13 height 13
checkbox input "true"
click at [279, 79] on button "Apply" at bounding box center [264, 79] width 51 height 19
click at [72, 199] on button "Clients" at bounding box center [76, 198] width 140 height 26
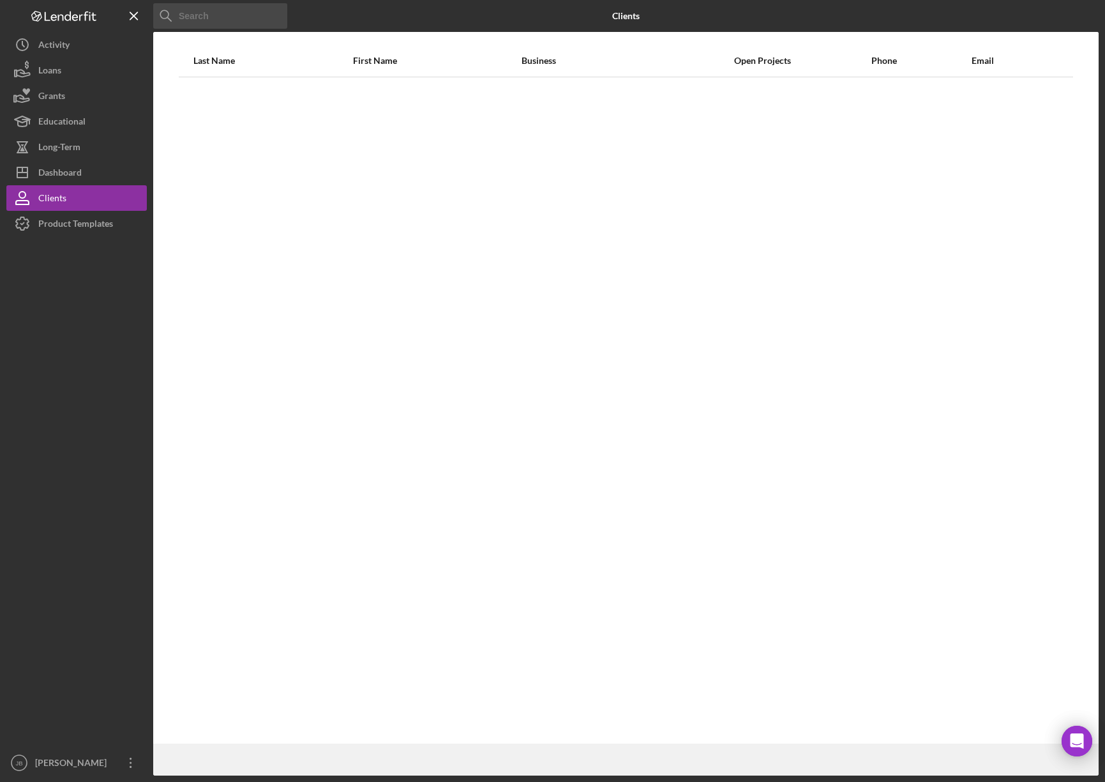
click at [202, 24] on input at bounding box center [220, 16] width 134 height 26
type input "portr"
